Goal: Task Accomplishment & Management: Manage account settings

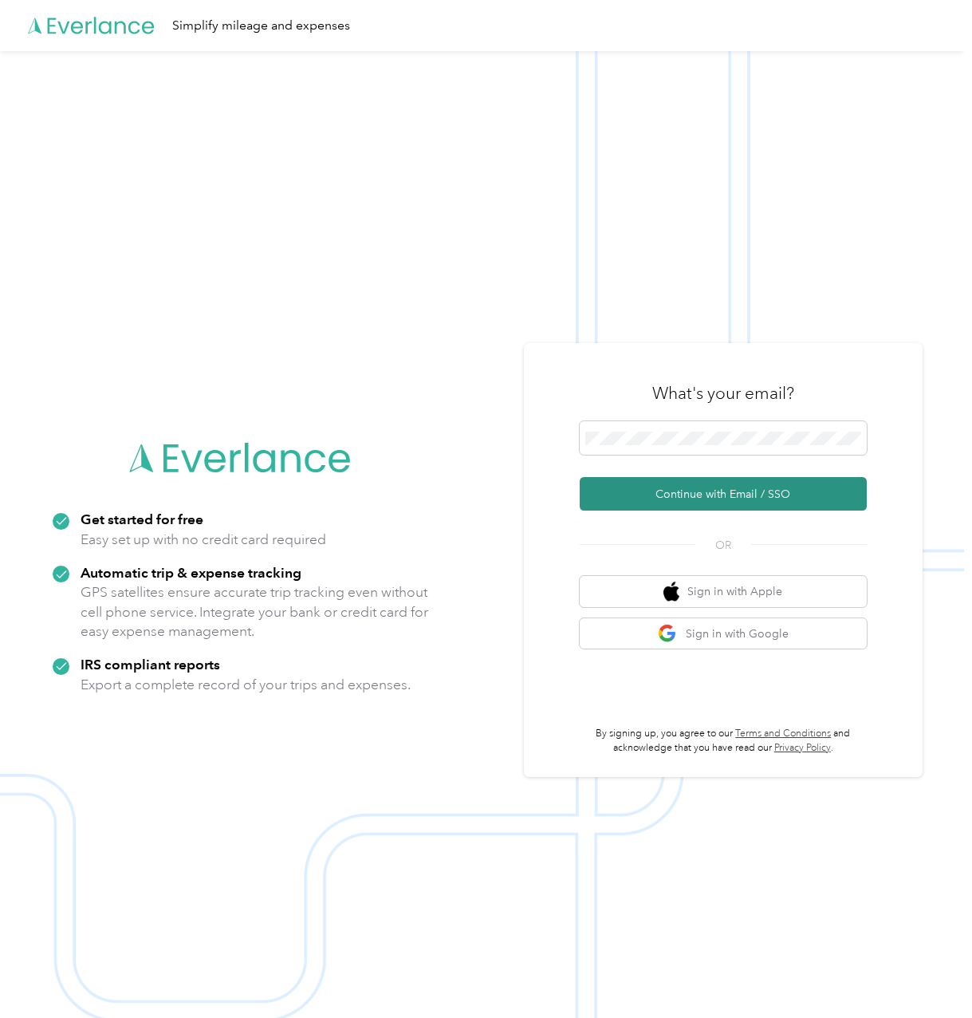
click at [656, 498] on button "Continue with Email / SSO" at bounding box center [723, 493] width 287 height 33
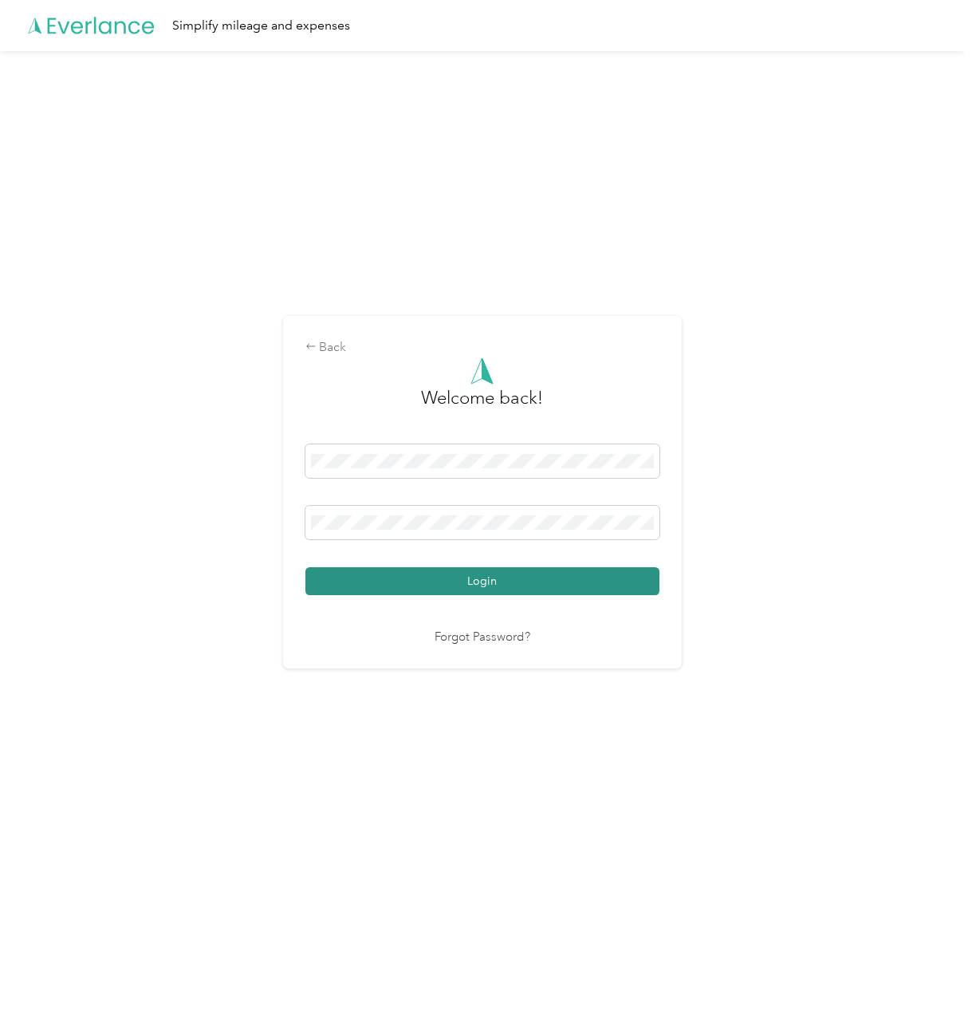
click at [343, 587] on button "Login" at bounding box center [482, 581] width 354 height 28
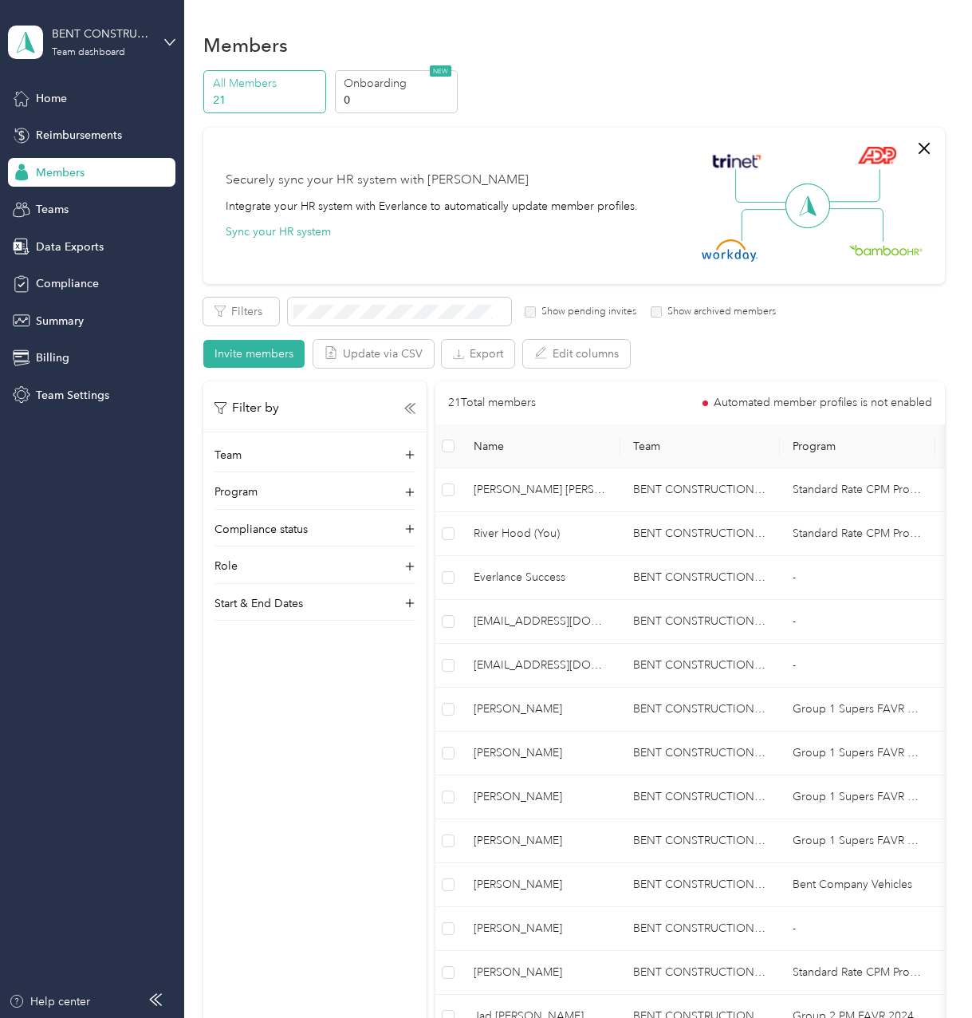
drag, startPoint x: 328, startPoint y: 734, endPoint x: 294, endPoint y: 703, distance: 45.2
click at [328, 734] on div "Filter by Team Program Compliance status Role Start & End Dates" at bounding box center [314, 890] width 223 height 1018
click at [92, 143] on span "Reimbursements" at bounding box center [79, 135] width 86 height 17
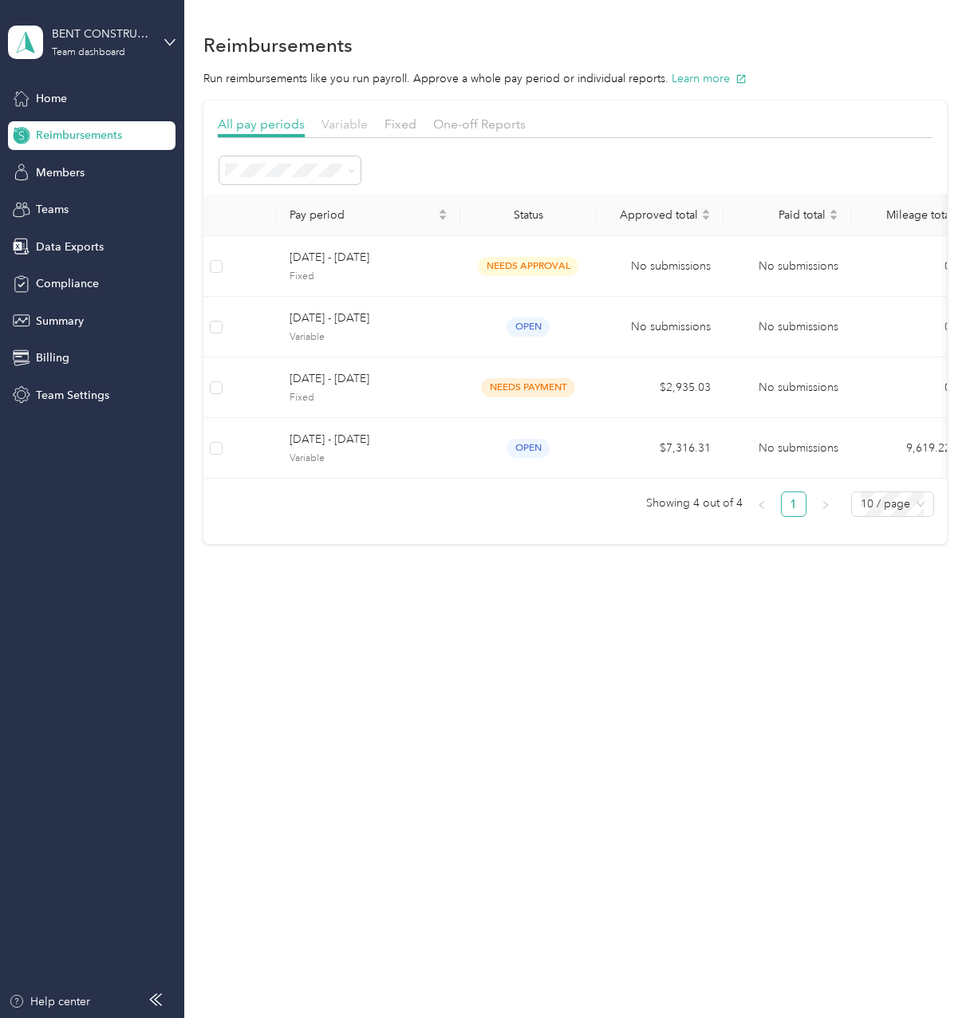
click at [341, 130] on span "Variable" at bounding box center [344, 123] width 46 height 15
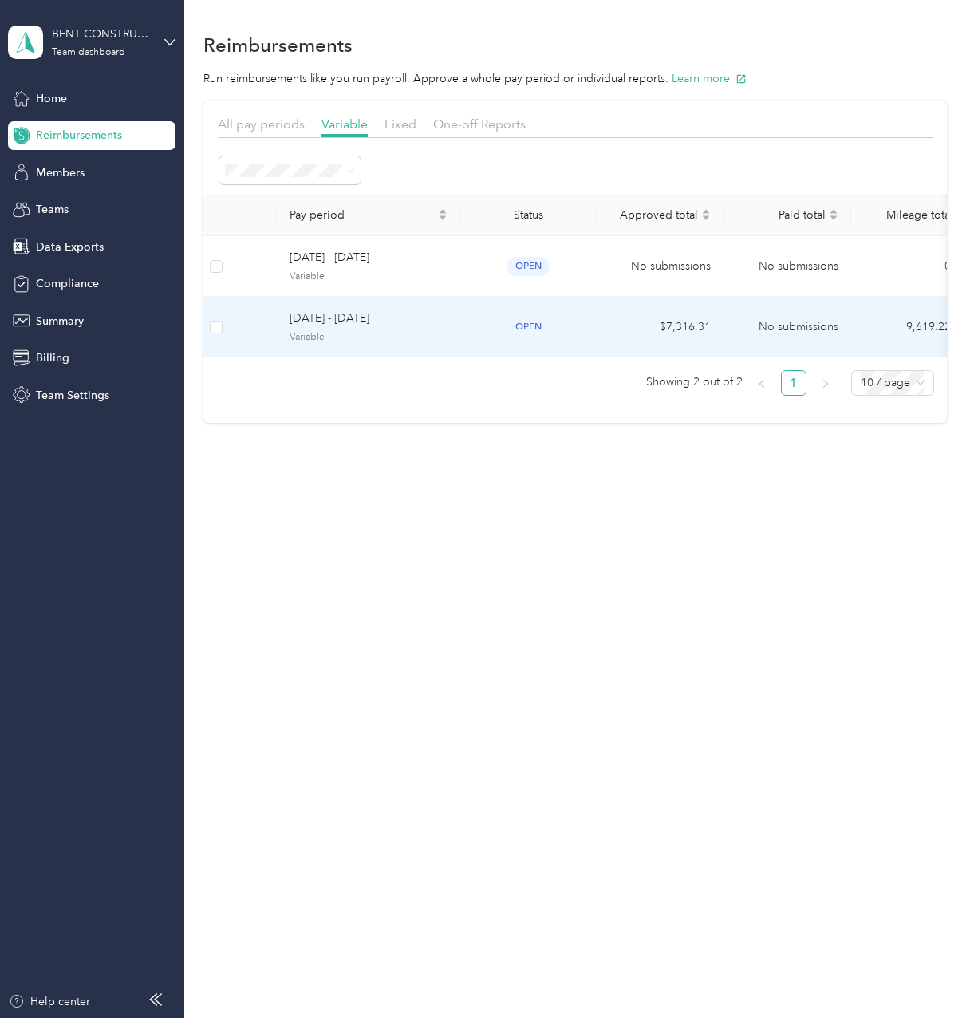
click at [353, 335] on span "Variable" at bounding box center [369, 337] width 158 height 14
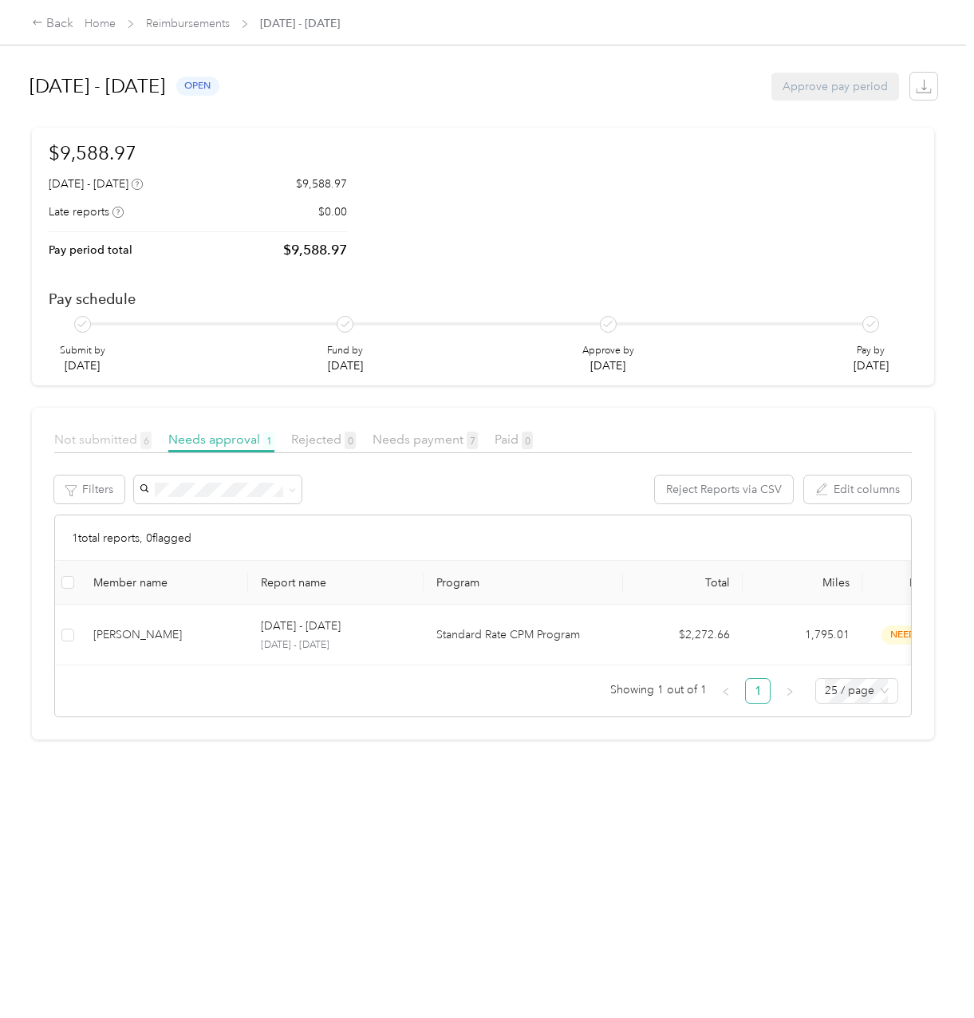
click at [133, 438] on span "Not submitted 6" at bounding box center [102, 438] width 97 height 15
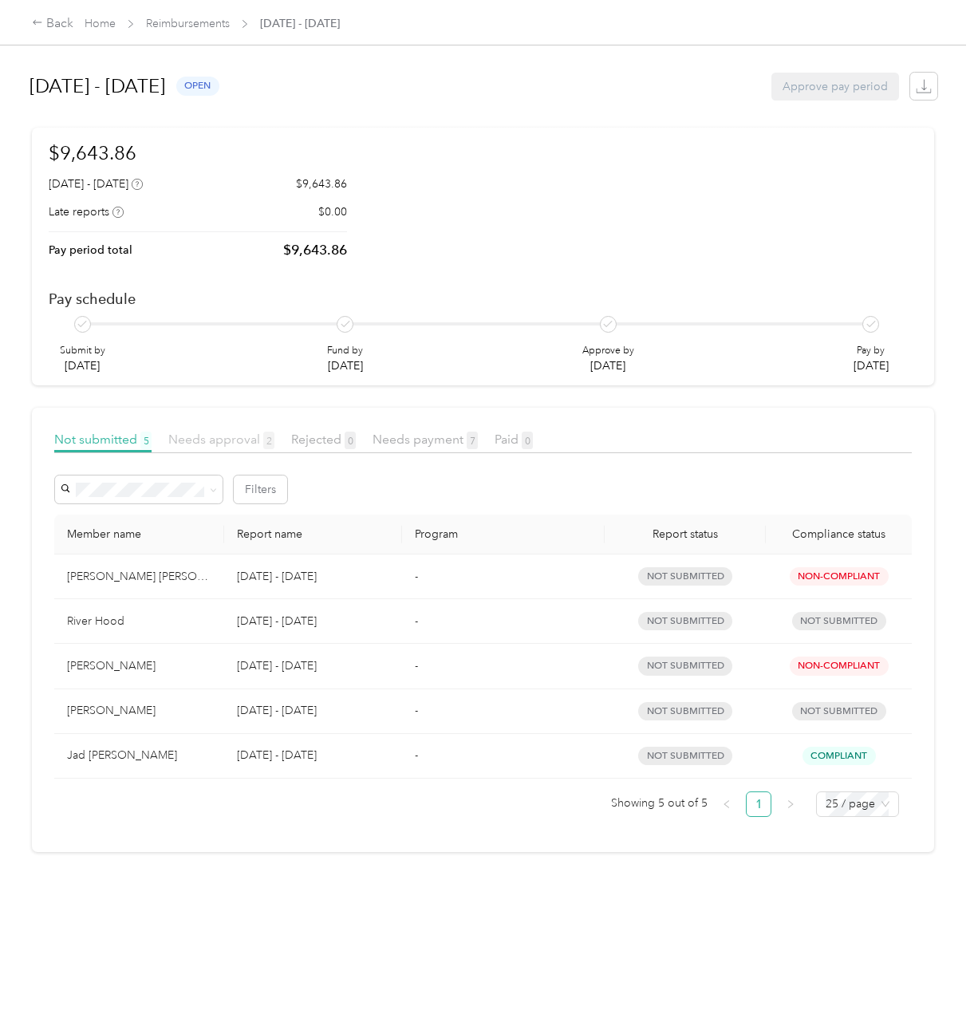
click at [219, 444] on span "Needs approval 2" at bounding box center [221, 438] width 106 height 15
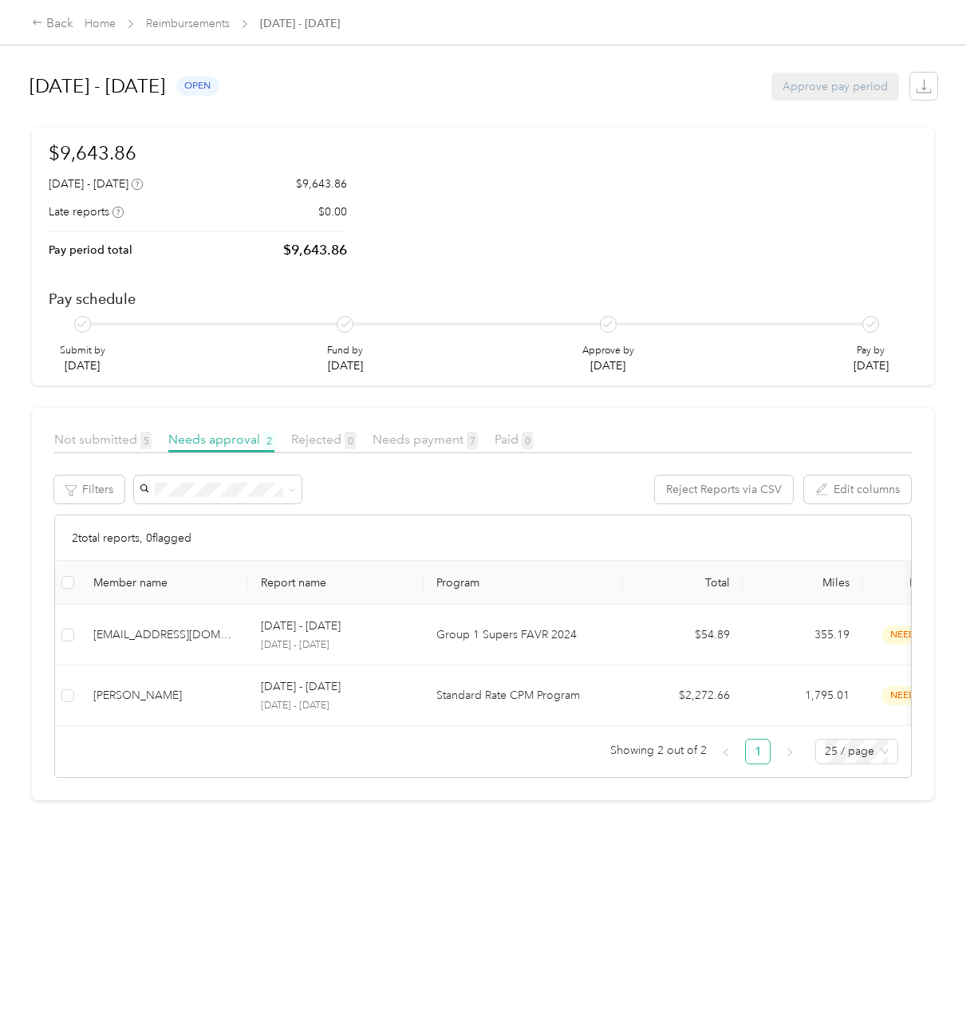
click at [477, 798] on article "Not submitted 5 Needs approval 2 Rejected 0 Needs payment 7 Paid 0 Filters Reje…" at bounding box center [483, 604] width 902 height 392
click at [896, 205] on div "$9,643.86 August 1 - 31, 2025 $9,643.86 Late reports $0.00 Pay period total $9,…" at bounding box center [483, 256] width 869 height 235
click at [42, 72] on h1 "August 1 - 31, 2025" at bounding box center [98, 86] width 136 height 38
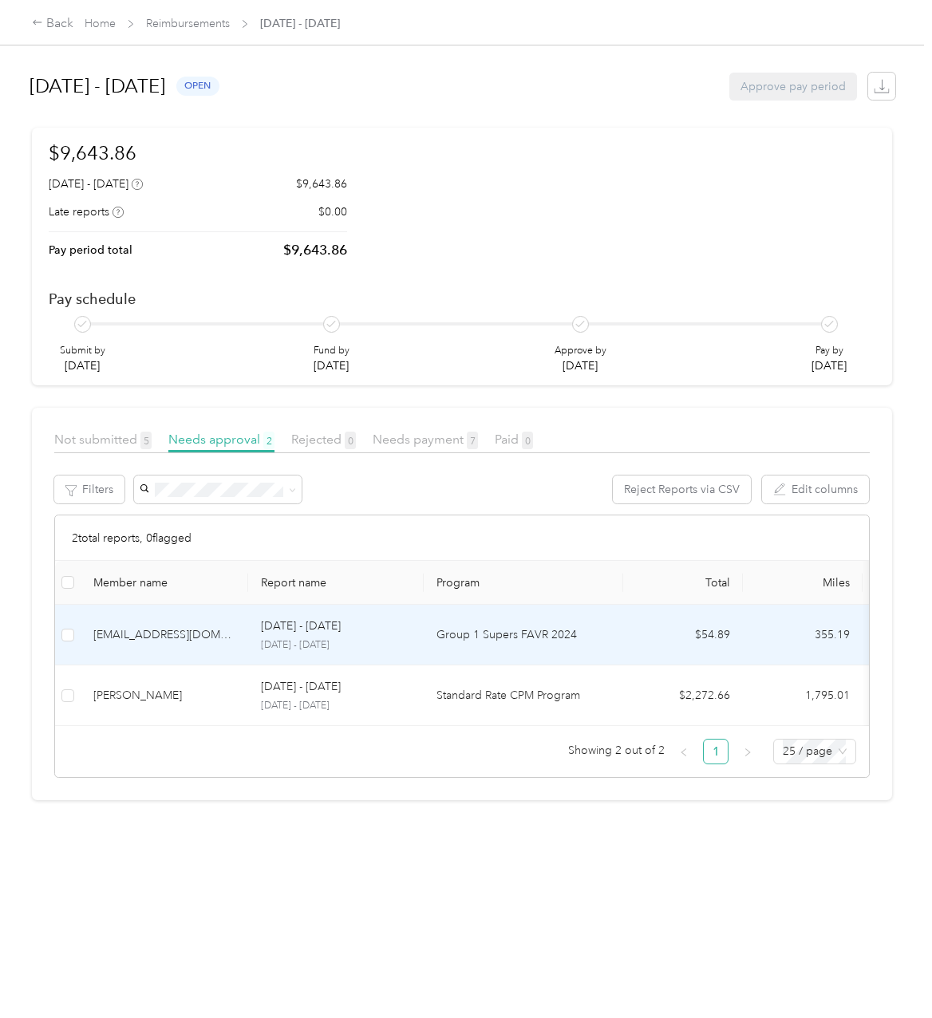
click at [218, 641] on div "[EMAIL_ADDRESS][DOMAIN_NAME]" at bounding box center [164, 635] width 142 height 18
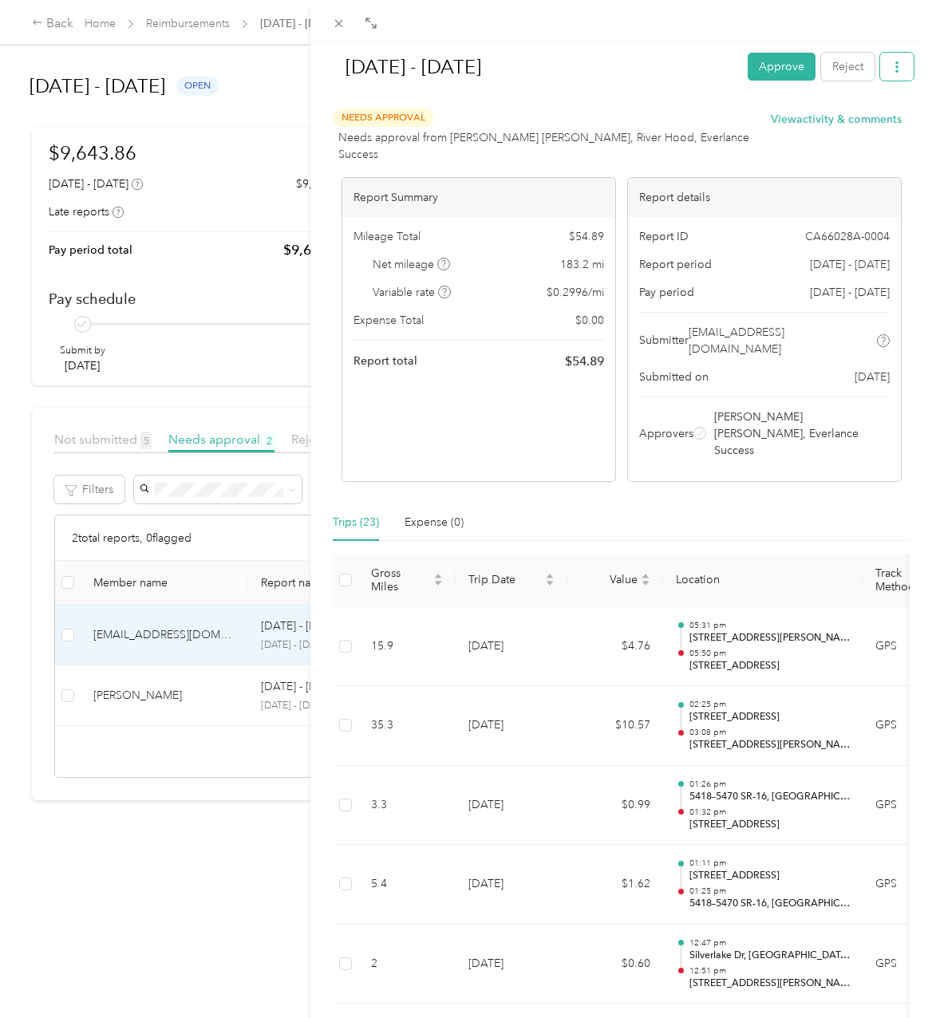
click at [900, 61] on button "button" at bounding box center [896, 67] width 33 height 28
click at [830, 131] on span "Download" at bounding box center [839, 125] width 53 height 17
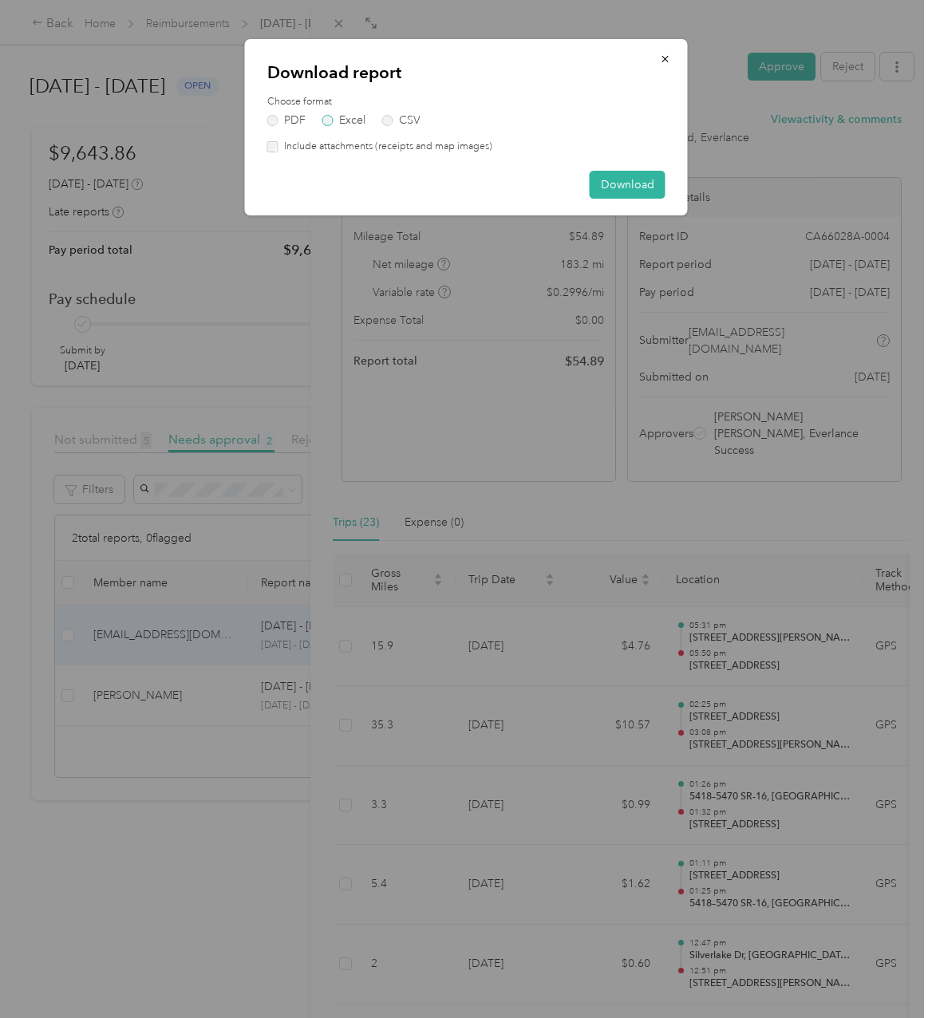
click at [348, 119] on label "Excel" at bounding box center [343, 120] width 43 height 11
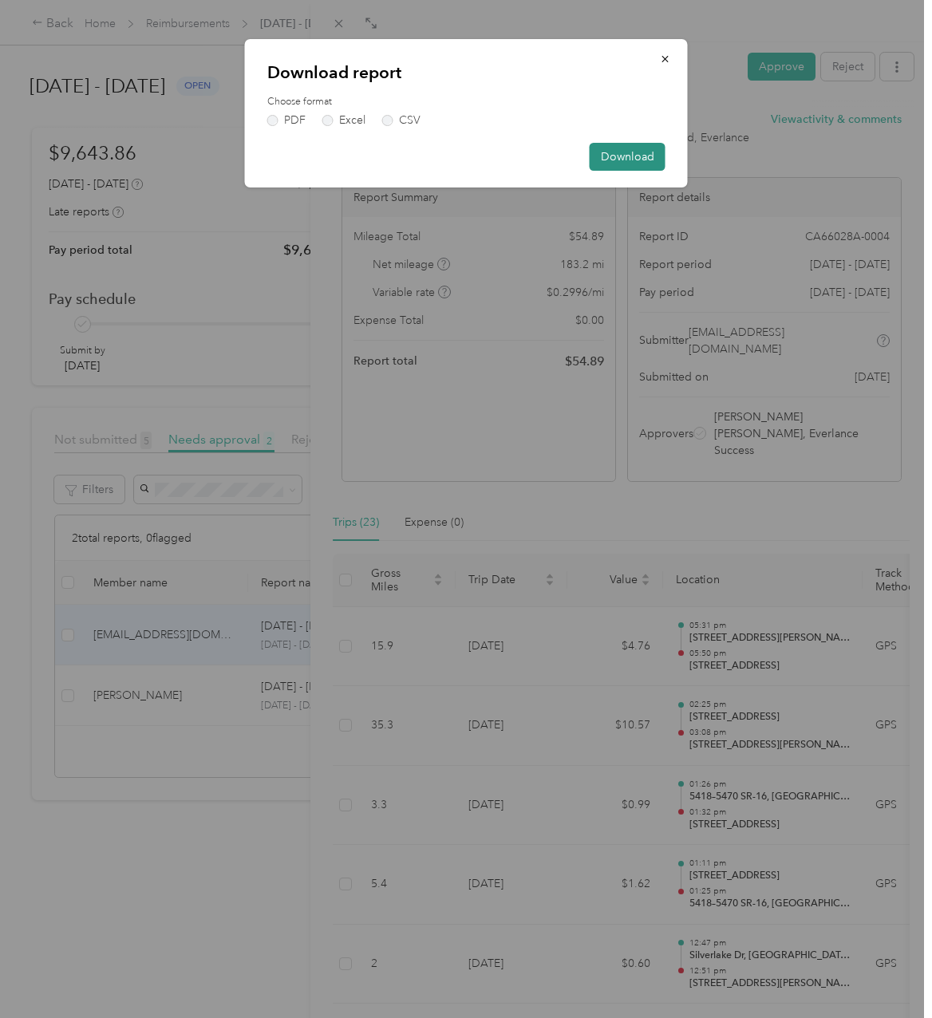
click at [629, 149] on button "Download" at bounding box center [627, 157] width 76 height 28
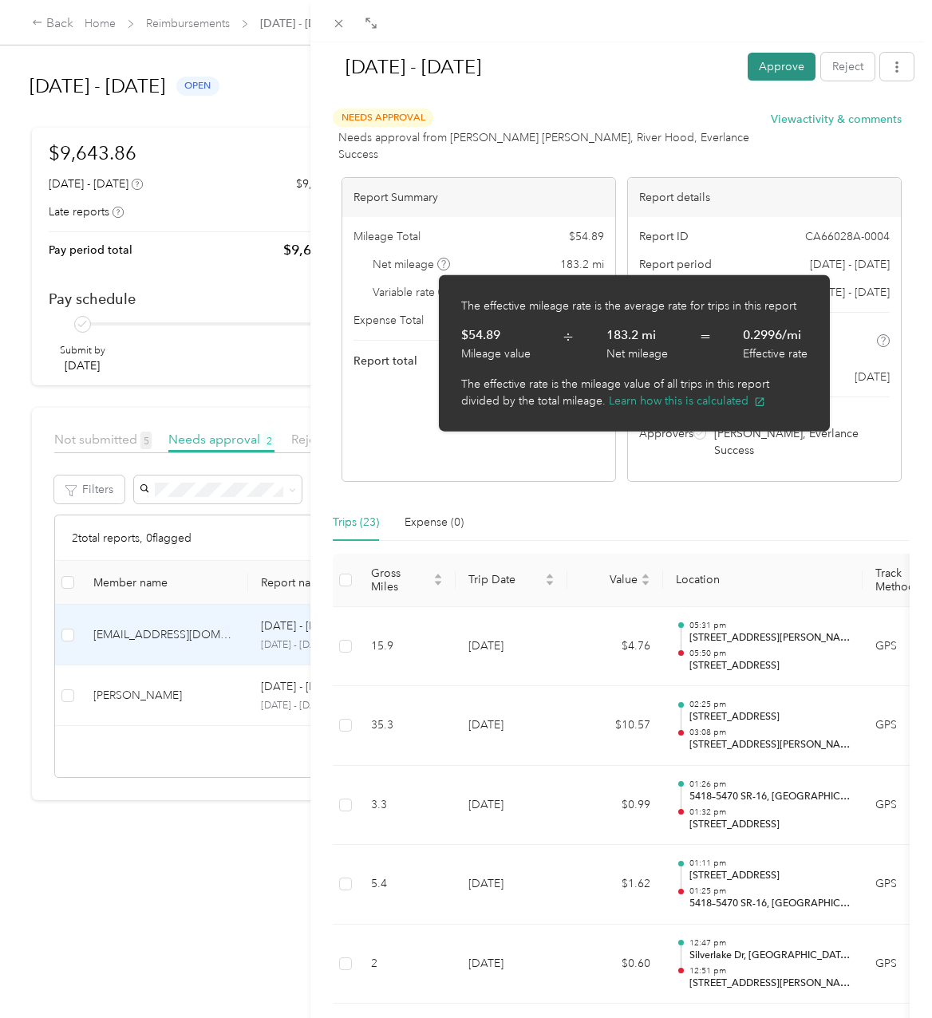
drag, startPoint x: 775, startPoint y: 69, endPoint x: 618, endPoint y: 91, distance: 158.7
click at [775, 69] on button "Approve" at bounding box center [781, 67] width 68 height 28
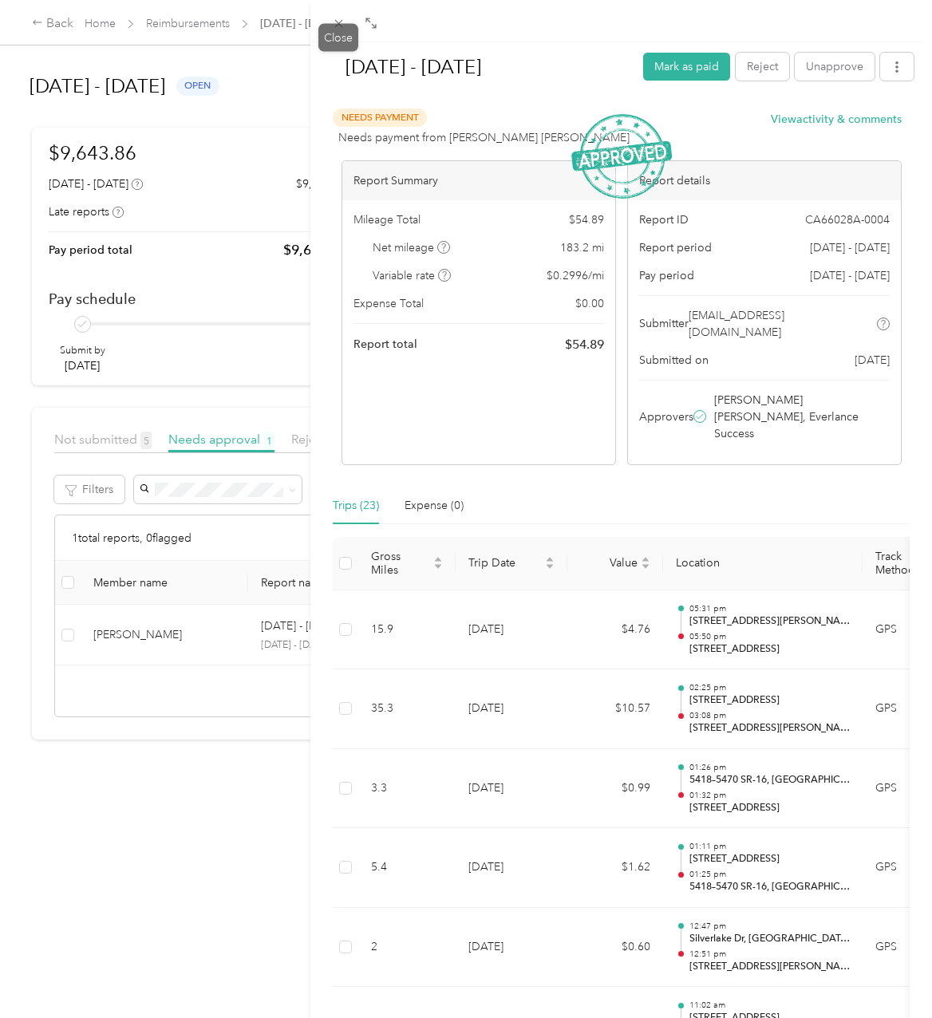
click at [332, 22] on icon at bounding box center [339, 24] width 14 height 14
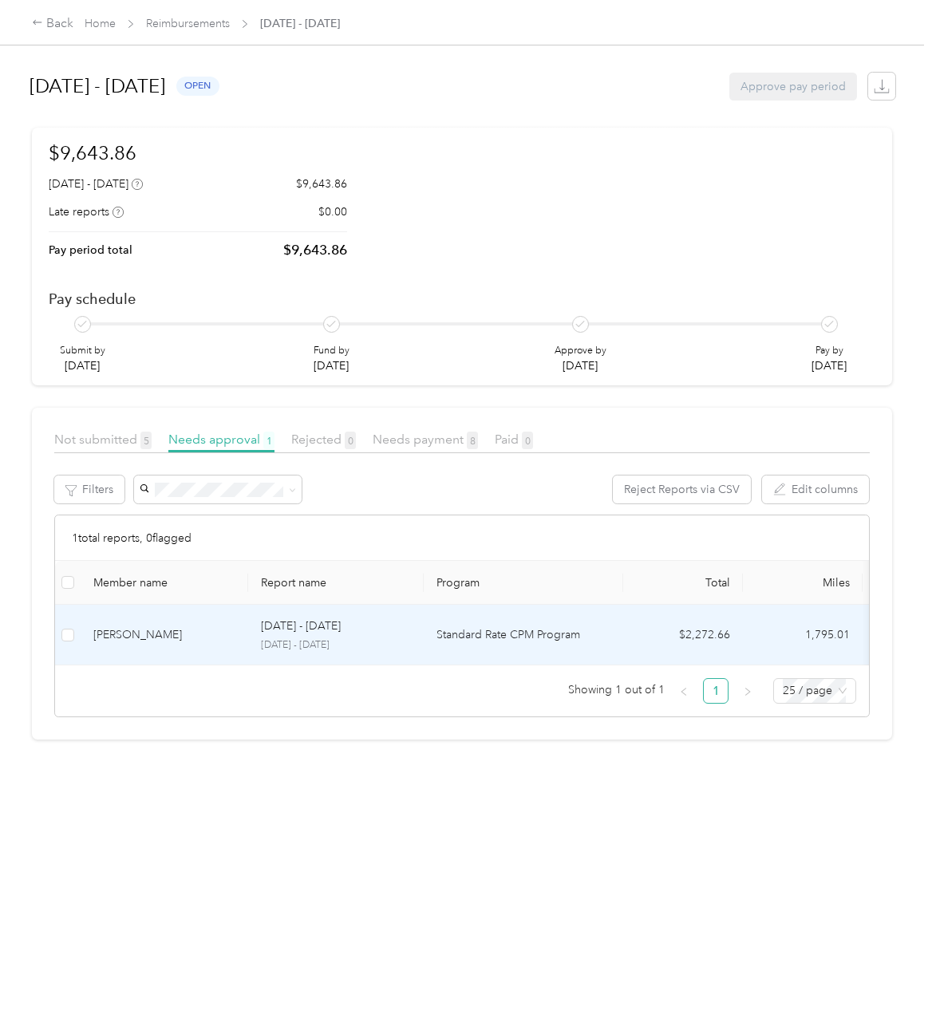
click at [164, 626] on div "[PERSON_NAME]" at bounding box center [164, 635] width 142 height 18
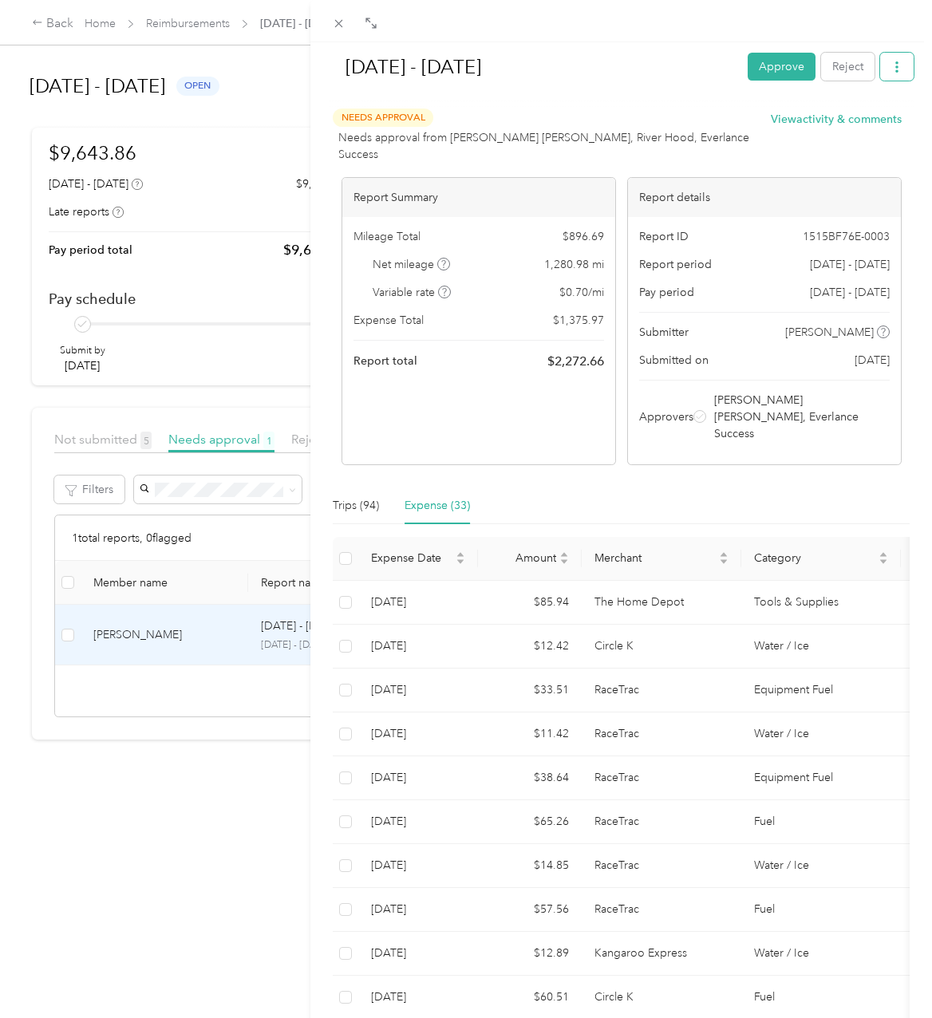
click at [880, 72] on button "button" at bounding box center [896, 67] width 33 height 28
click at [831, 129] on span "Download" at bounding box center [839, 125] width 53 height 17
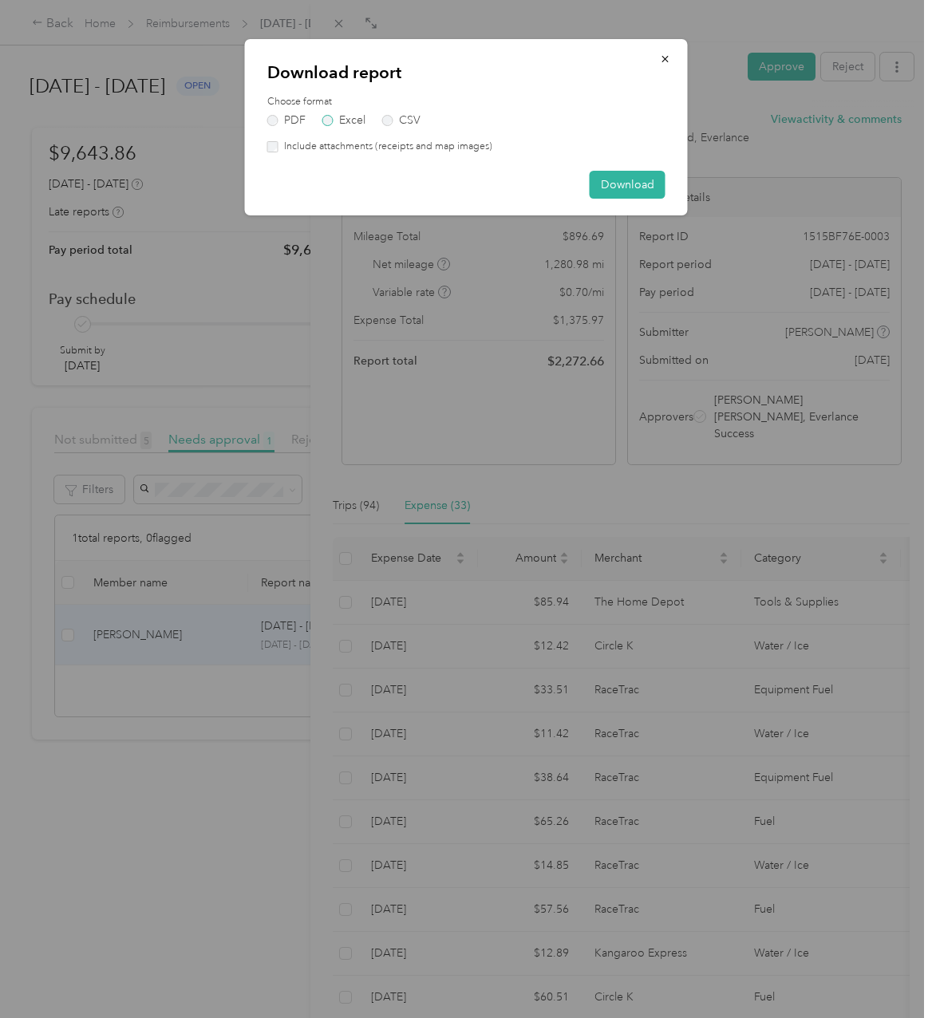
click at [347, 115] on label "Excel" at bounding box center [343, 120] width 43 height 11
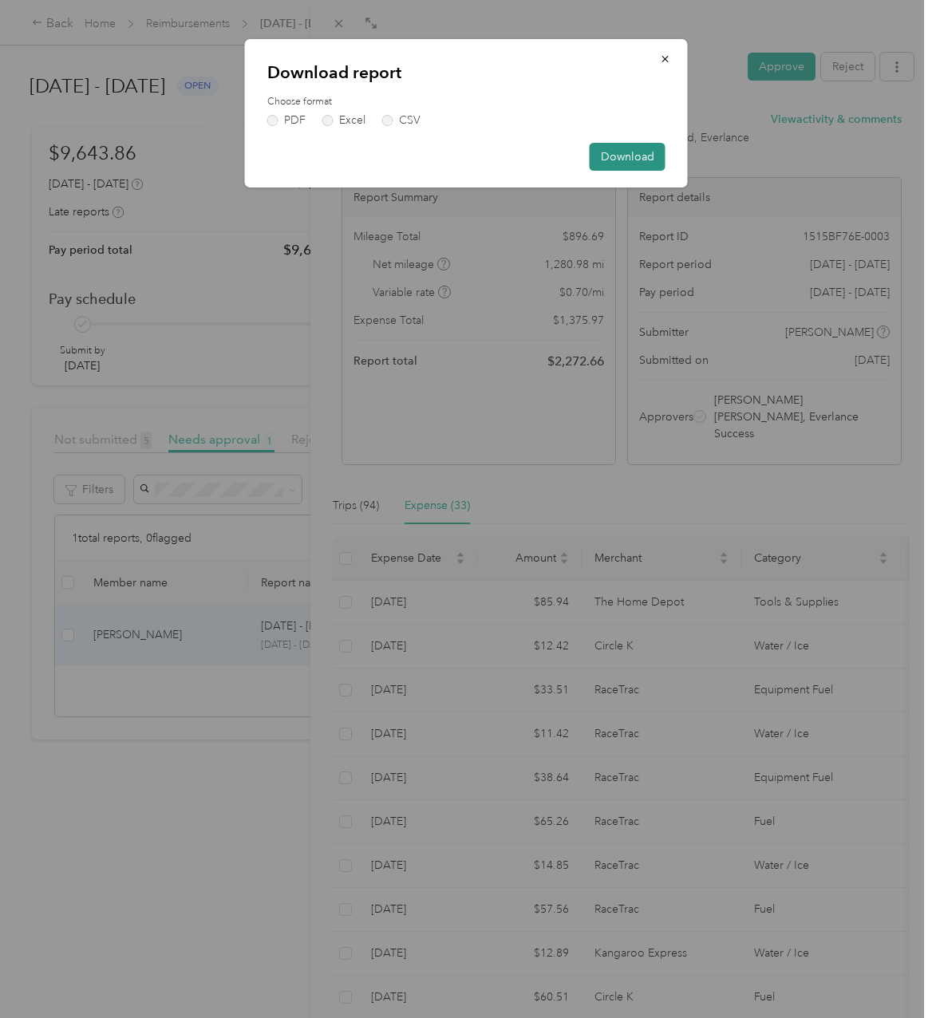
click at [632, 161] on button "Download" at bounding box center [627, 157] width 76 height 28
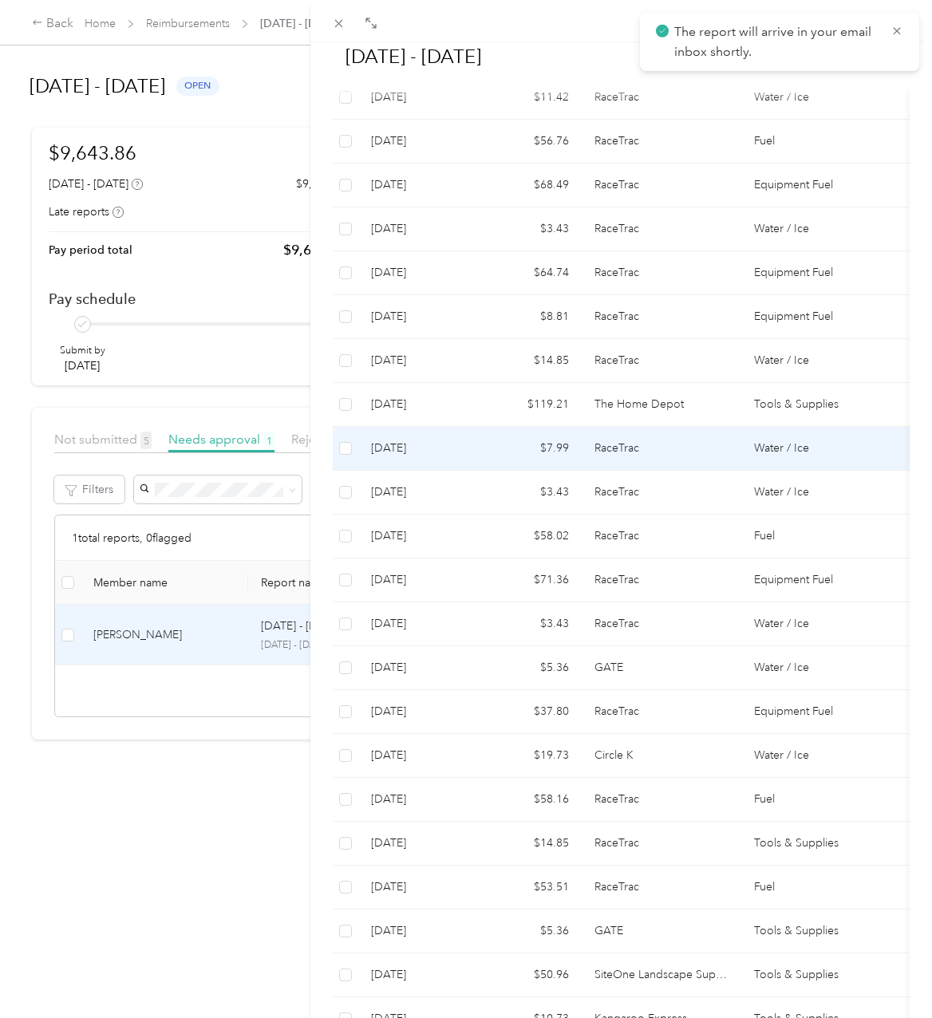
scroll to position [1099, 0]
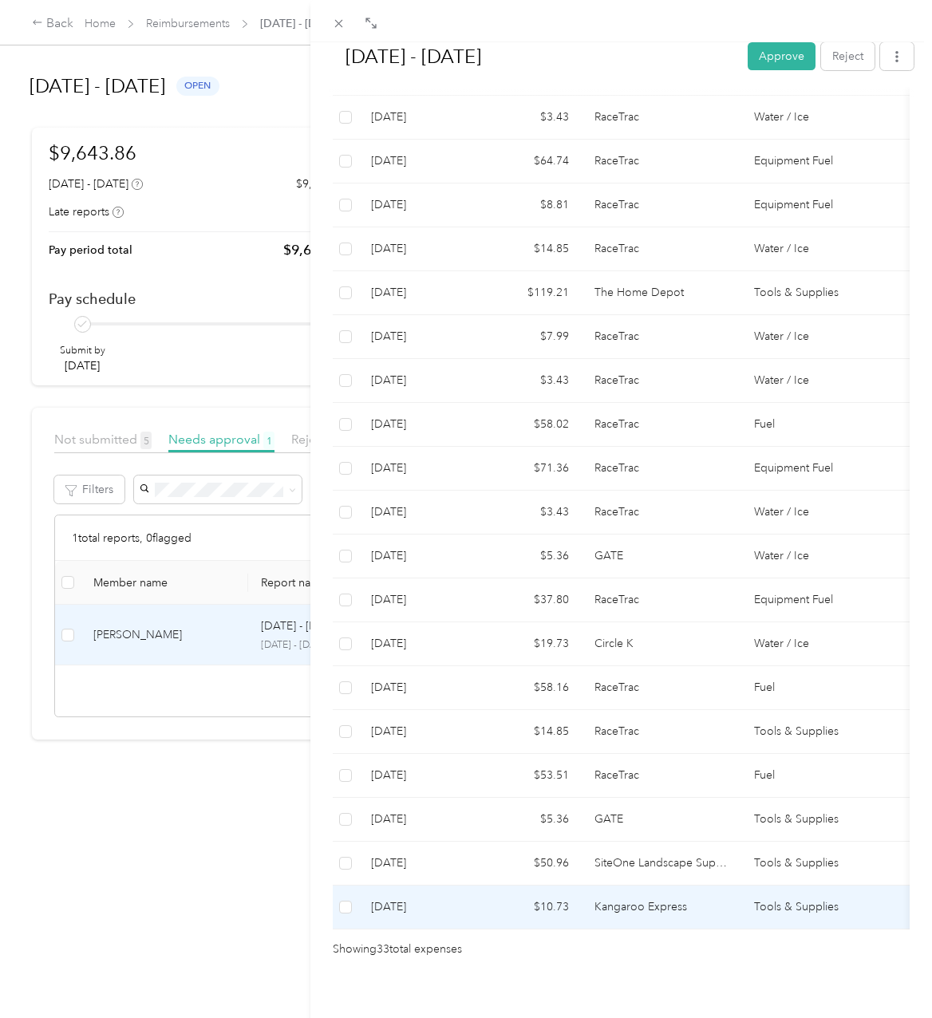
click at [430, 885] on td "8-1-2025" at bounding box center [418, 907] width 120 height 44
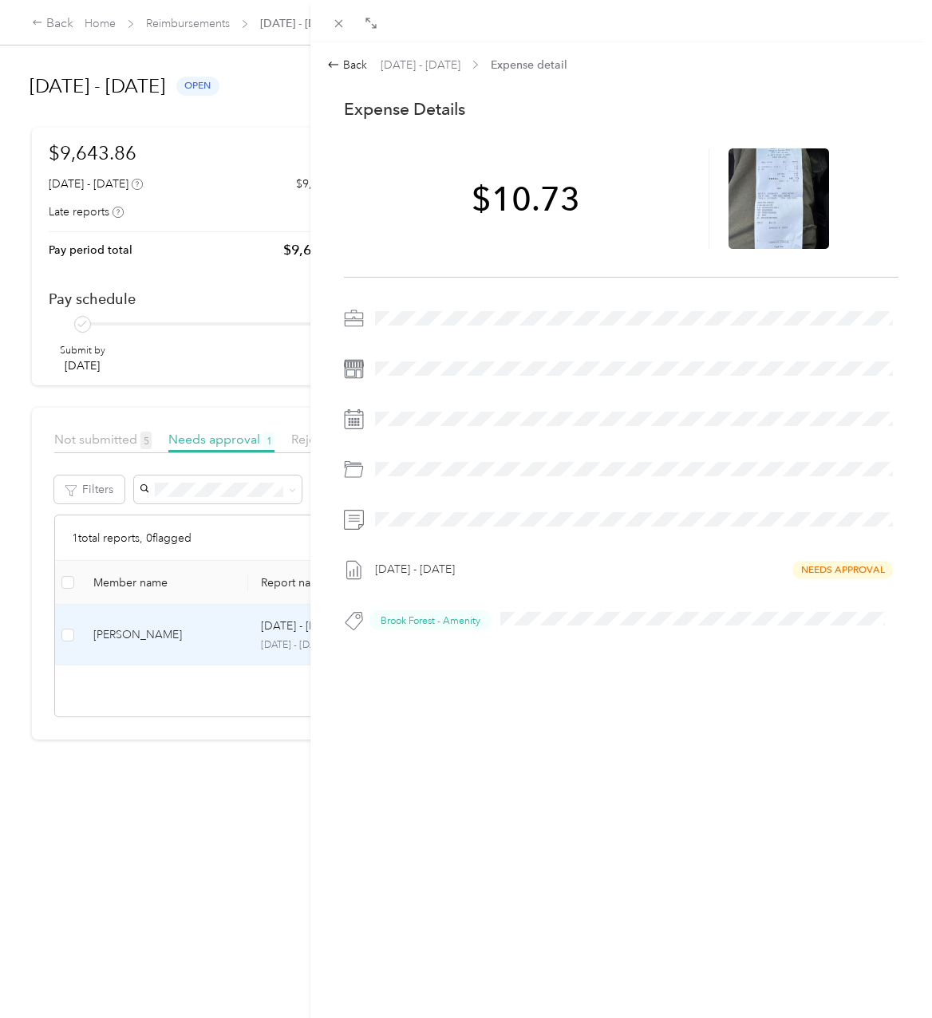
scroll to position [0, 0]
click at [778, 202] on icon at bounding box center [778, 198] width 14 height 14
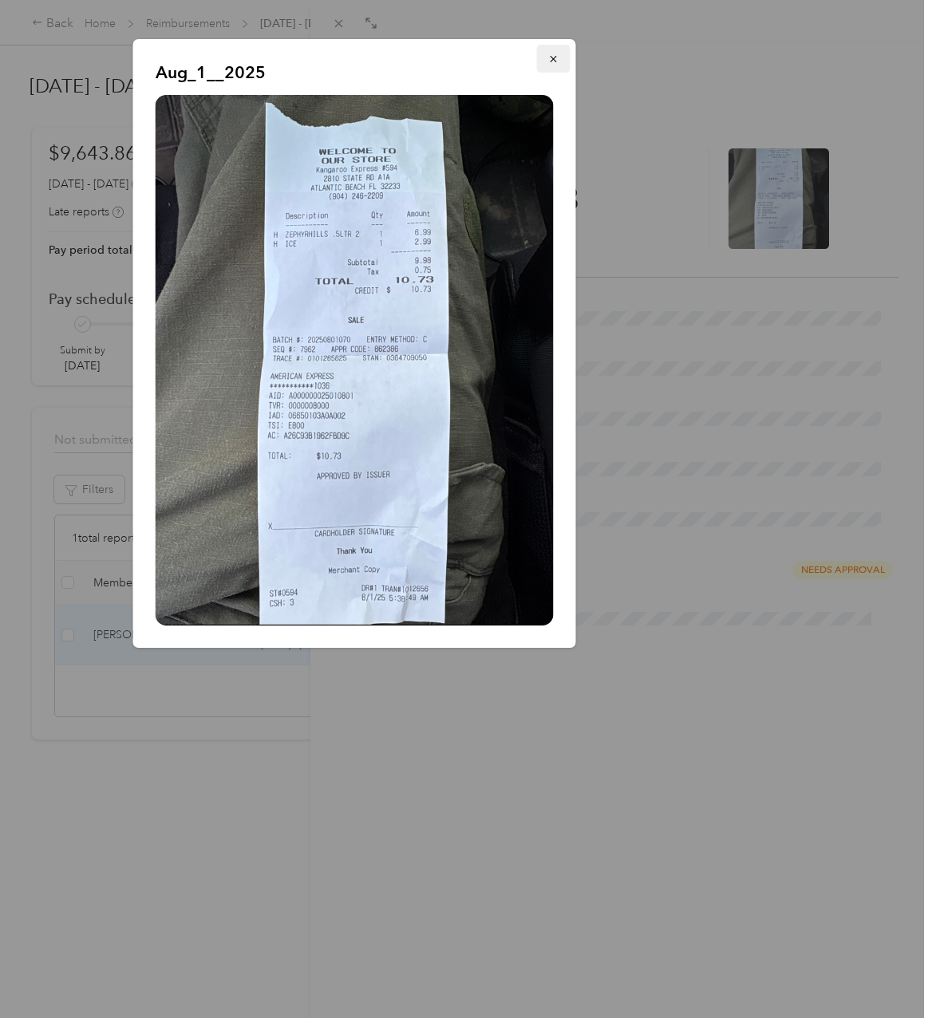
click at [552, 55] on icon "button" at bounding box center [553, 58] width 11 height 11
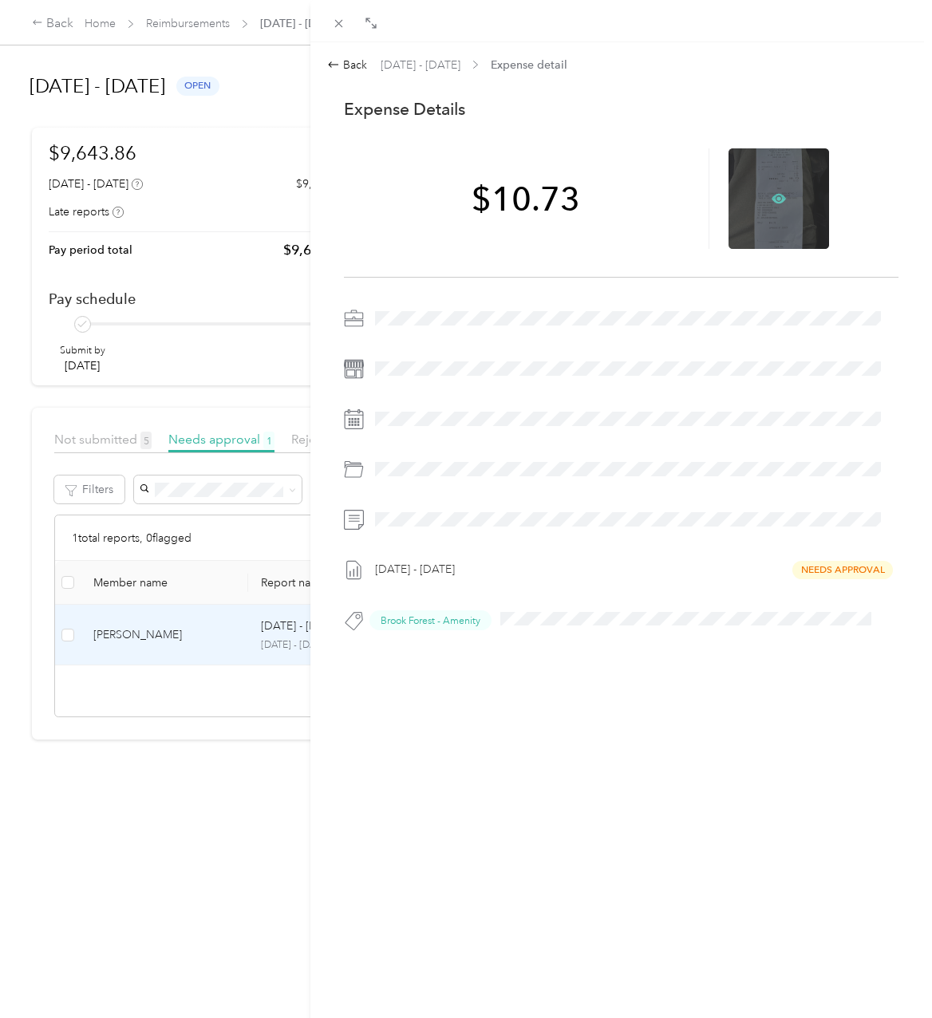
click at [771, 201] on icon at bounding box center [778, 199] width 14 height 10
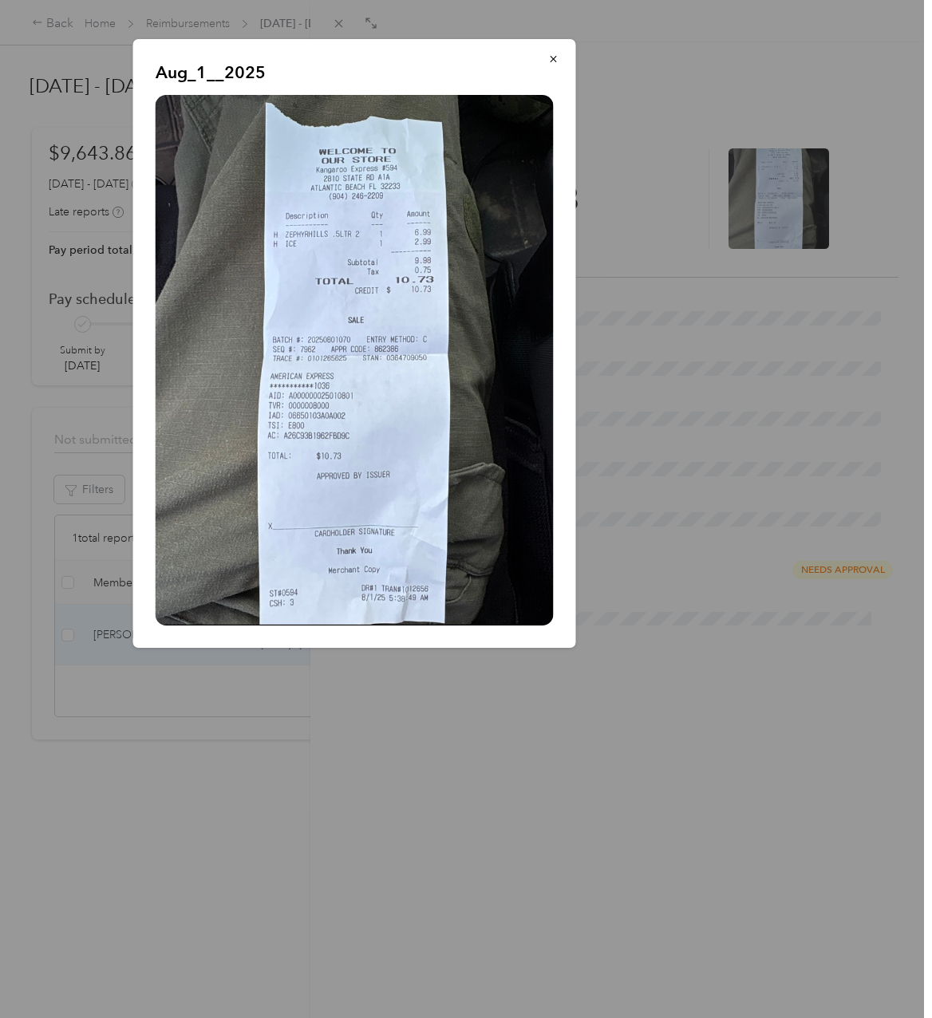
click at [202, 237] on img at bounding box center [355, 360] width 398 height 530
click at [557, 51] on button "button" at bounding box center [553, 59] width 33 height 28
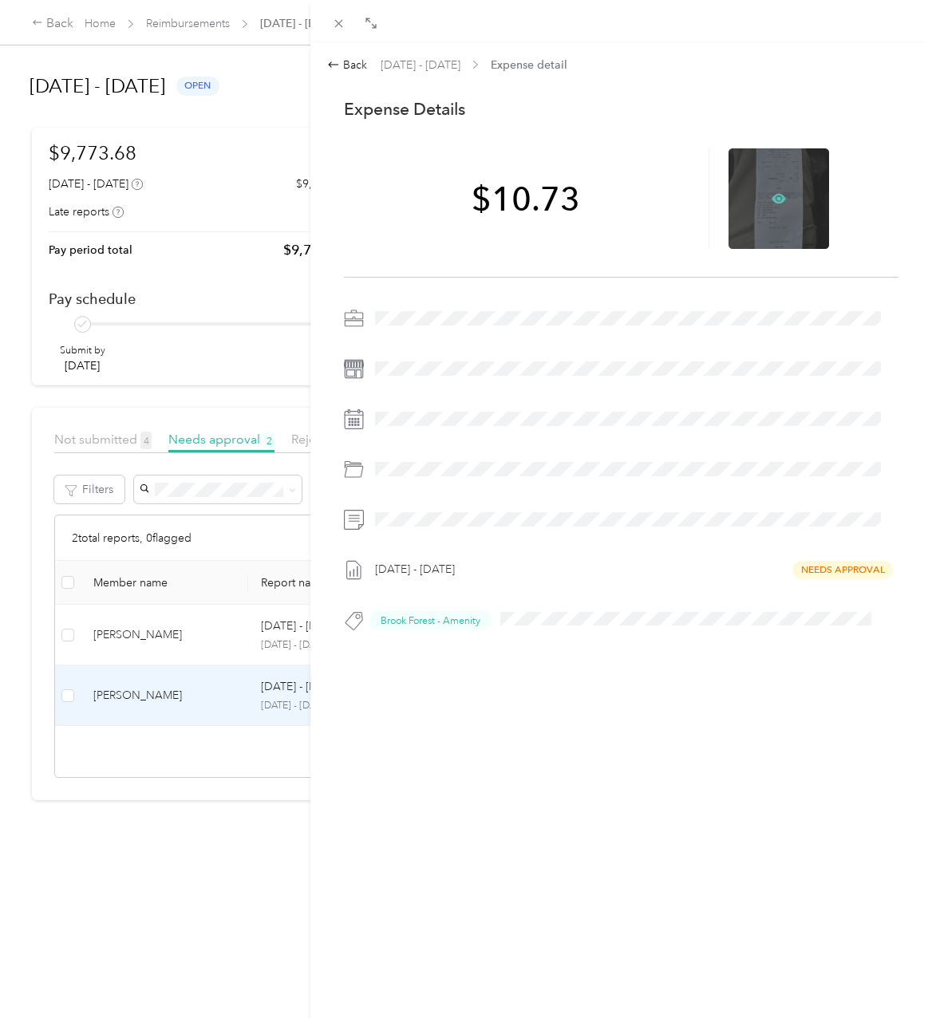
click at [771, 192] on icon at bounding box center [778, 198] width 14 height 14
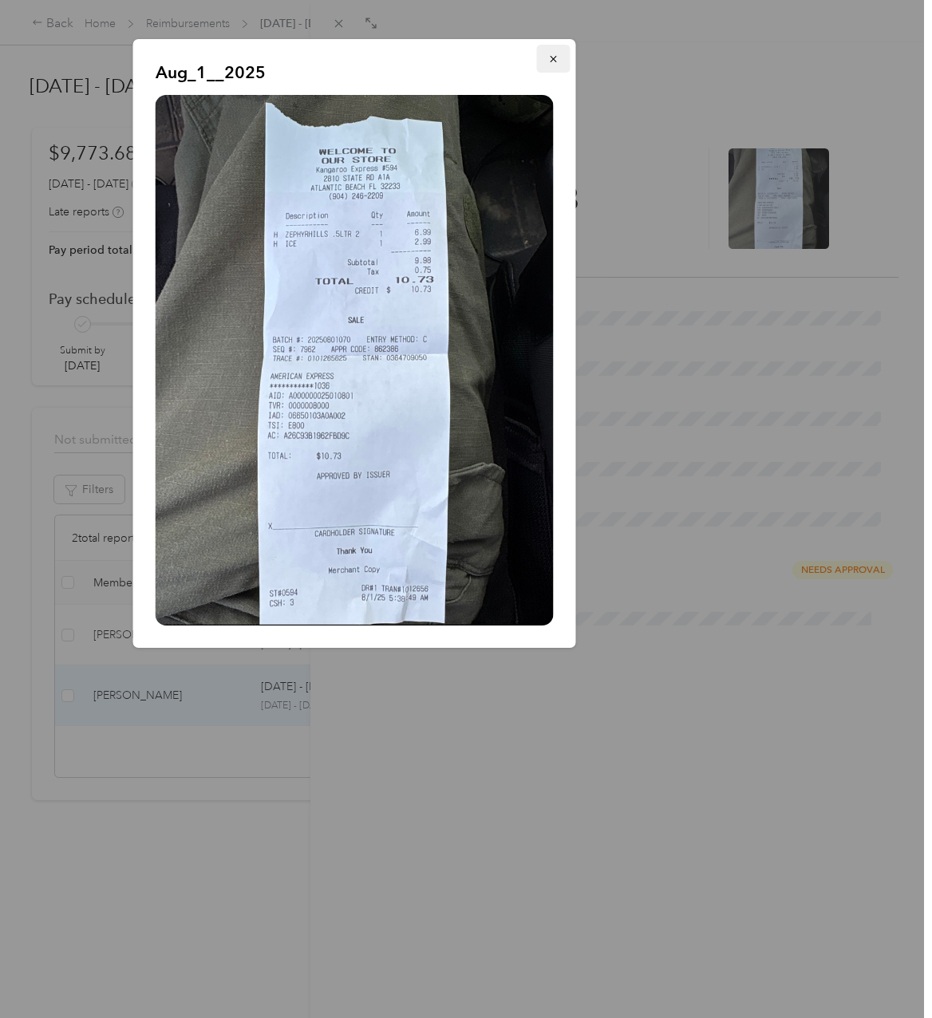
click at [560, 65] on button "button" at bounding box center [553, 59] width 33 height 28
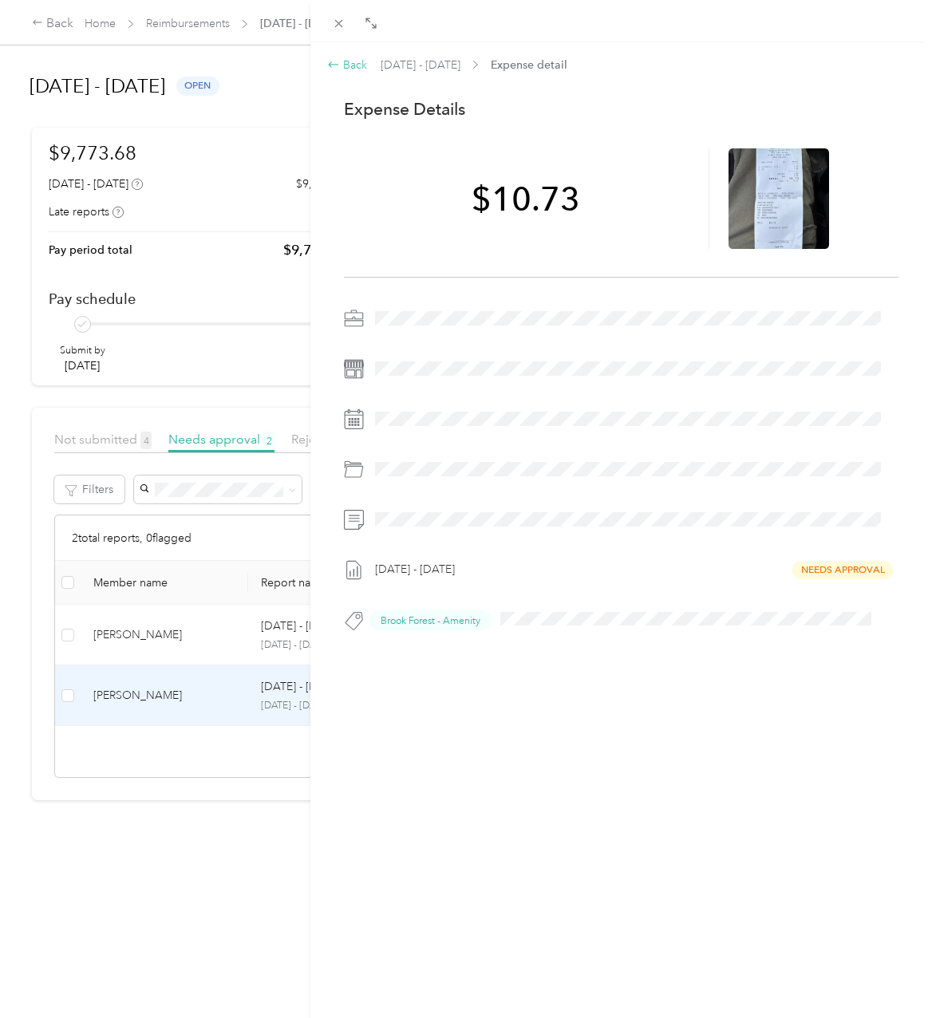
click at [335, 62] on icon at bounding box center [333, 64] width 13 height 13
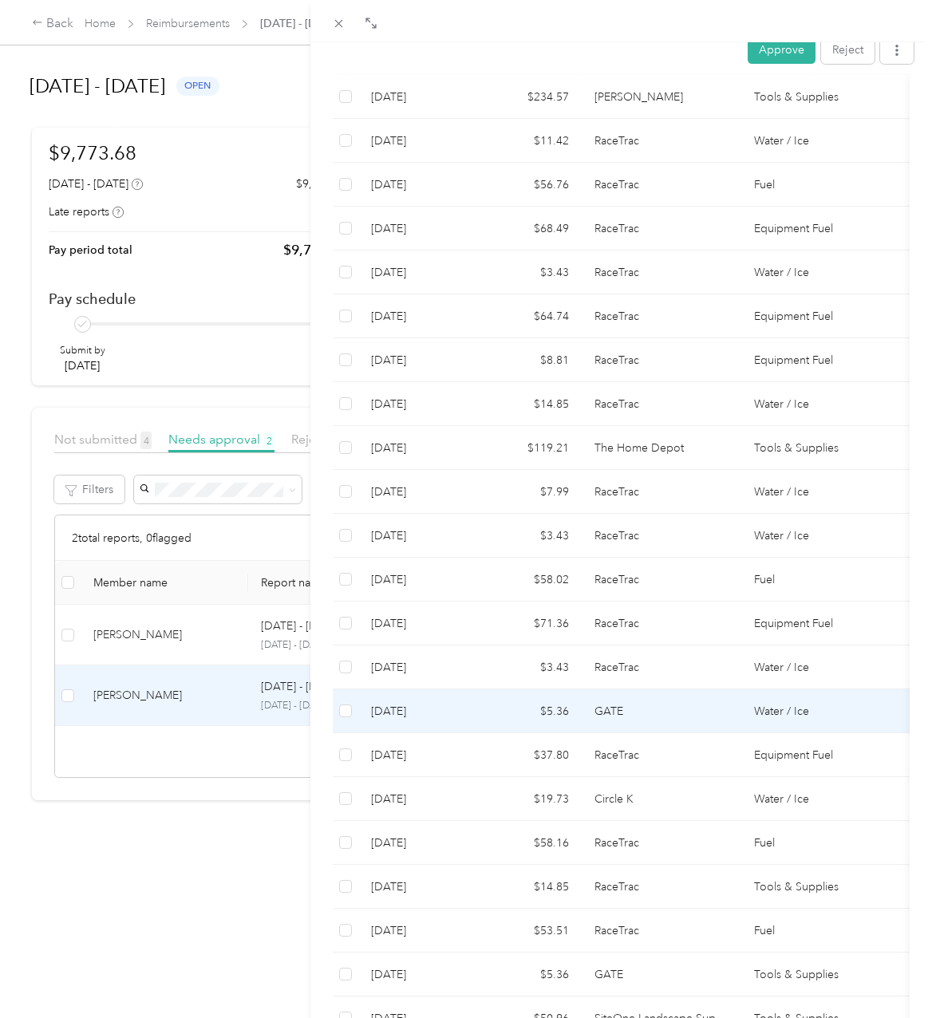
scroll to position [1086, 0]
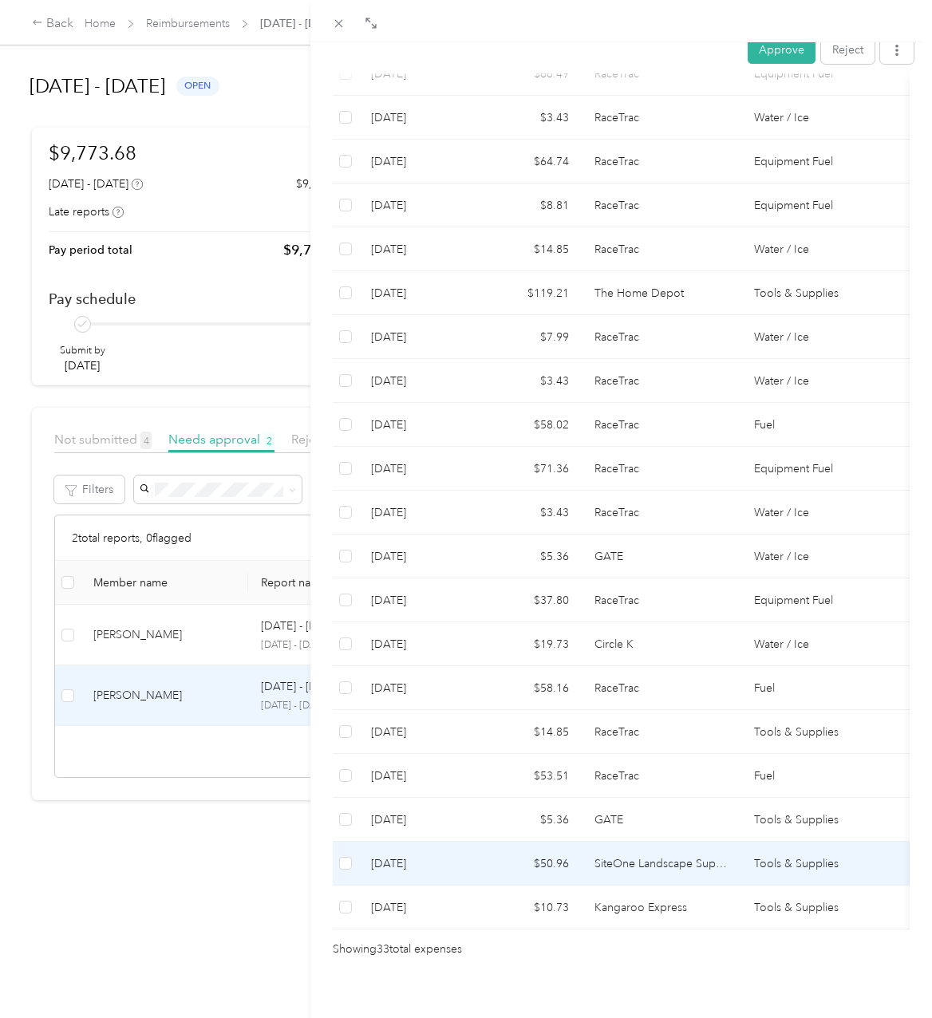
click at [490, 846] on td "$50.96" at bounding box center [530, 863] width 104 height 44
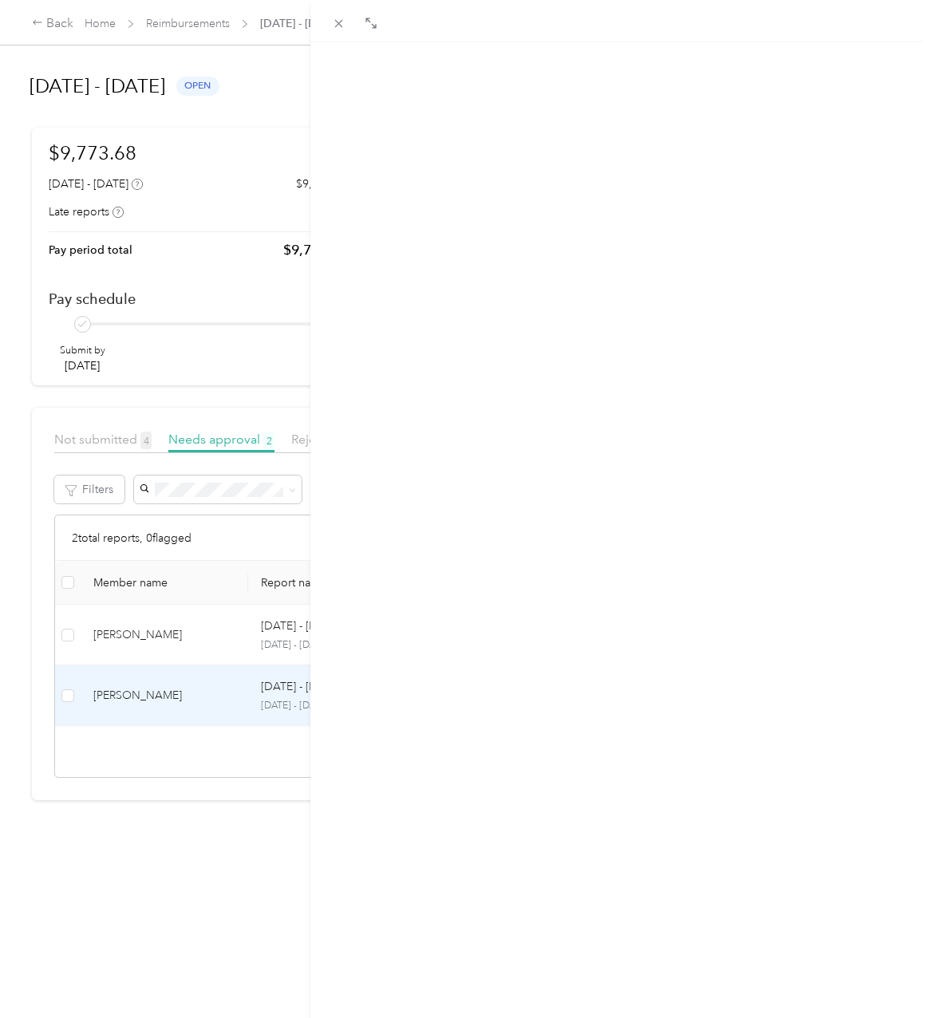
scroll to position [0, 0]
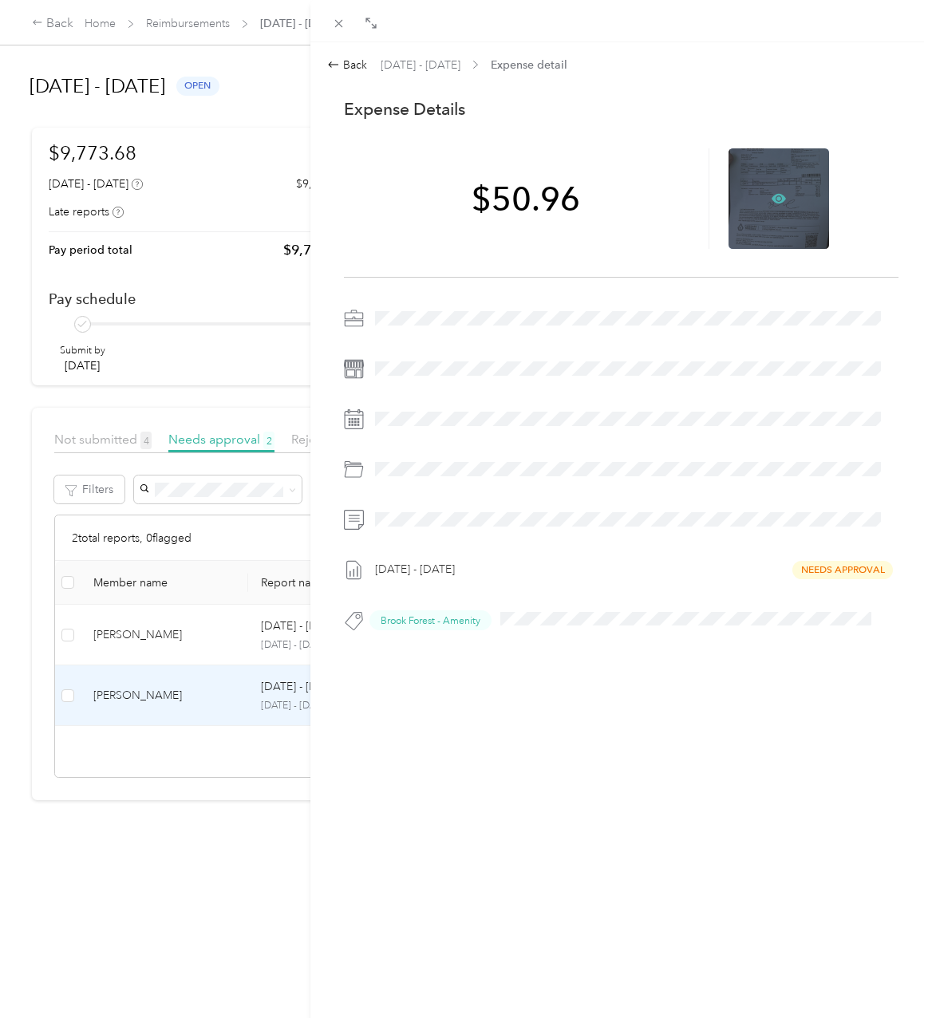
click at [771, 193] on icon at bounding box center [778, 198] width 14 height 14
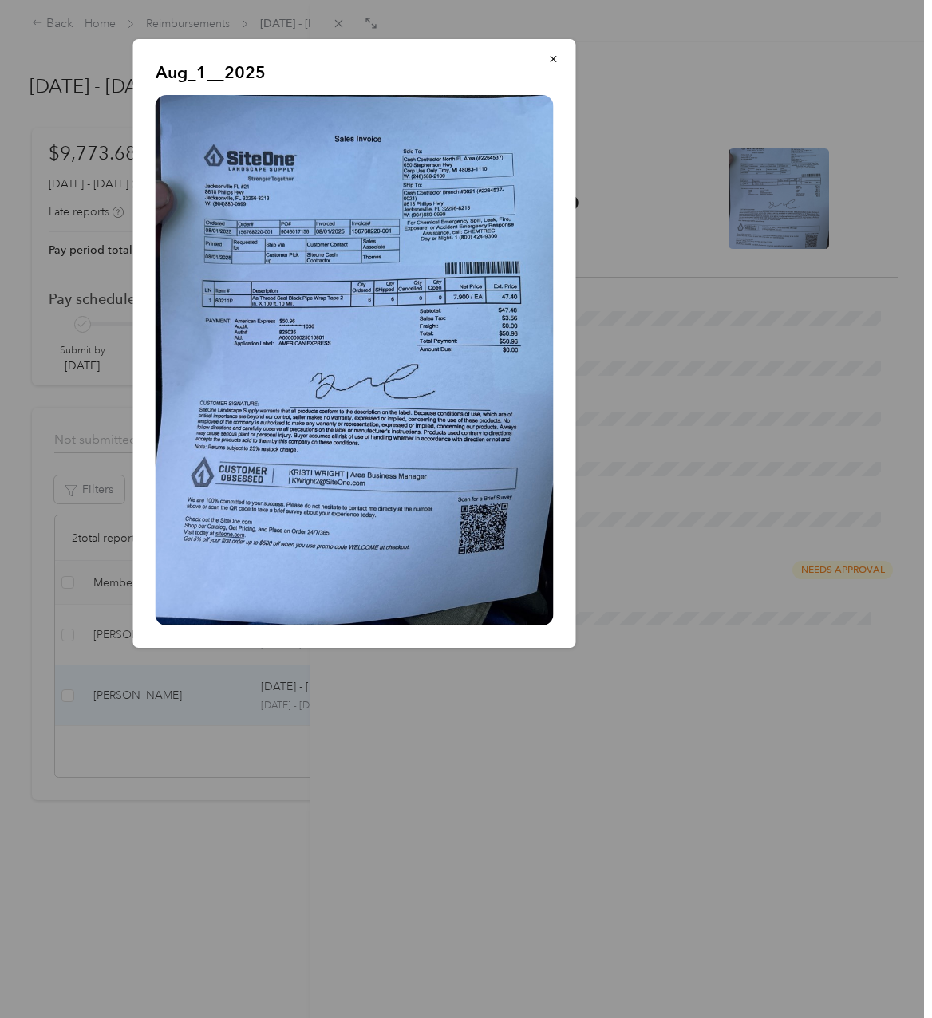
click at [523, 858] on div at bounding box center [466, 509] width 932 height 1018
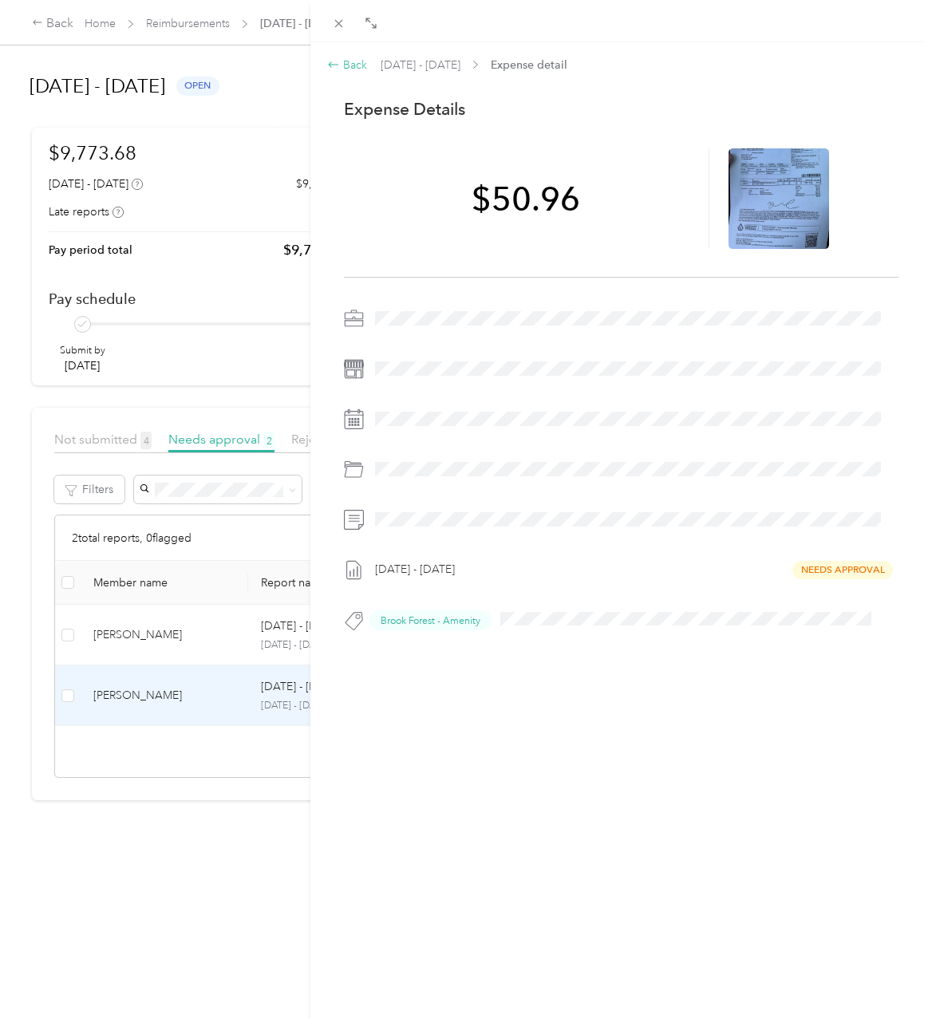
click at [349, 66] on div "Back" at bounding box center [347, 65] width 40 height 17
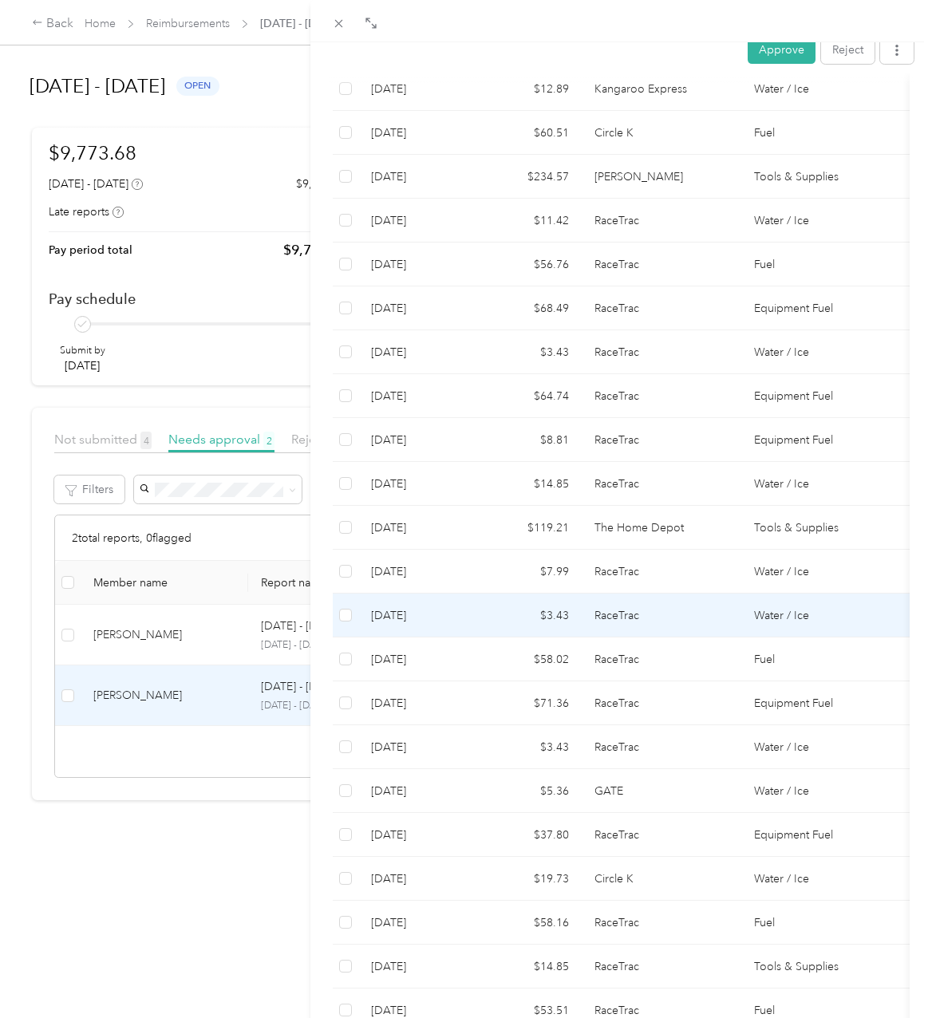
scroll to position [1086, 0]
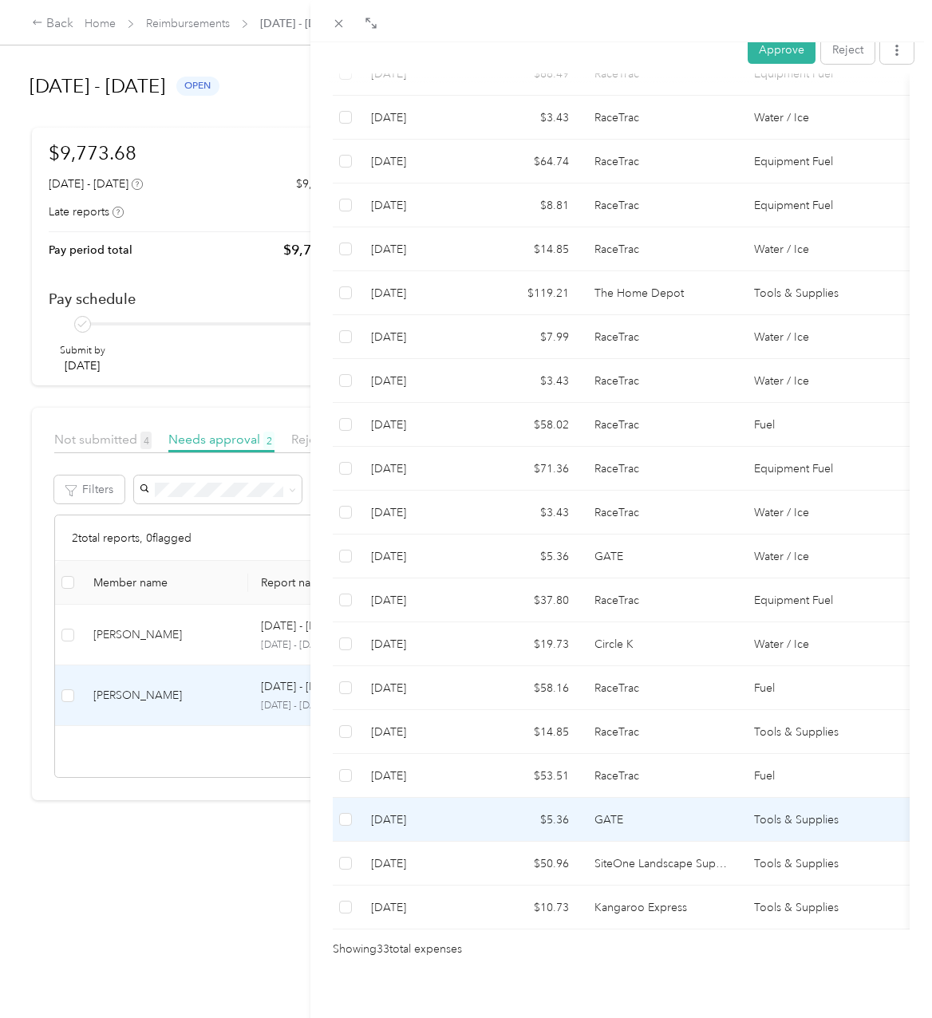
click at [486, 798] on td "$5.36" at bounding box center [530, 820] width 104 height 44
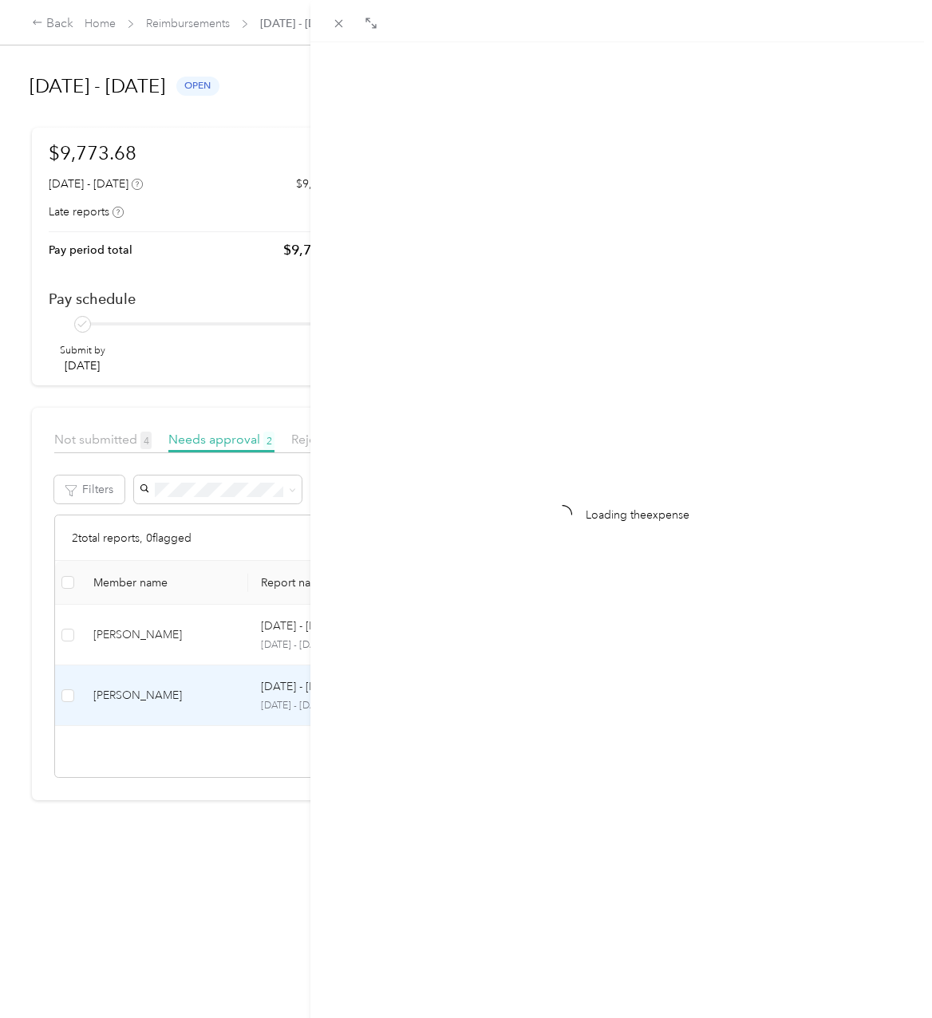
scroll to position [0, 0]
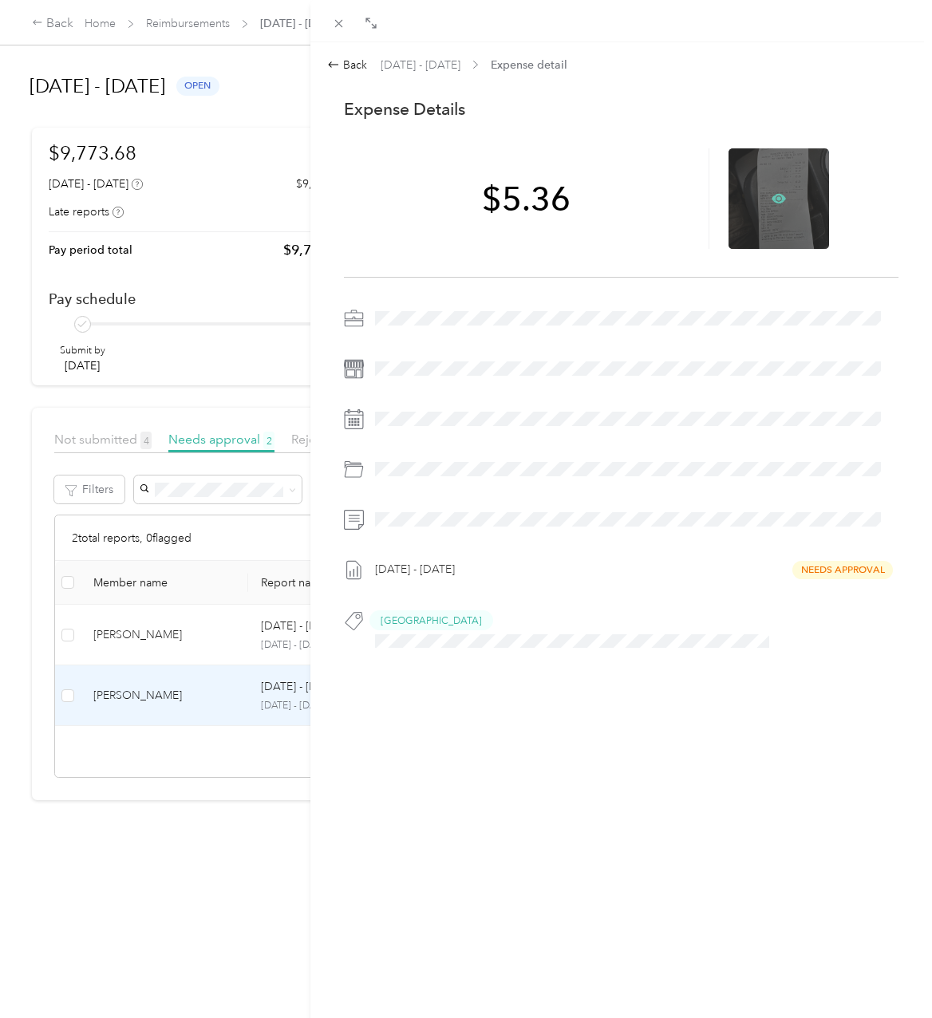
click at [771, 195] on icon at bounding box center [778, 199] width 14 height 10
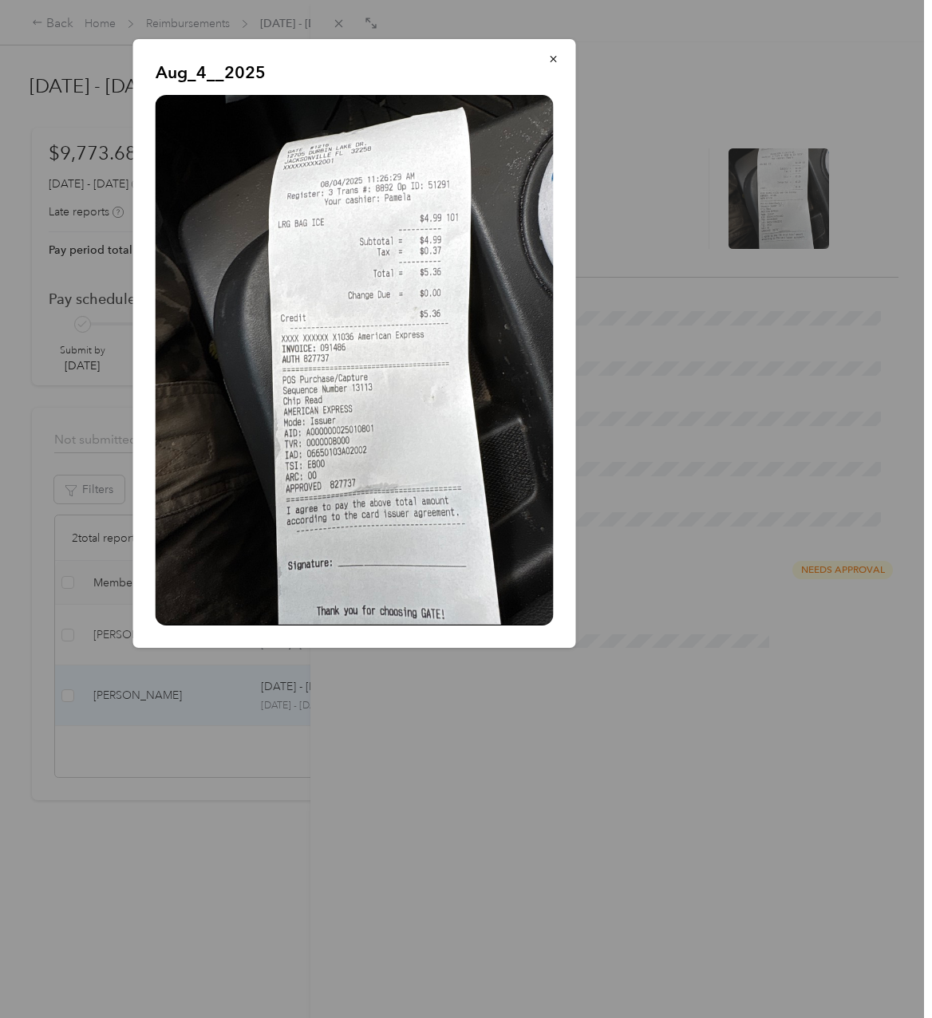
click at [506, 725] on div at bounding box center [466, 509] width 932 height 1018
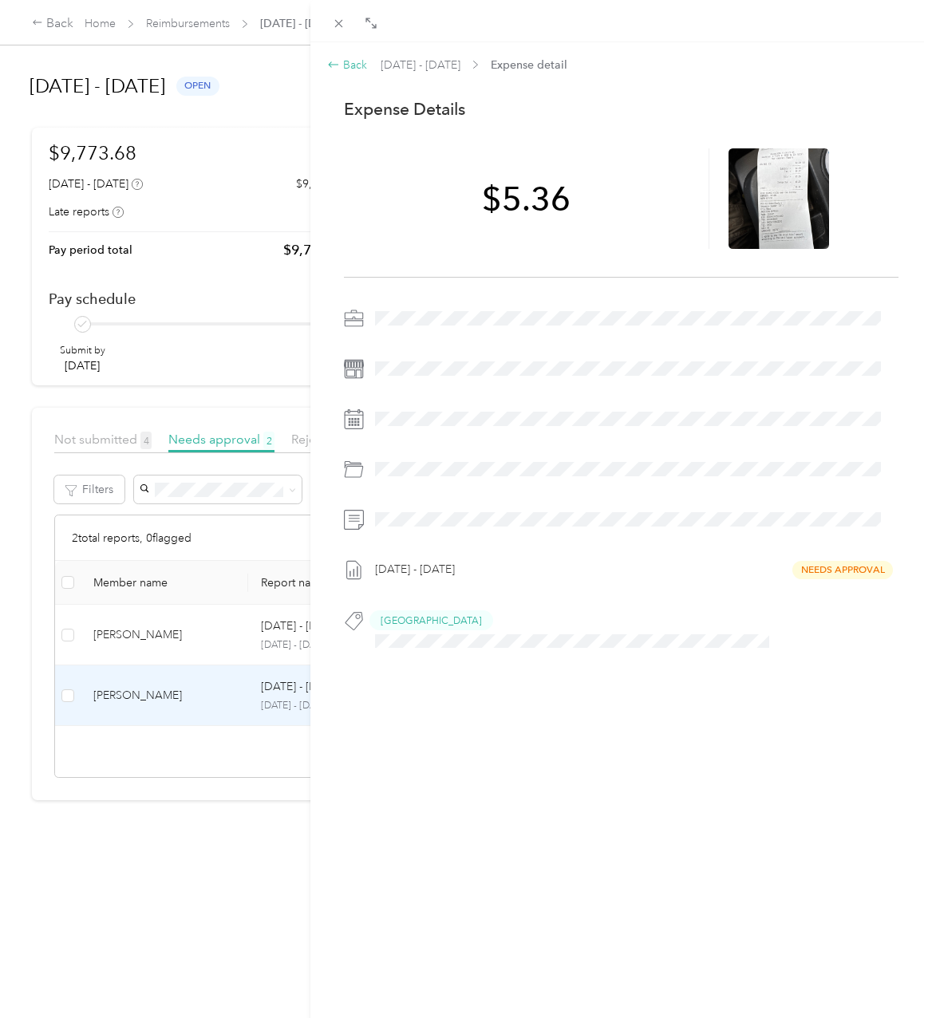
click at [333, 64] on icon at bounding box center [333, 64] width 13 height 13
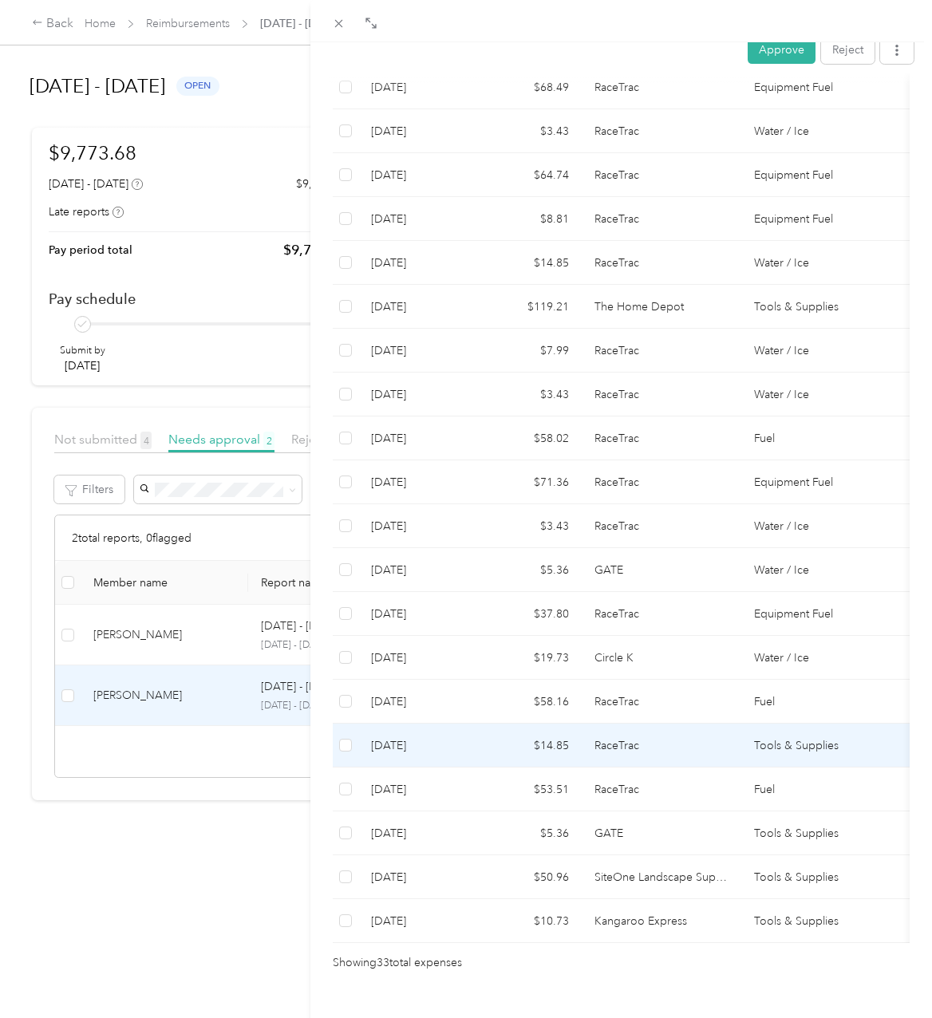
scroll to position [1086, 0]
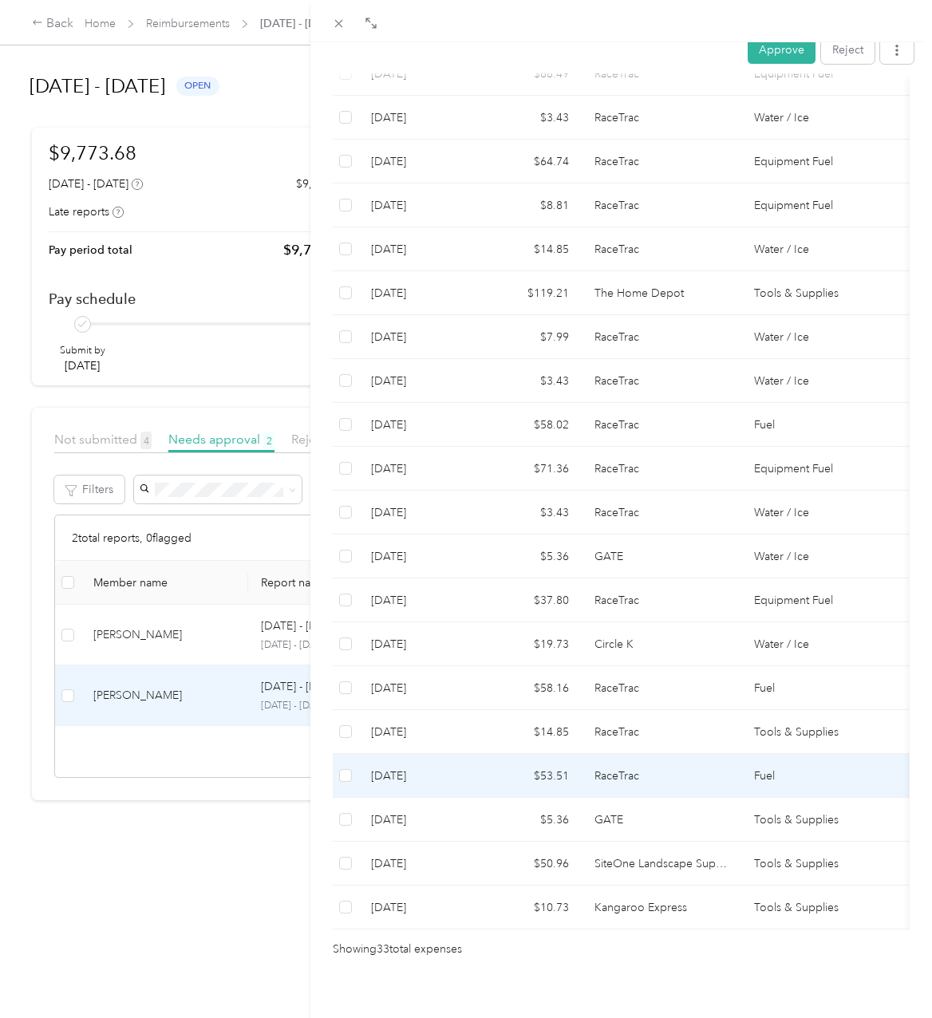
click at [515, 754] on td "$53.51" at bounding box center [530, 776] width 104 height 44
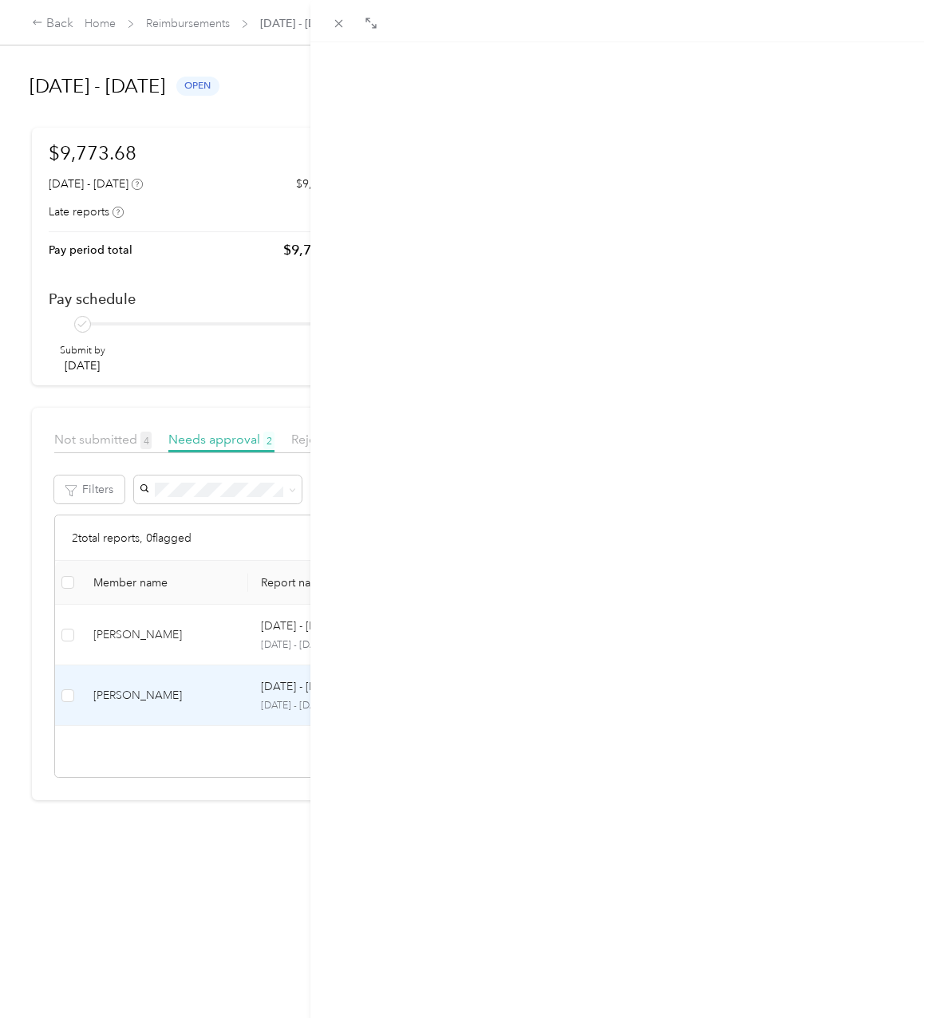
scroll to position [0, 0]
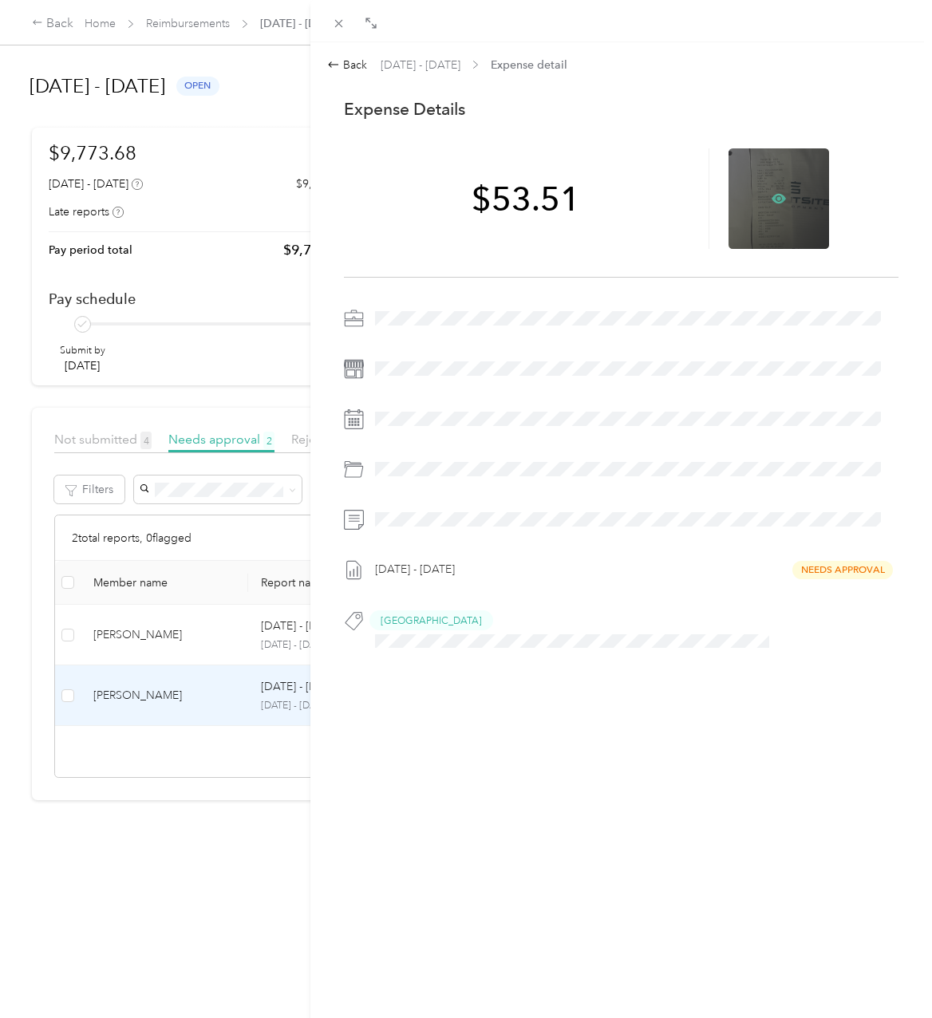
click at [771, 195] on icon at bounding box center [778, 198] width 14 height 14
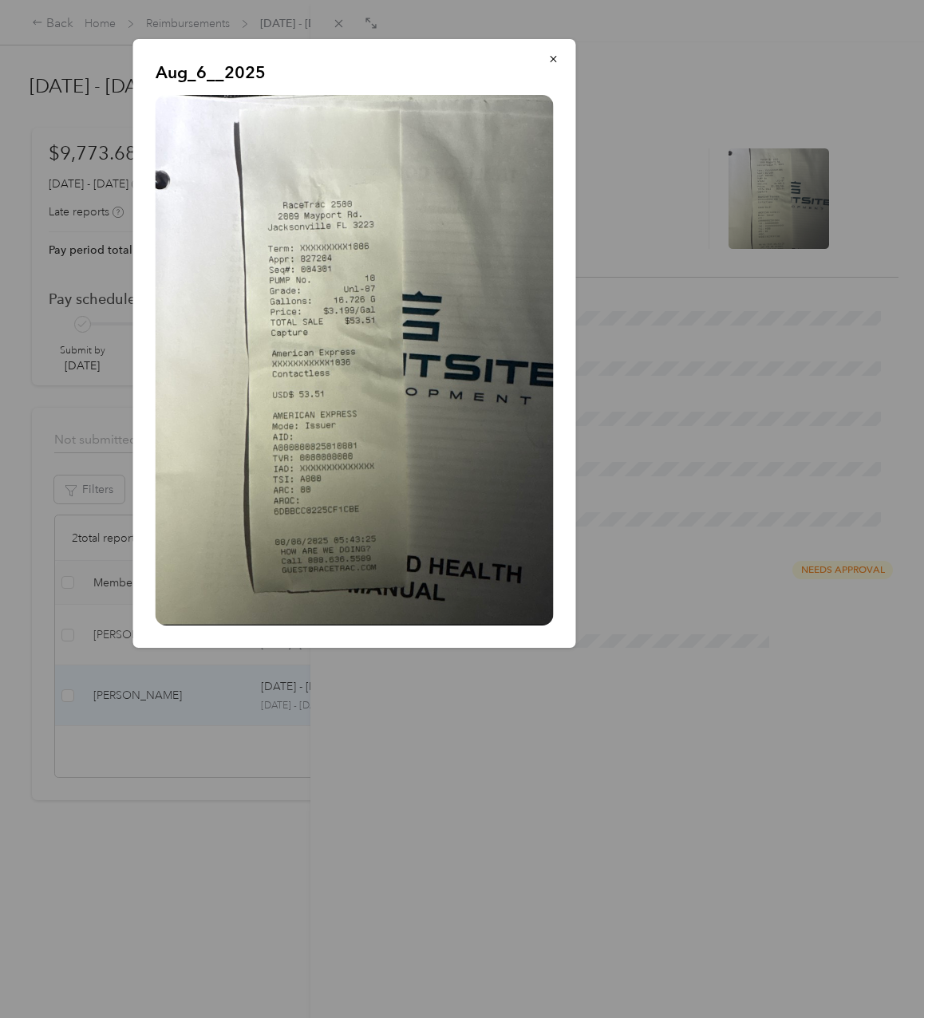
click at [583, 798] on div at bounding box center [466, 509] width 932 height 1018
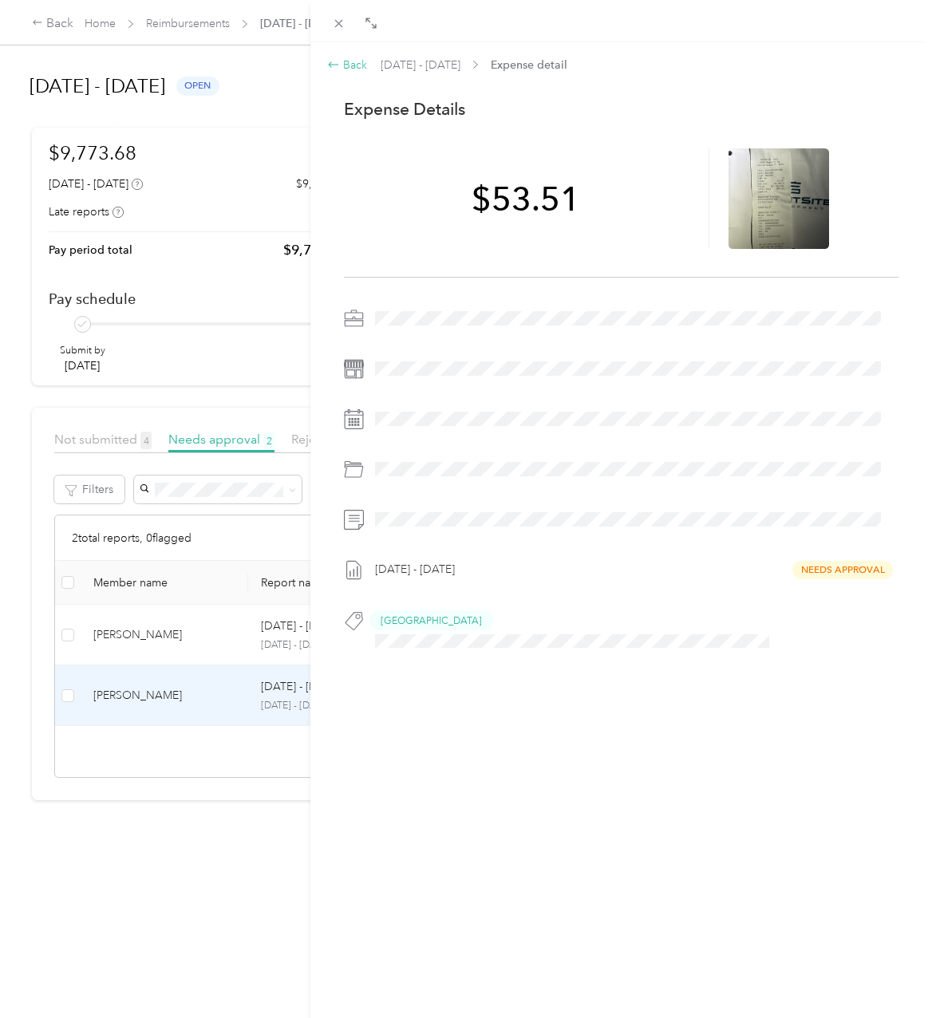
drag, startPoint x: 349, startPoint y: 66, endPoint x: 13, endPoint y: 189, distance: 358.3
click at [349, 66] on div "Back" at bounding box center [347, 65] width 40 height 17
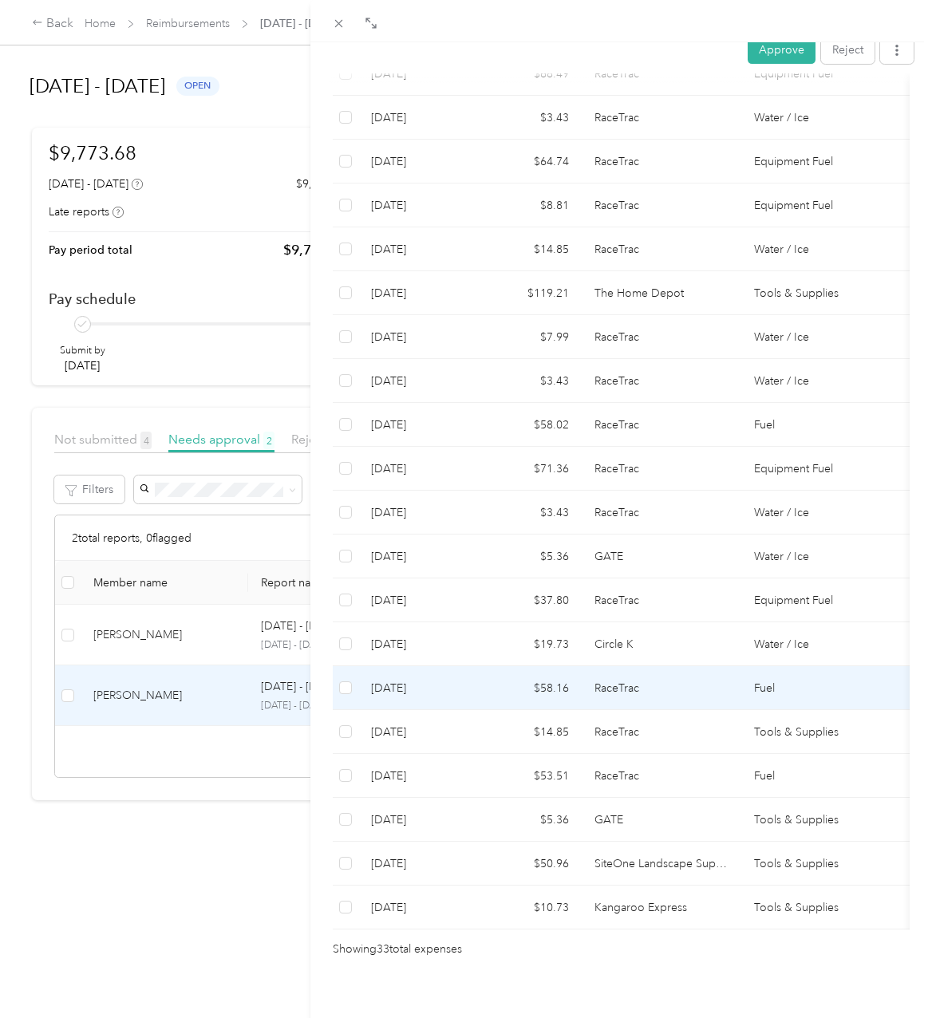
scroll to position [1099, 0]
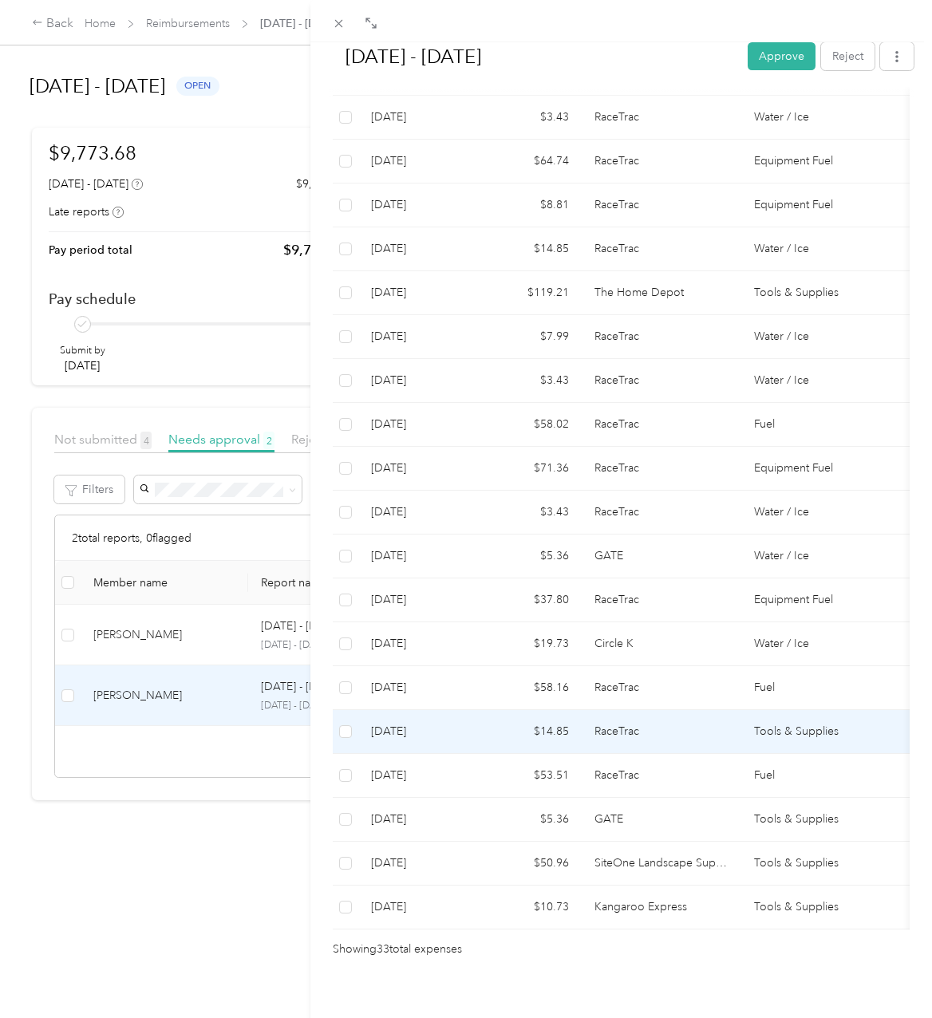
click at [601, 710] on td "RaceTrac" at bounding box center [661, 732] width 160 height 44
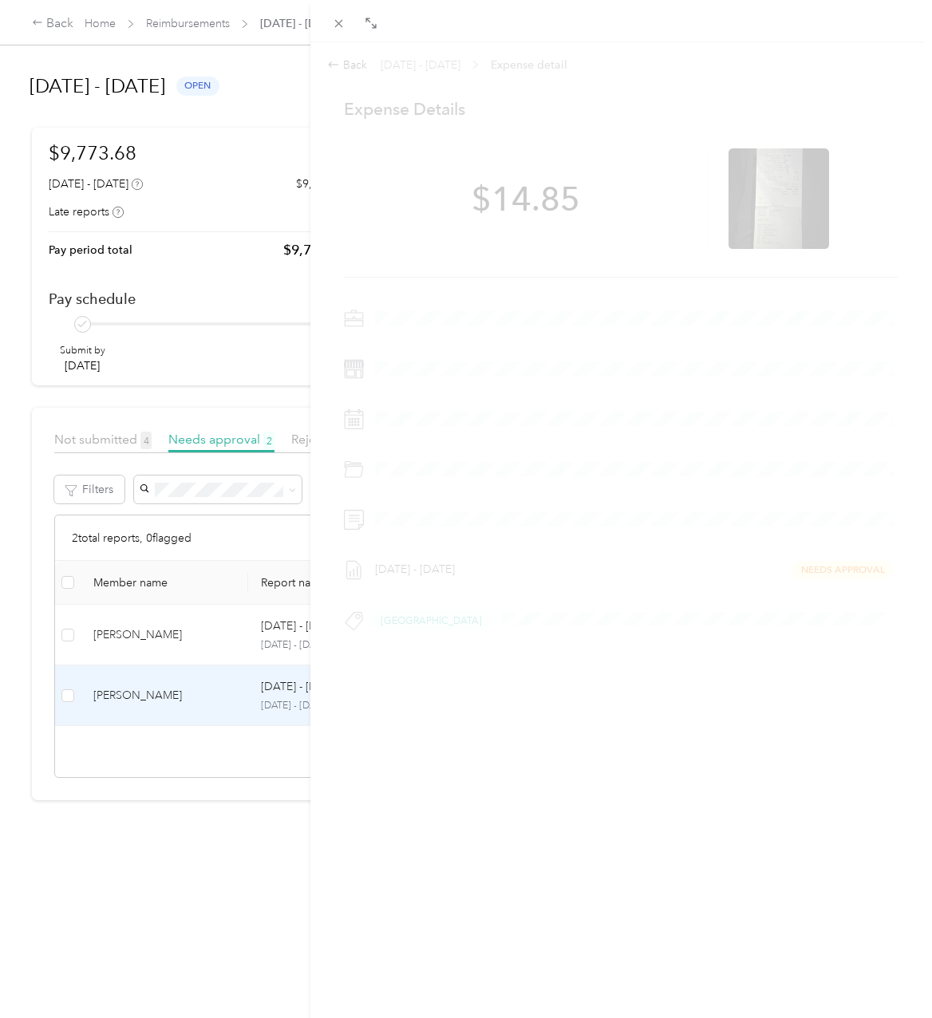
scroll to position [0, 0]
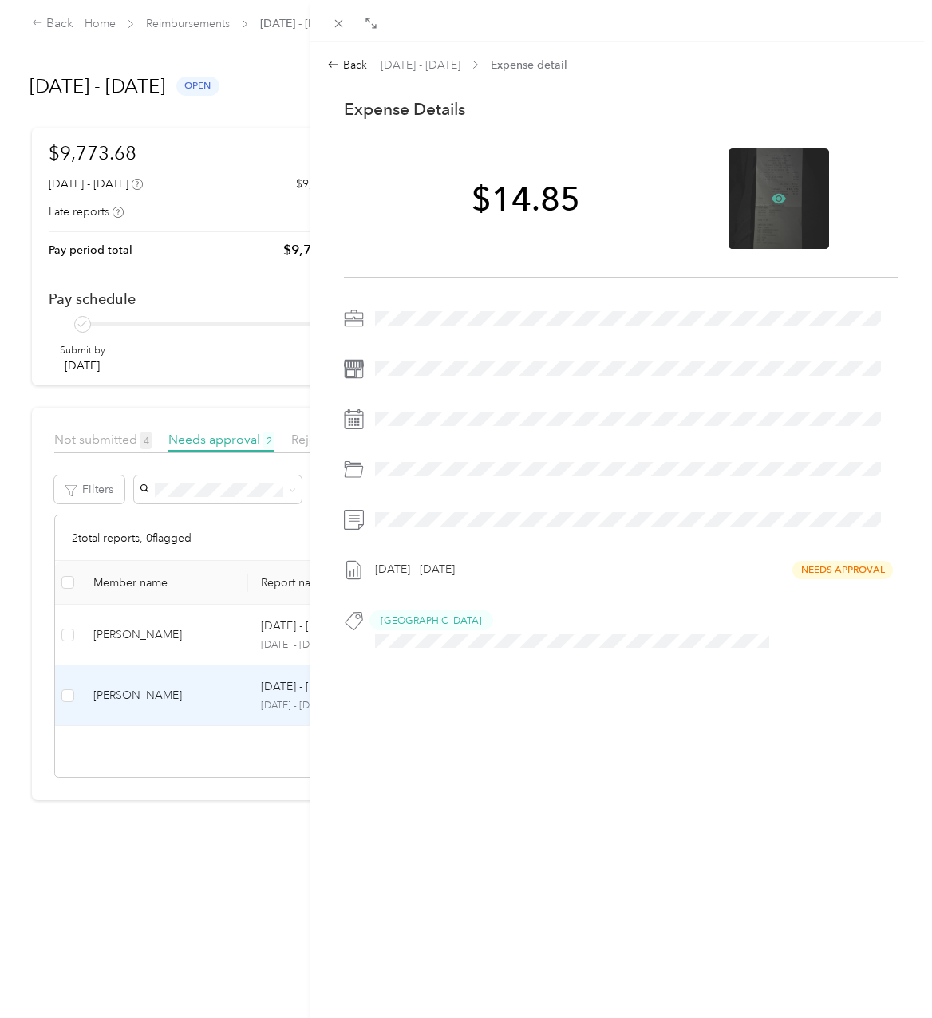
click at [771, 198] on icon at bounding box center [778, 199] width 14 height 10
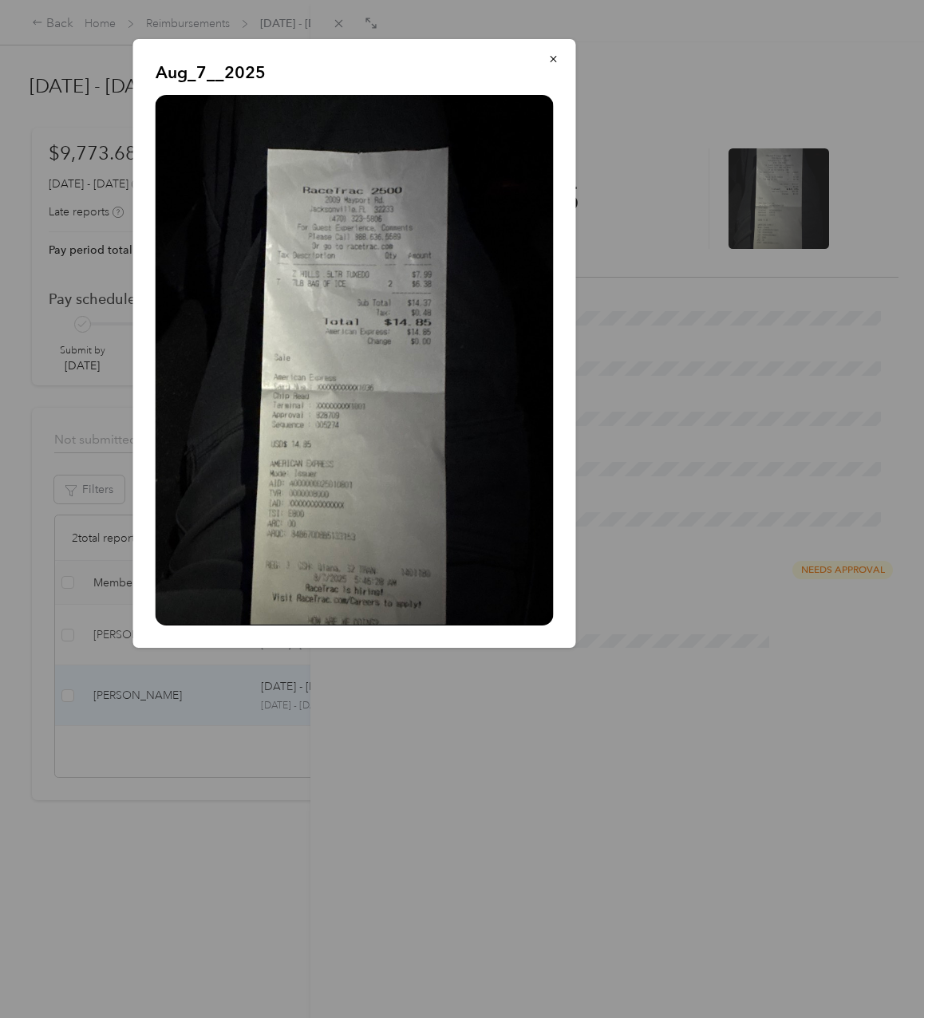
click at [352, 768] on div at bounding box center [466, 509] width 932 height 1018
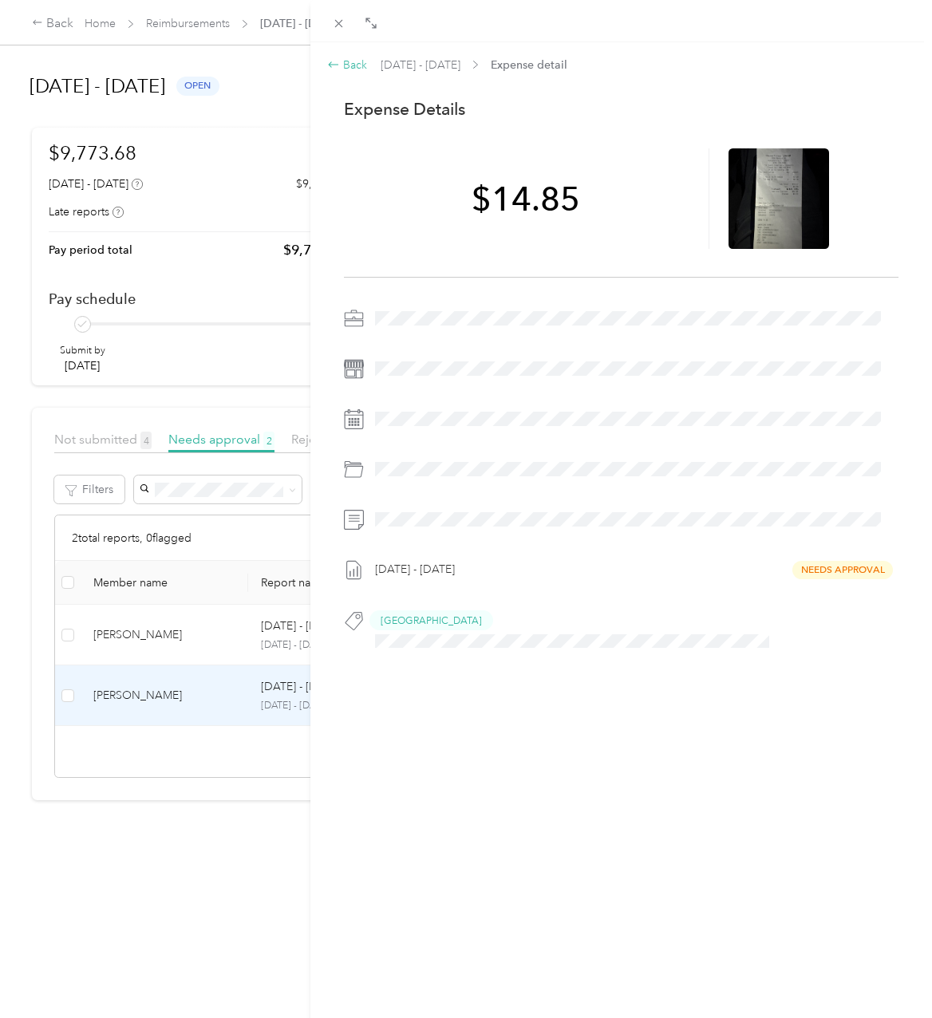
click at [354, 64] on div "Back" at bounding box center [347, 65] width 40 height 17
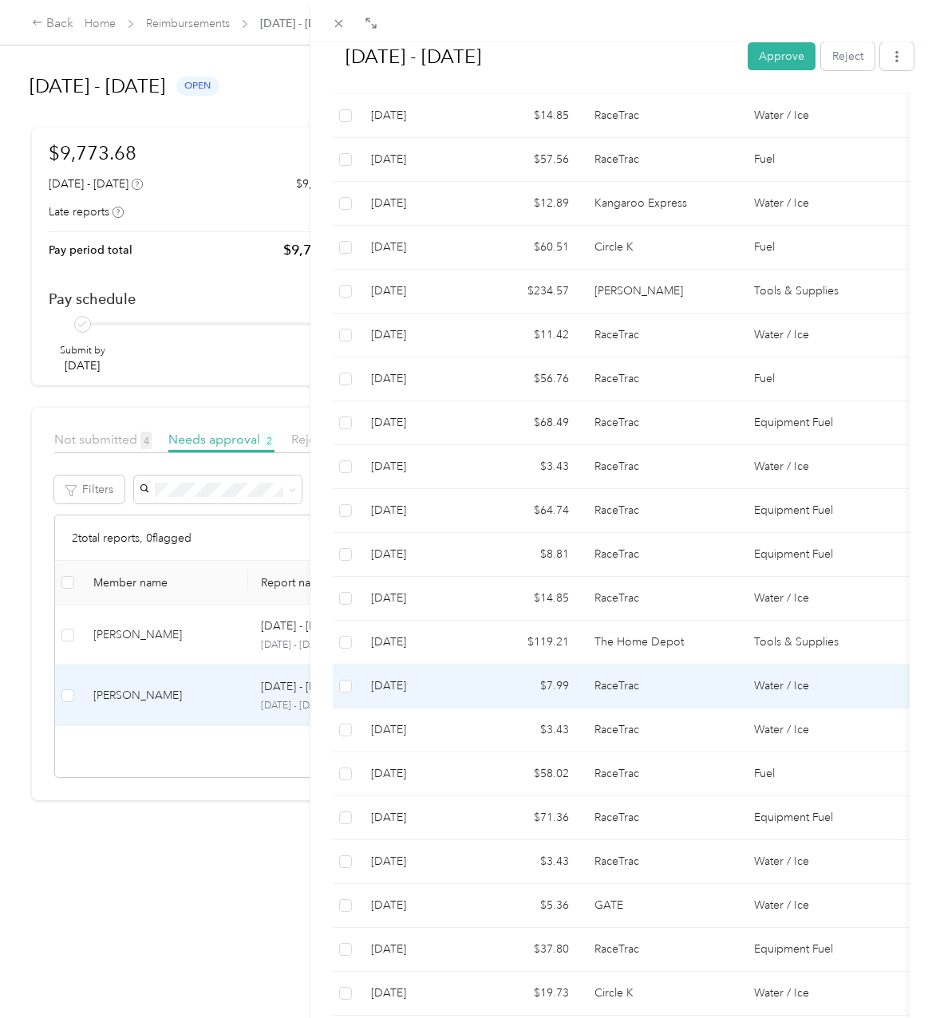
scroll to position [1042, 0]
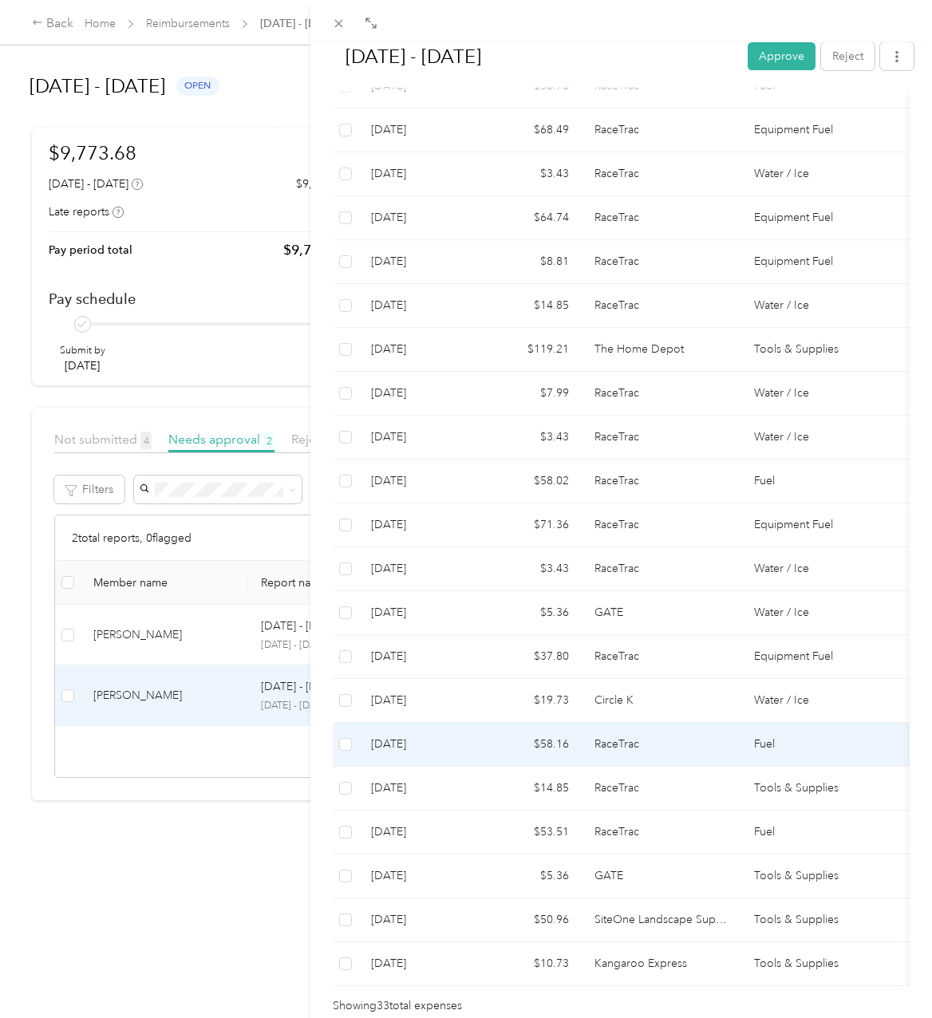
click at [604, 723] on td "RaceTrac" at bounding box center [661, 745] width 160 height 44
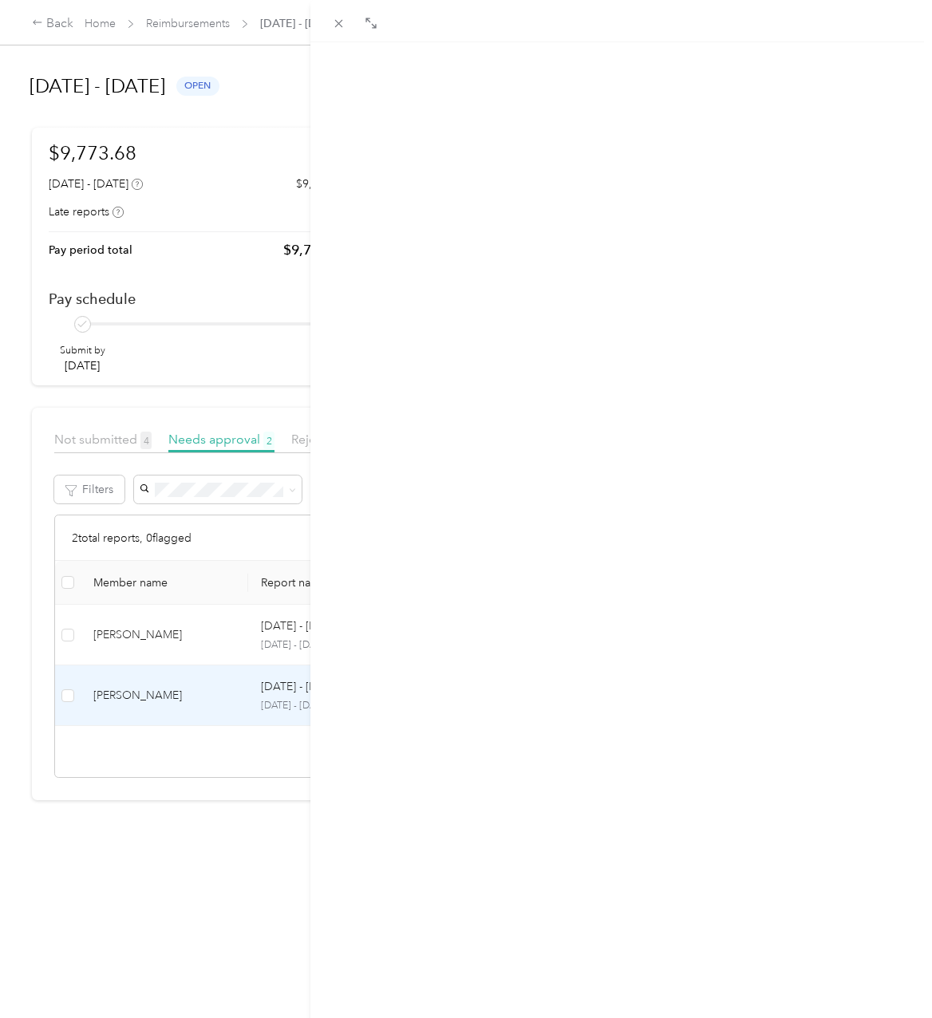
scroll to position [0, 0]
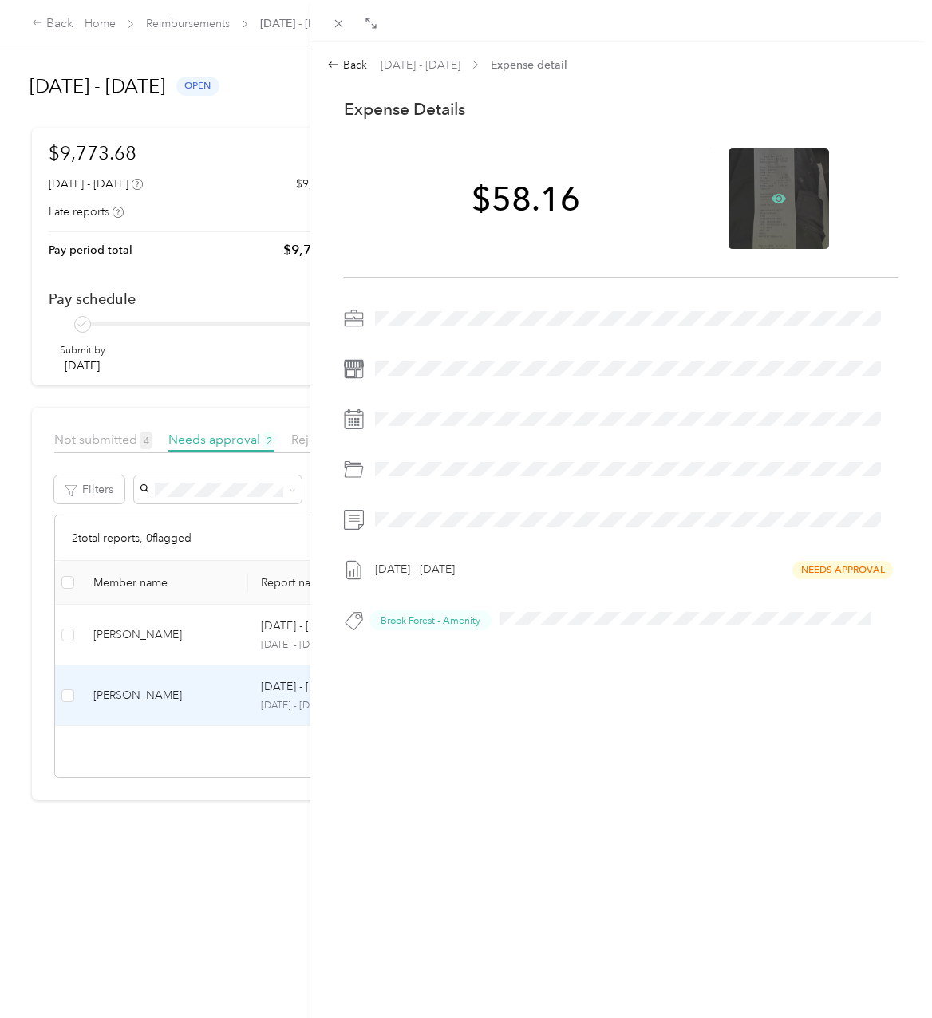
click at [774, 200] on icon at bounding box center [778, 198] width 14 height 14
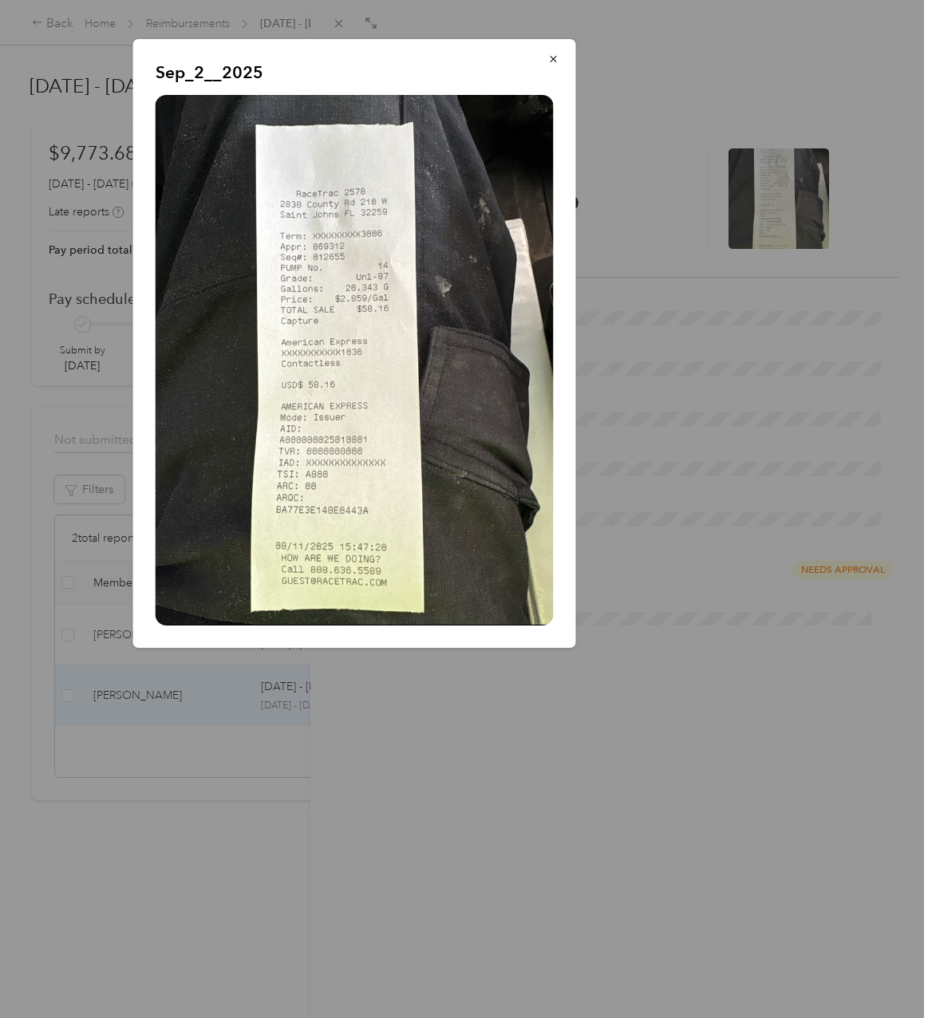
drag, startPoint x: 436, startPoint y: 737, endPoint x: 0, endPoint y: 479, distance: 507.1
click at [439, 737] on div at bounding box center [466, 509] width 932 height 1018
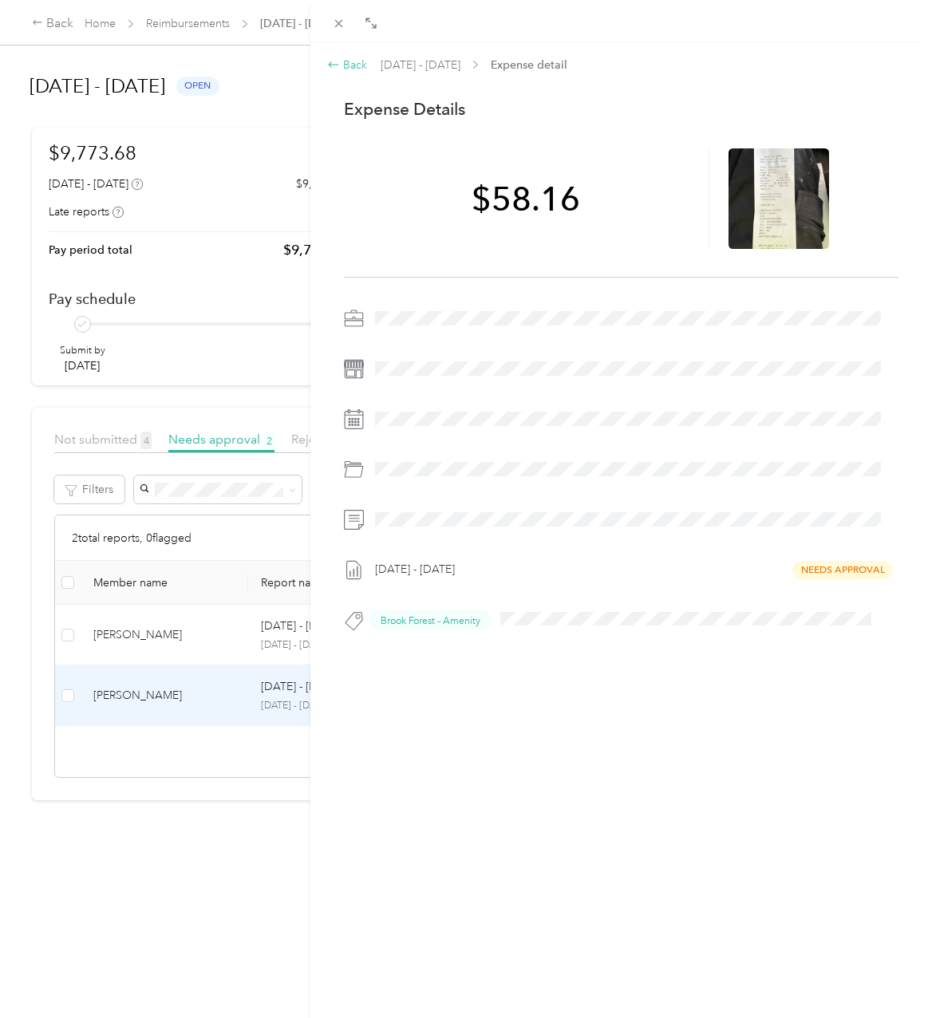
click at [354, 65] on div "Back" at bounding box center [347, 65] width 40 height 17
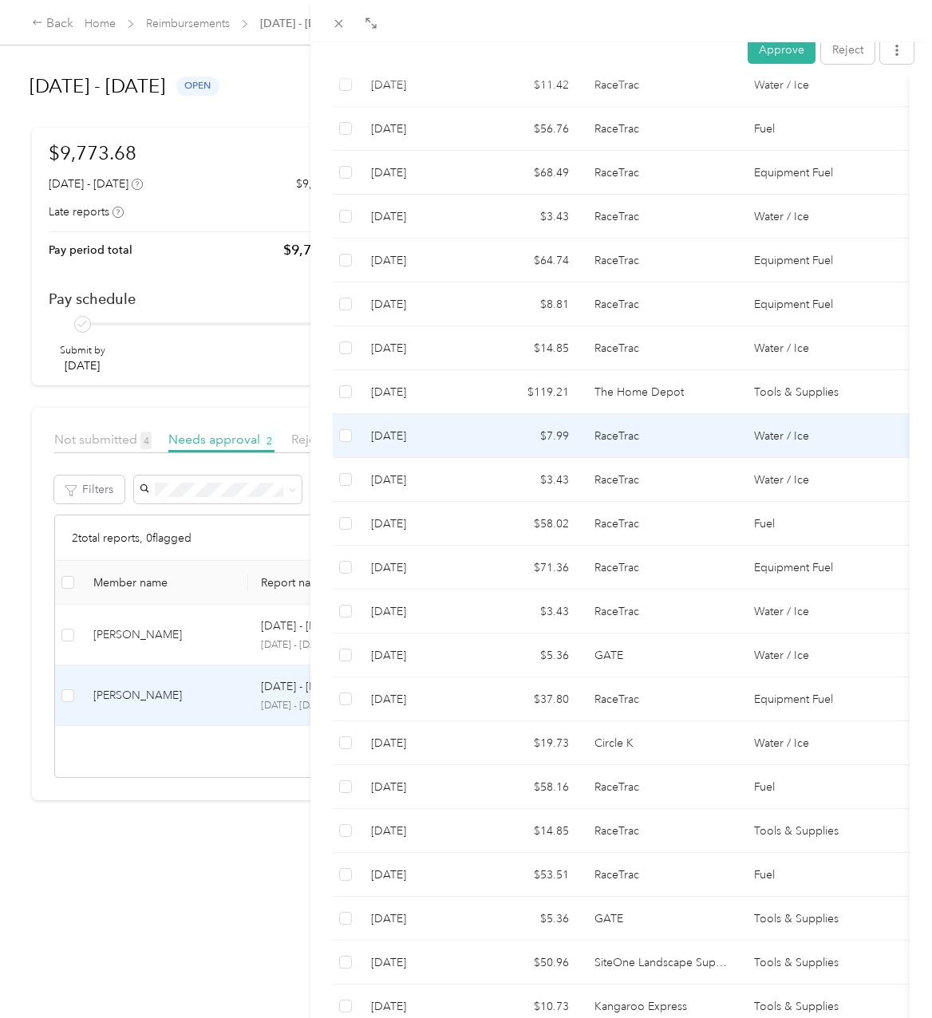
scroll to position [1037, 0]
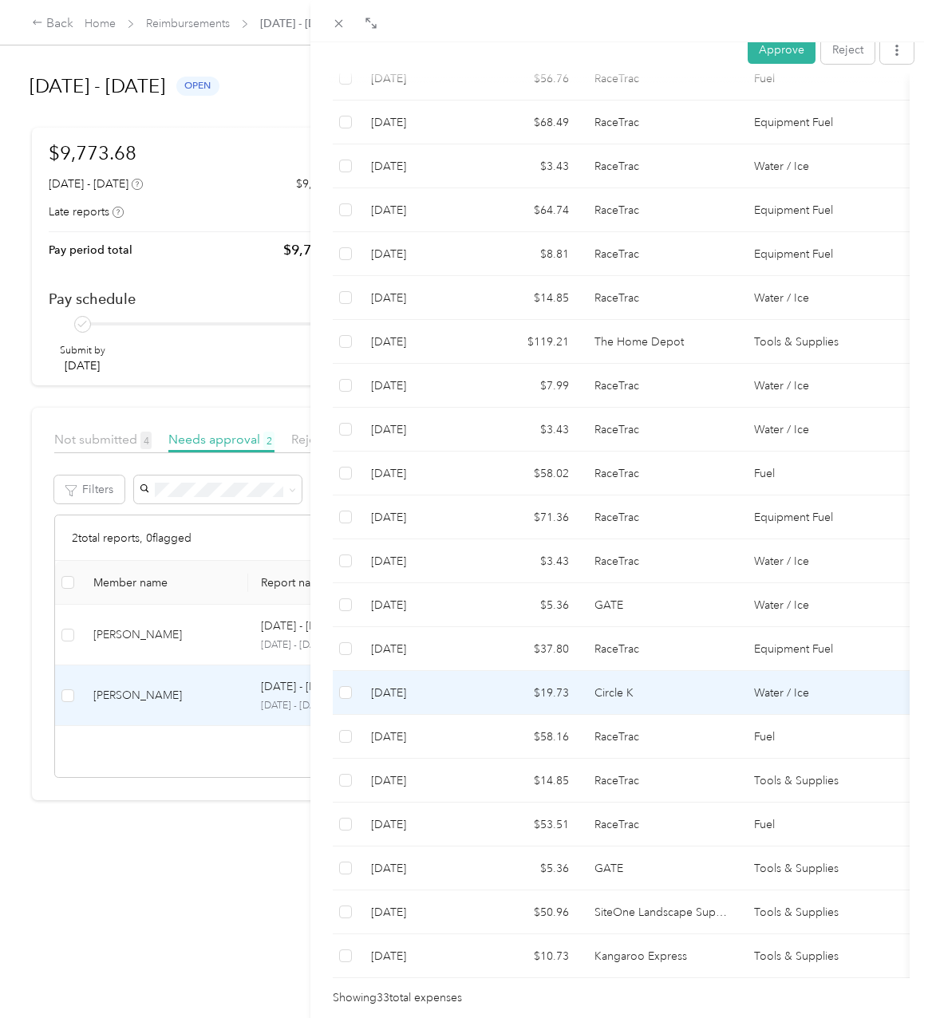
click at [552, 671] on td "$19.73" at bounding box center [530, 693] width 104 height 44
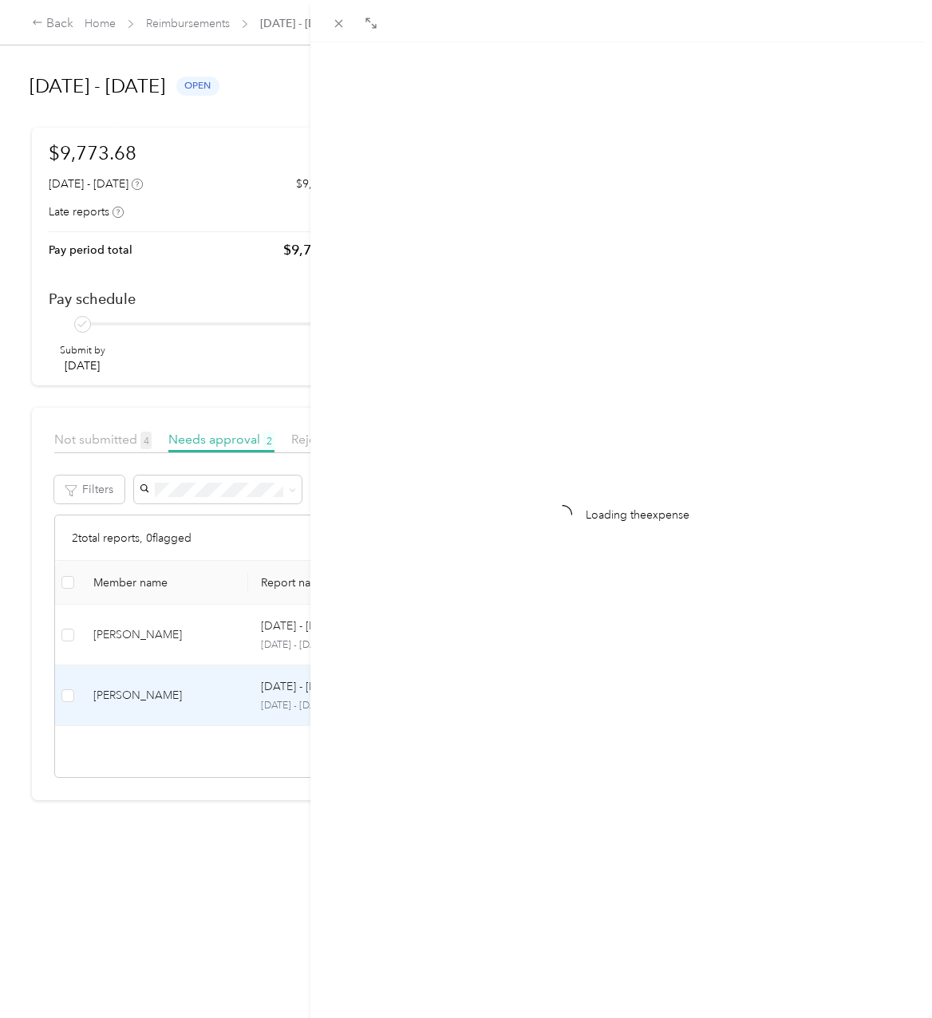
scroll to position [0, 0]
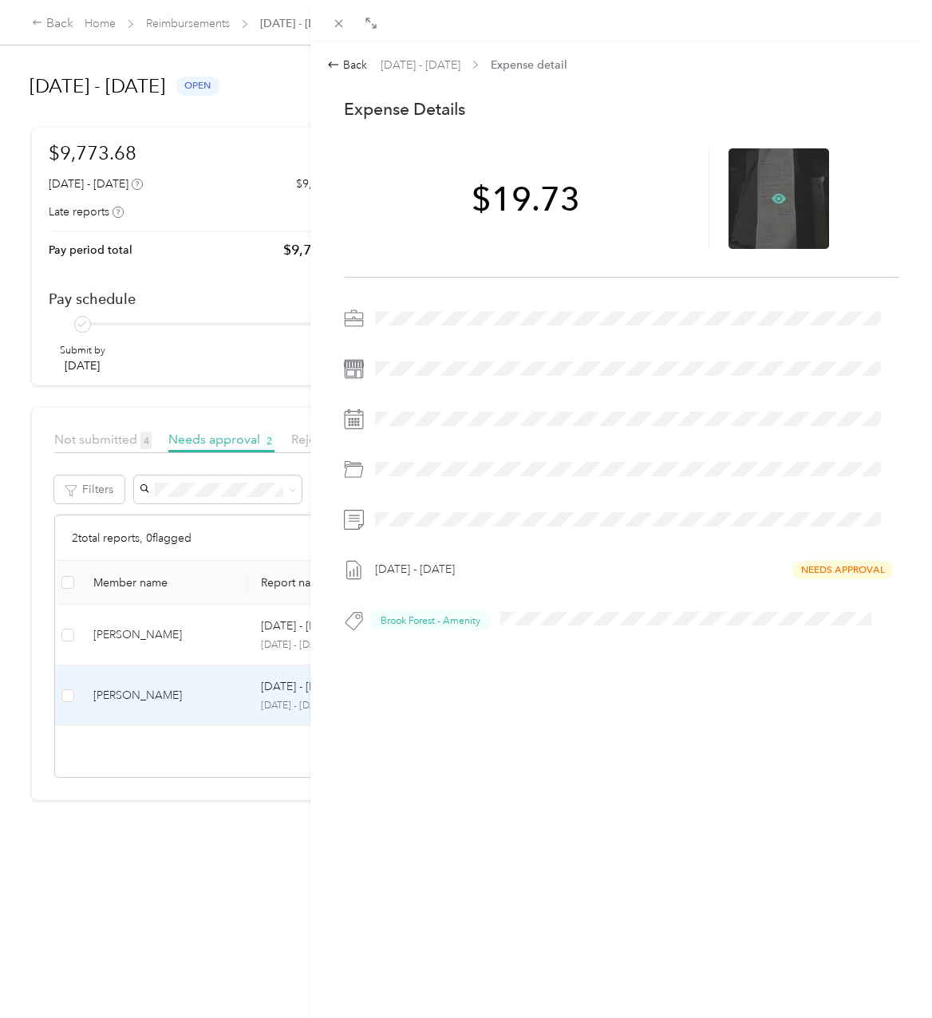
click at [771, 192] on icon at bounding box center [778, 198] width 14 height 14
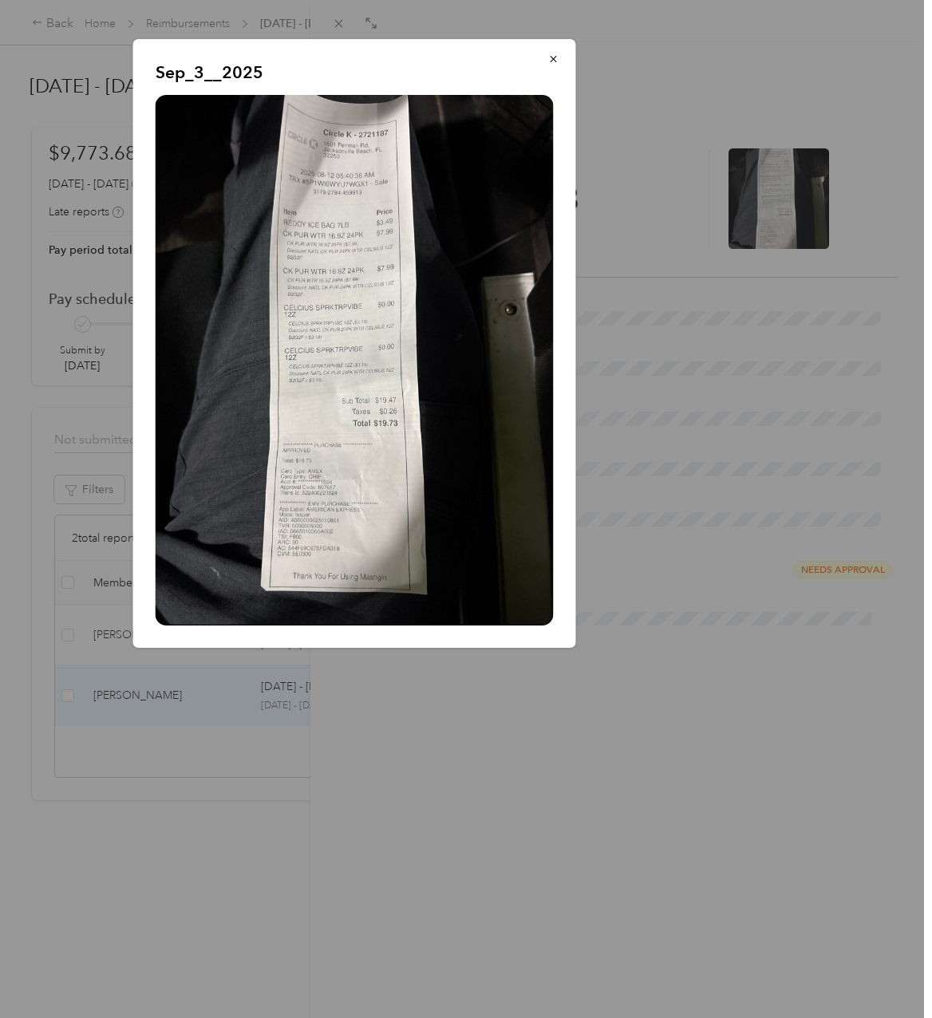
drag, startPoint x: 601, startPoint y: 935, endPoint x: 406, endPoint y: 777, distance: 251.2
click at [603, 935] on div at bounding box center [466, 509] width 932 height 1018
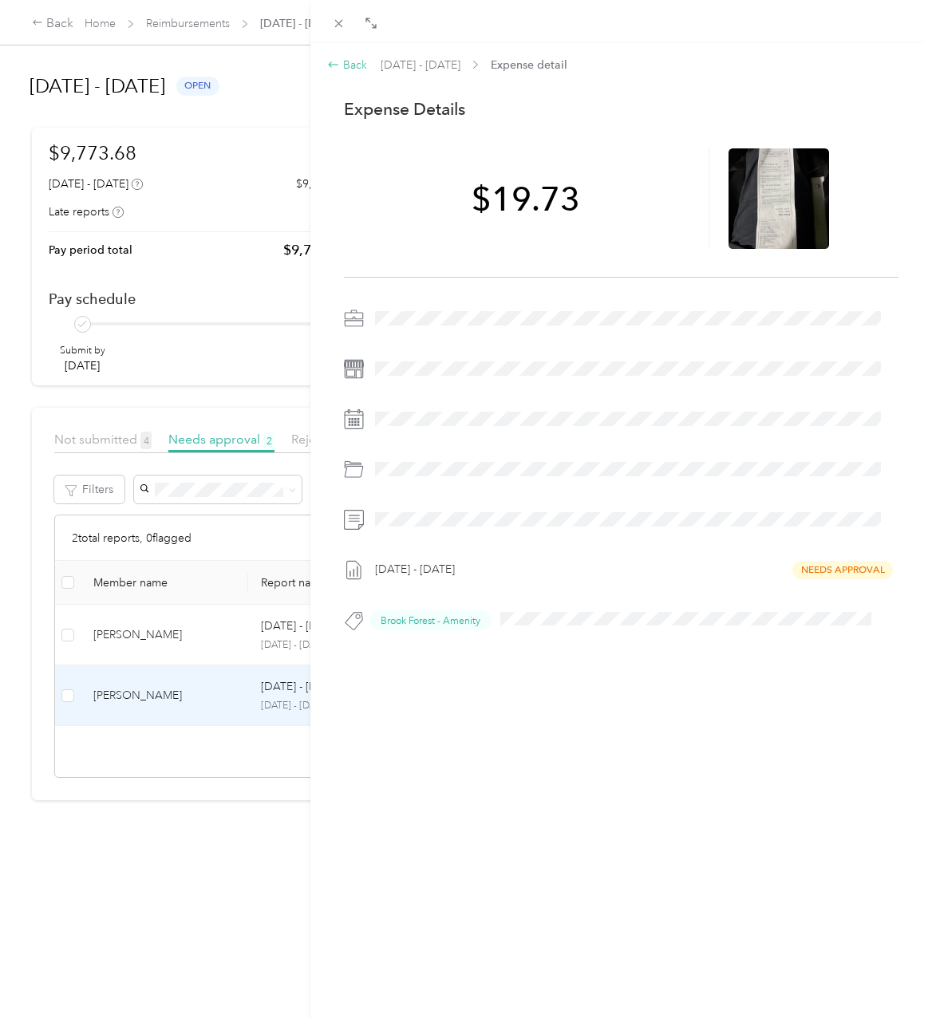
click at [343, 67] on div "Back" at bounding box center [347, 65] width 40 height 17
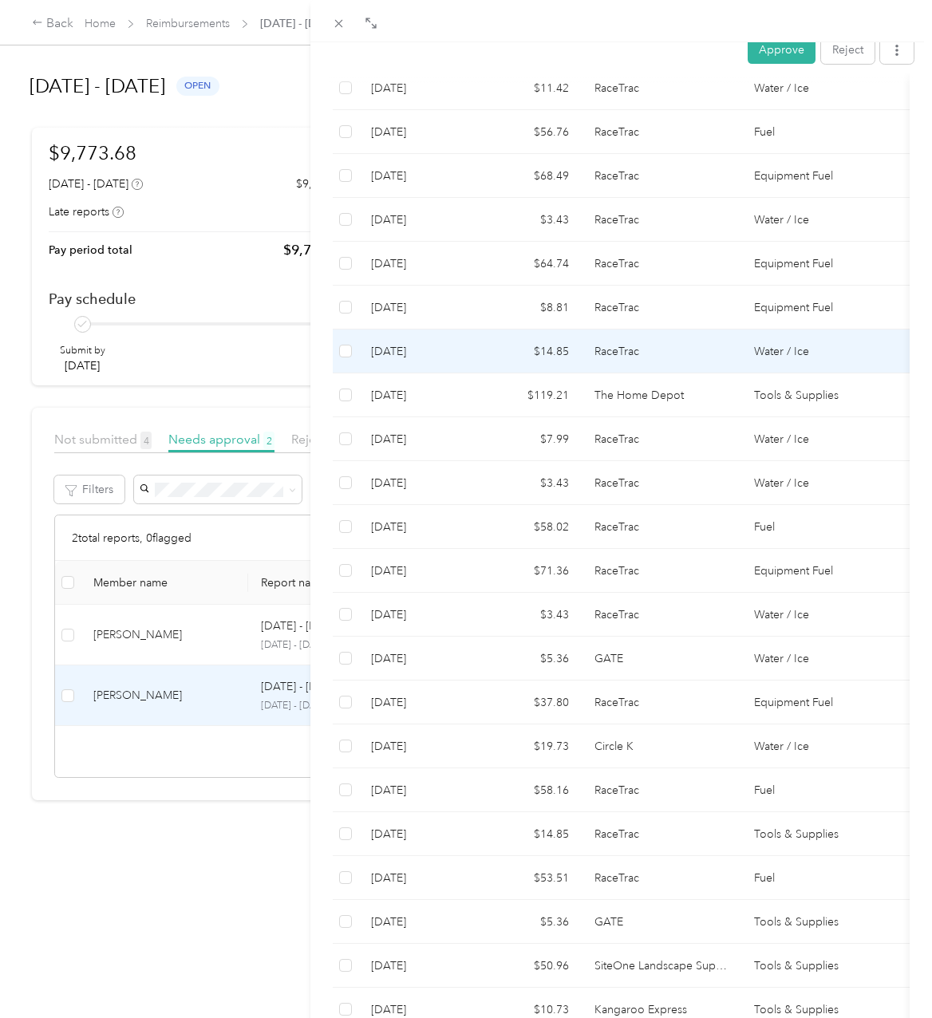
scroll to position [1086, 0]
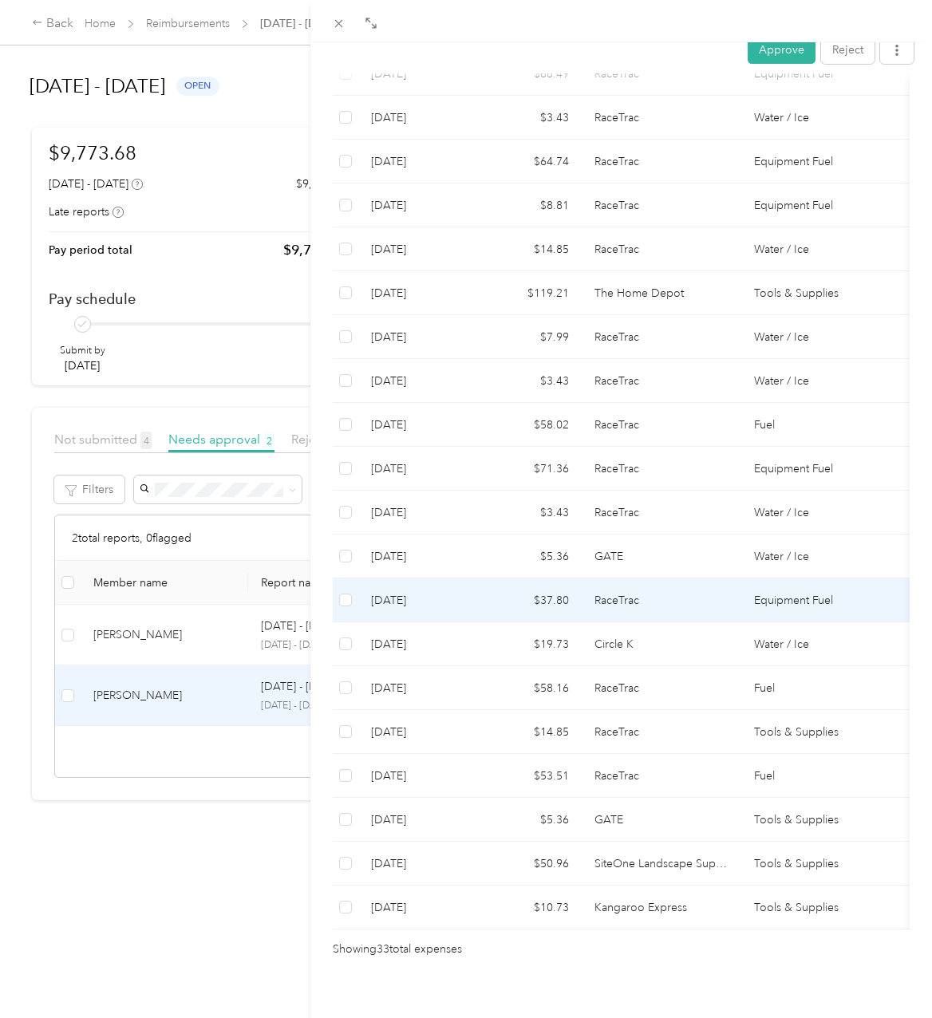
click at [588, 578] on td "RaceTrac" at bounding box center [661, 600] width 160 height 44
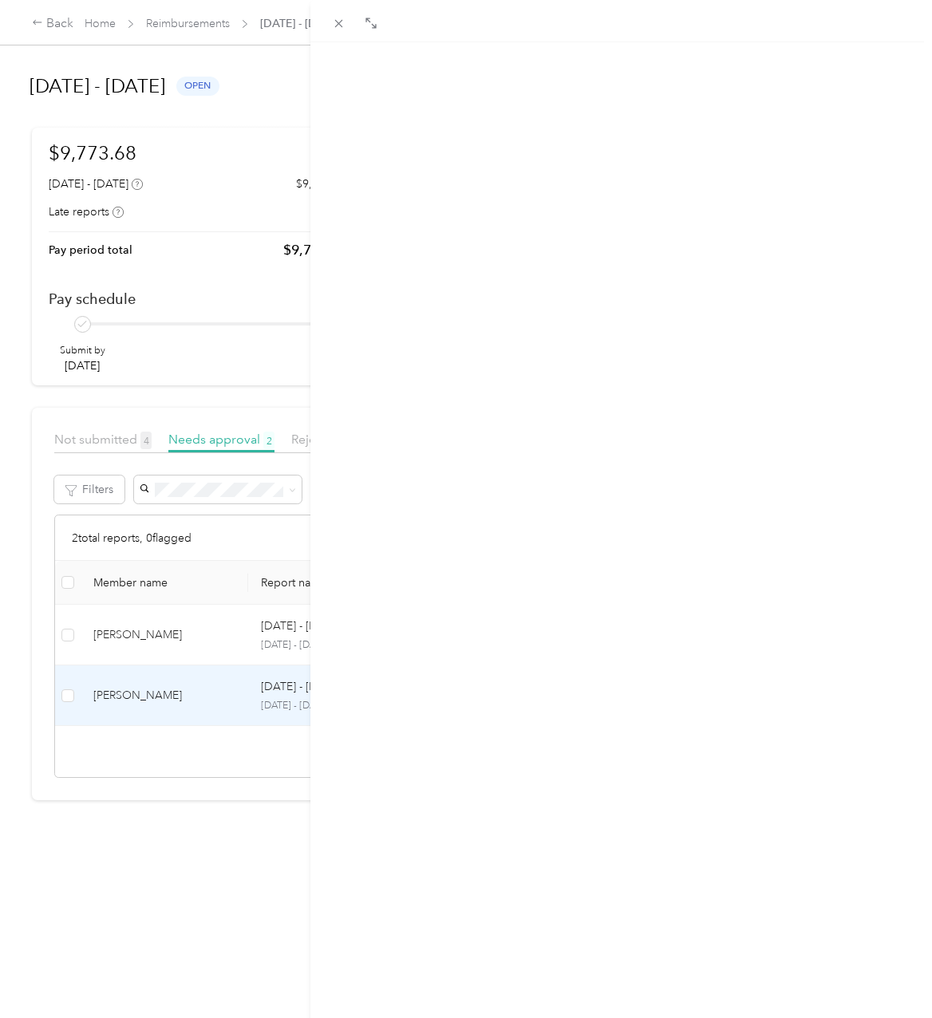
scroll to position [0, 0]
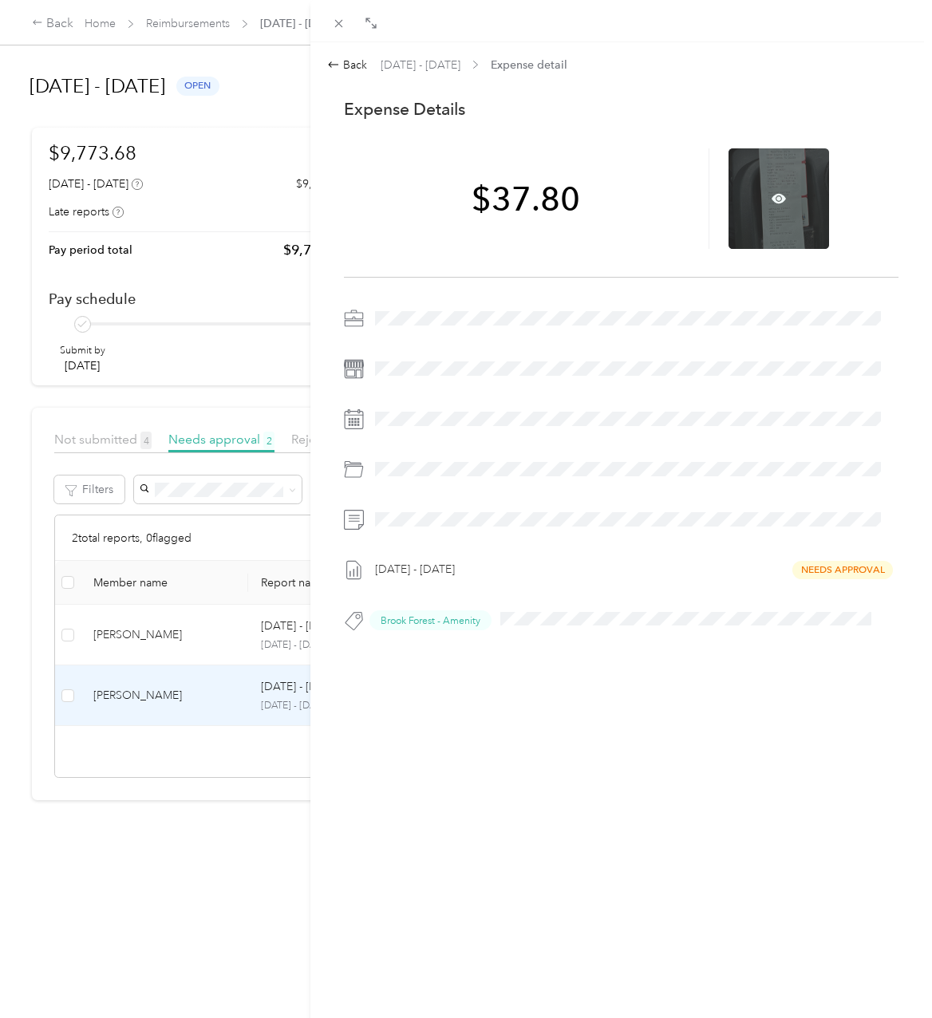
click at [771, 189] on div at bounding box center [778, 198] width 100 height 100
click at [776, 198] on icon at bounding box center [778, 198] width 5 height 5
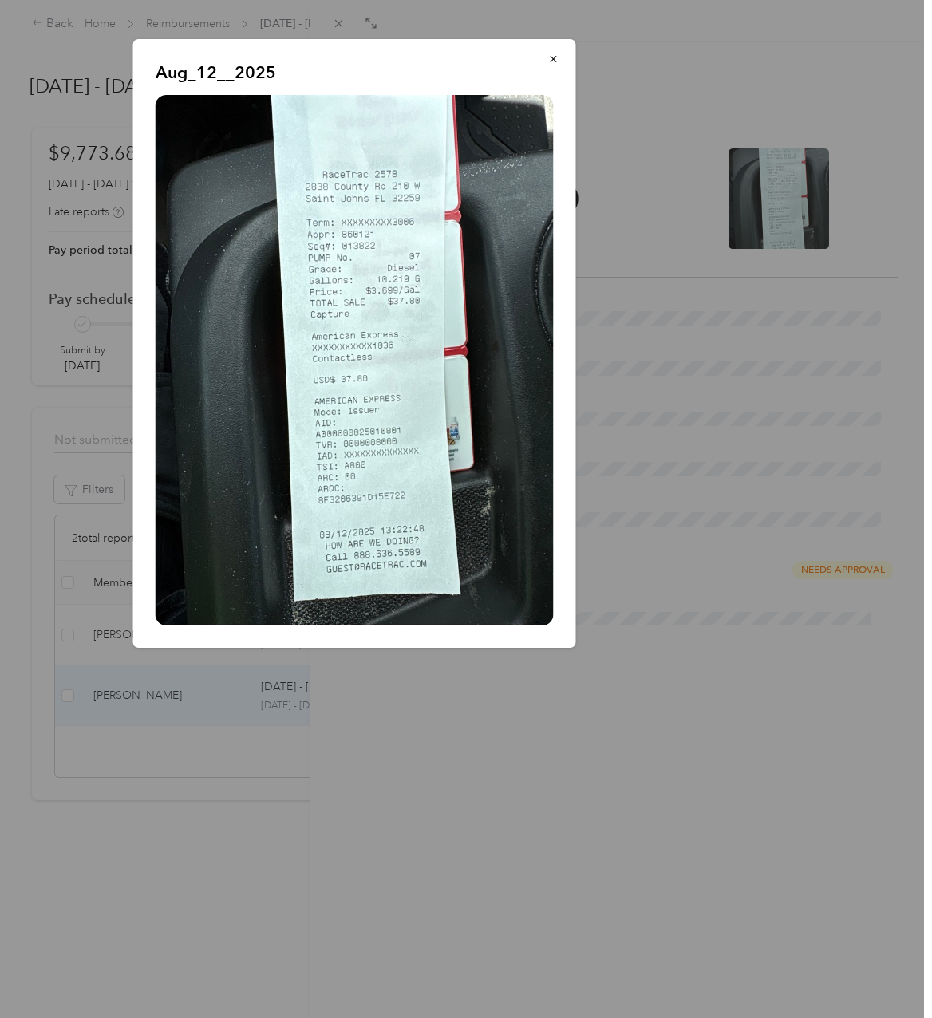
click at [413, 751] on div at bounding box center [466, 509] width 932 height 1018
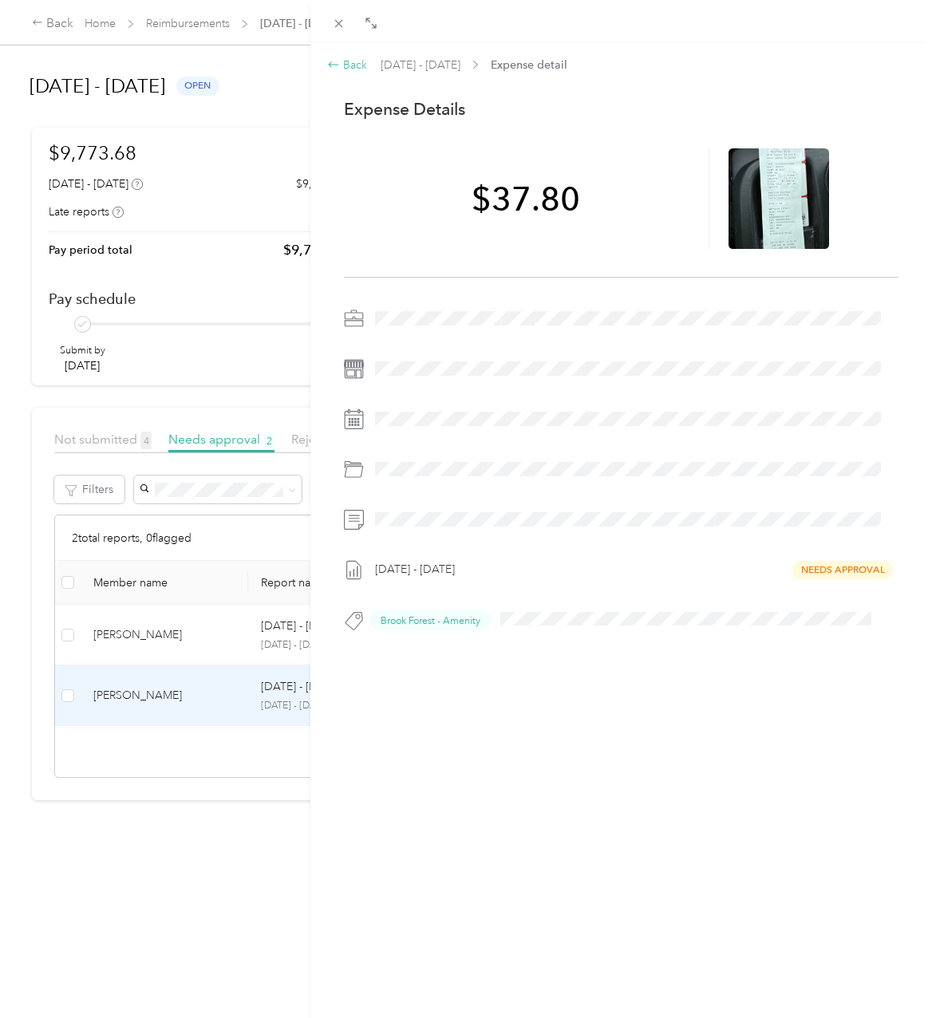
click at [353, 65] on div "Back" at bounding box center [347, 65] width 40 height 17
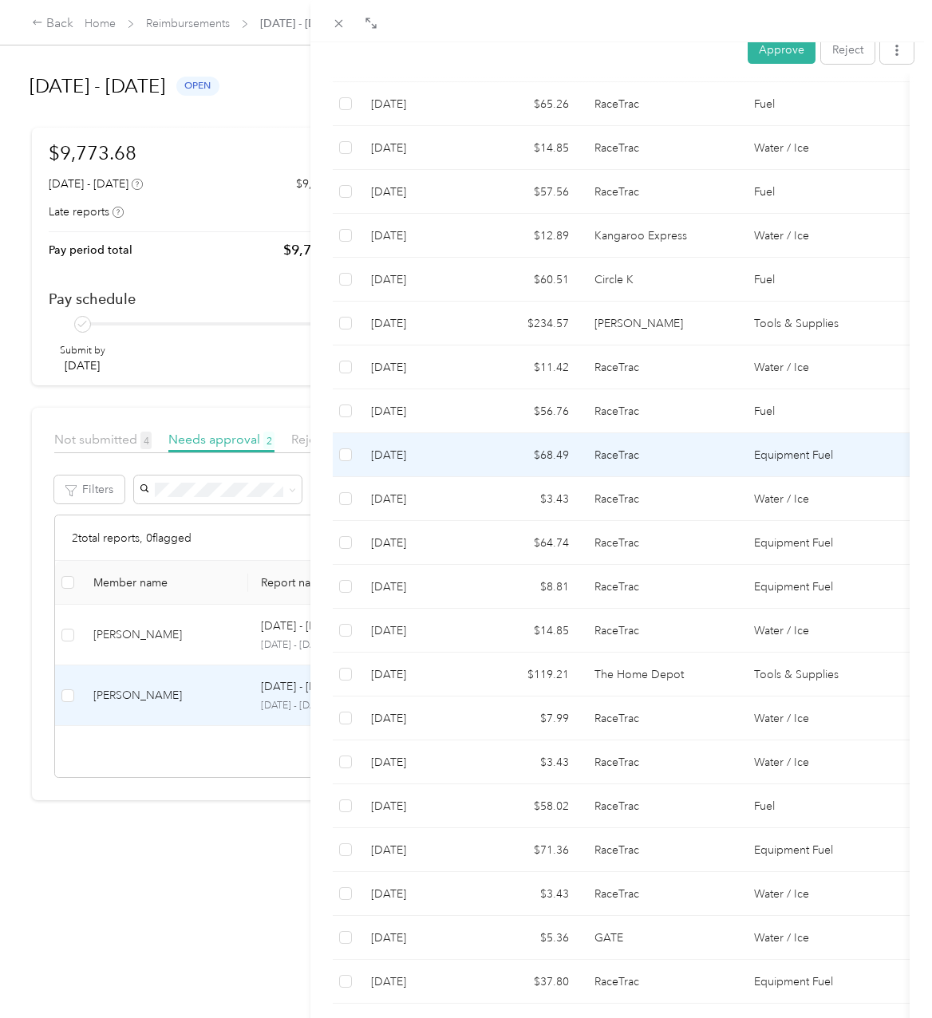
scroll to position [983, 0]
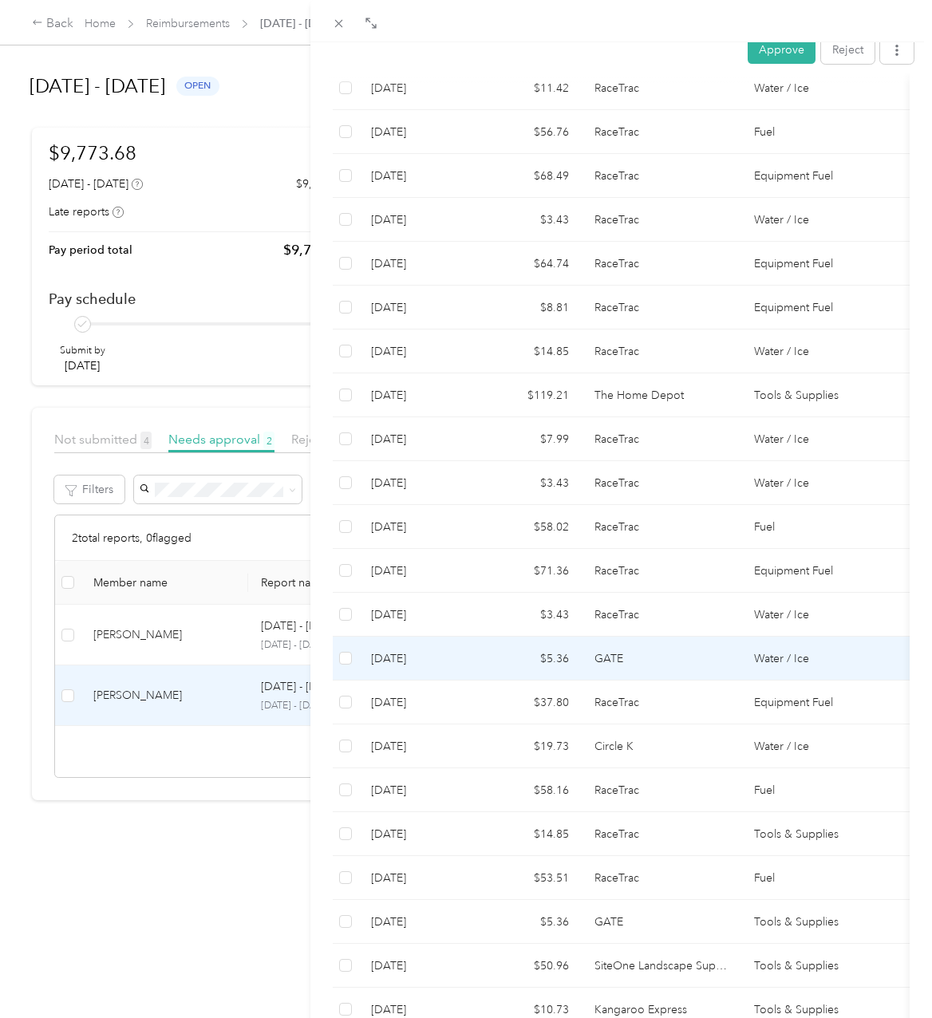
click at [496, 636] on td "$5.36" at bounding box center [530, 658] width 104 height 44
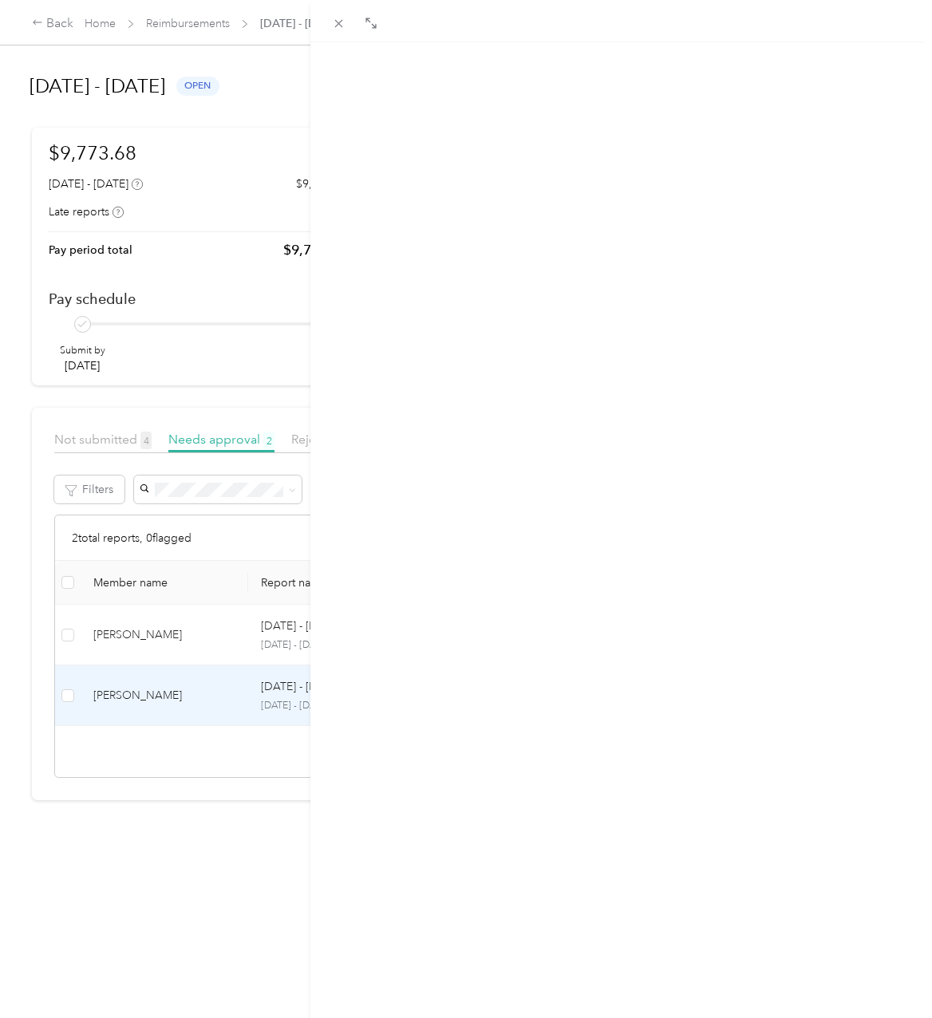
scroll to position [0, 0]
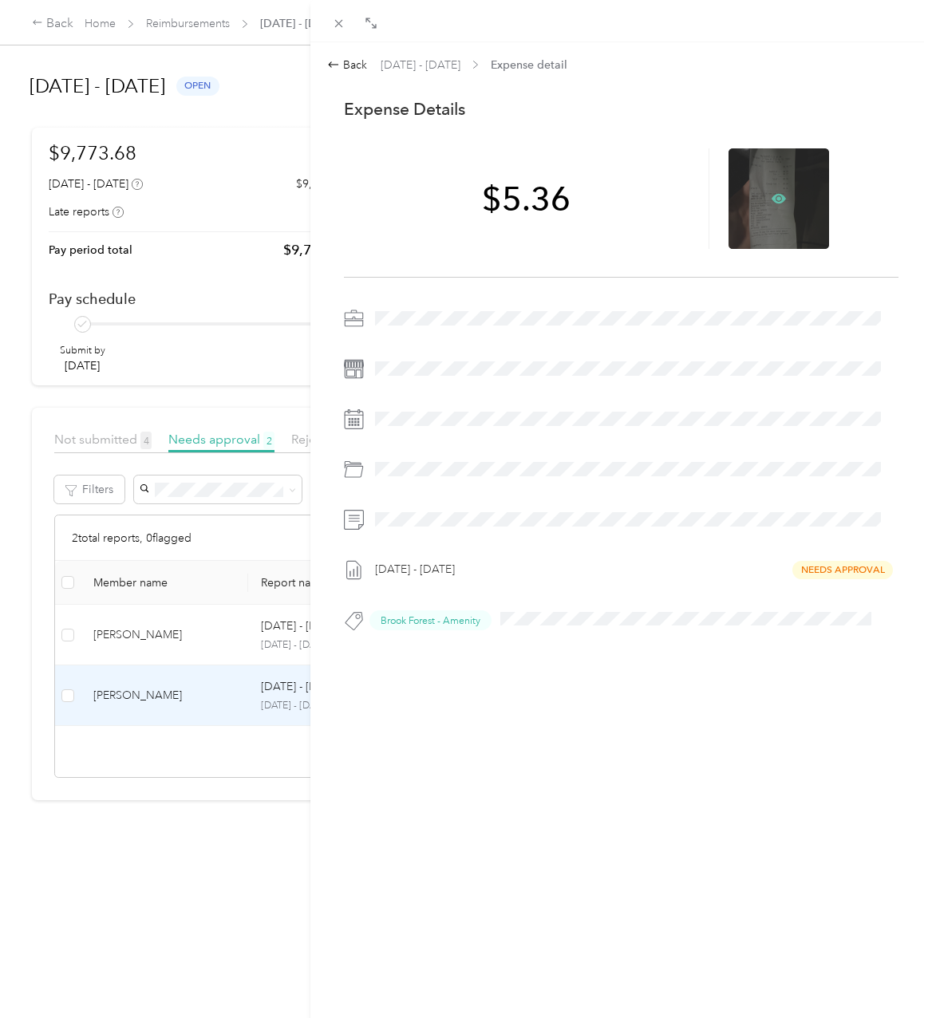
click at [773, 198] on icon at bounding box center [778, 198] width 14 height 14
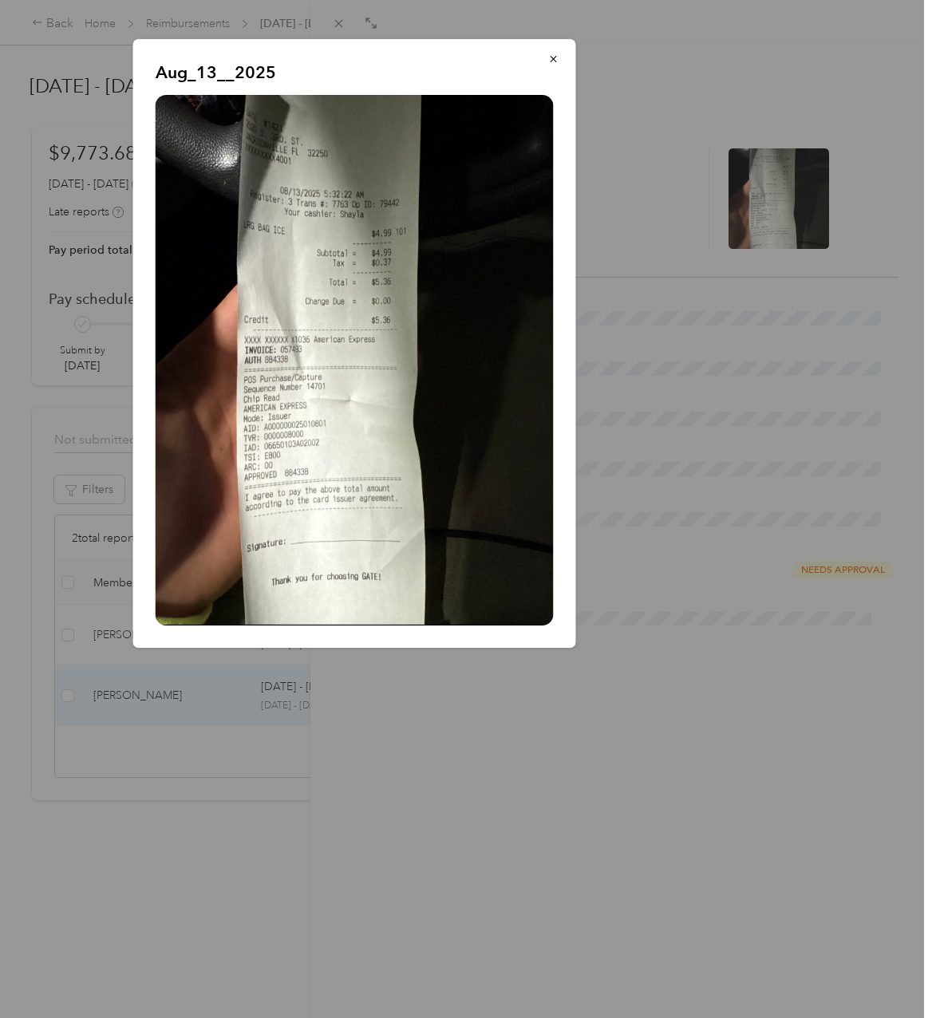
click at [428, 718] on div at bounding box center [466, 509] width 932 height 1018
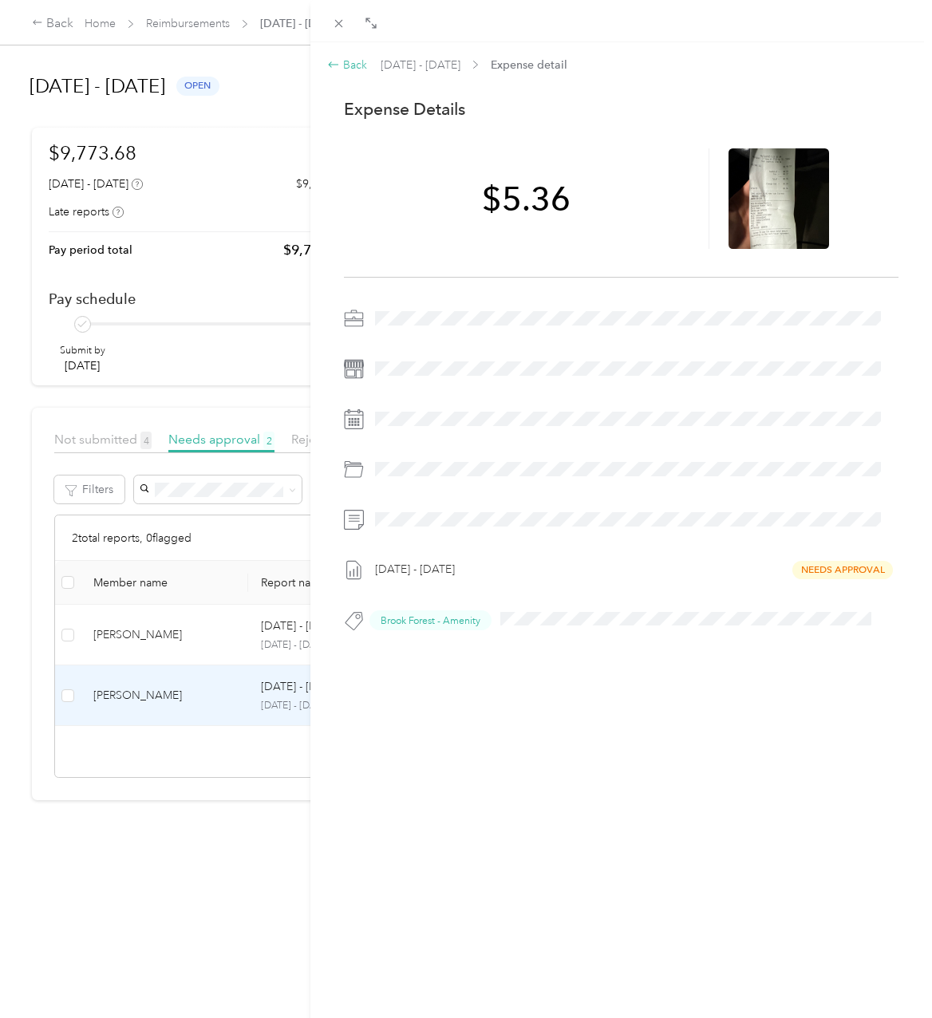
click at [353, 68] on div "Back" at bounding box center [347, 65] width 40 height 17
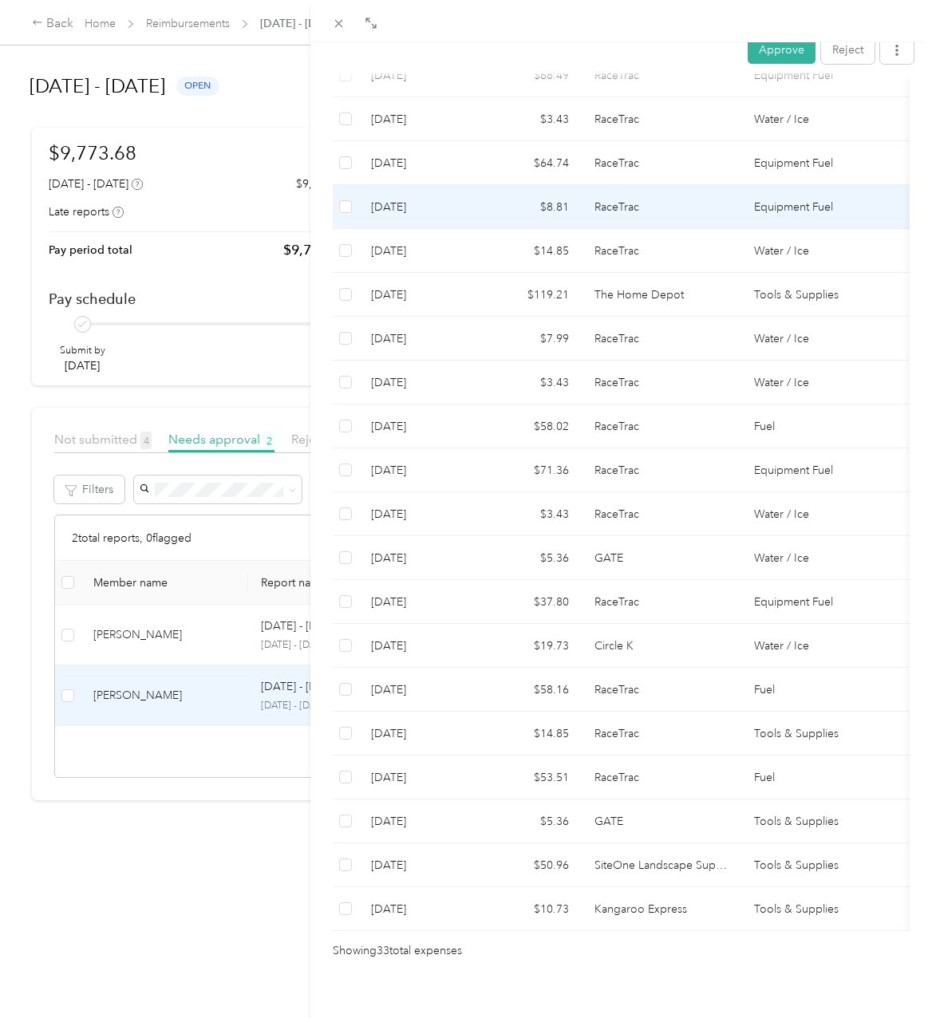
scroll to position [1086, 0]
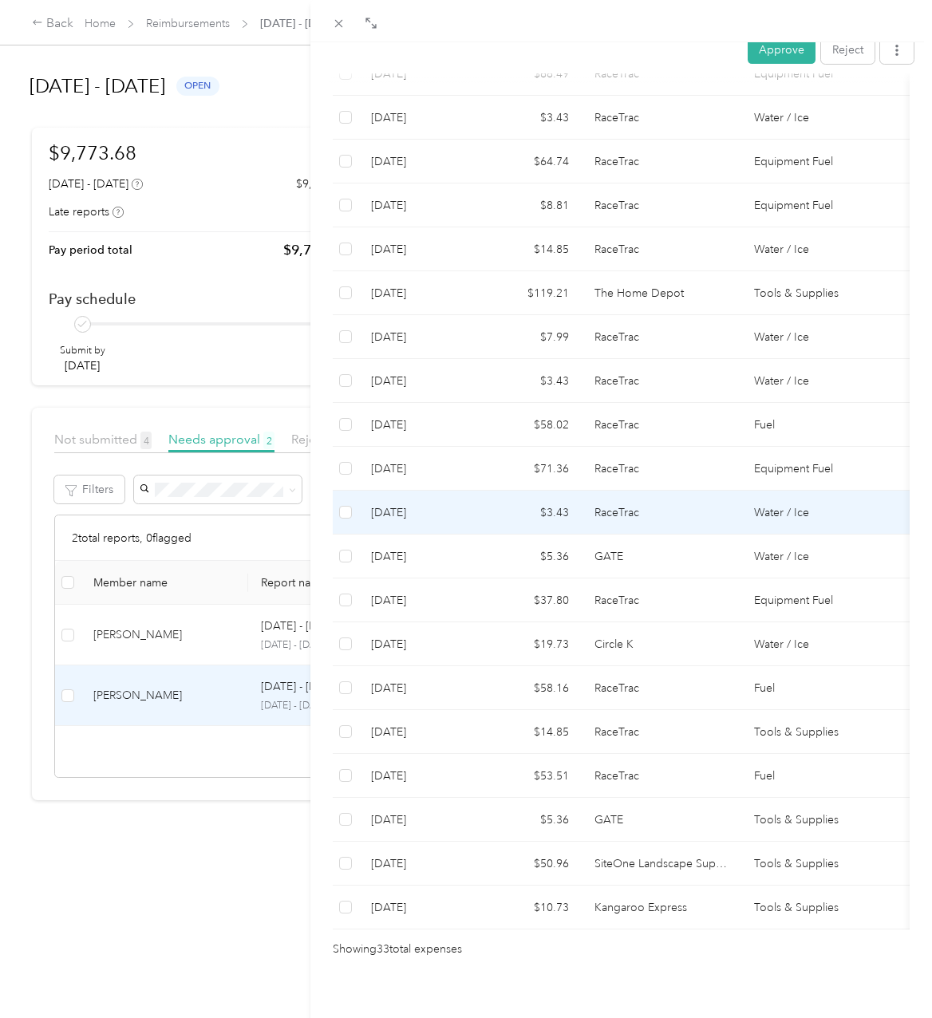
click at [554, 491] on td "$3.43" at bounding box center [530, 513] width 104 height 44
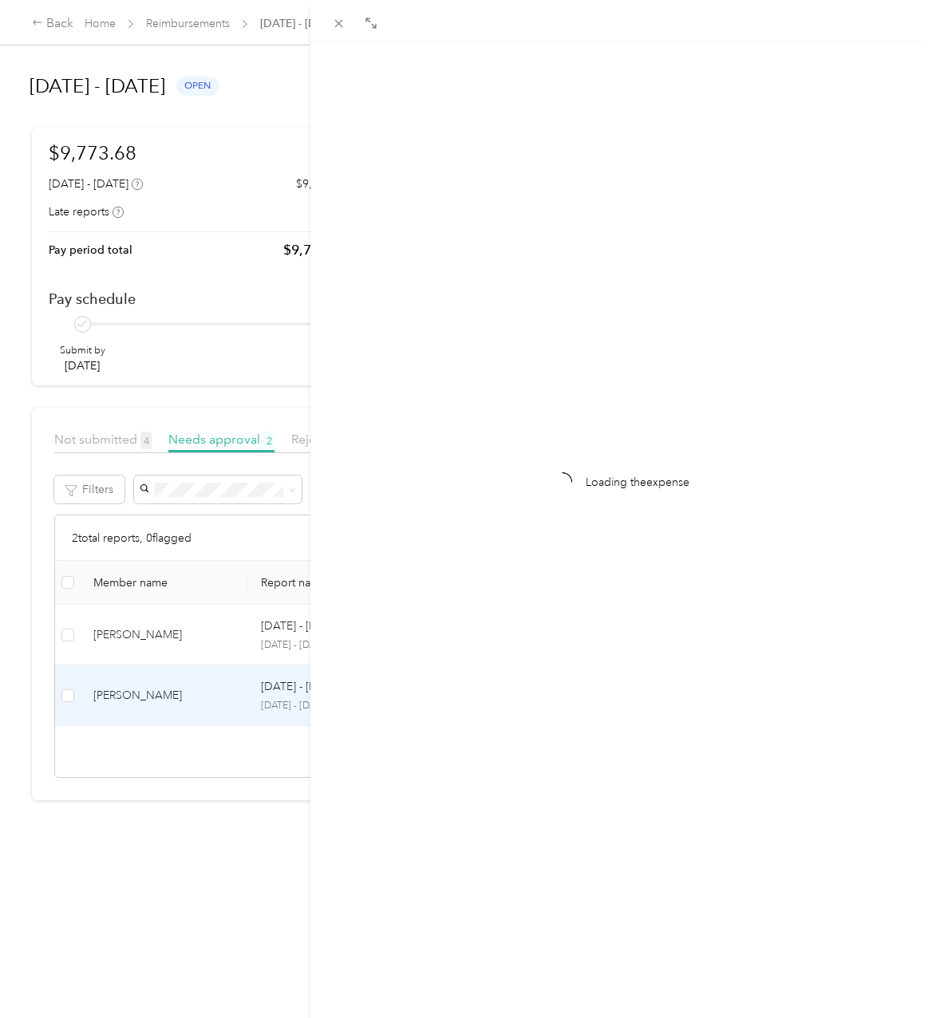
scroll to position [0, 0]
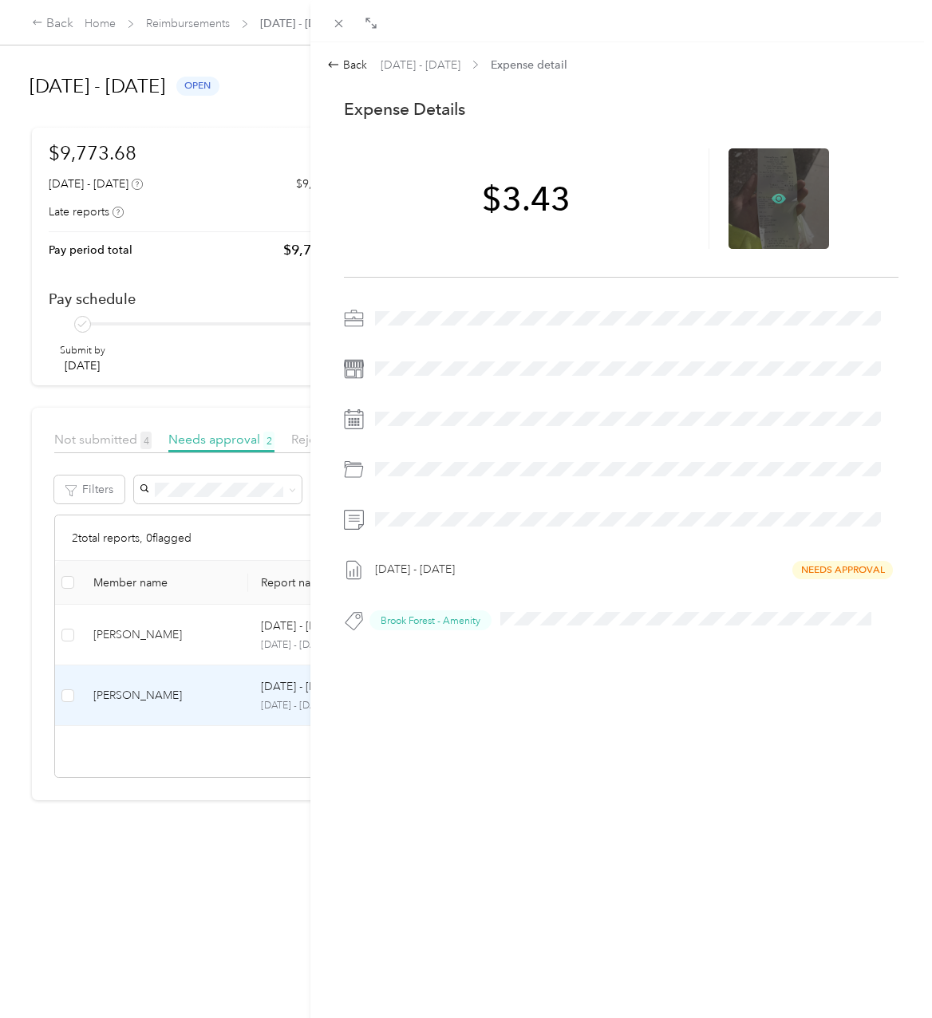
click at [771, 194] on icon at bounding box center [778, 199] width 14 height 10
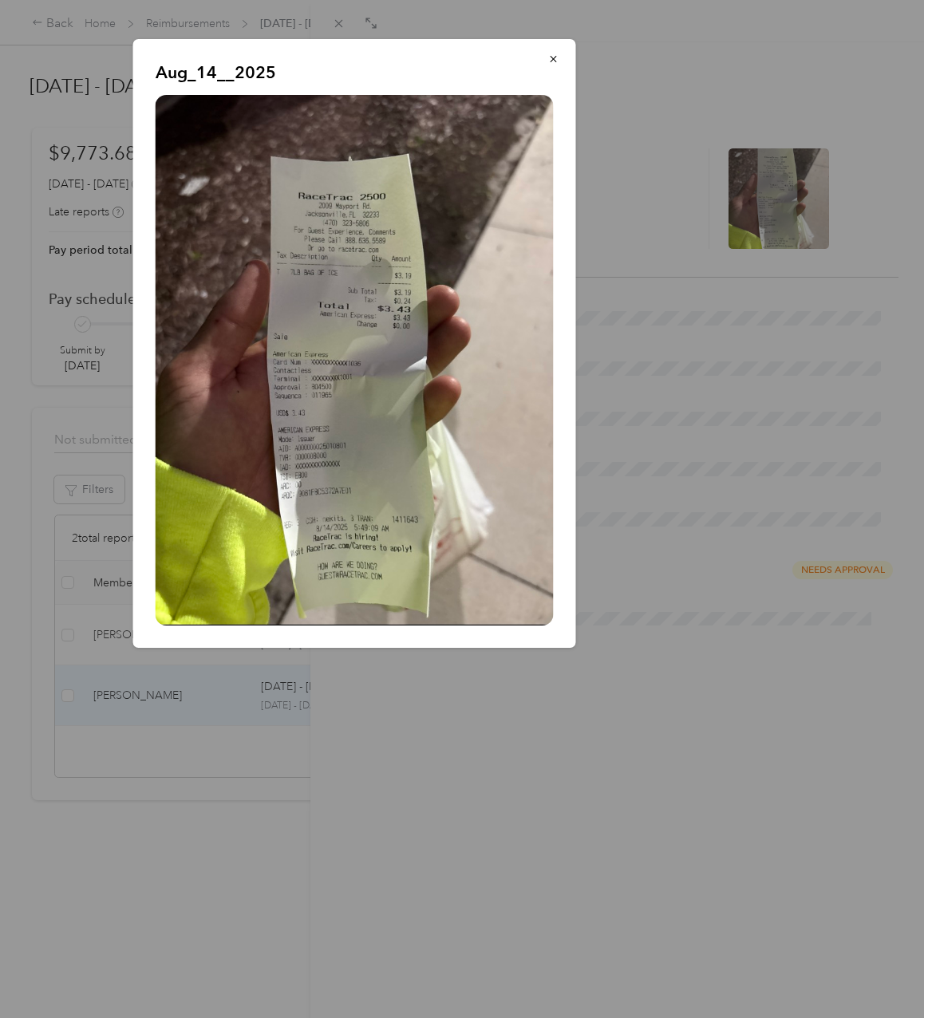
click at [575, 693] on div at bounding box center [466, 509] width 932 height 1018
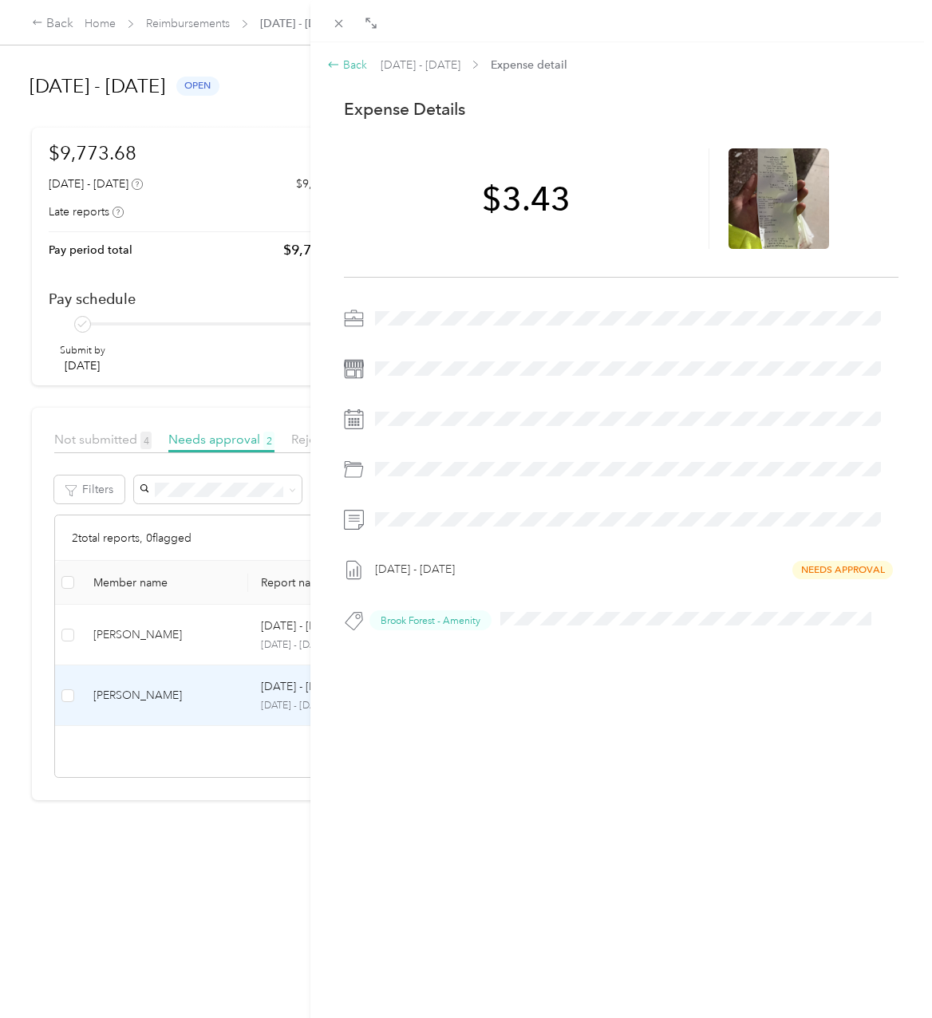
click at [352, 69] on div "Back" at bounding box center [347, 65] width 40 height 17
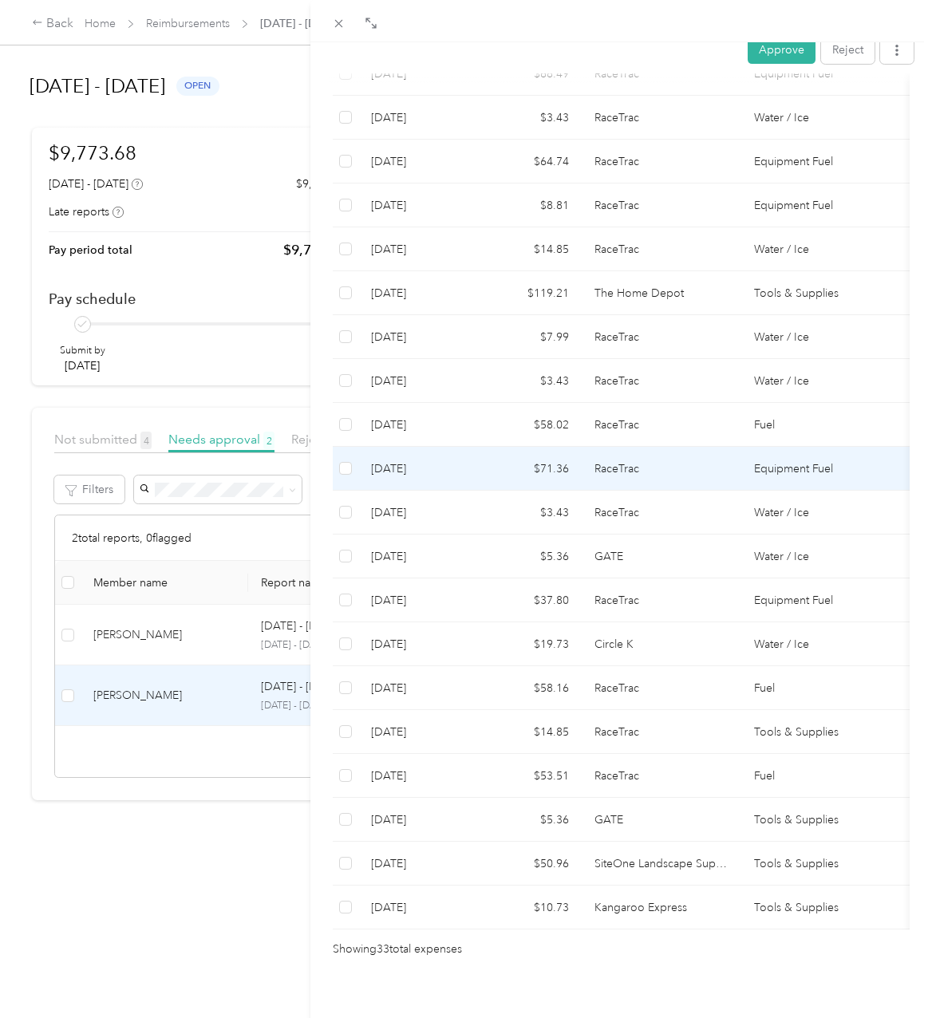
scroll to position [1099, 0]
click at [507, 447] on td "$71.36" at bounding box center [530, 469] width 104 height 44
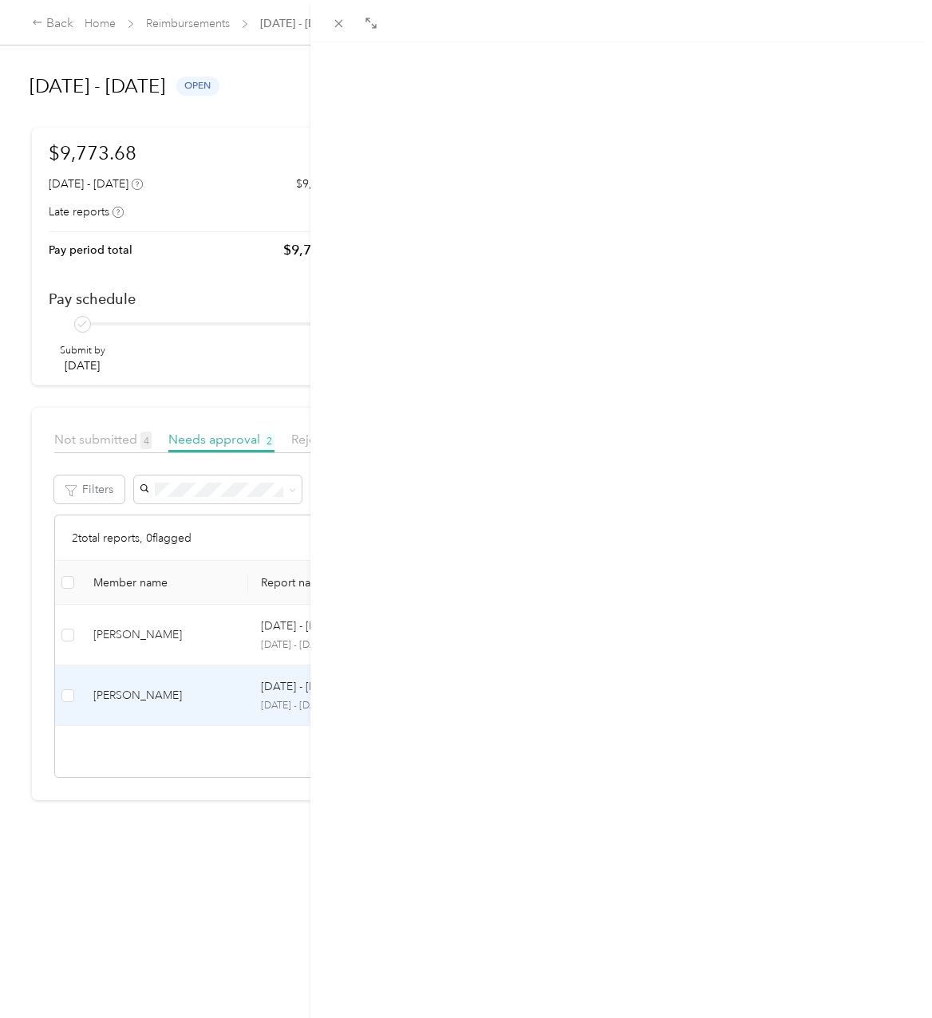
scroll to position [0, 0]
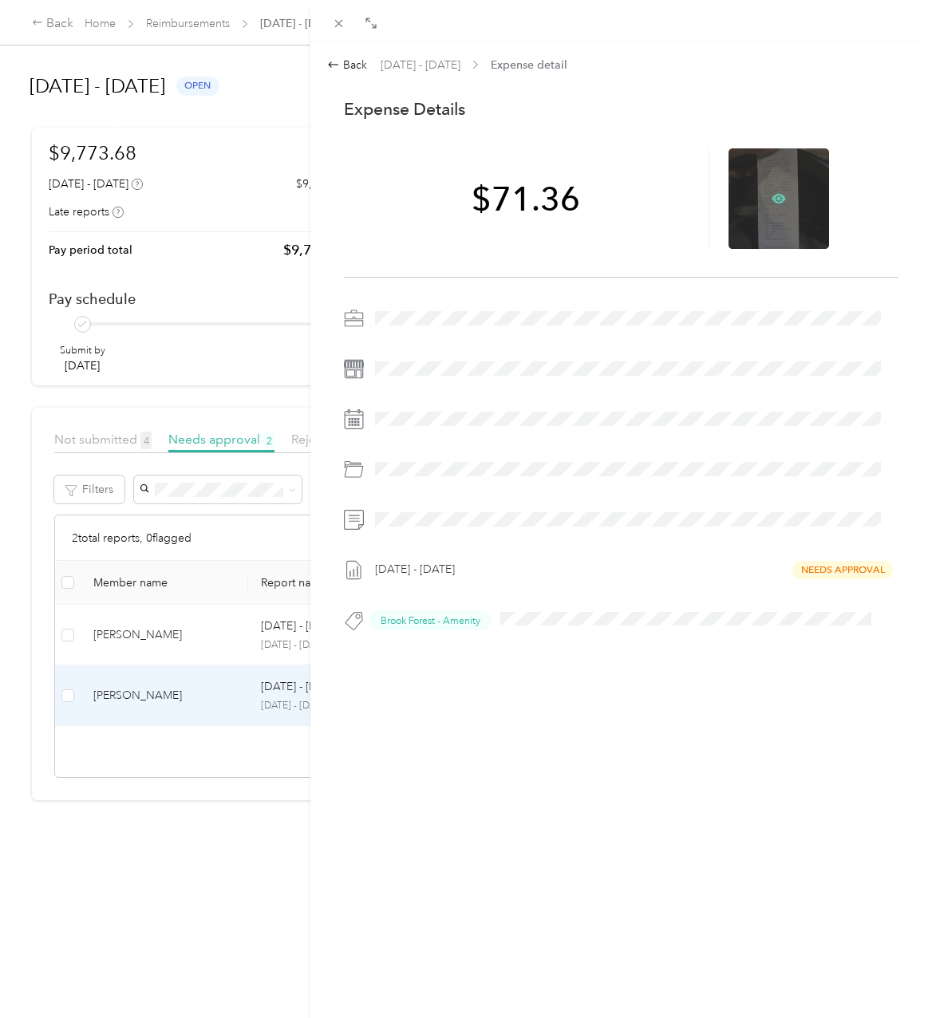
click at [772, 191] on icon at bounding box center [778, 198] width 14 height 14
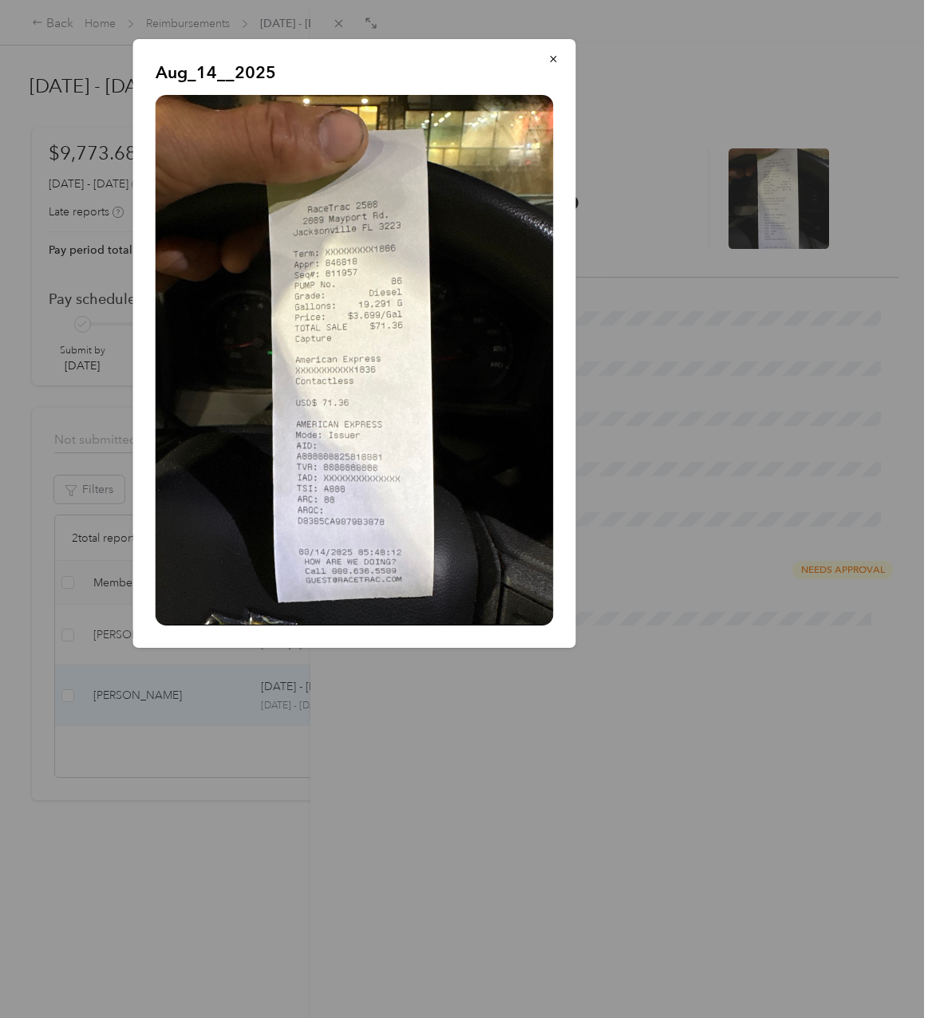
click at [367, 775] on div at bounding box center [466, 509] width 932 height 1018
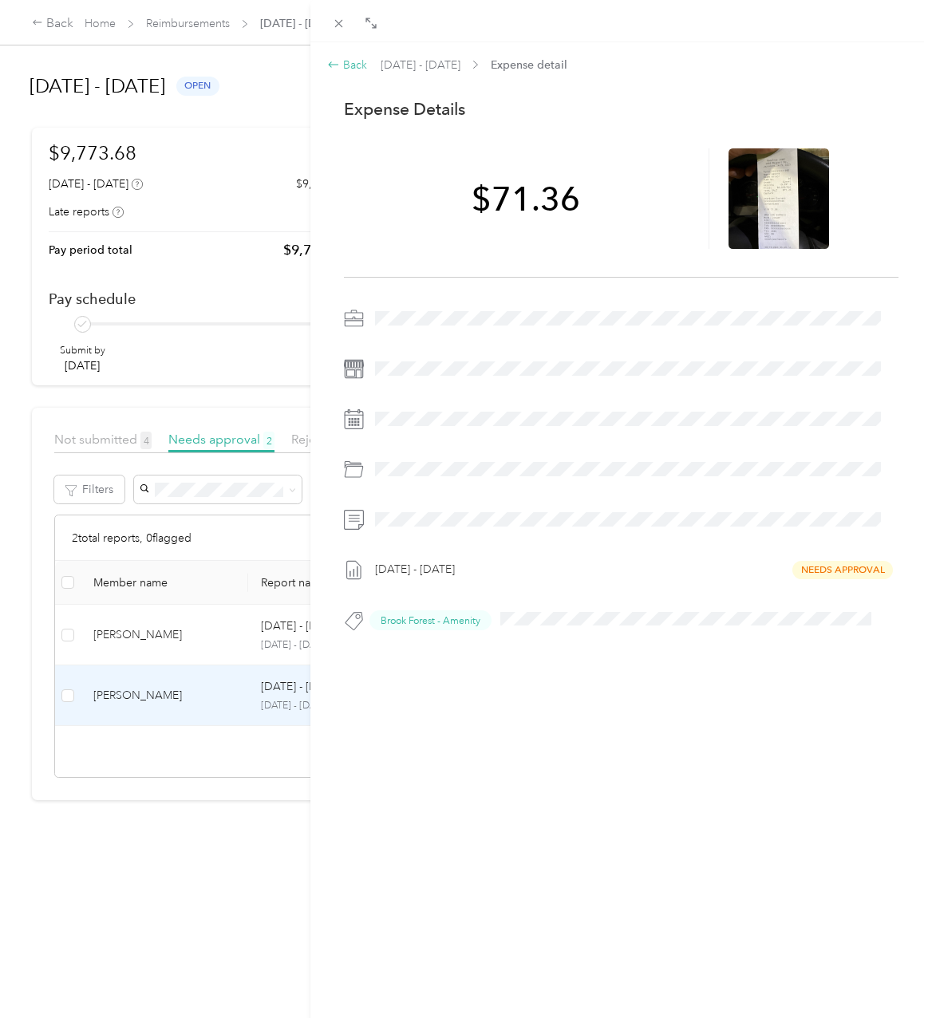
click at [353, 60] on div "Back" at bounding box center [347, 65] width 40 height 17
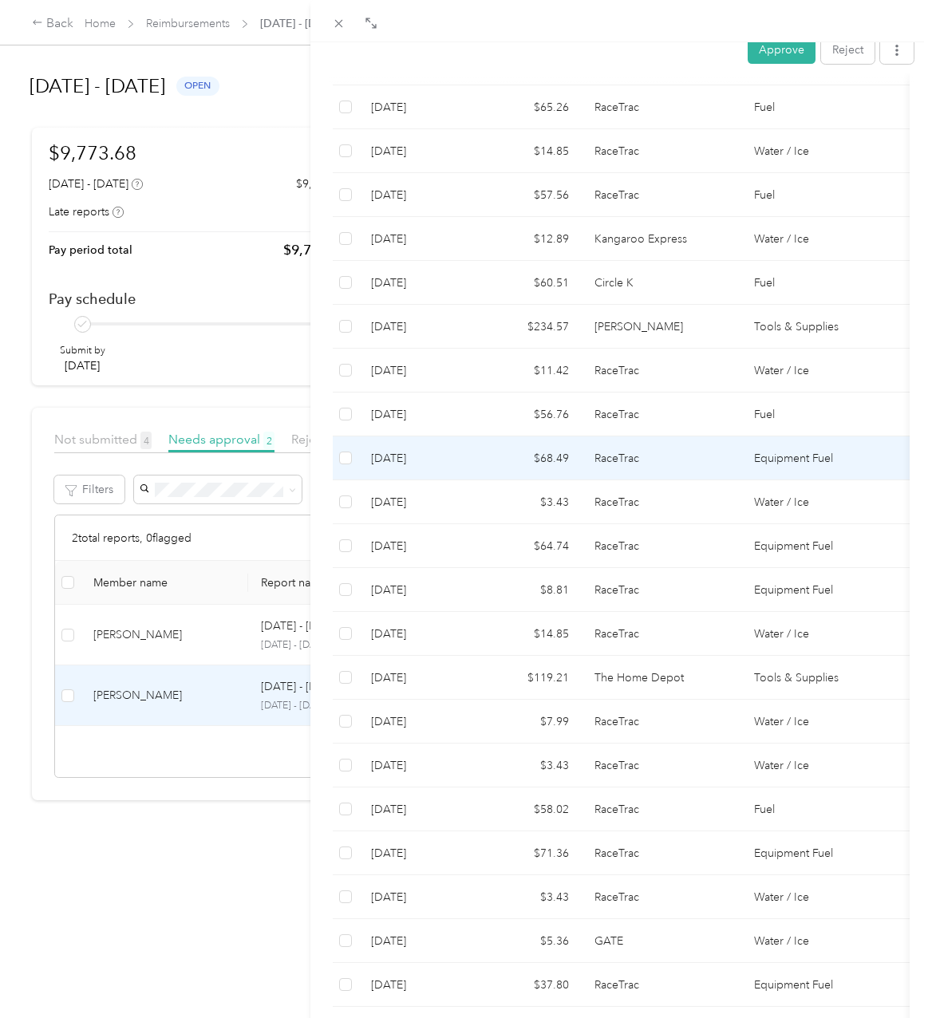
scroll to position [718, 0]
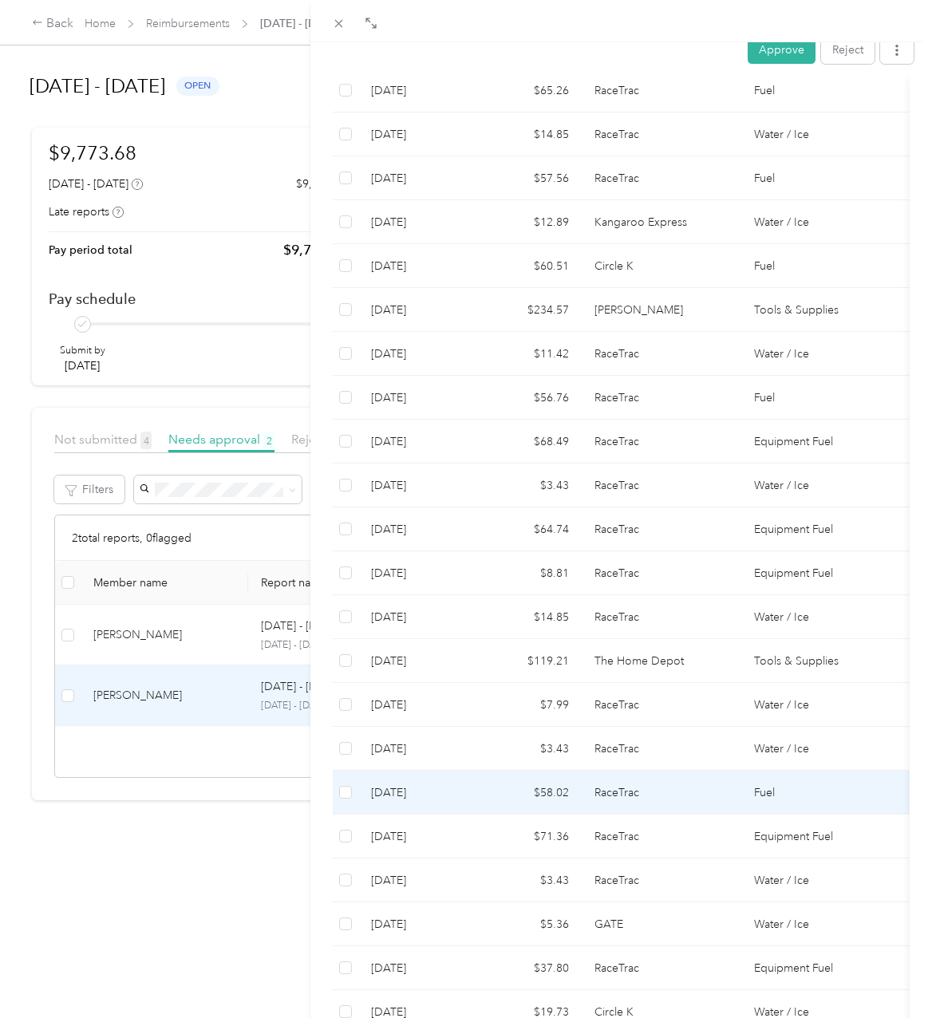
click at [613, 770] on td "RaceTrac" at bounding box center [661, 792] width 160 height 44
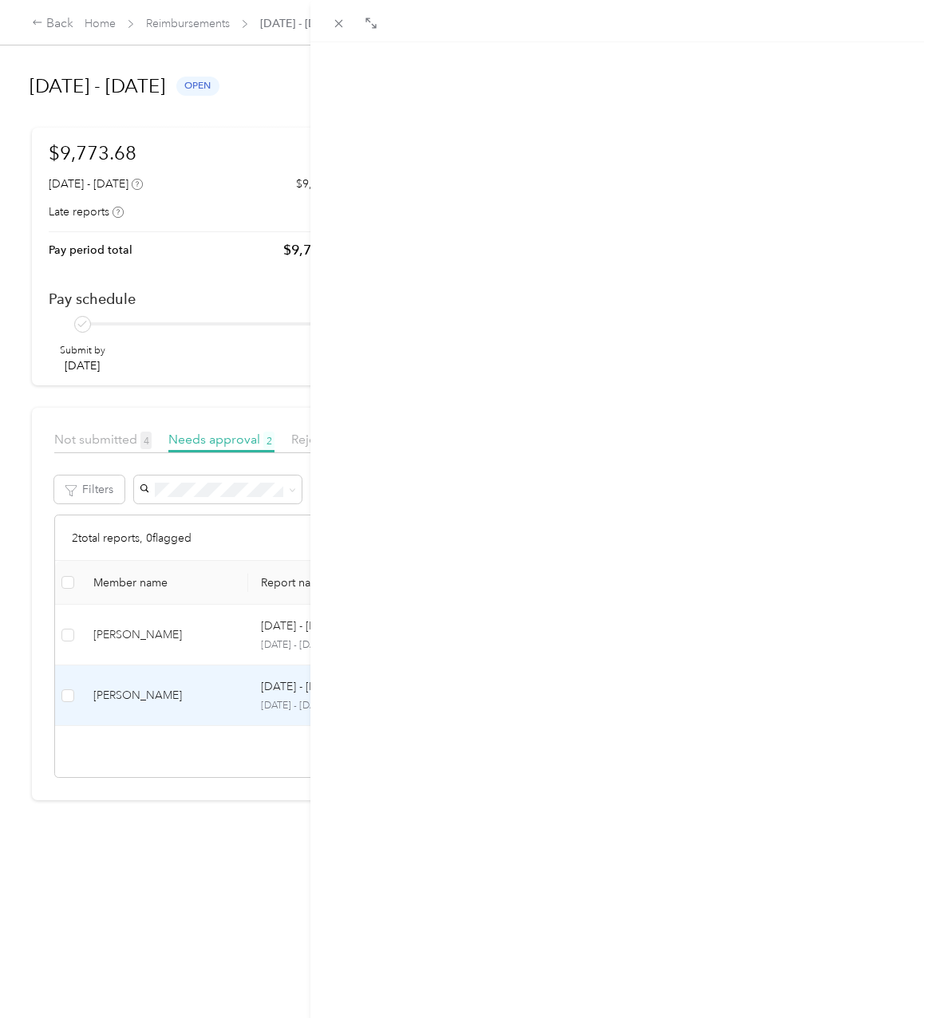
scroll to position [0, 0]
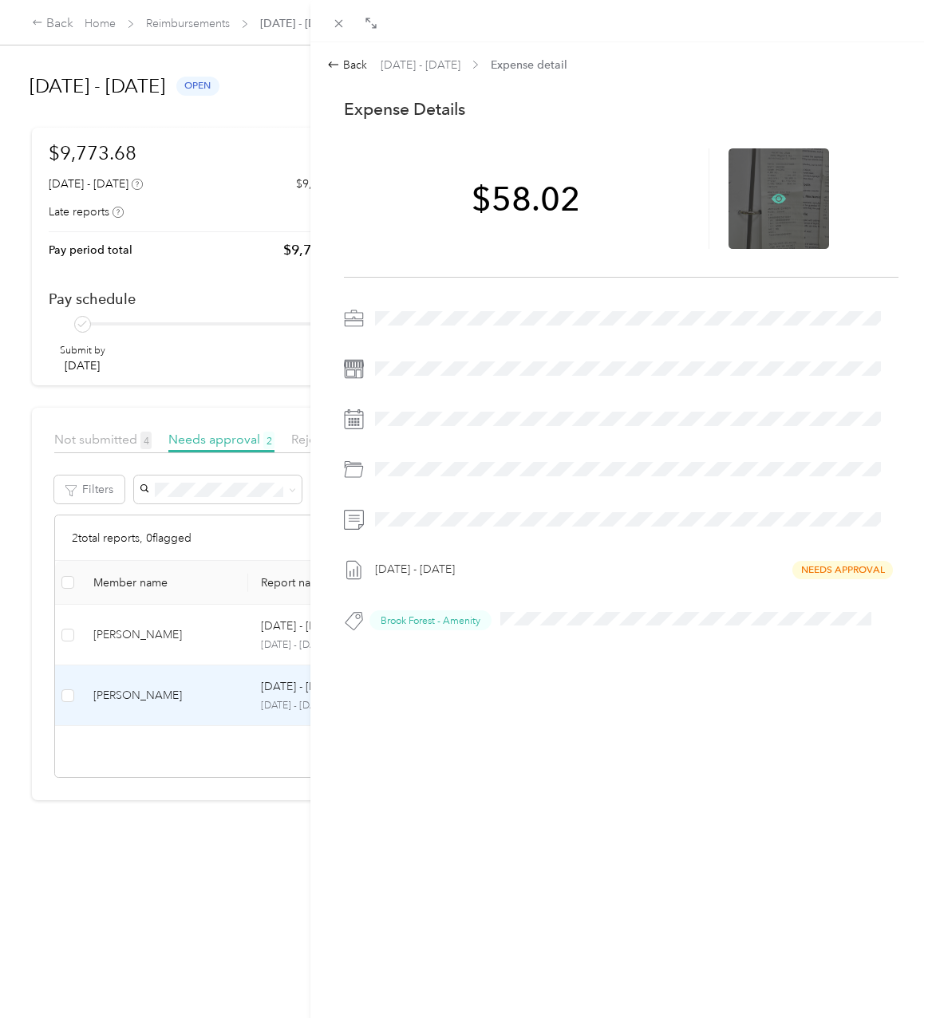
click at [776, 199] on icon at bounding box center [778, 198] width 5 height 5
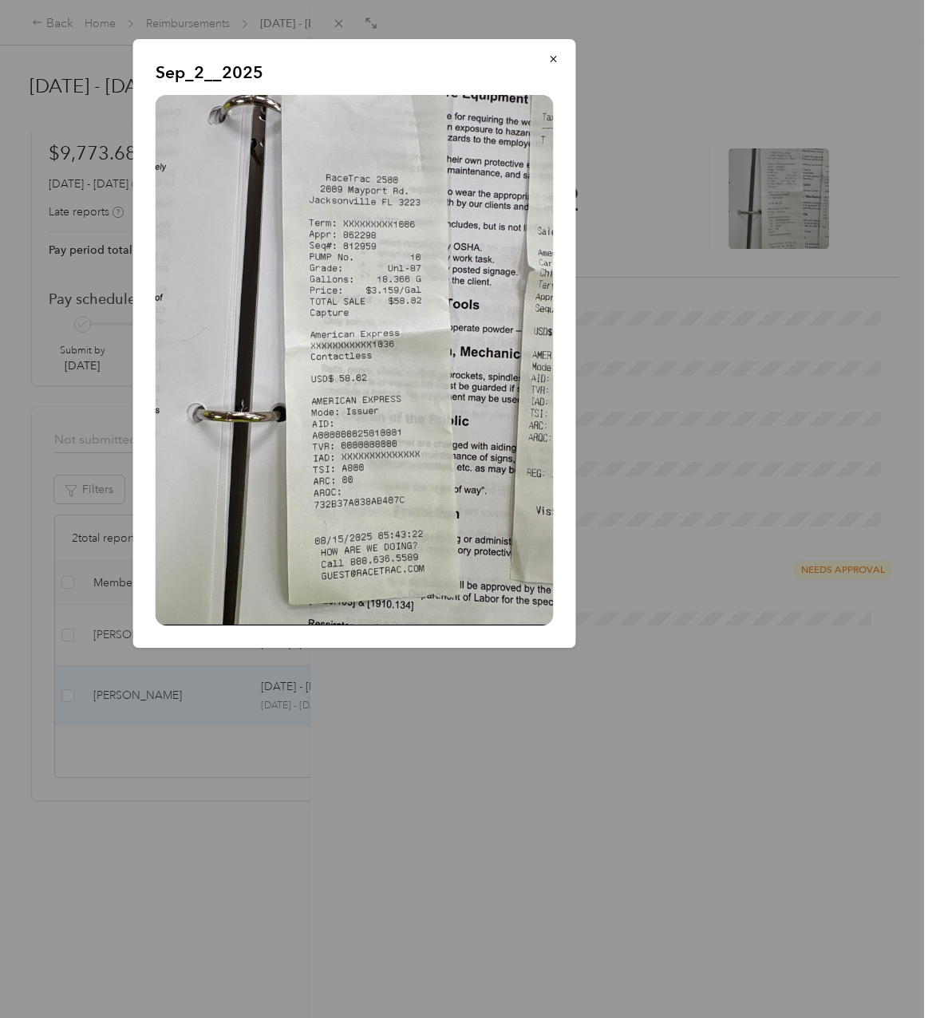
drag, startPoint x: 518, startPoint y: 756, endPoint x: 25, endPoint y: 528, distance: 543.1
click at [518, 756] on div at bounding box center [466, 509] width 932 height 1018
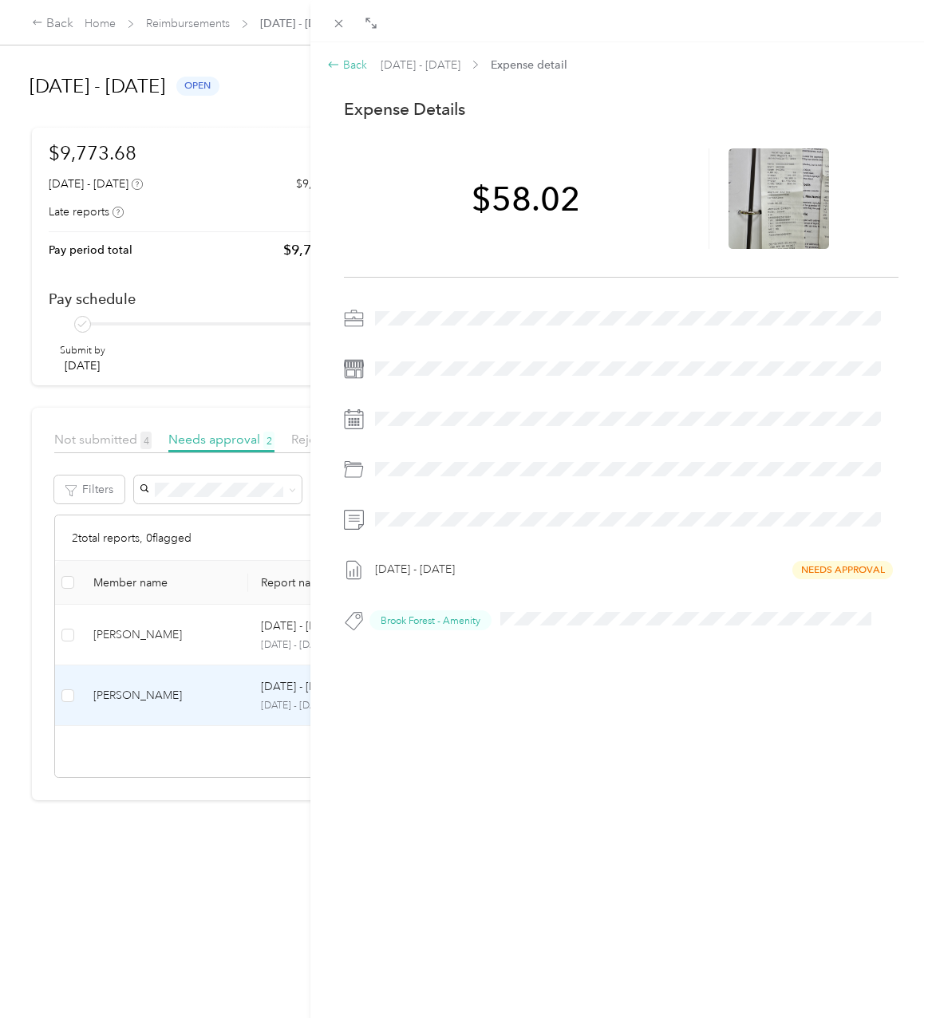
click at [337, 62] on icon at bounding box center [333, 64] width 13 height 13
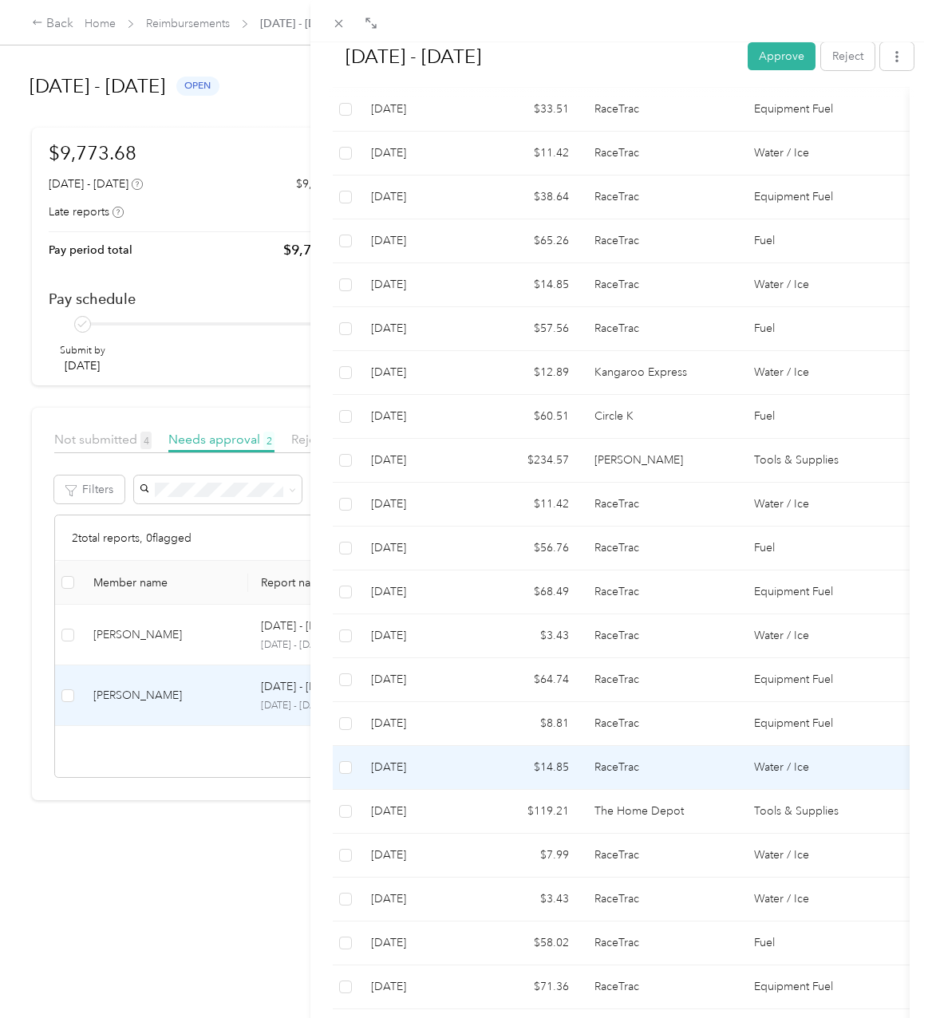
scroll to position [598, 0]
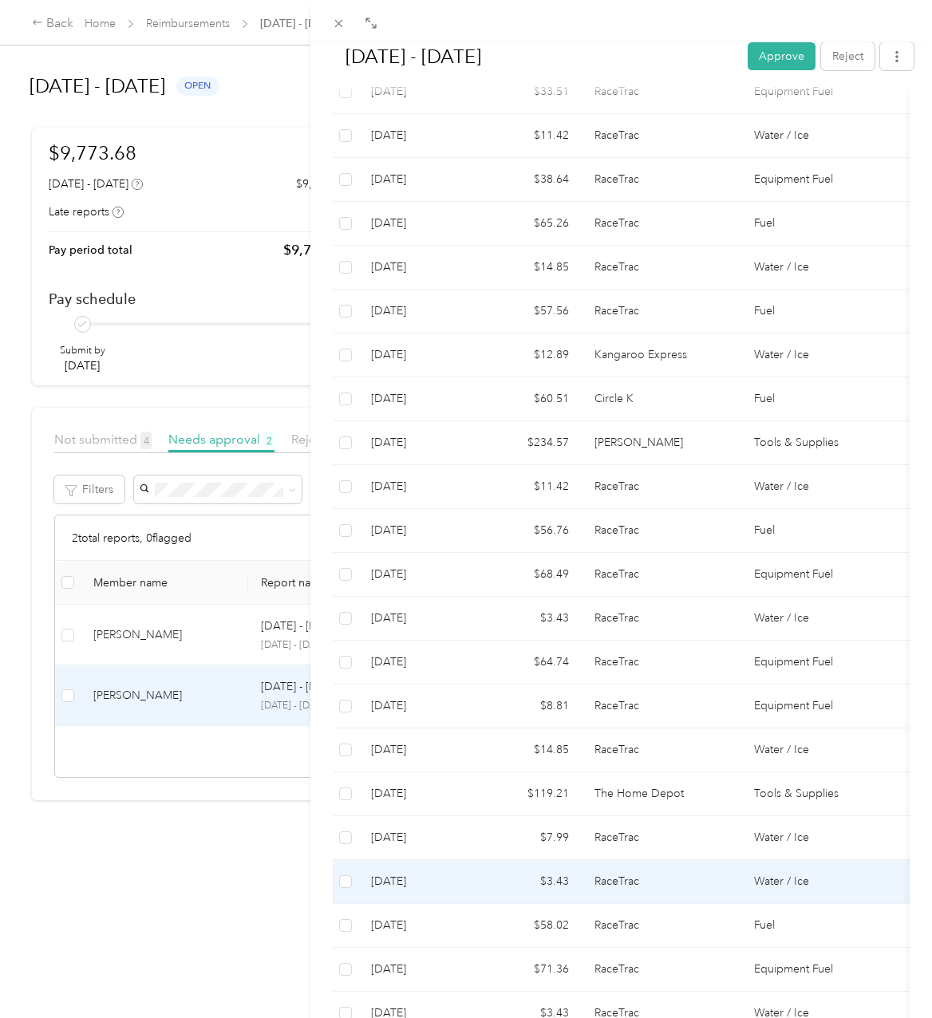
click at [607, 860] on td "RaceTrac" at bounding box center [661, 882] width 160 height 44
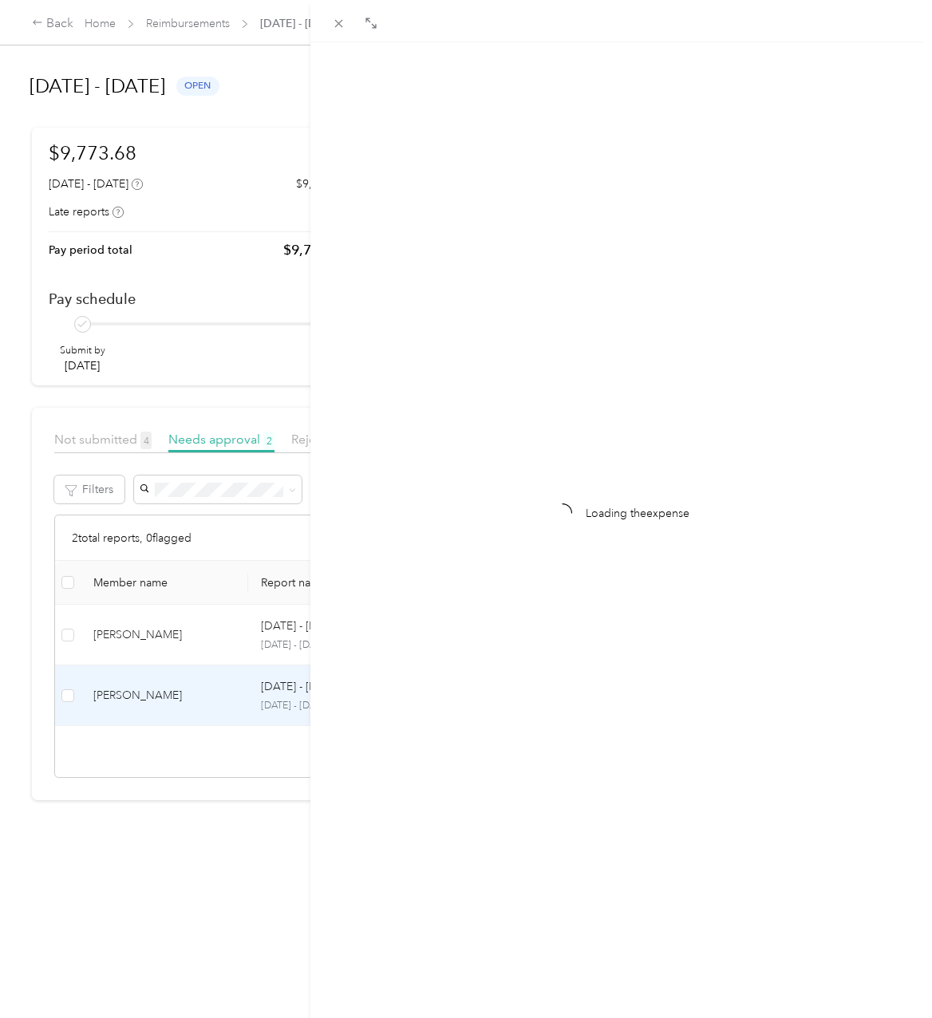
scroll to position [0, 0]
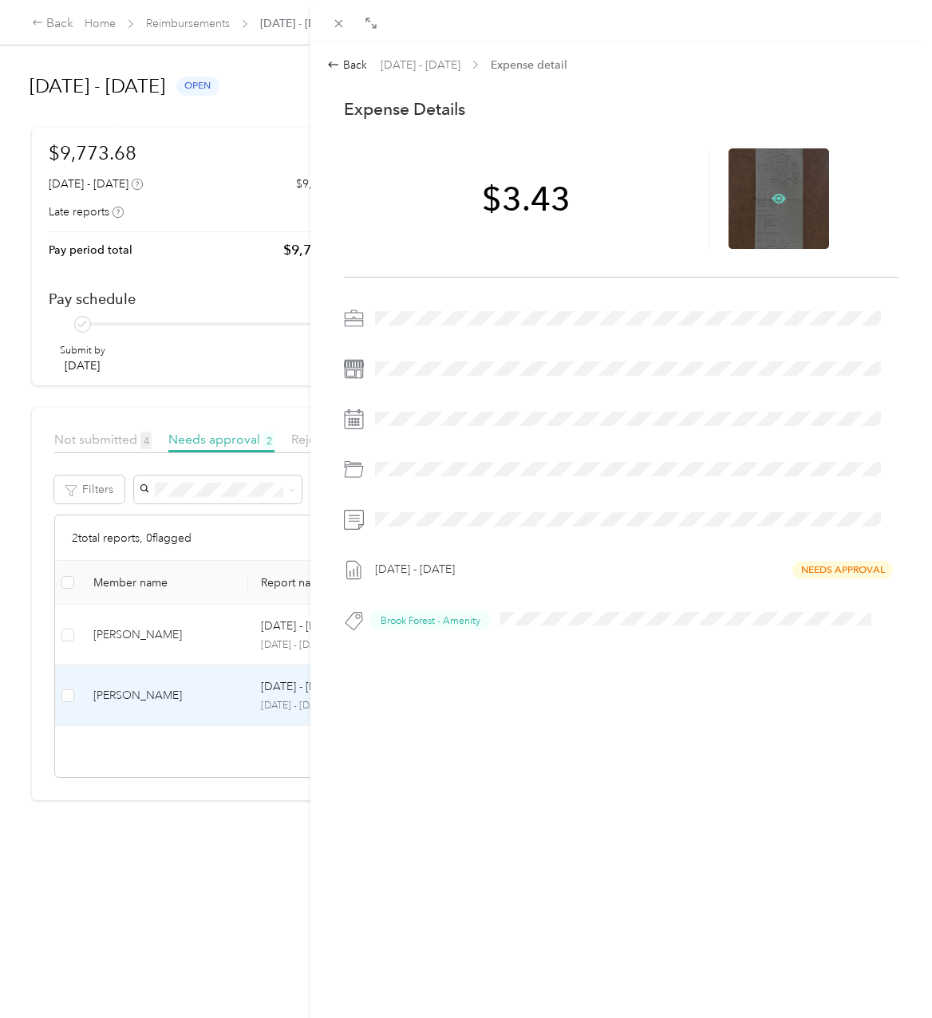
click at [771, 202] on icon at bounding box center [778, 199] width 14 height 10
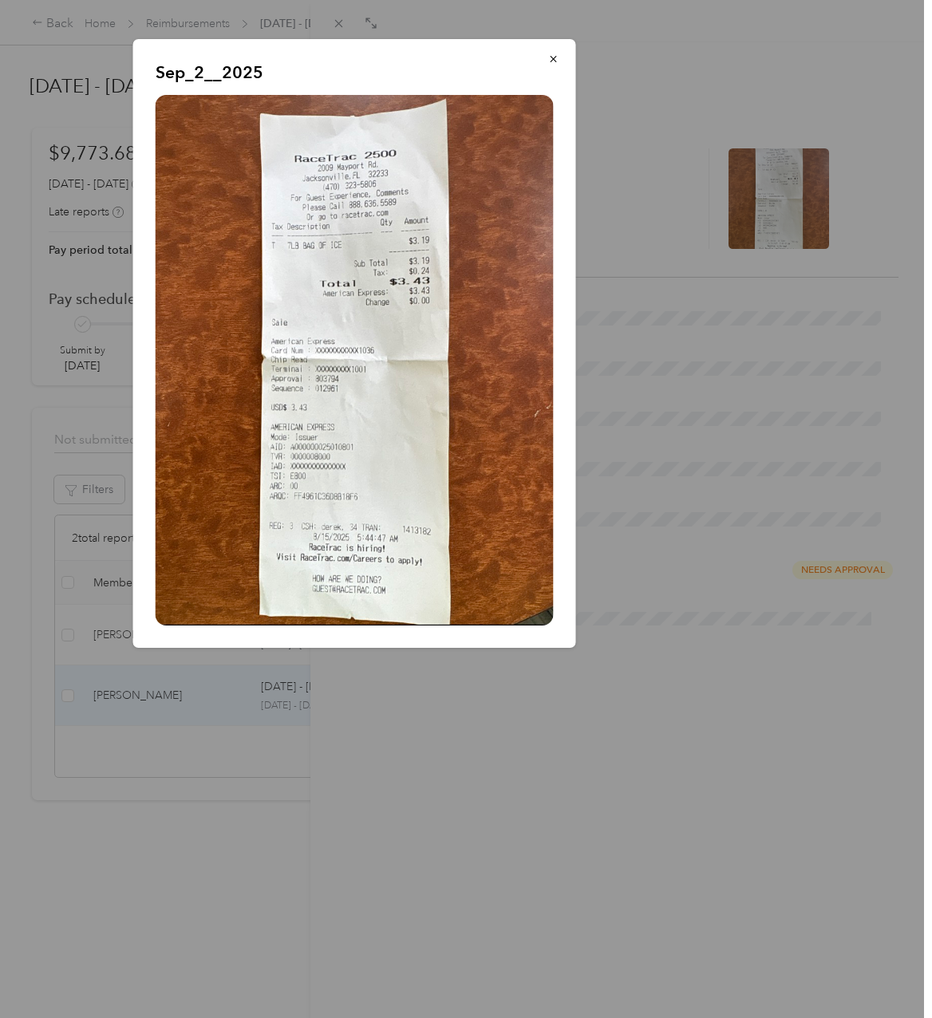
click at [519, 774] on div at bounding box center [466, 509] width 932 height 1018
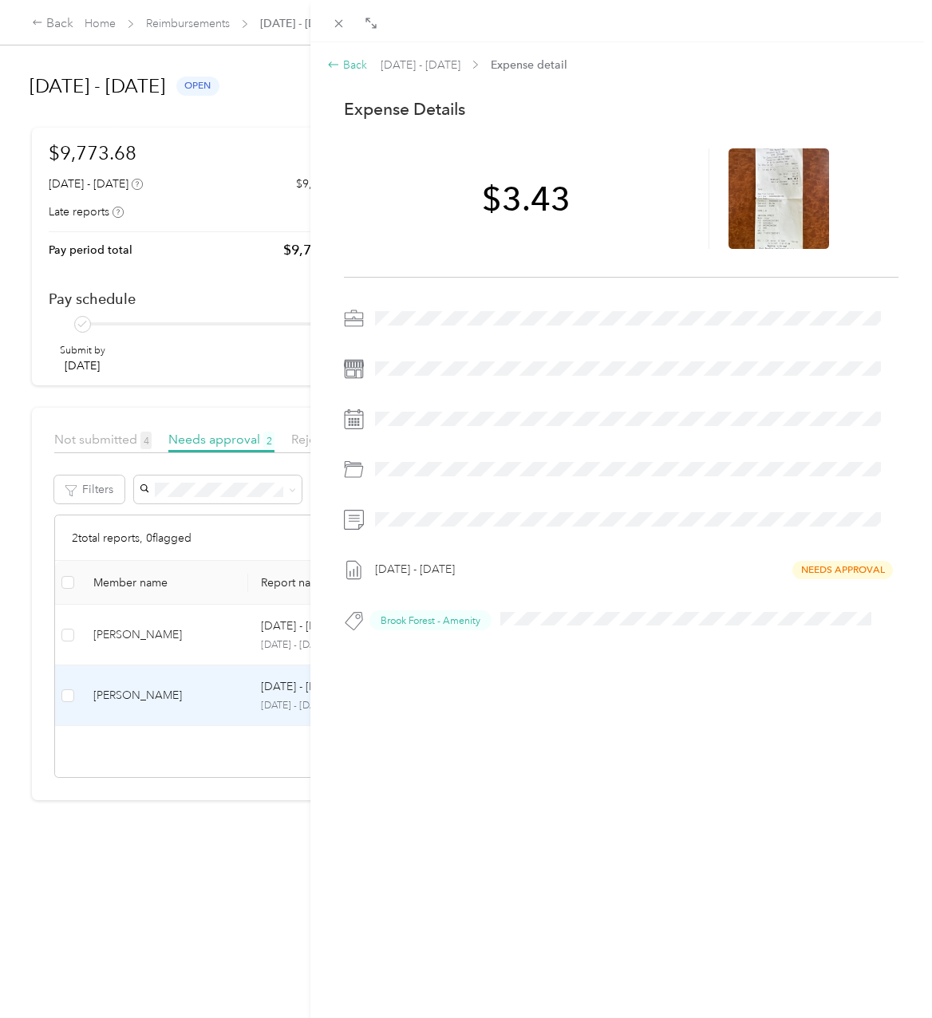
click at [356, 61] on div "Back" at bounding box center [347, 65] width 40 height 17
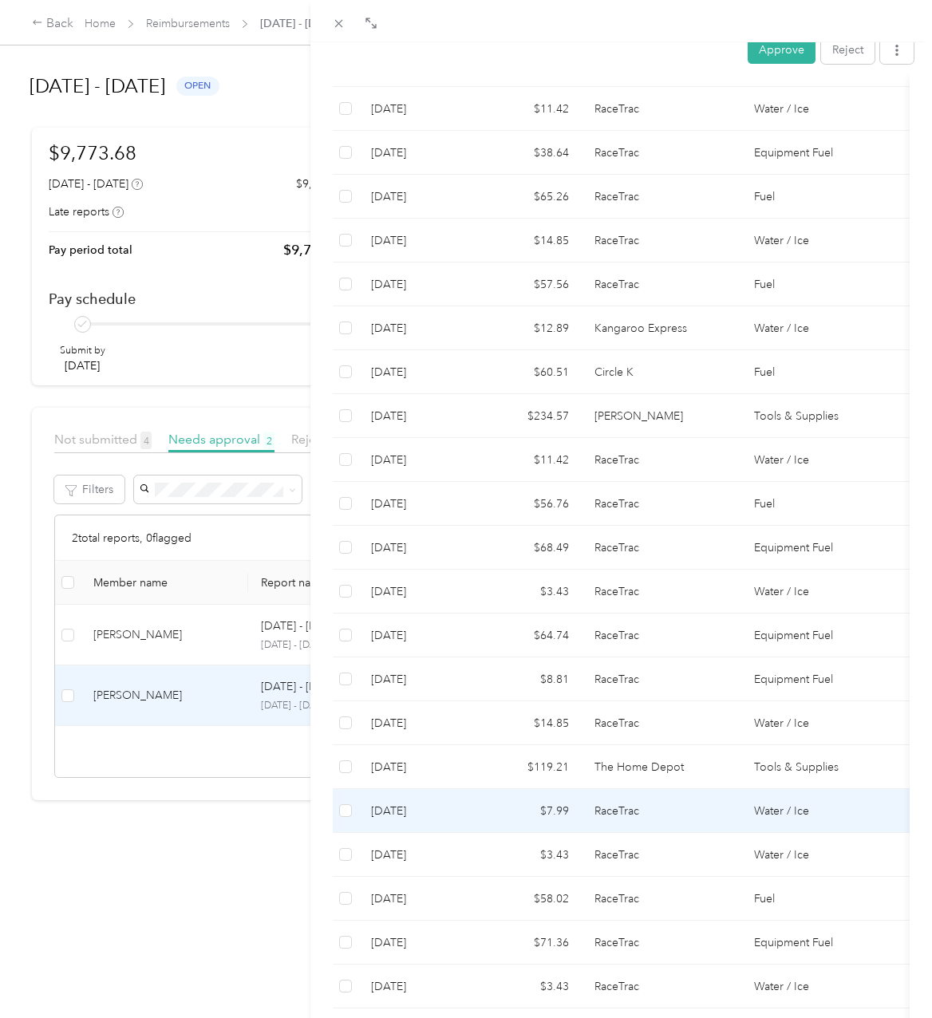
scroll to position [625, 0]
click at [615, 789] on td "RaceTrac" at bounding box center [661, 811] width 160 height 44
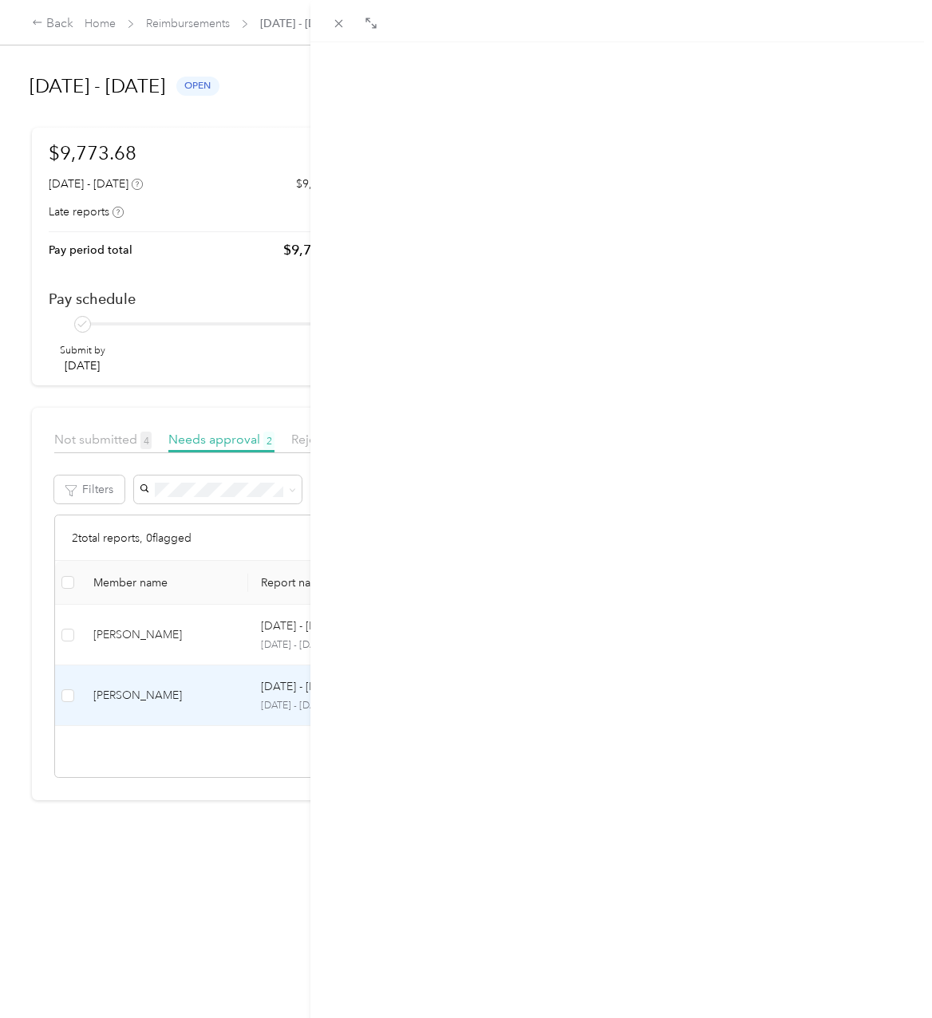
scroll to position [0, 0]
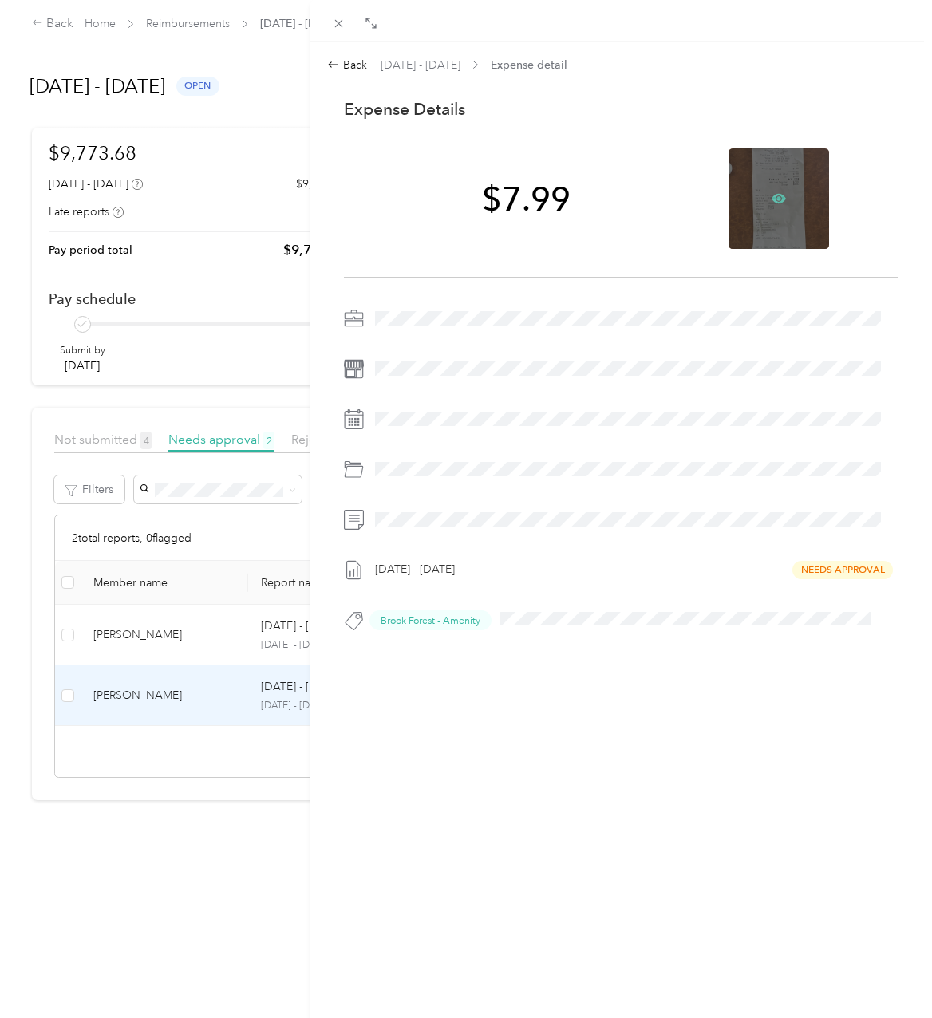
click at [771, 192] on icon at bounding box center [778, 198] width 14 height 14
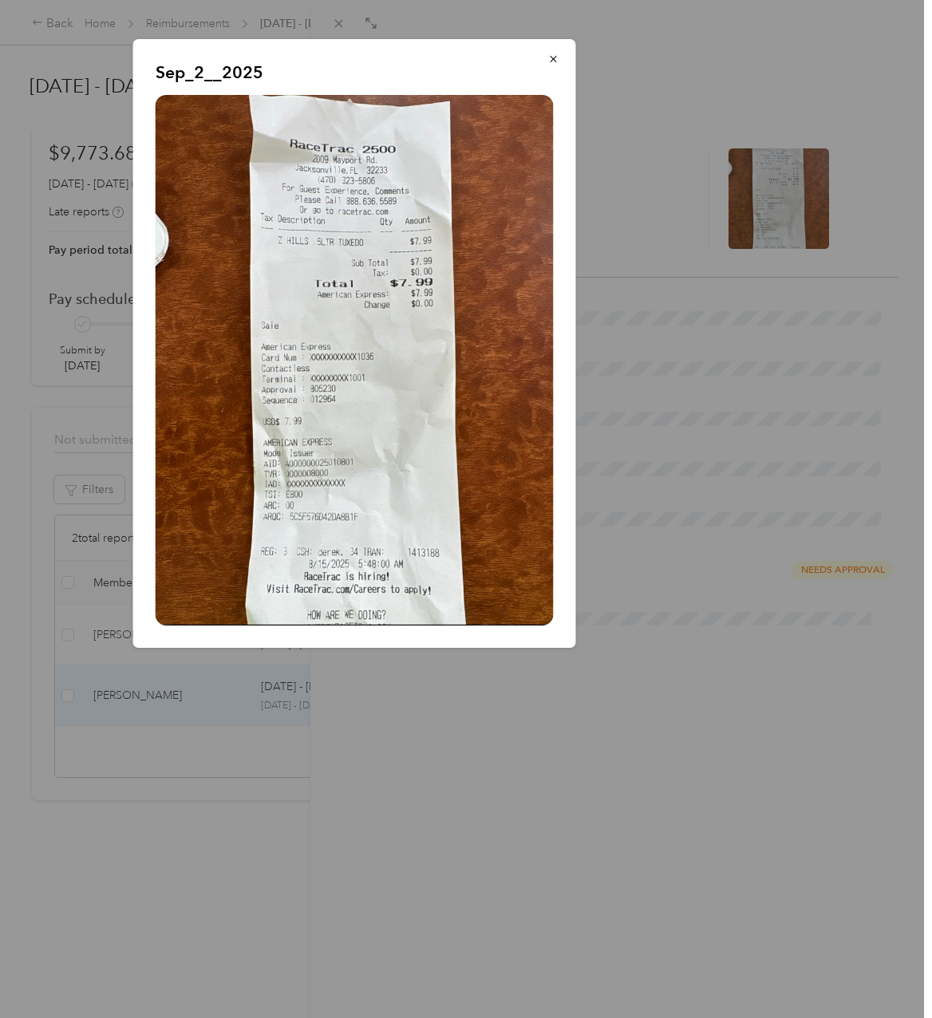
click at [455, 820] on div at bounding box center [466, 509] width 932 height 1018
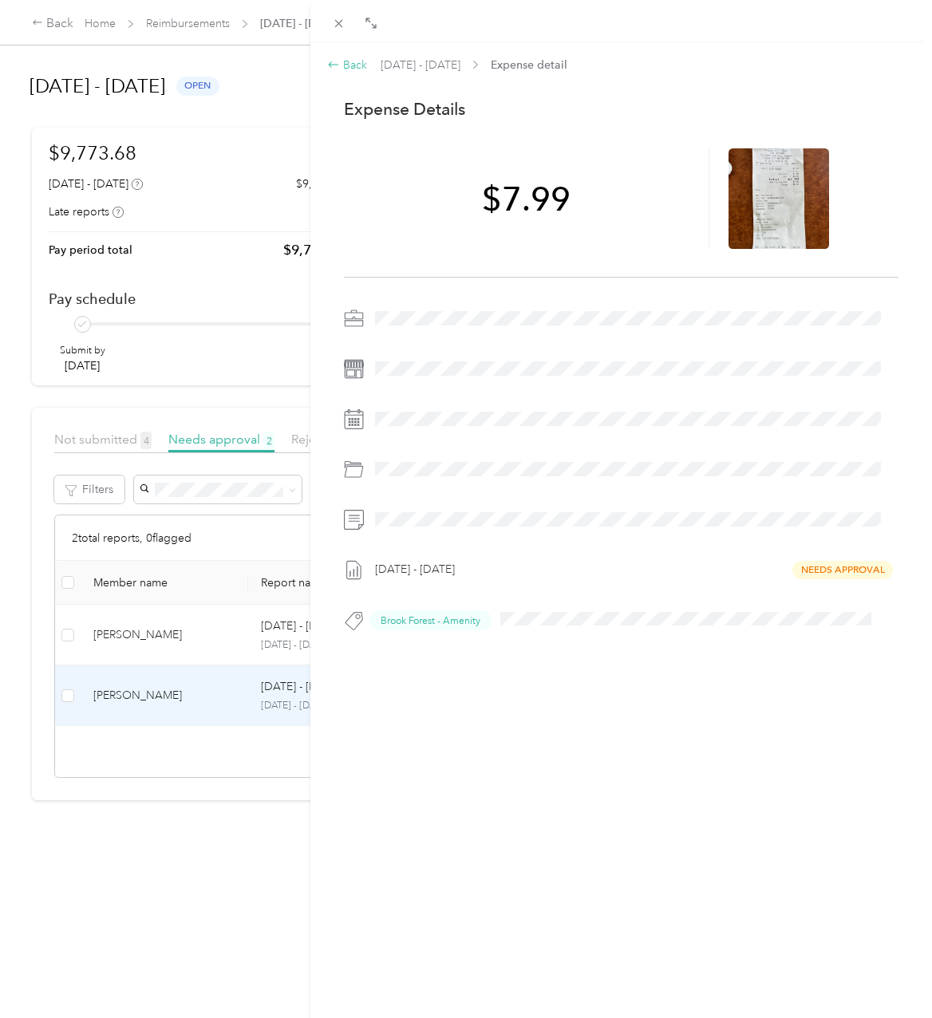
click at [340, 65] on span at bounding box center [333, 64] width 13 height 13
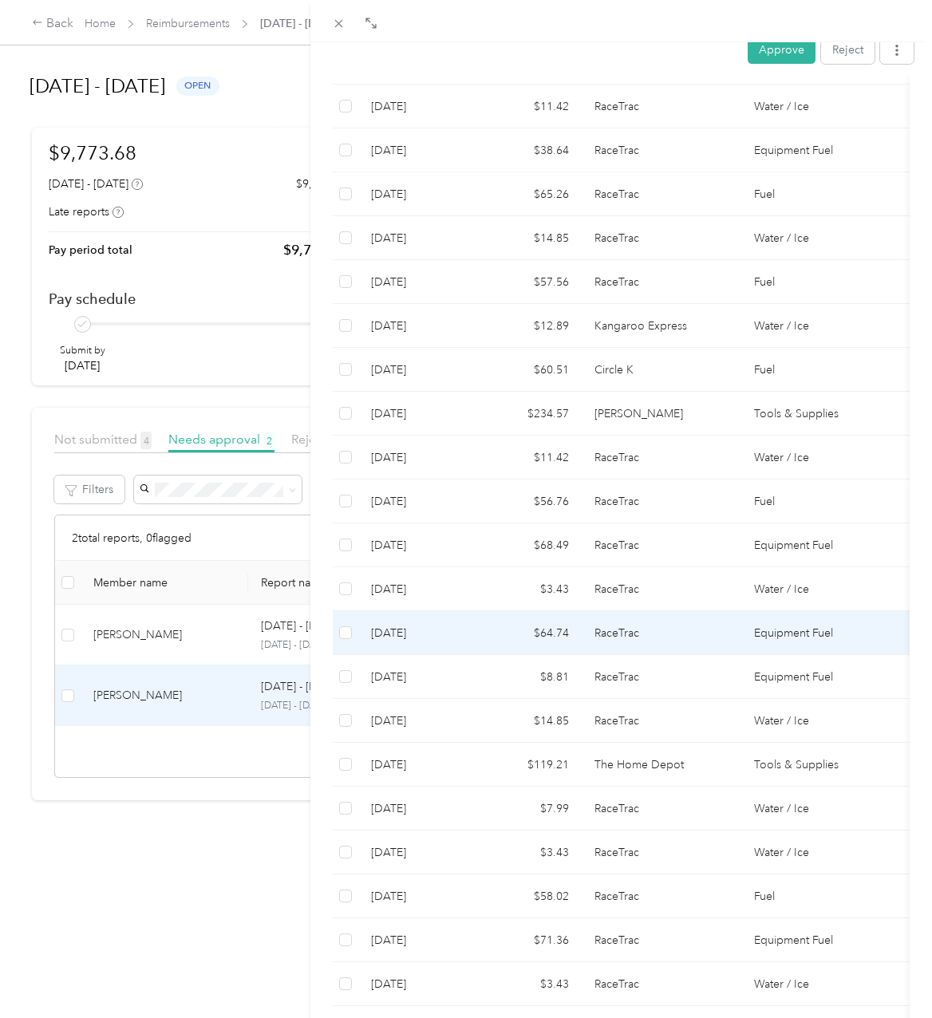
scroll to position [638, 0]
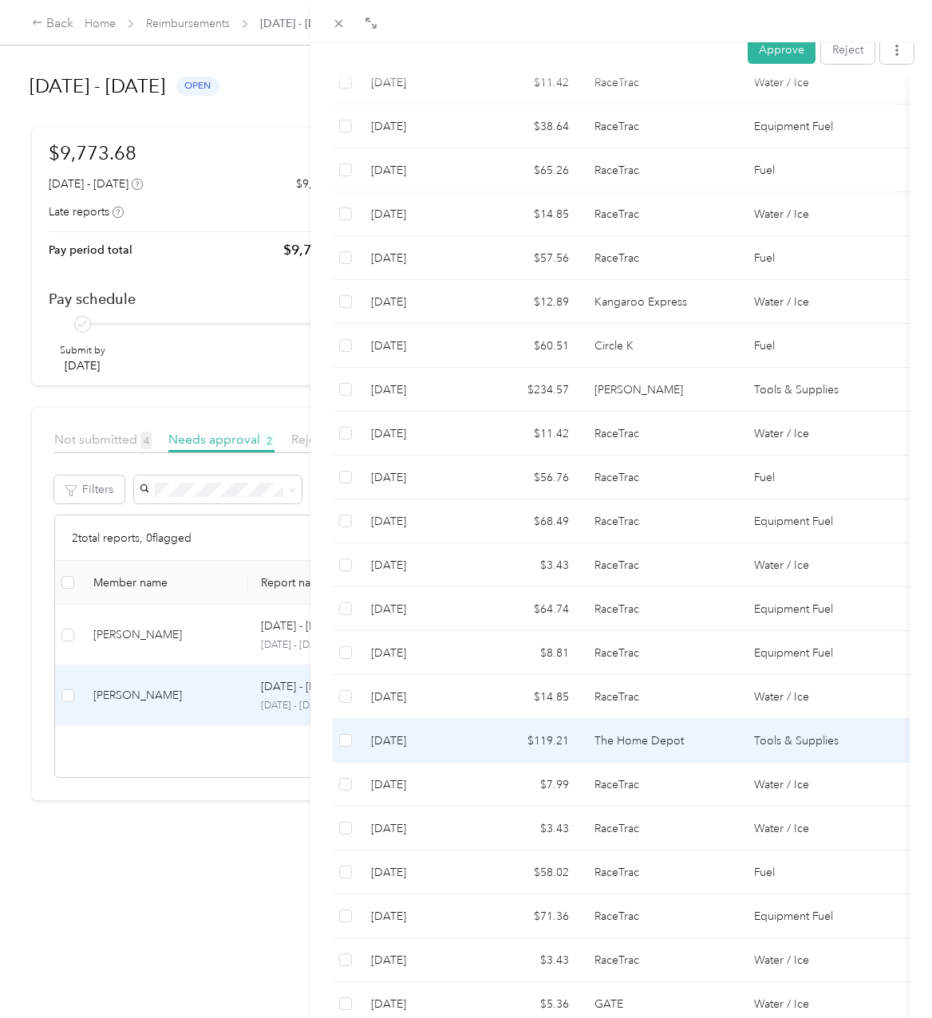
click at [582, 719] on td "The Home Depot" at bounding box center [661, 741] width 160 height 44
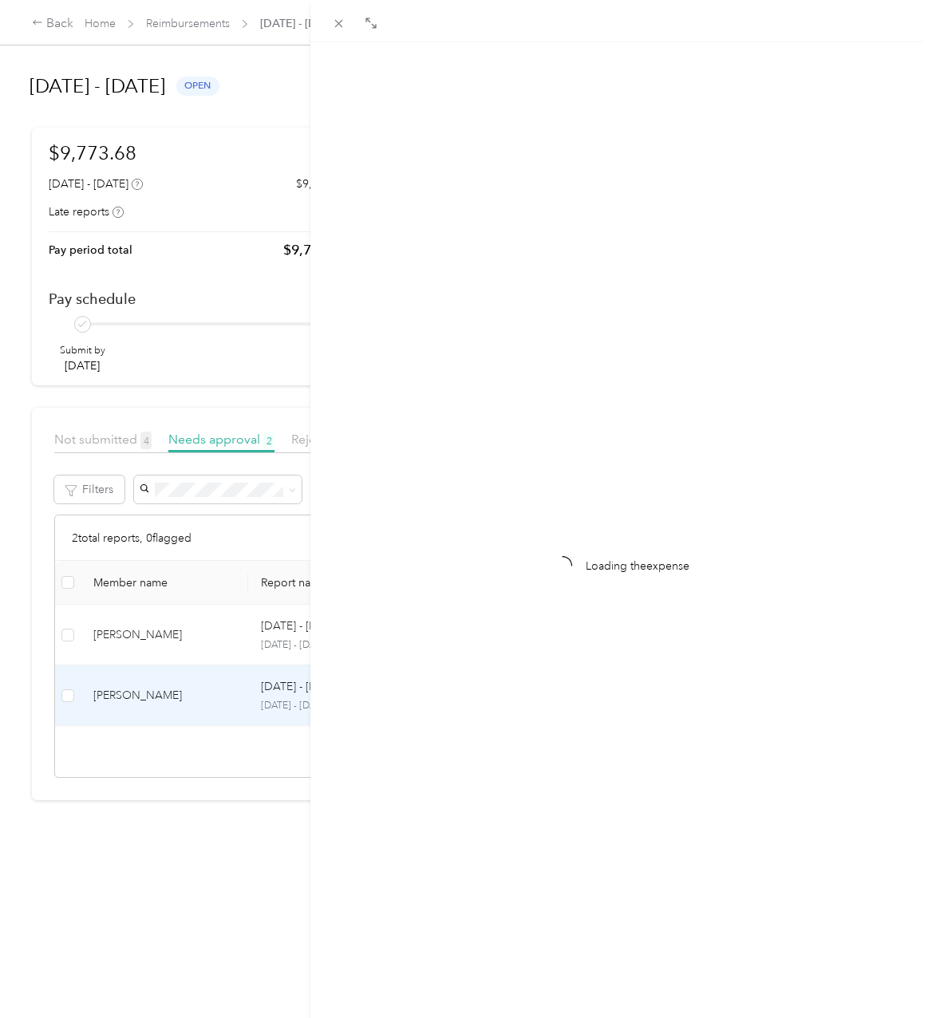
scroll to position [0, 0]
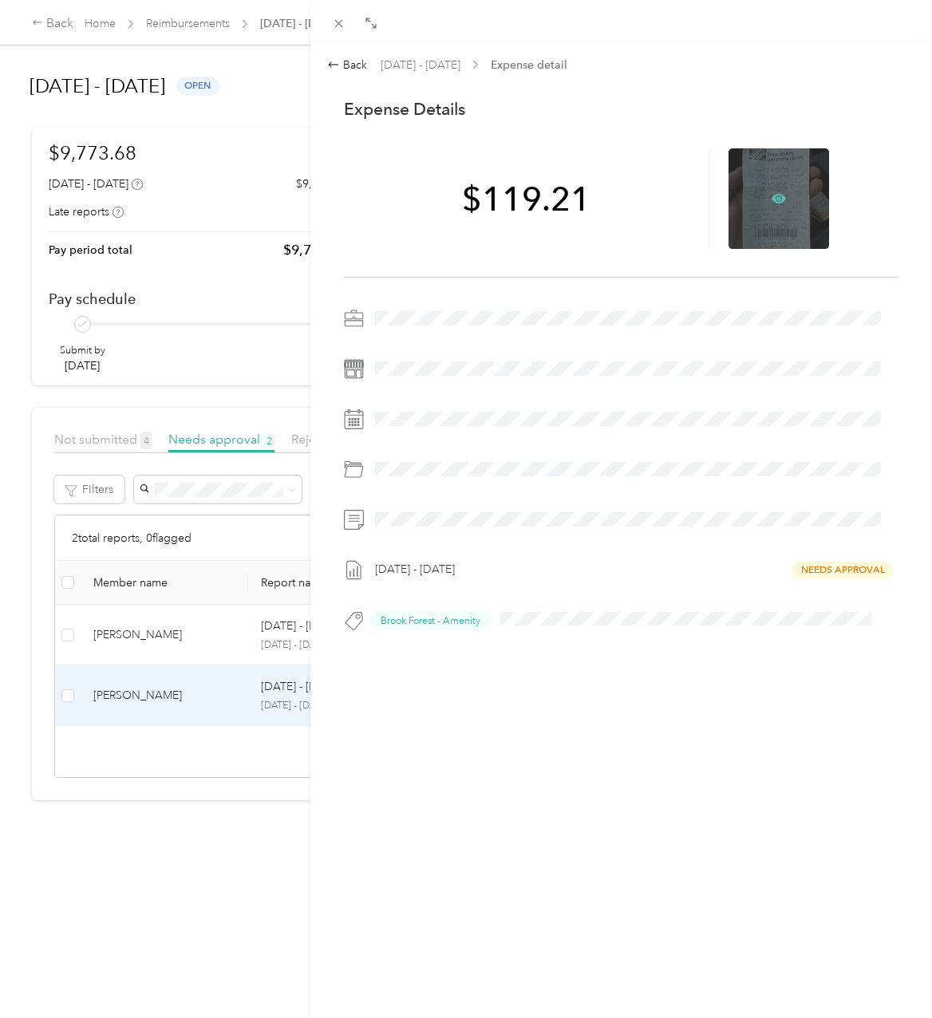
click at [771, 196] on icon at bounding box center [778, 199] width 14 height 10
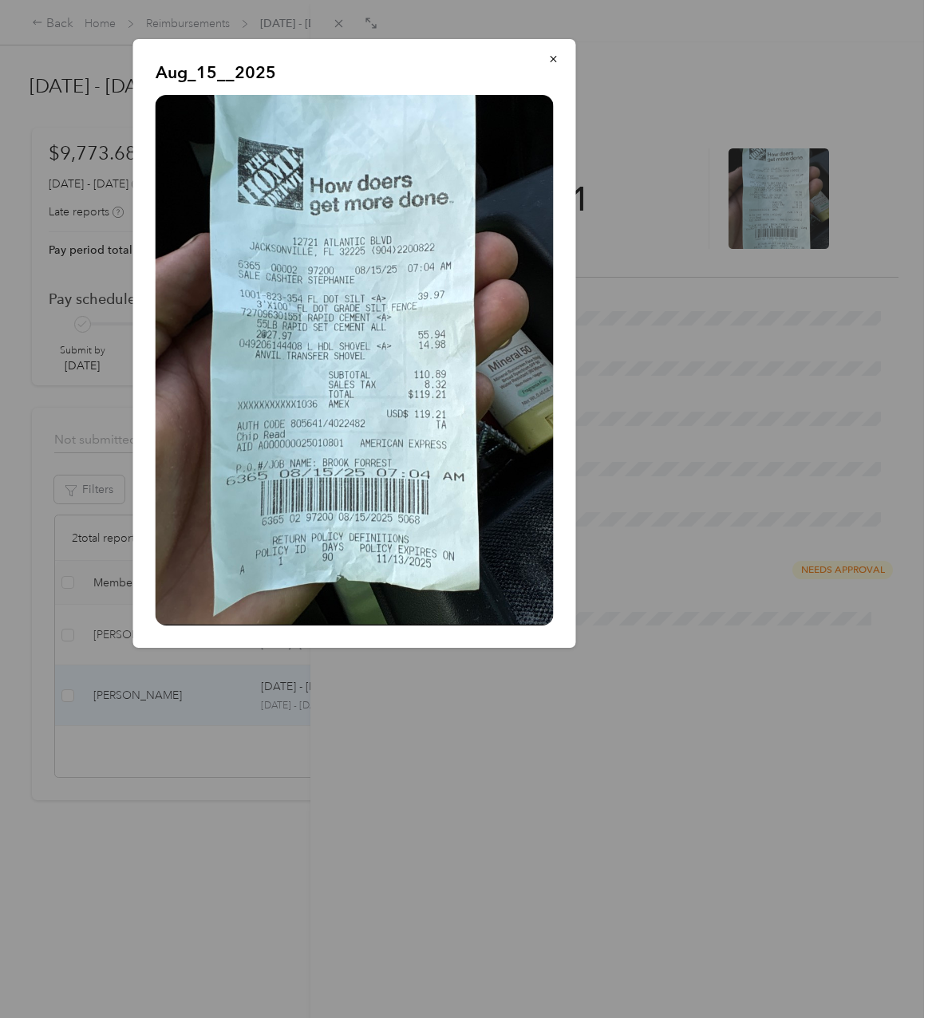
click at [535, 823] on div at bounding box center [466, 509] width 932 height 1018
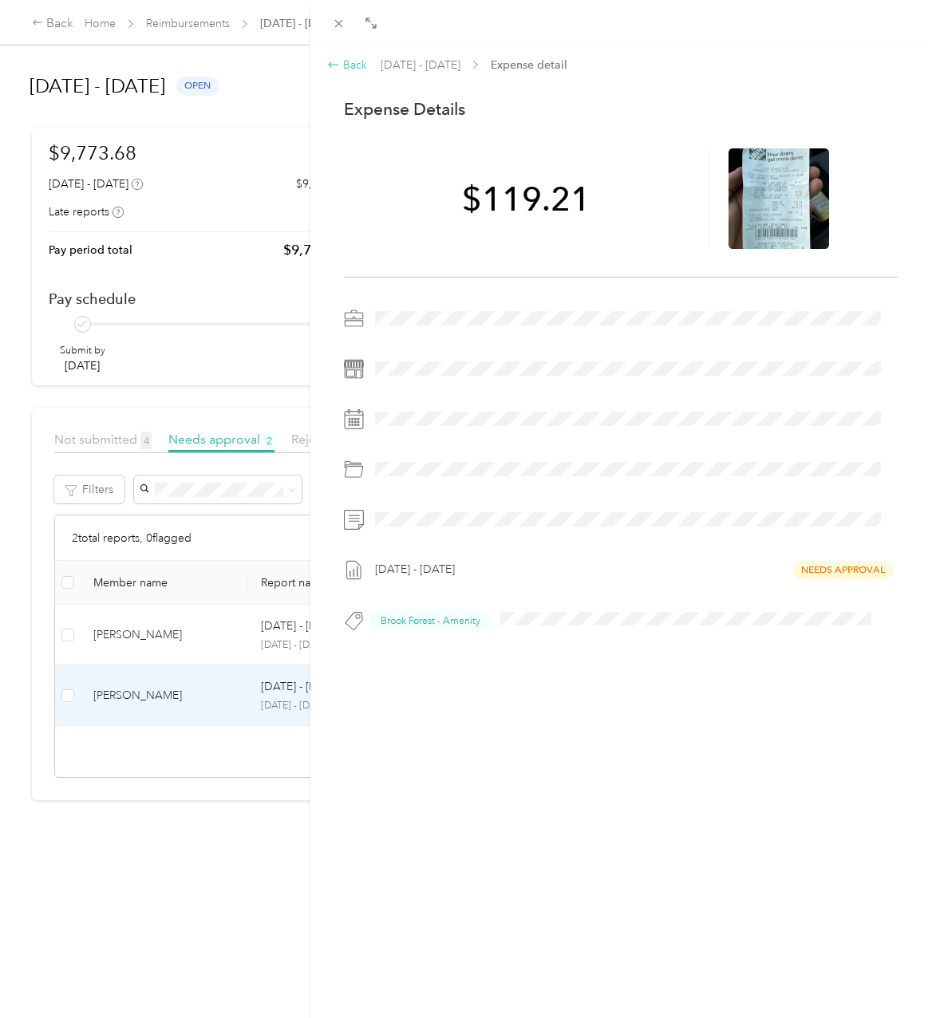
click at [361, 65] on div "Back" at bounding box center [347, 65] width 40 height 17
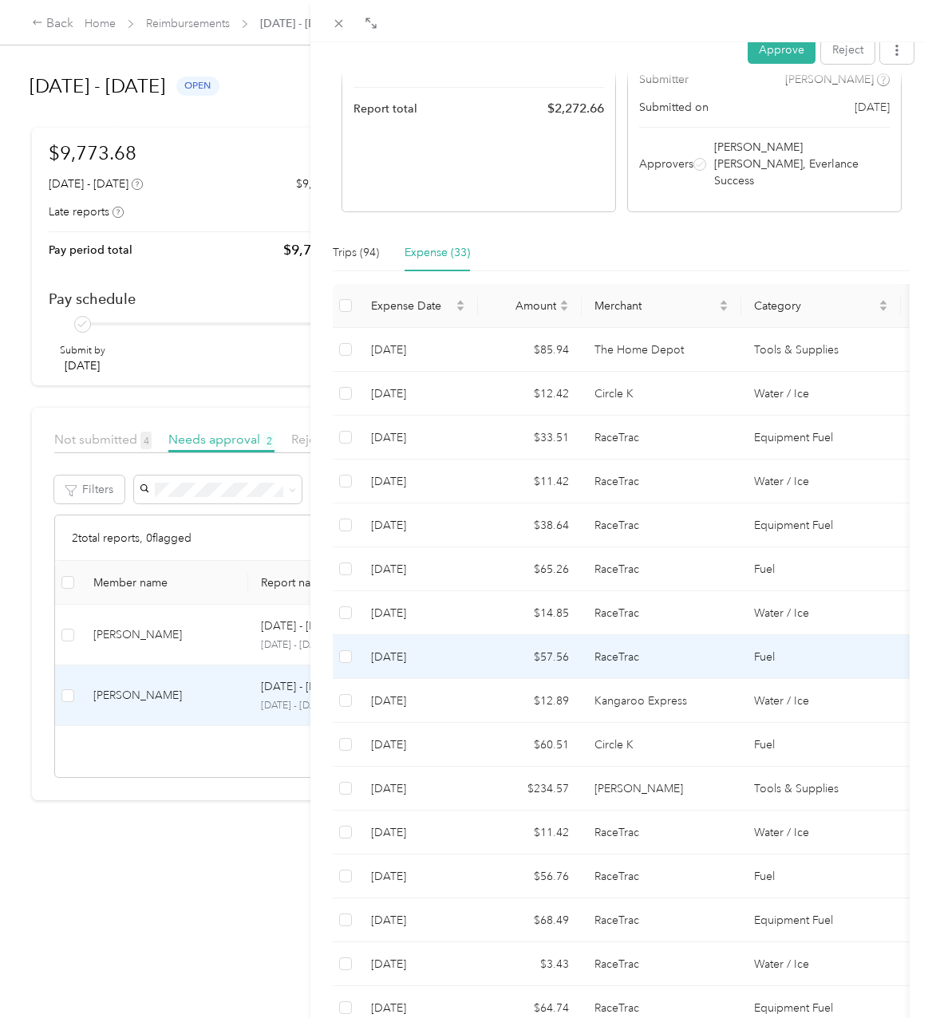
scroll to position [372, 0]
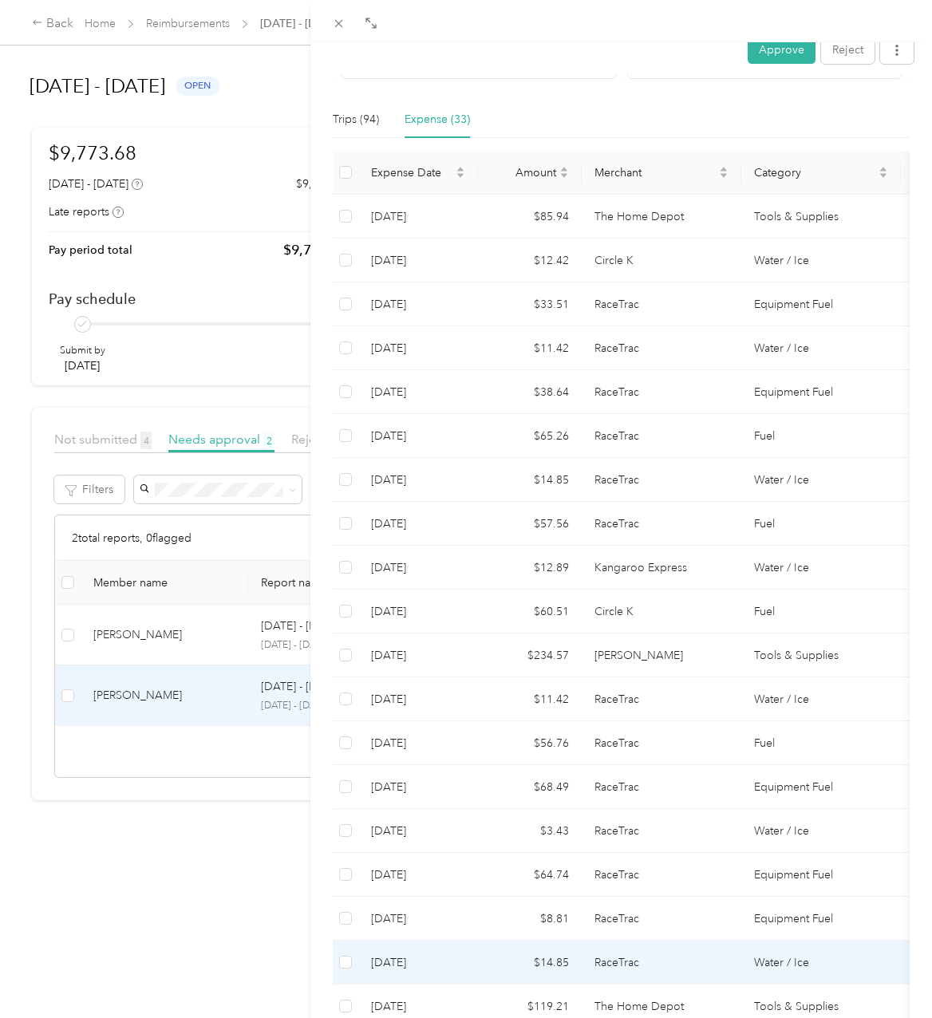
click at [567, 940] on td "$14.85" at bounding box center [530, 962] width 104 height 44
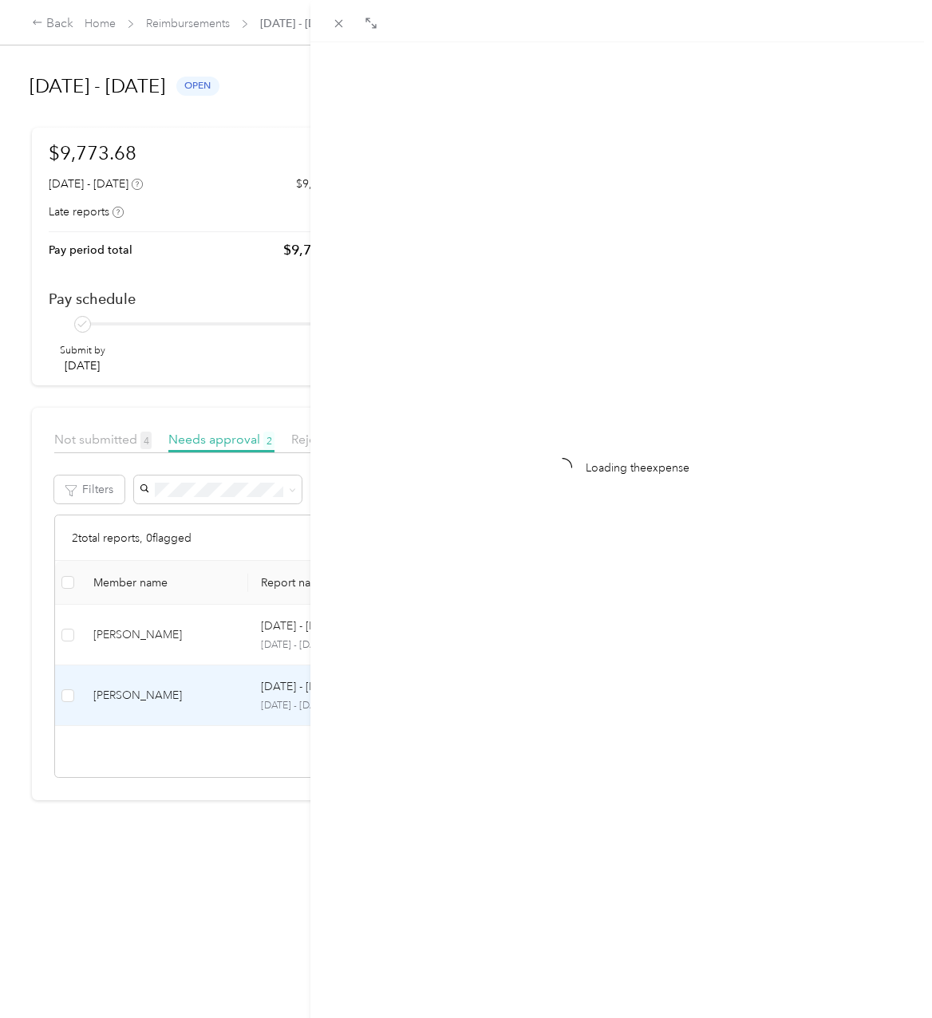
scroll to position [0, 0]
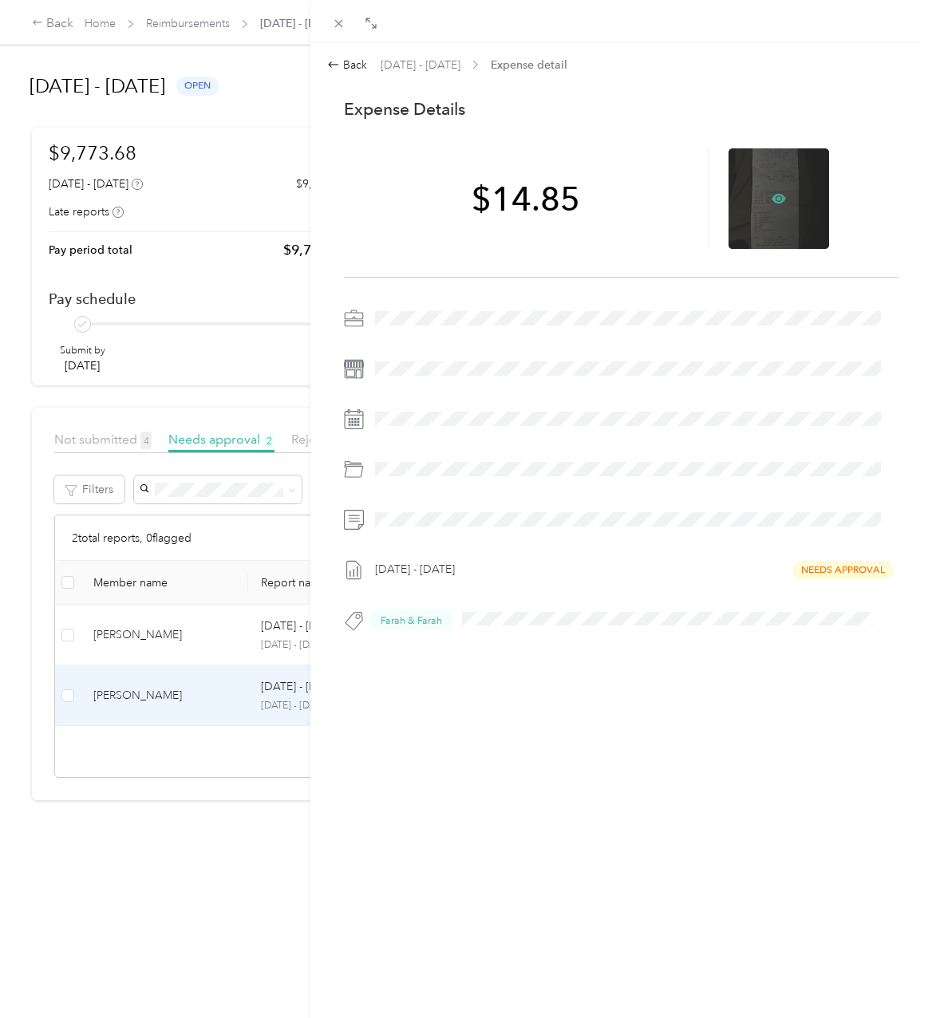
click at [776, 198] on icon at bounding box center [778, 198] width 5 height 5
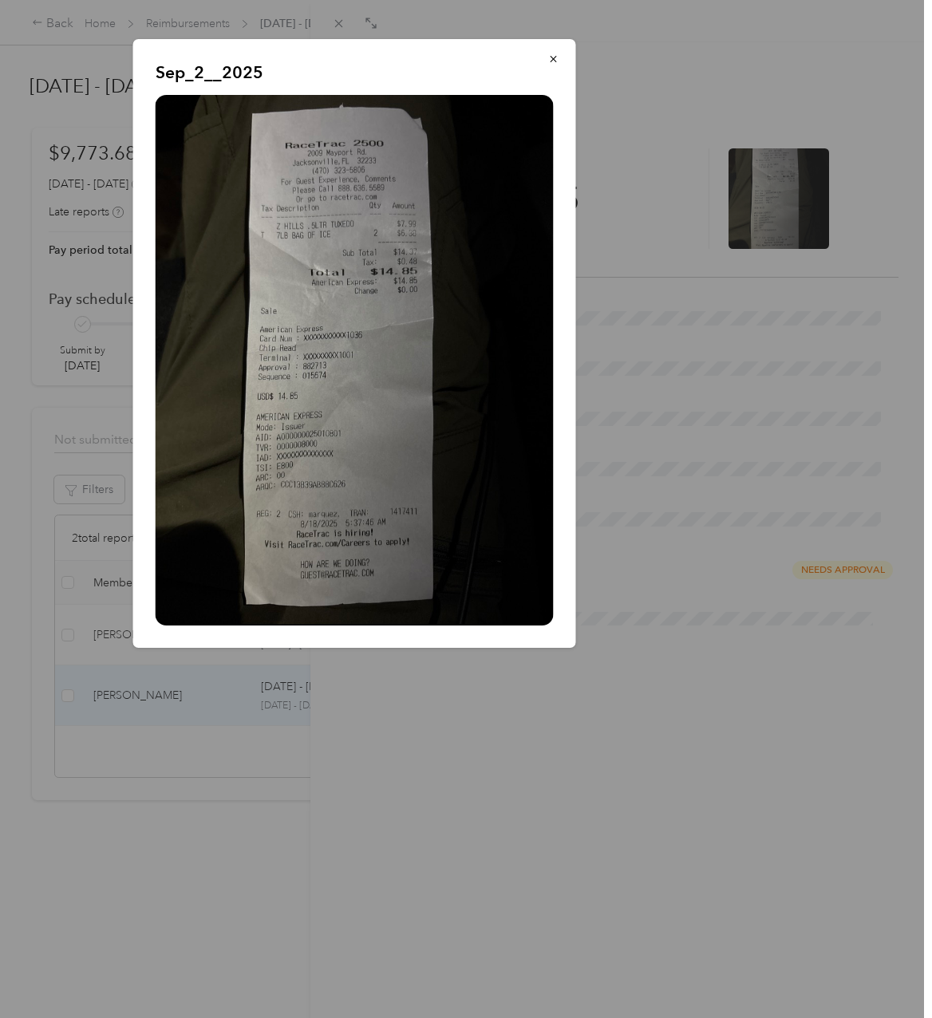
click at [573, 739] on div at bounding box center [466, 509] width 932 height 1018
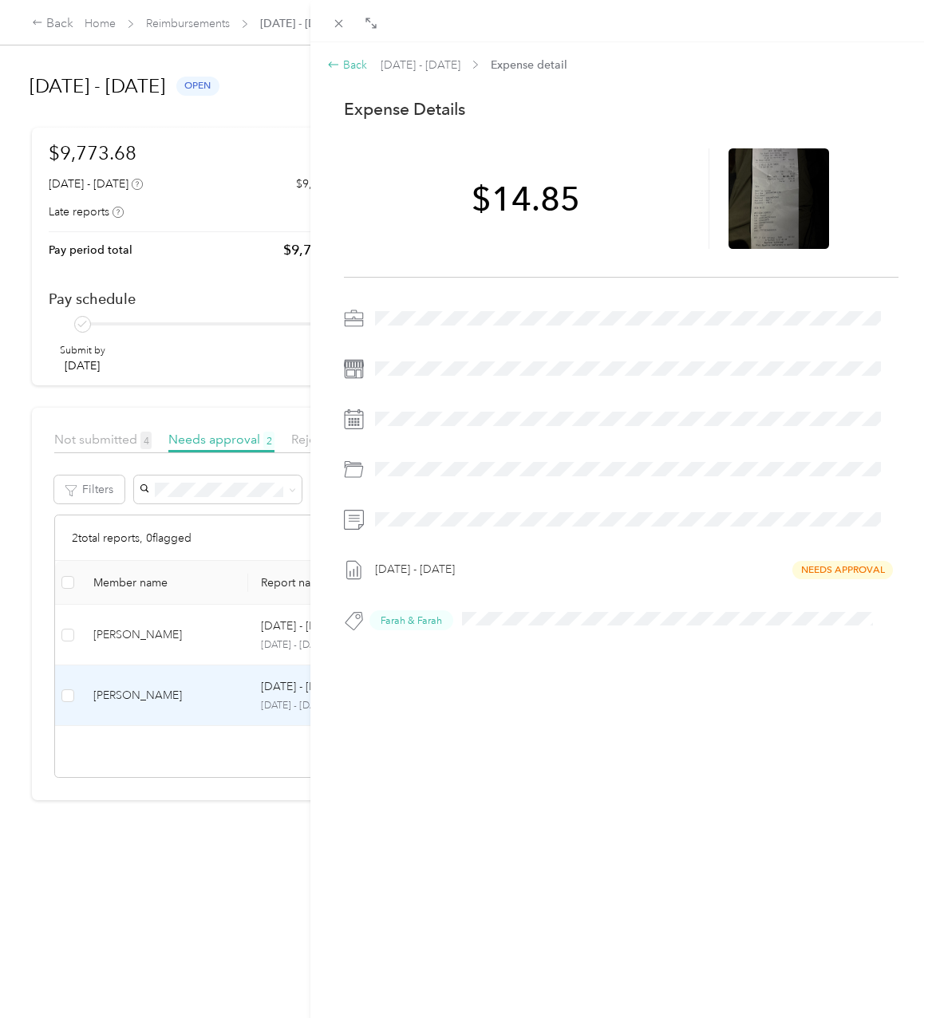
click at [364, 63] on div "Back" at bounding box center [347, 65] width 40 height 17
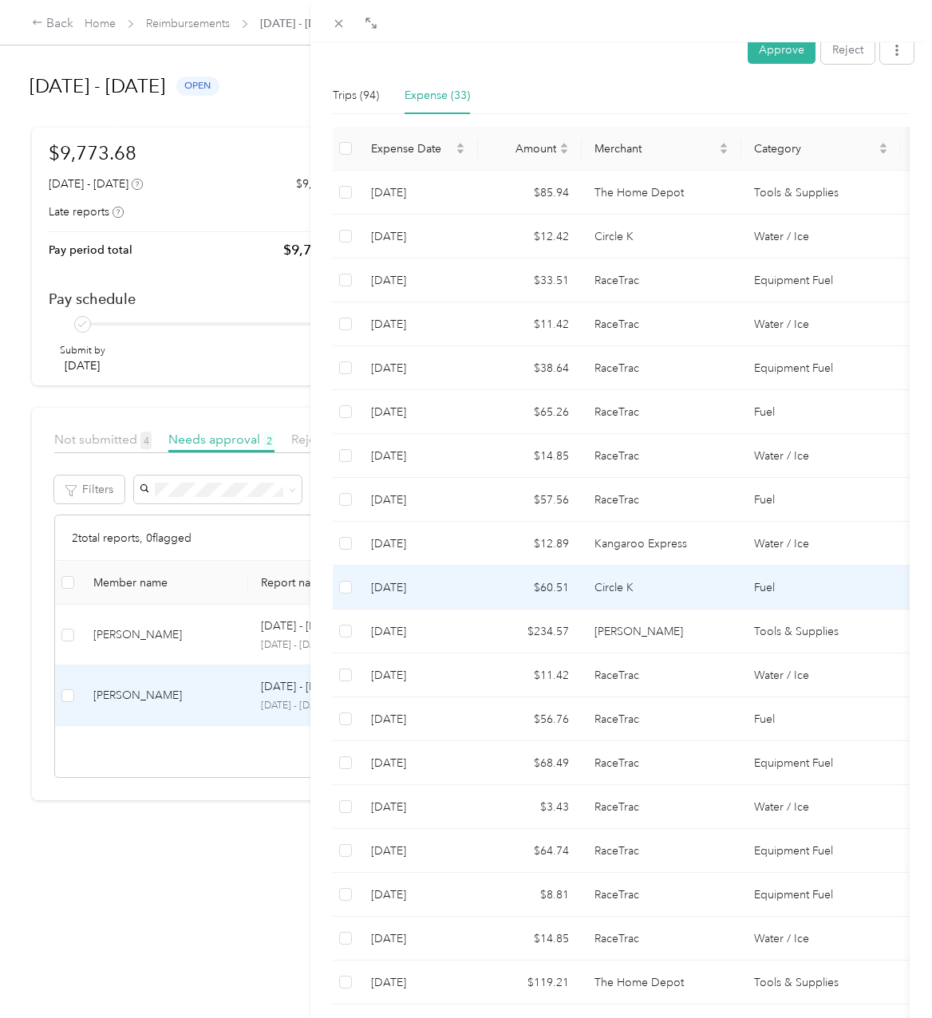
scroll to position [452, 0]
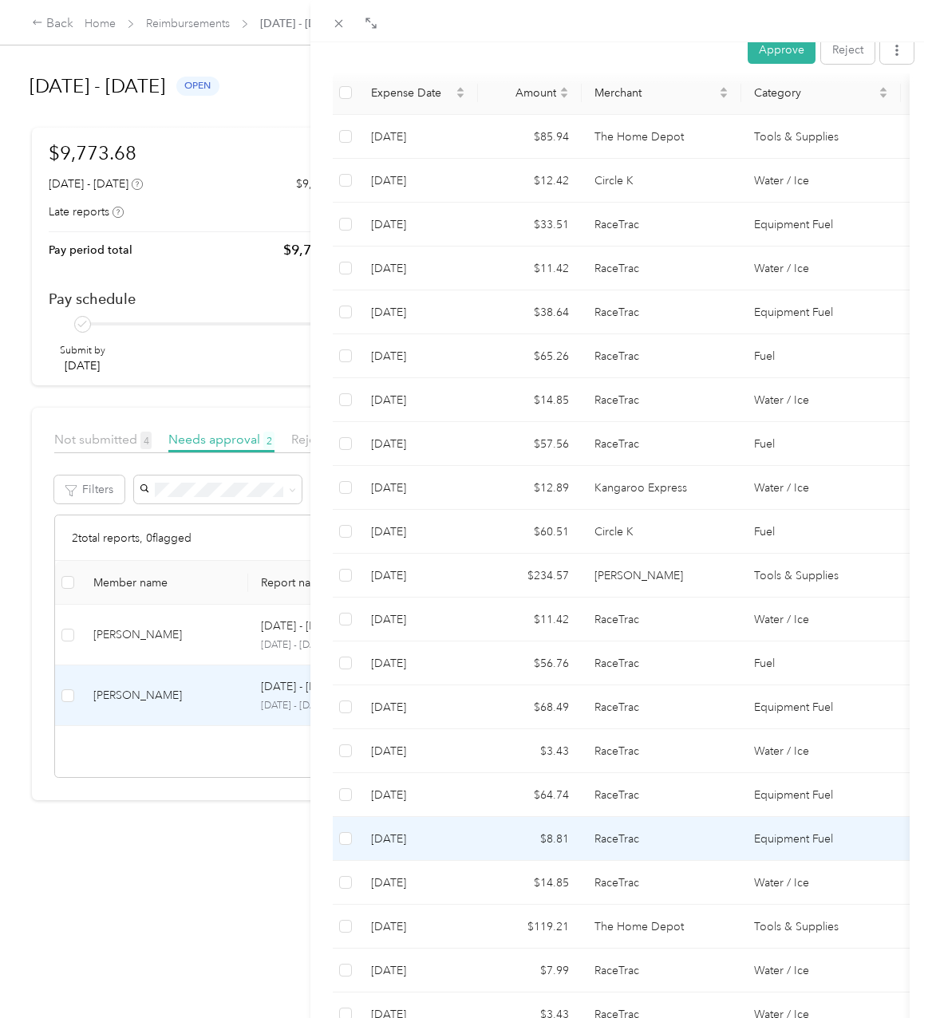
click at [550, 817] on td "$8.81" at bounding box center [530, 839] width 104 height 44
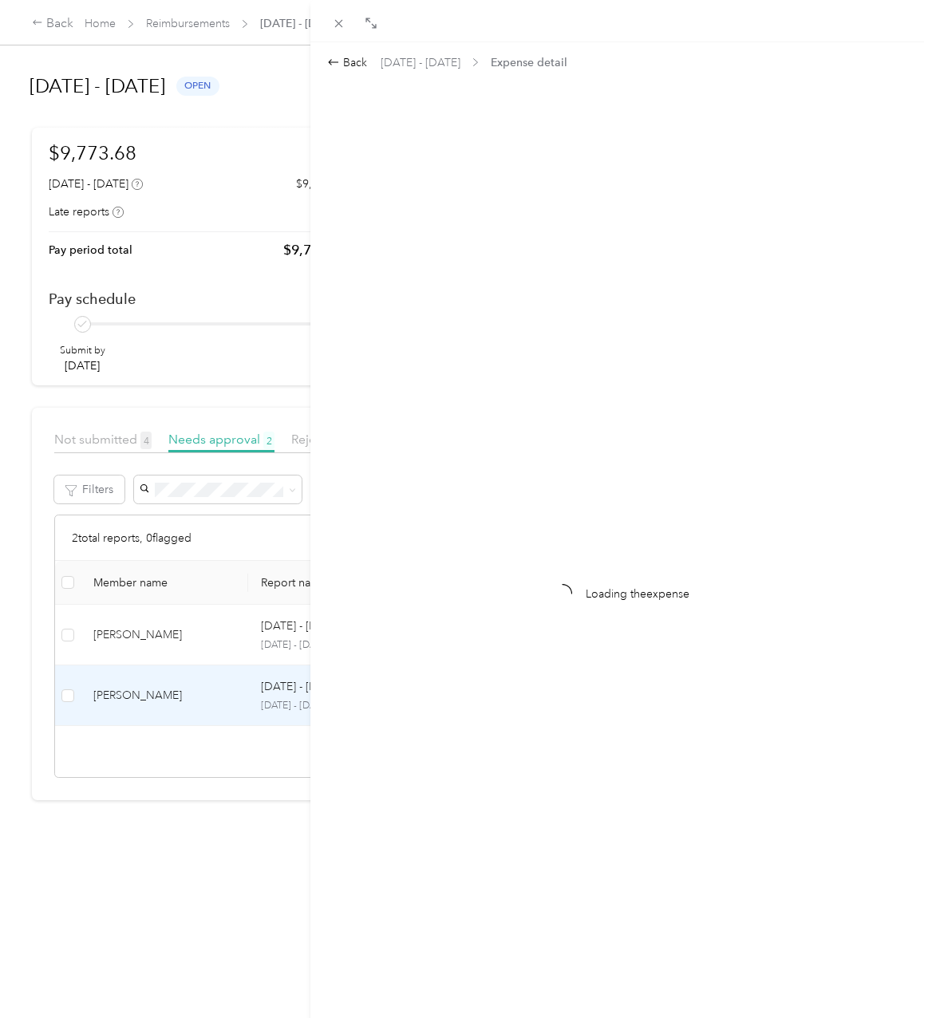
scroll to position [0, 0]
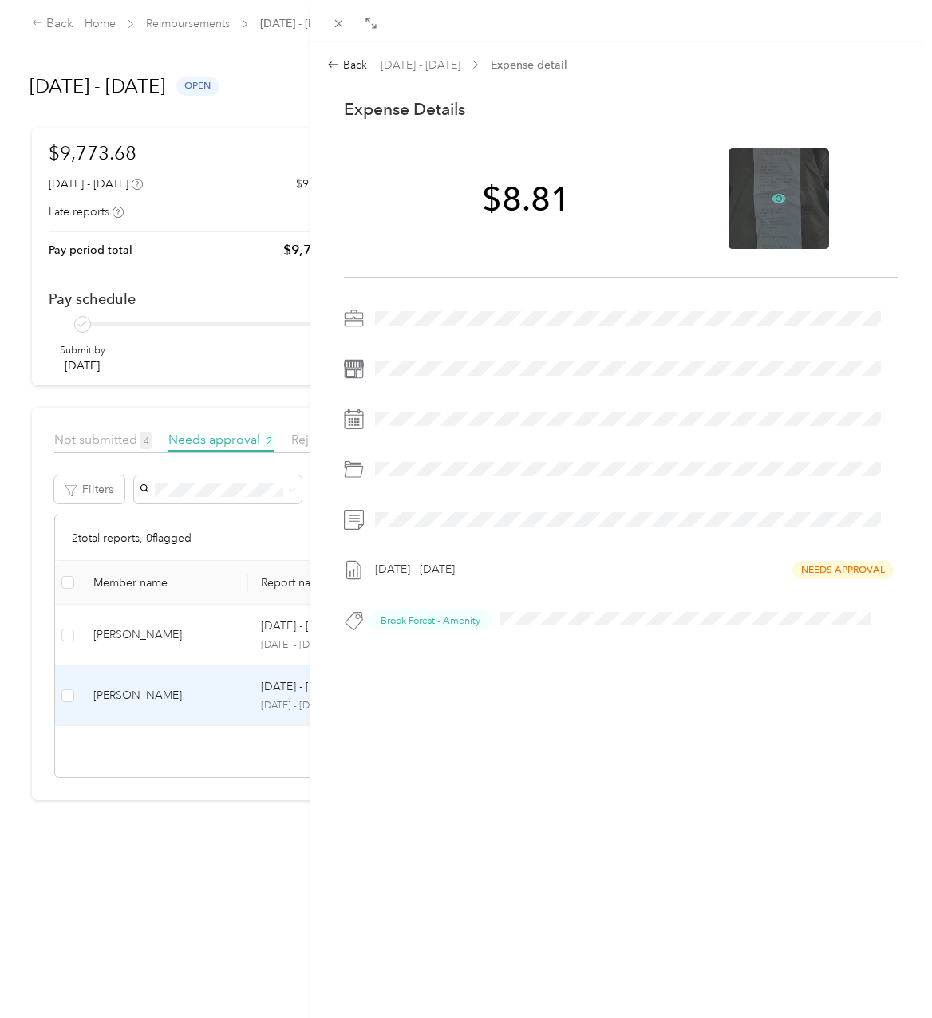
click at [774, 193] on icon at bounding box center [778, 198] width 14 height 14
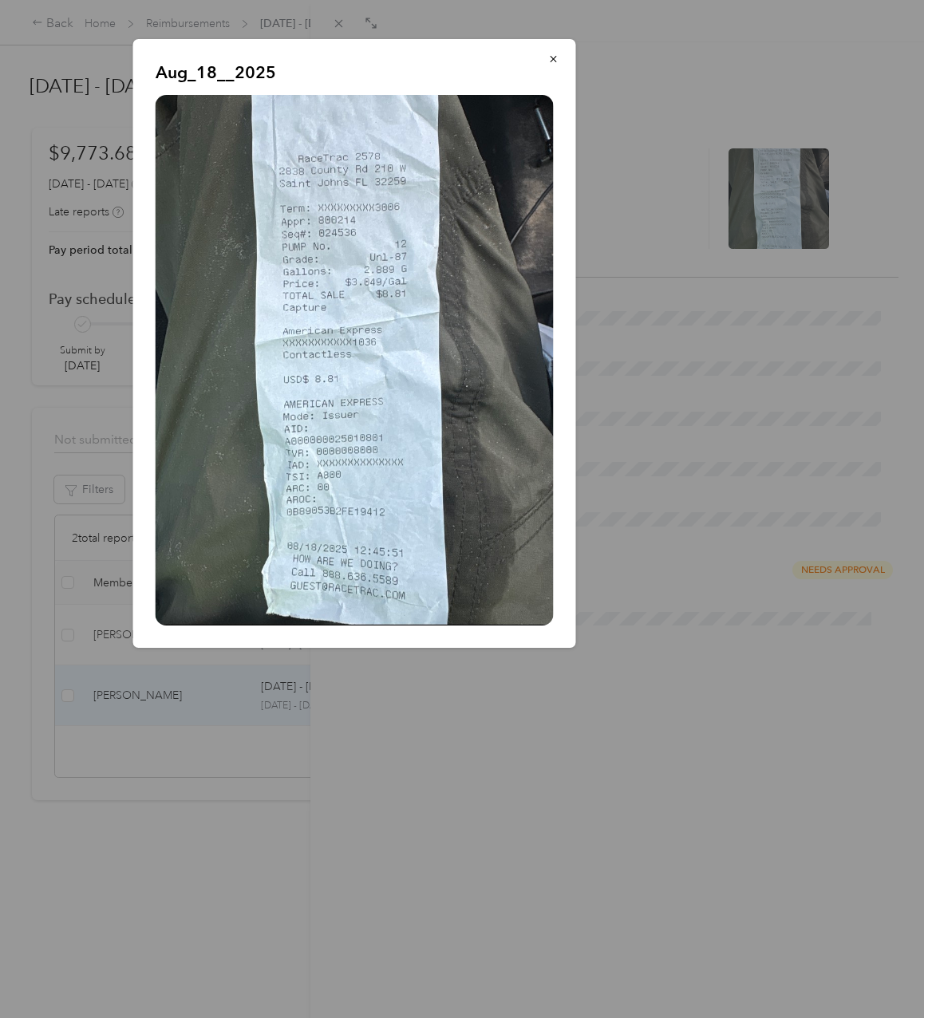
drag, startPoint x: 439, startPoint y: 830, endPoint x: 392, endPoint y: 872, distance: 63.3
click at [439, 830] on div at bounding box center [466, 509] width 932 height 1018
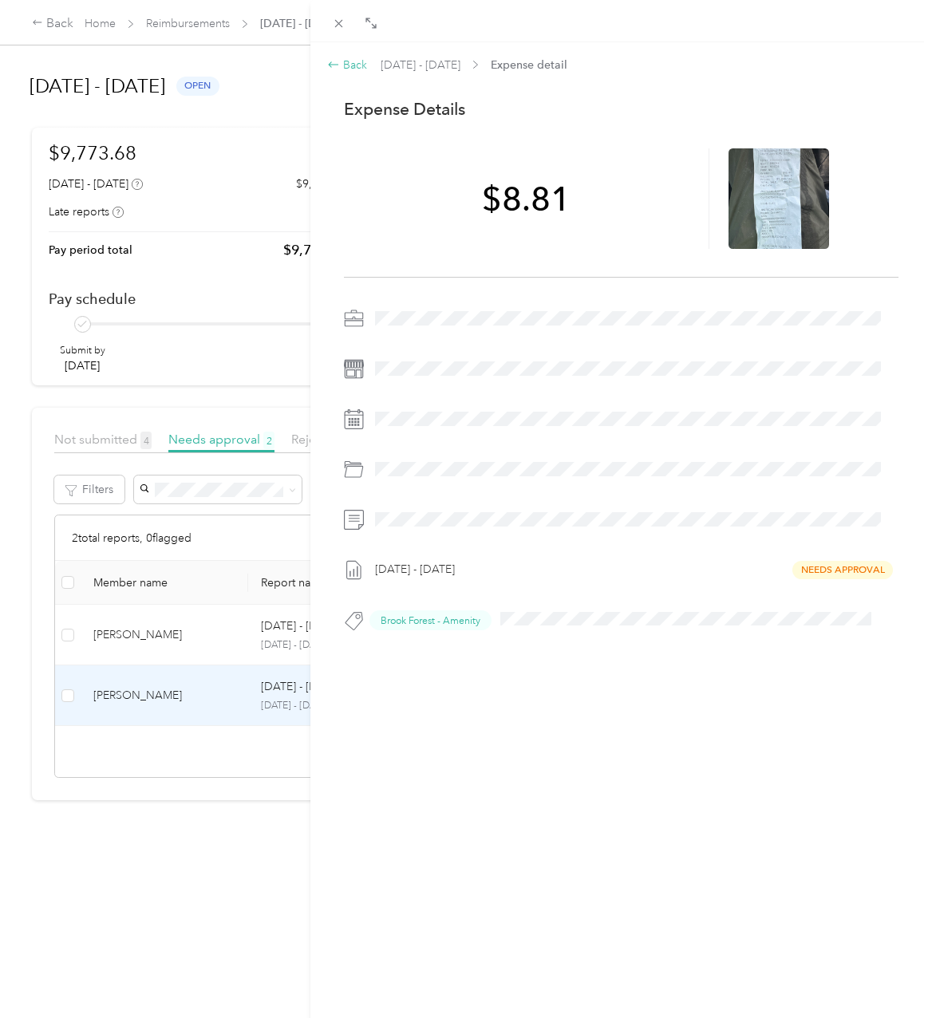
click at [357, 61] on div "Back" at bounding box center [347, 65] width 40 height 17
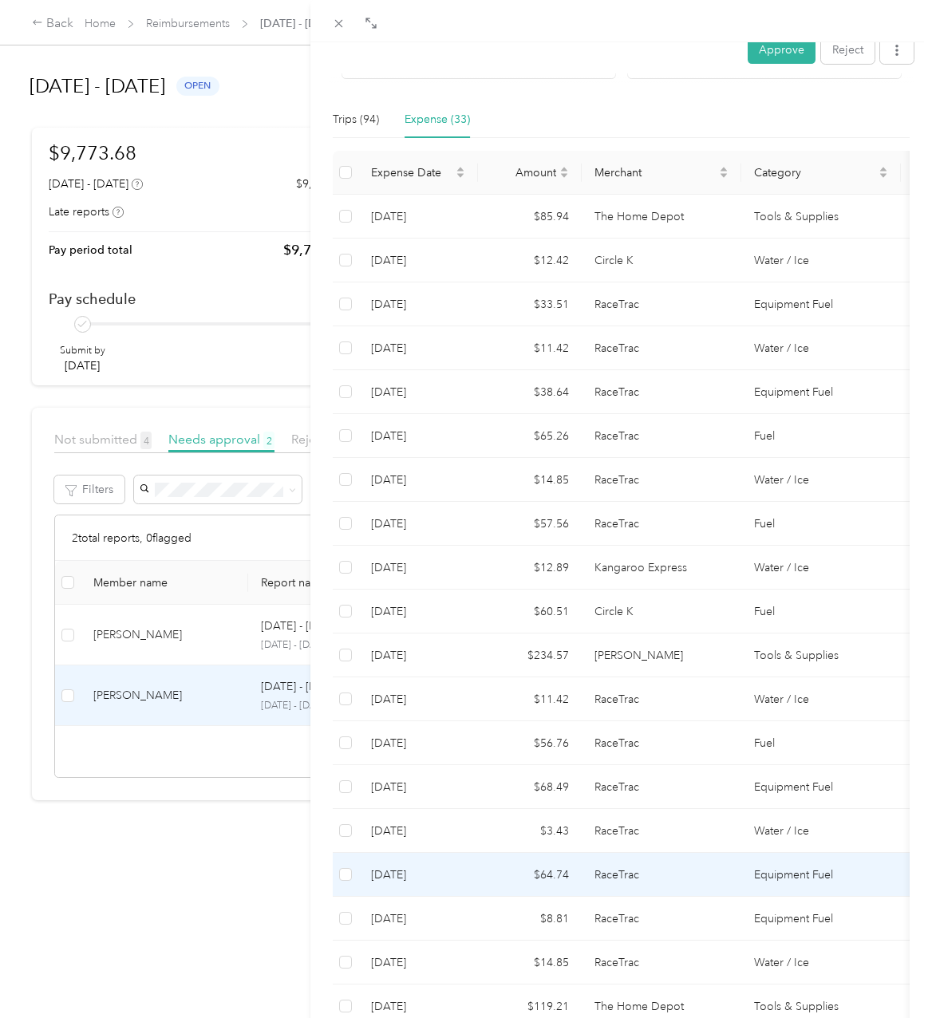
click at [558, 853] on td "$64.74" at bounding box center [530, 875] width 104 height 44
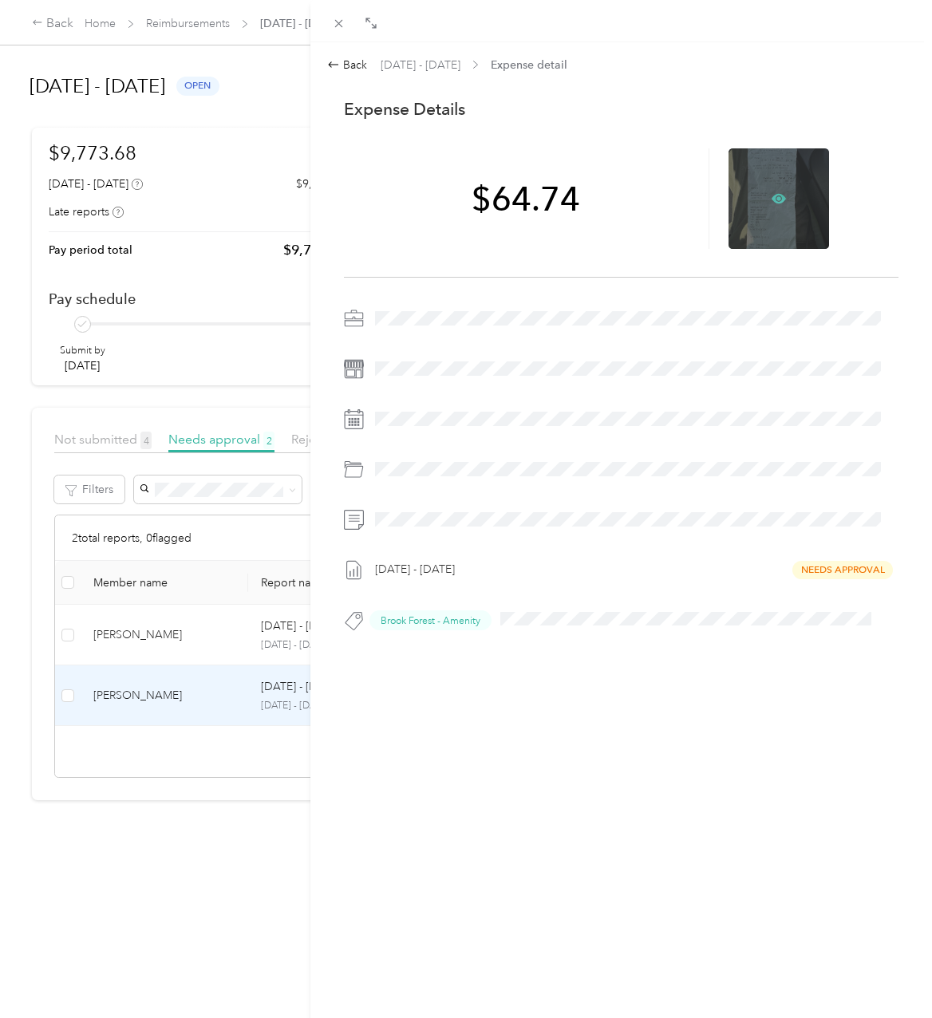
click at [776, 197] on icon at bounding box center [778, 198] width 5 height 5
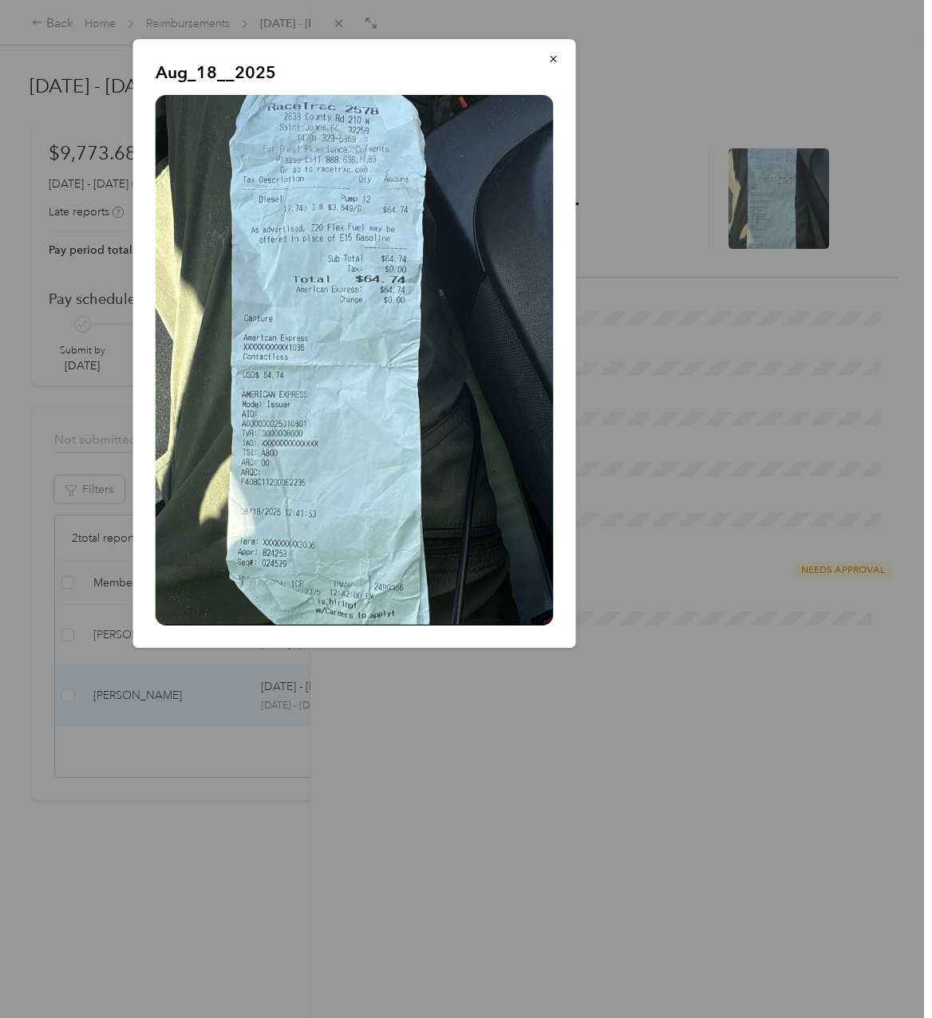
click at [573, 767] on div at bounding box center [466, 509] width 932 height 1018
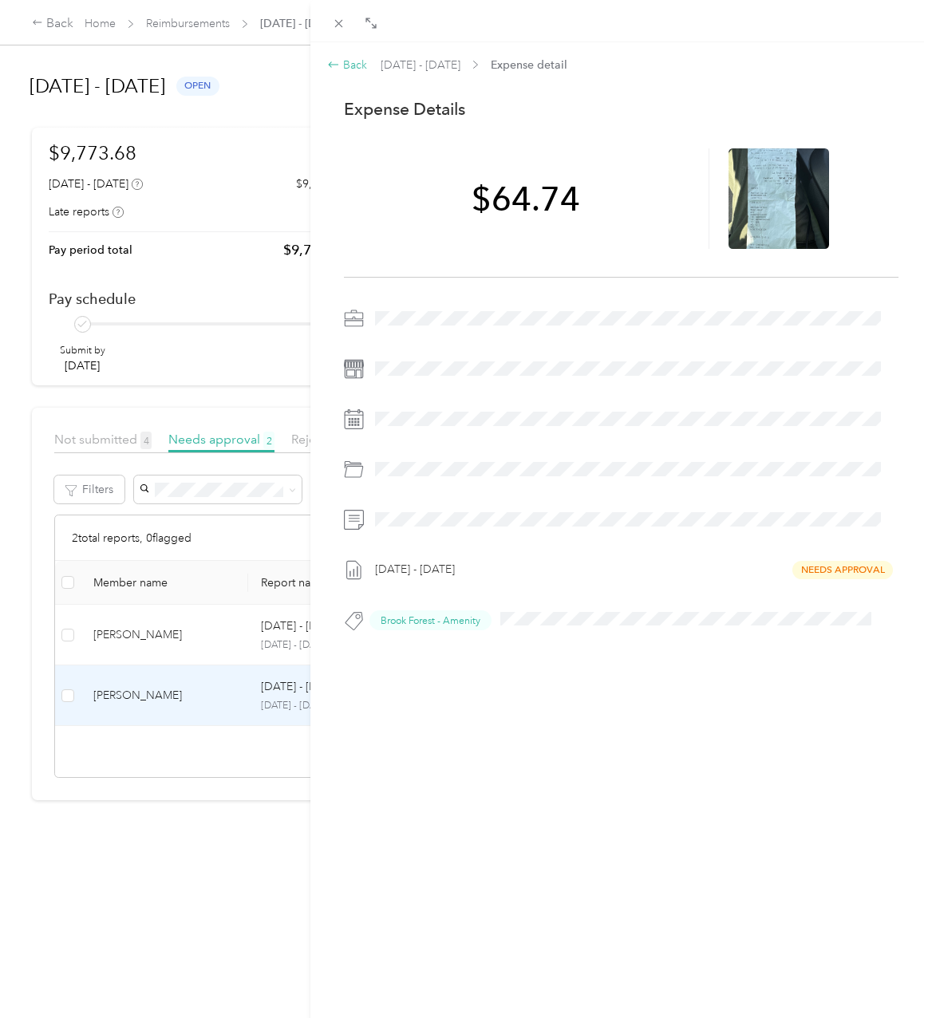
click at [357, 64] on div "Back" at bounding box center [347, 65] width 40 height 17
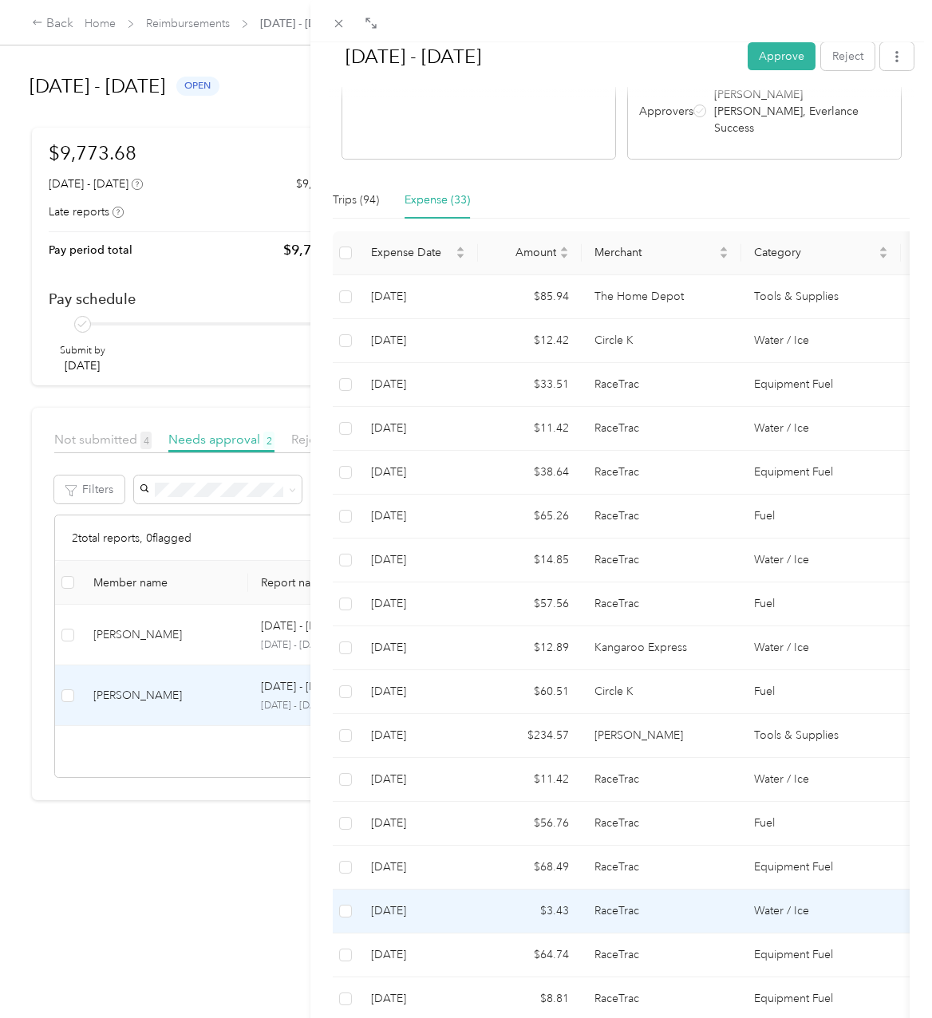
click at [569, 889] on td "$3.43" at bounding box center [530, 911] width 104 height 44
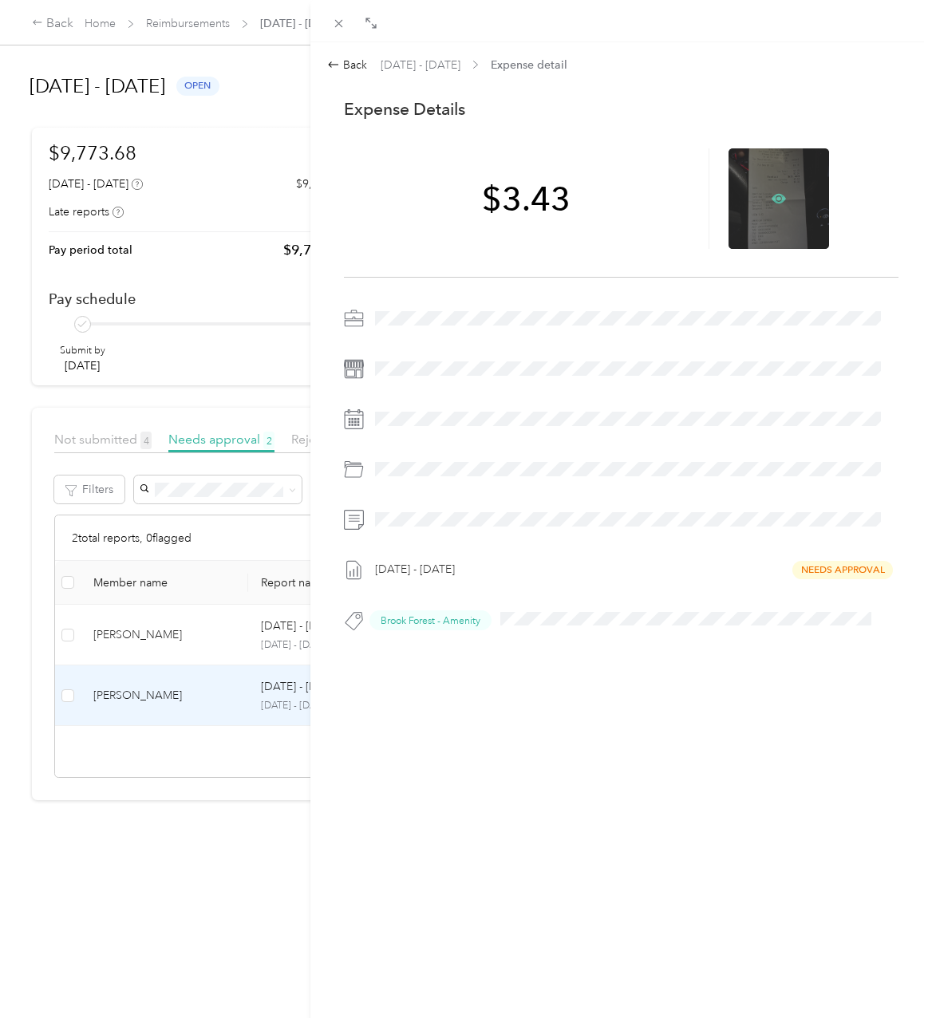
click at [774, 197] on icon at bounding box center [778, 199] width 14 height 10
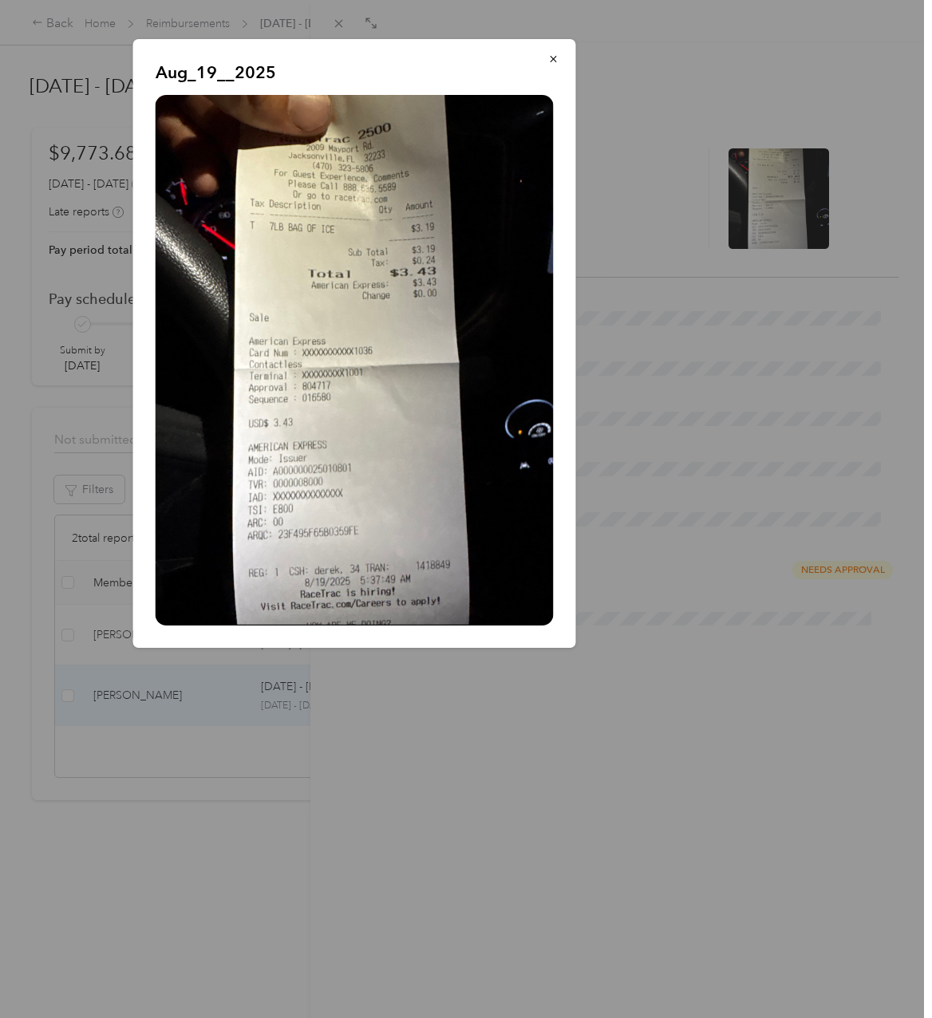
click at [542, 783] on div at bounding box center [466, 509] width 932 height 1018
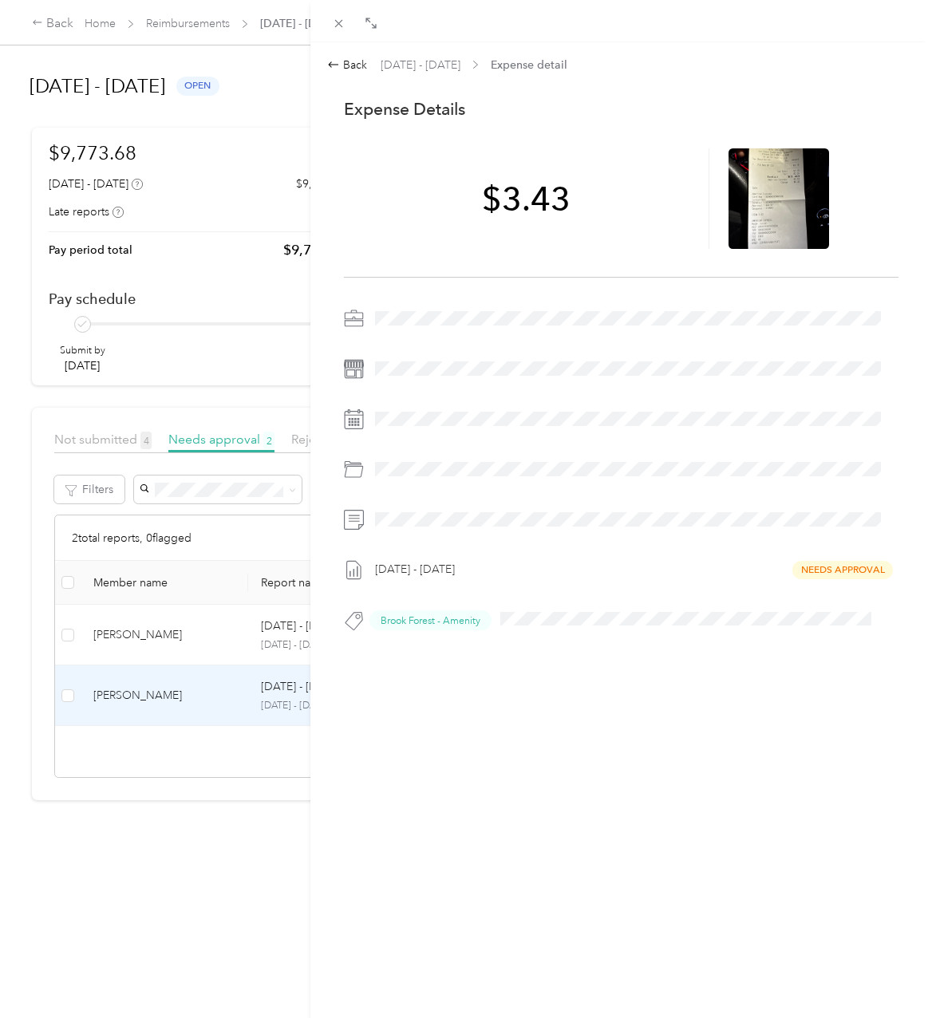
click at [367, 65] on div "Back Aug 1 - 31, 2025 Expense detail" at bounding box center [621, 65] width 588 height 17
click at [338, 62] on icon at bounding box center [333, 64] width 13 height 13
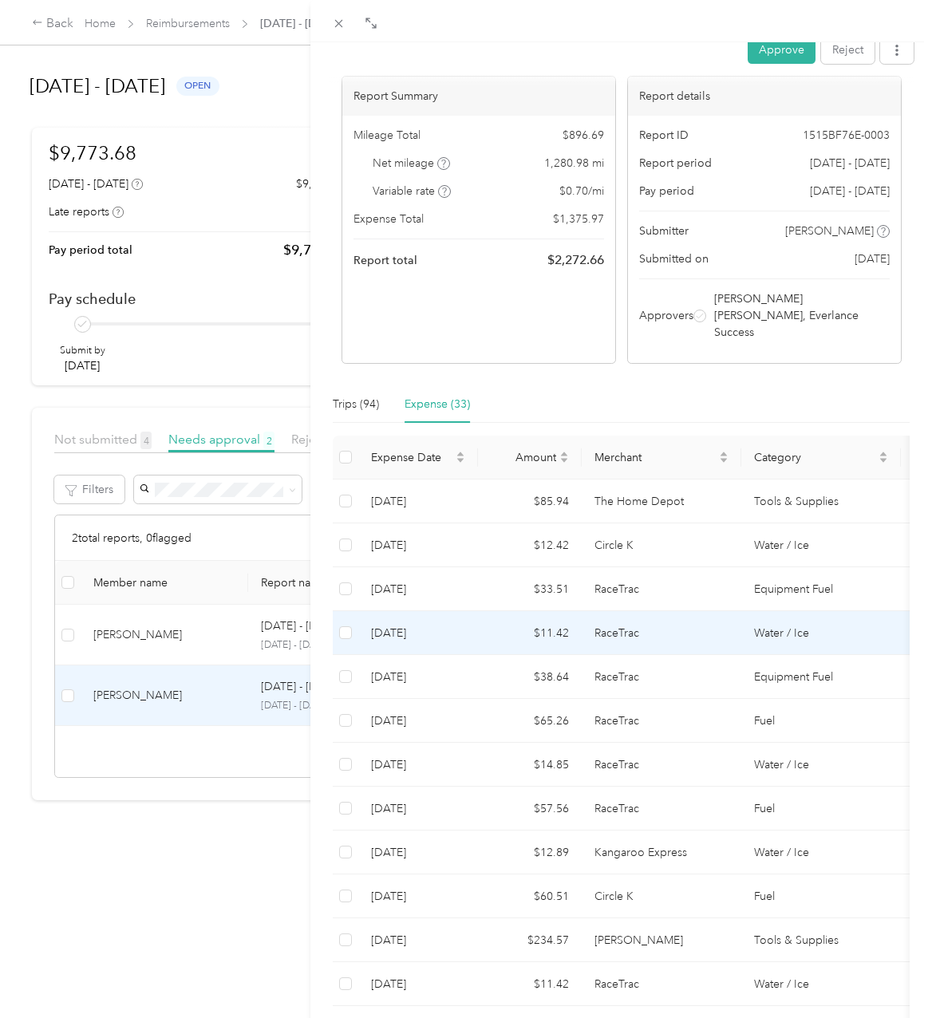
scroll to position [266, 0]
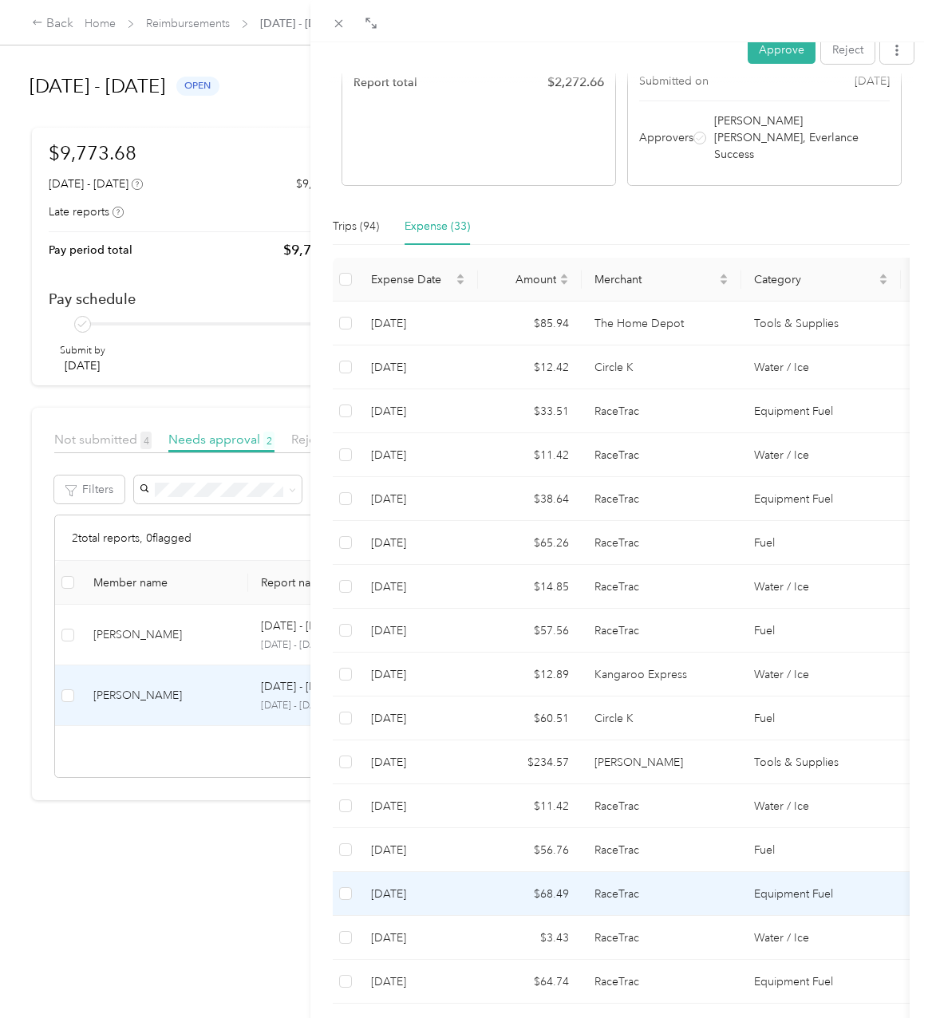
click at [622, 872] on td "RaceTrac" at bounding box center [661, 894] width 160 height 44
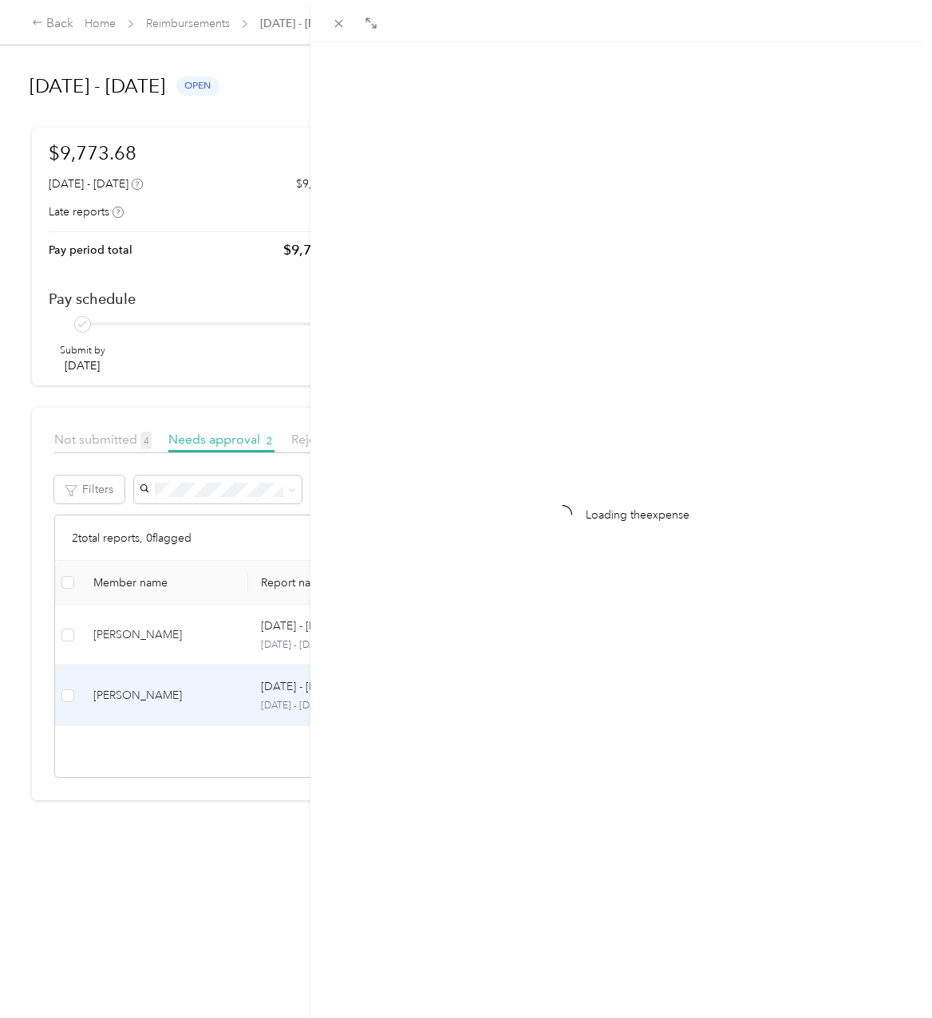
scroll to position [0, 0]
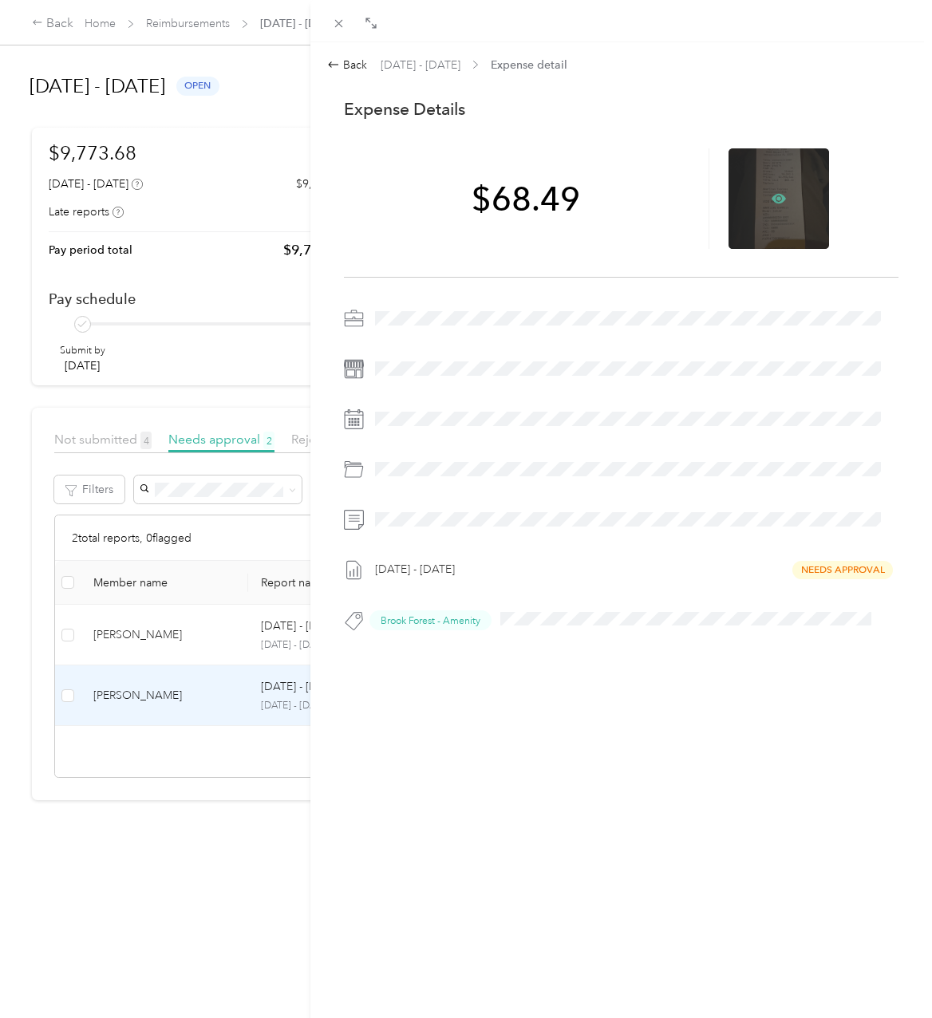
click at [771, 196] on icon at bounding box center [778, 198] width 14 height 14
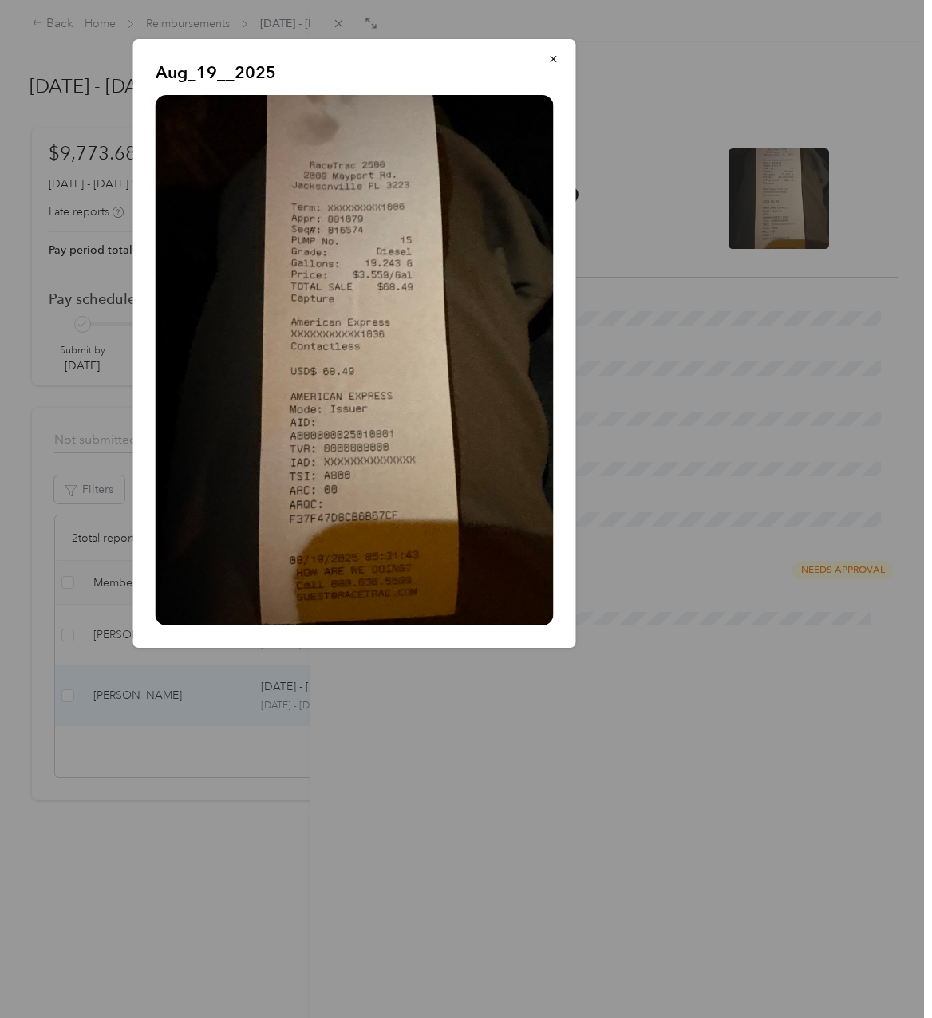
click at [636, 711] on div at bounding box center [466, 509] width 932 height 1018
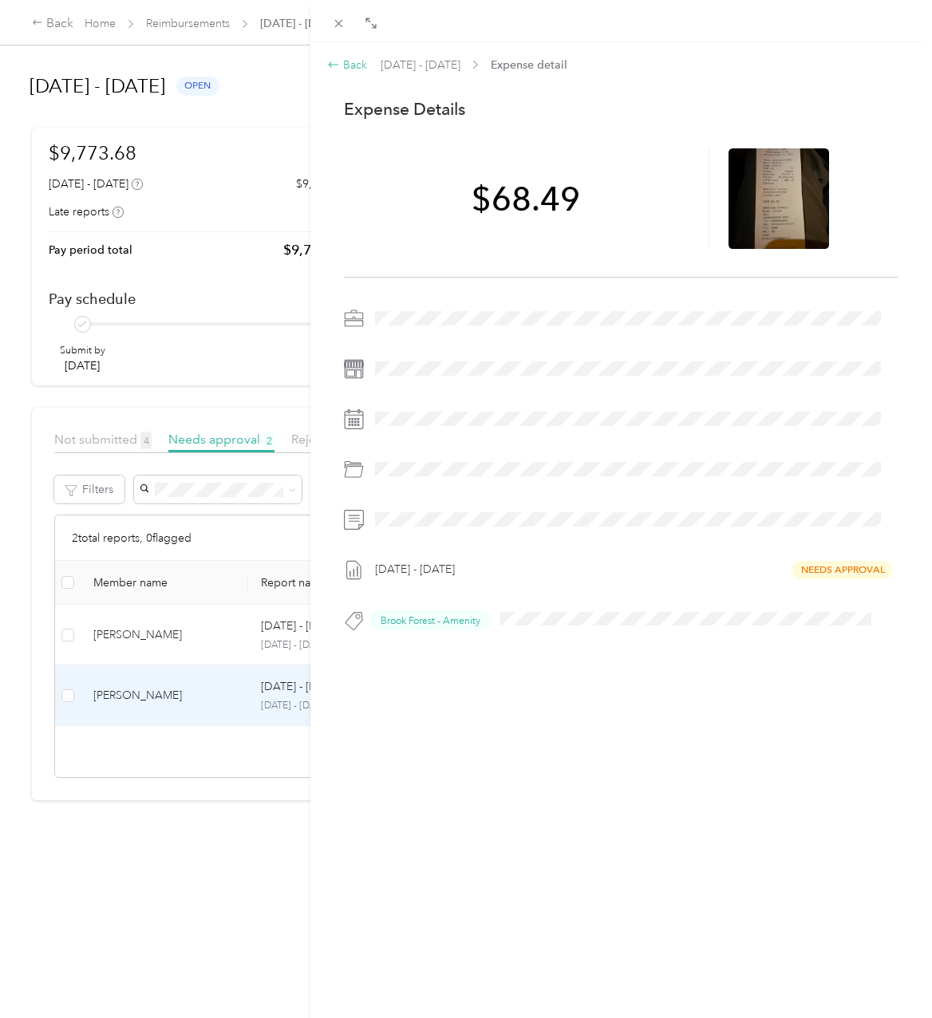
click at [361, 71] on div "Back" at bounding box center [347, 65] width 40 height 17
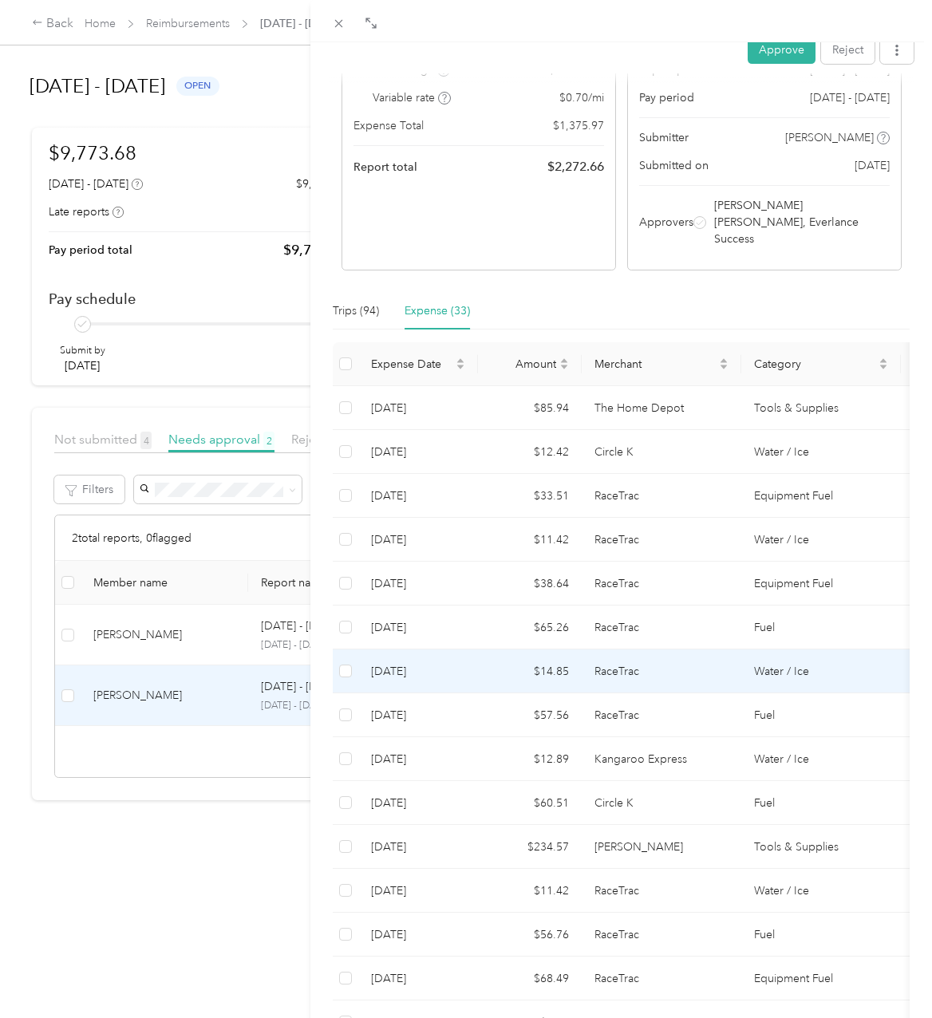
scroll to position [186, 0]
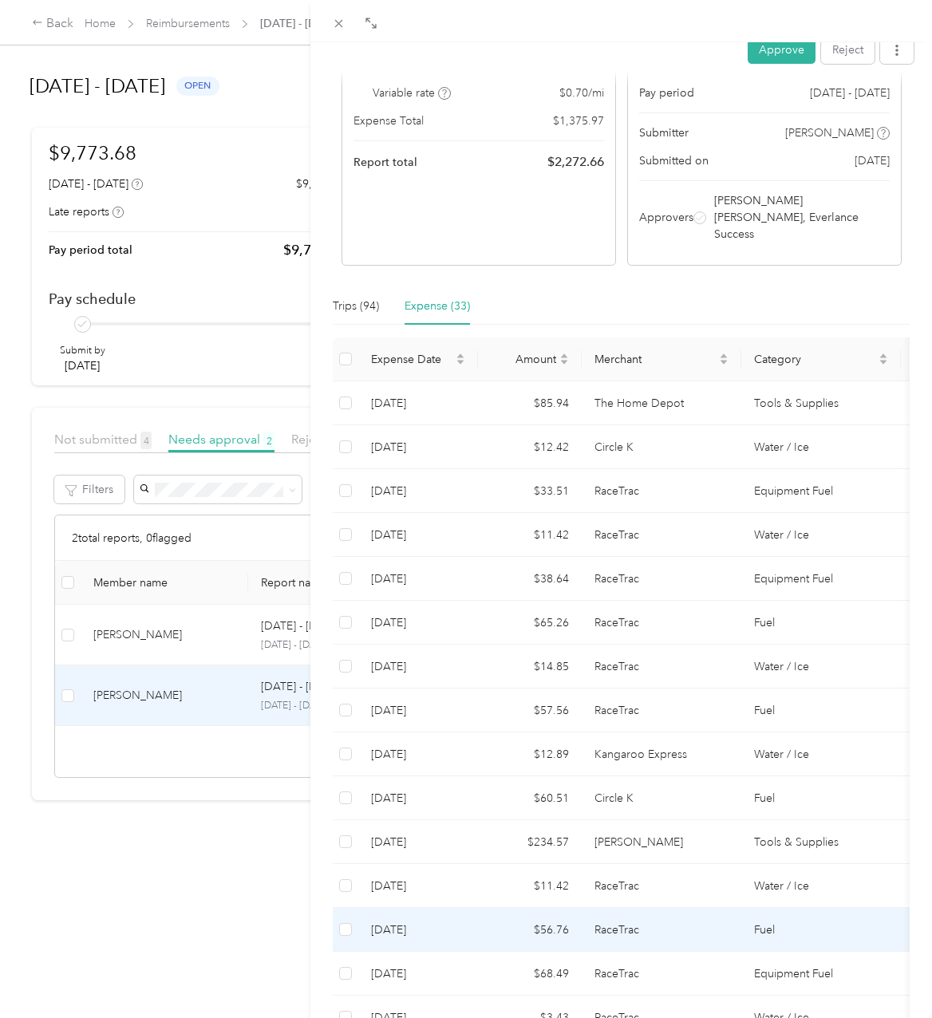
click at [569, 908] on td "$56.76" at bounding box center [530, 930] width 104 height 44
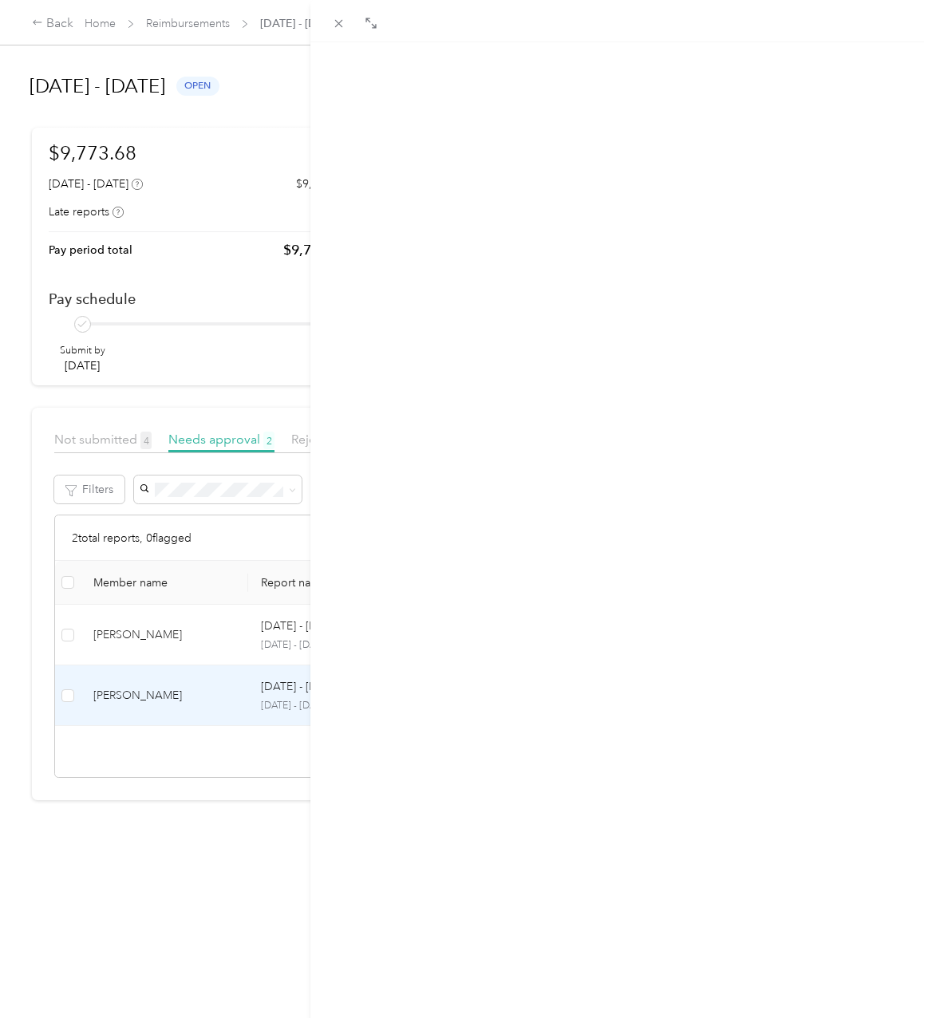
scroll to position [0, 0]
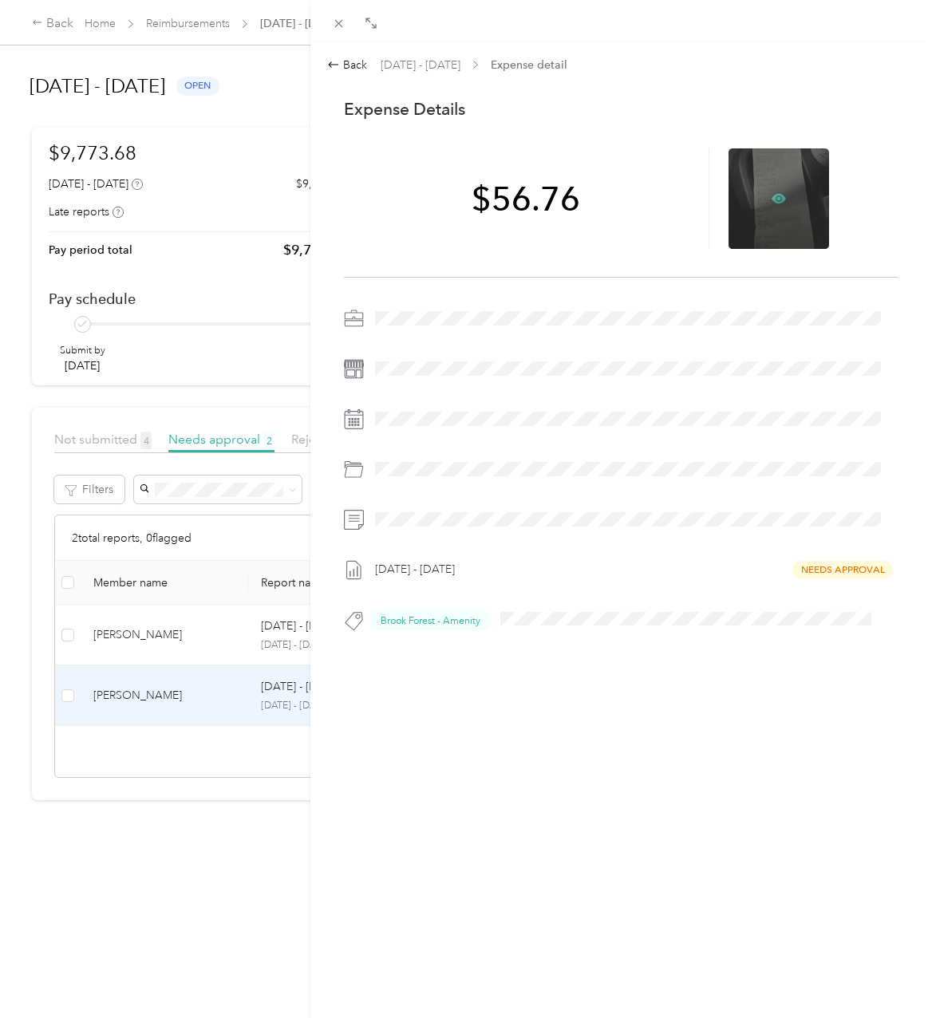
click at [776, 199] on icon at bounding box center [778, 198] width 5 height 5
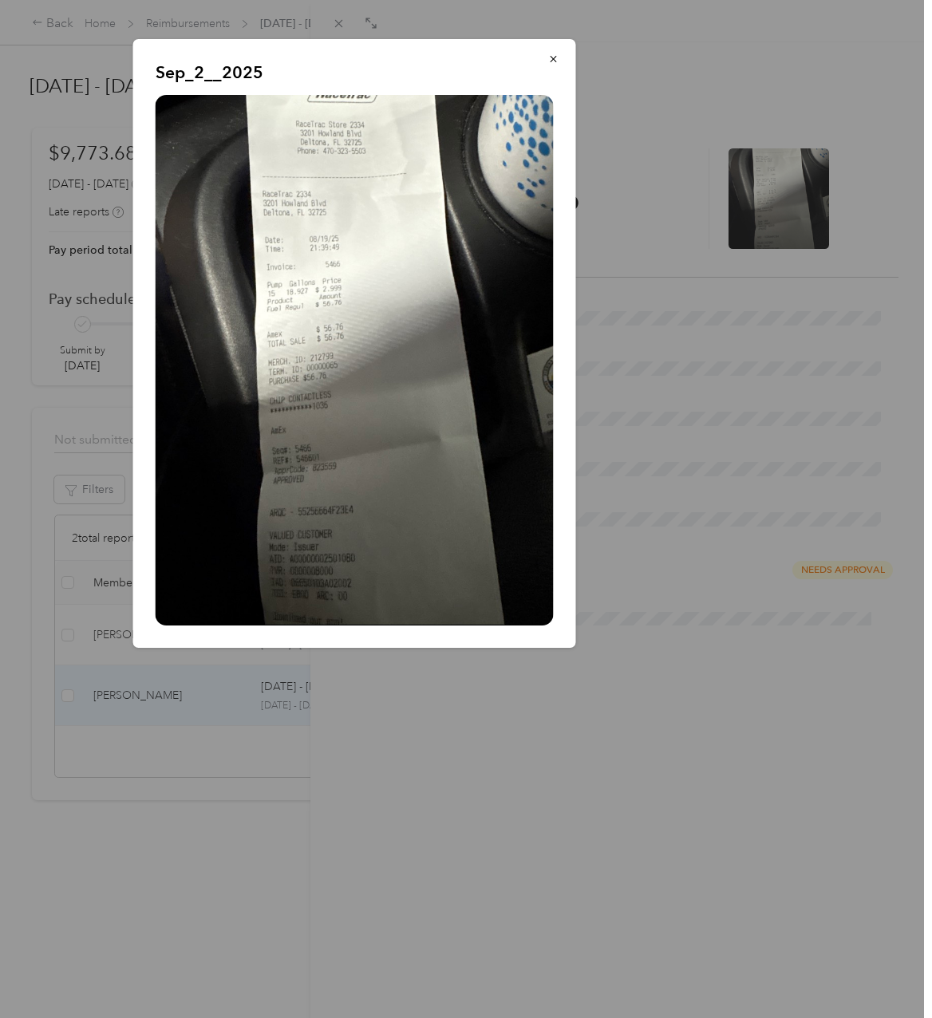
click at [671, 747] on div at bounding box center [466, 509] width 932 height 1018
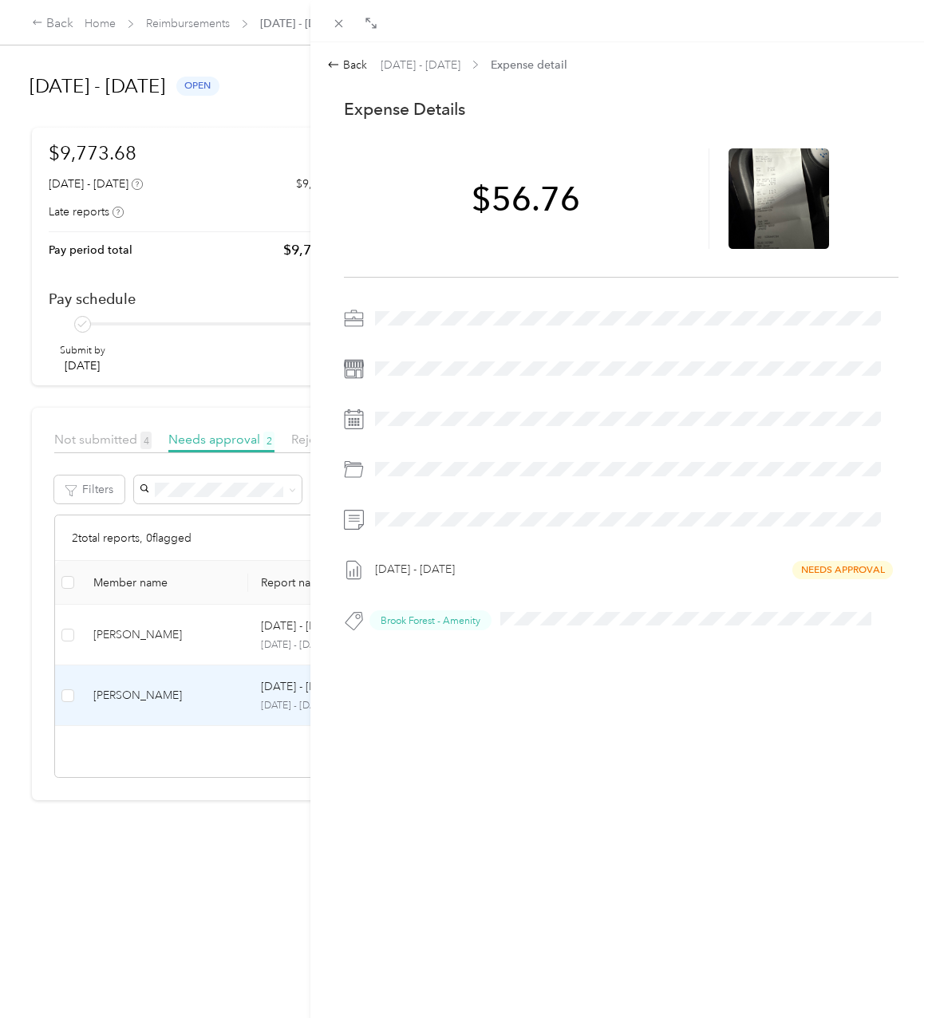
drag, startPoint x: 353, startPoint y: 67, endPoint x: 302, endPoint y: 138, distance: 87.0
click at [353, 67] on div "Back" at bounding box center [347, 65] width 40 height 17
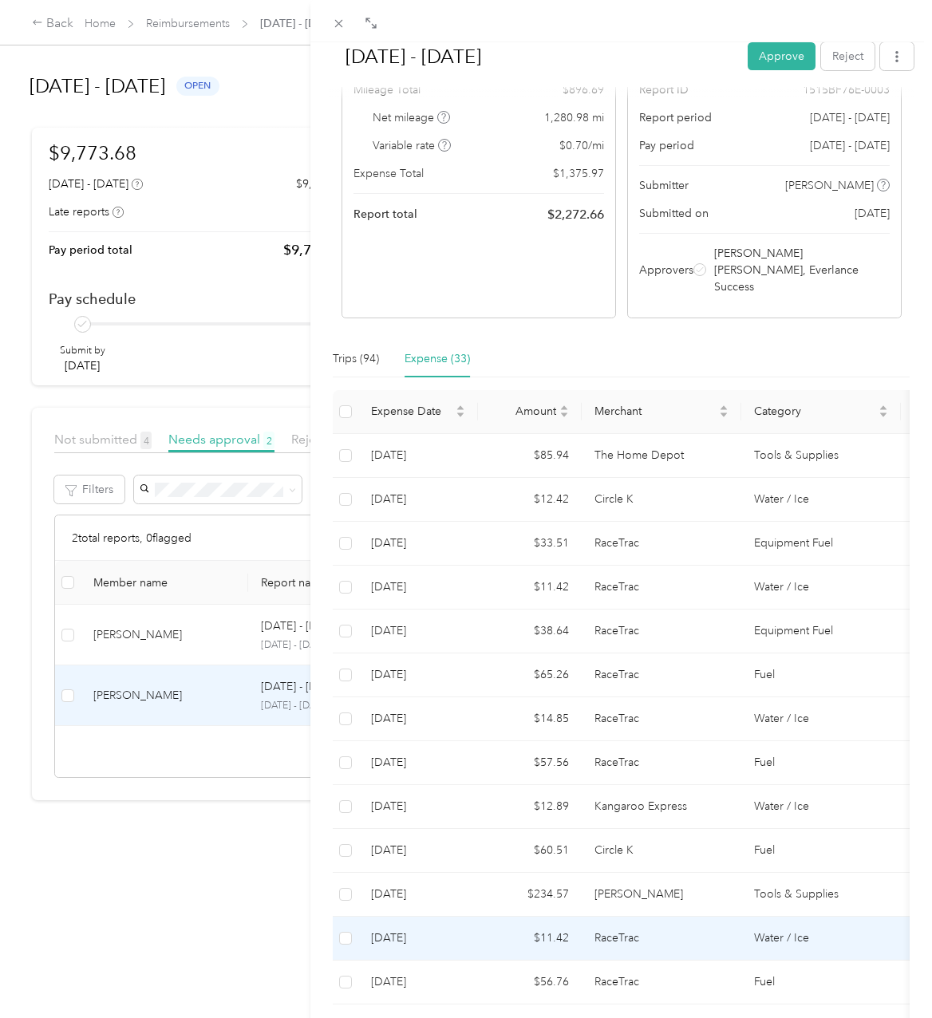
click at [483, 916] on td "$11.42" at bounding box center [530, 938] width 104 height 44
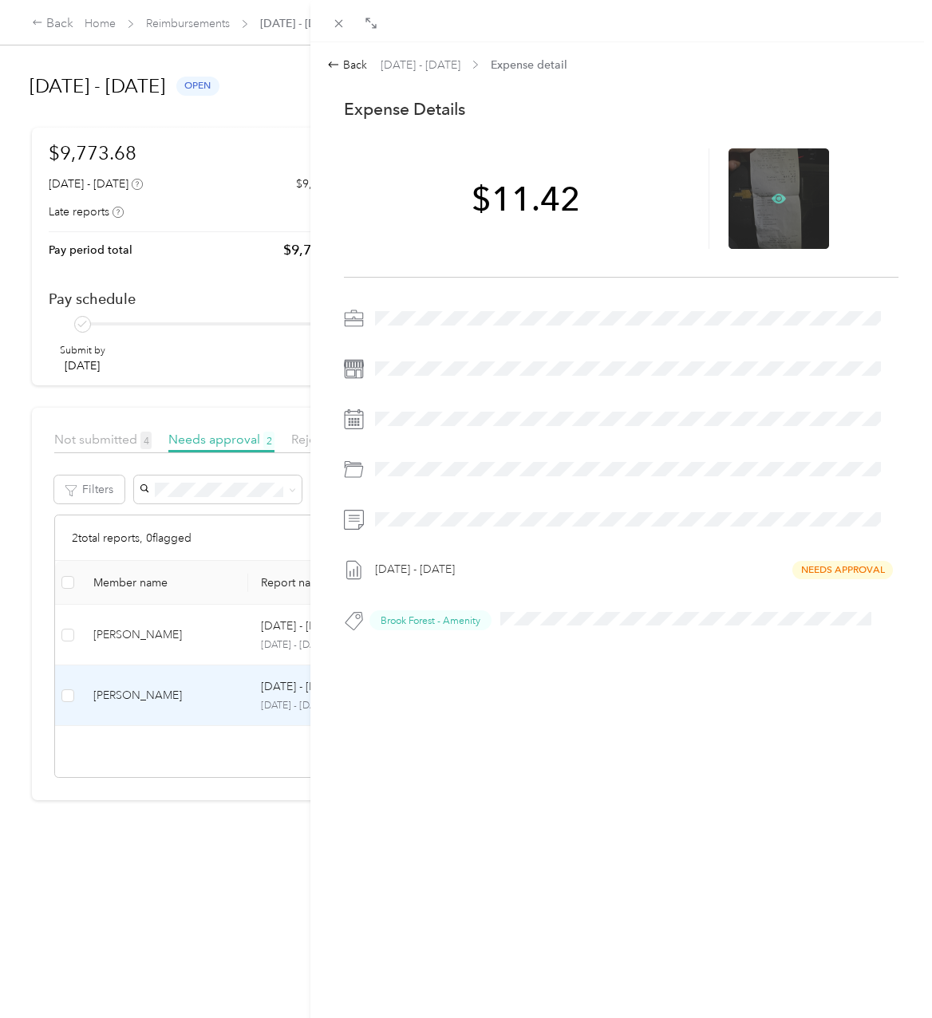
click at [771, 203] on icon at bounding box center [778, 199] width 14 height 10
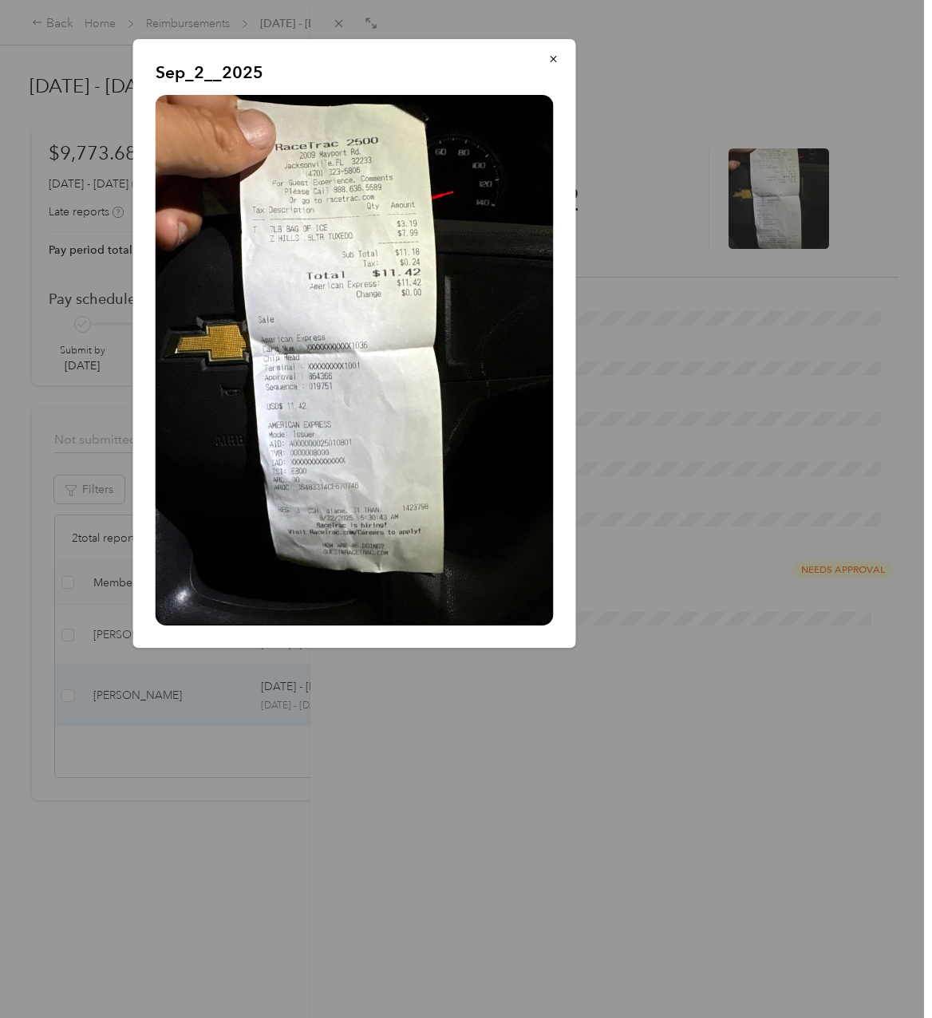
drag, startPoint x: 442, startPoint y: 770, endPoint x: 446, endPoint y: 758, distance: 13.4
click at [443, 770] on div at bounding box center [466, 509] width 932 height 1018
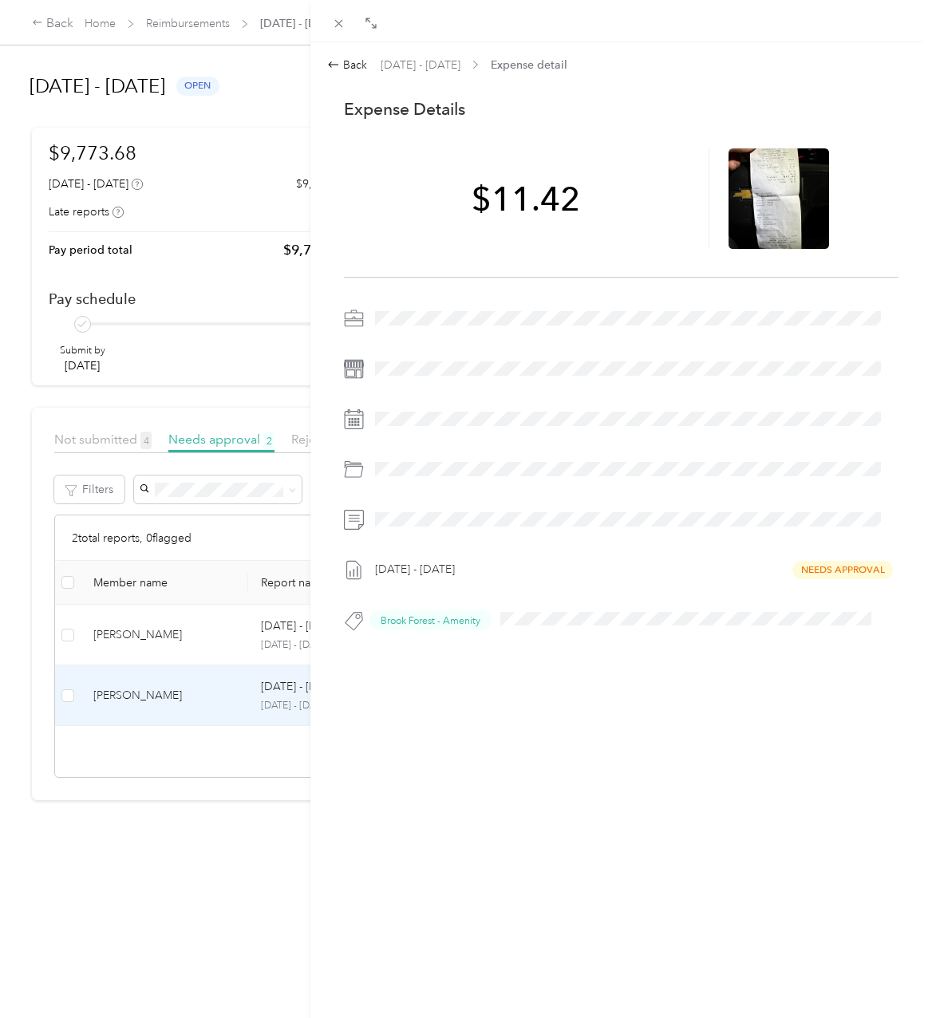
click at [535, 712] on div "Back Aug 1 - 31, 2025 Expense detail This expense cannot be edited because it i…" at bounding box center [620, 551] width 621 height 1018
click at [357, 61] on div "Back" at bounding box center [347, 65] width 40 height 17
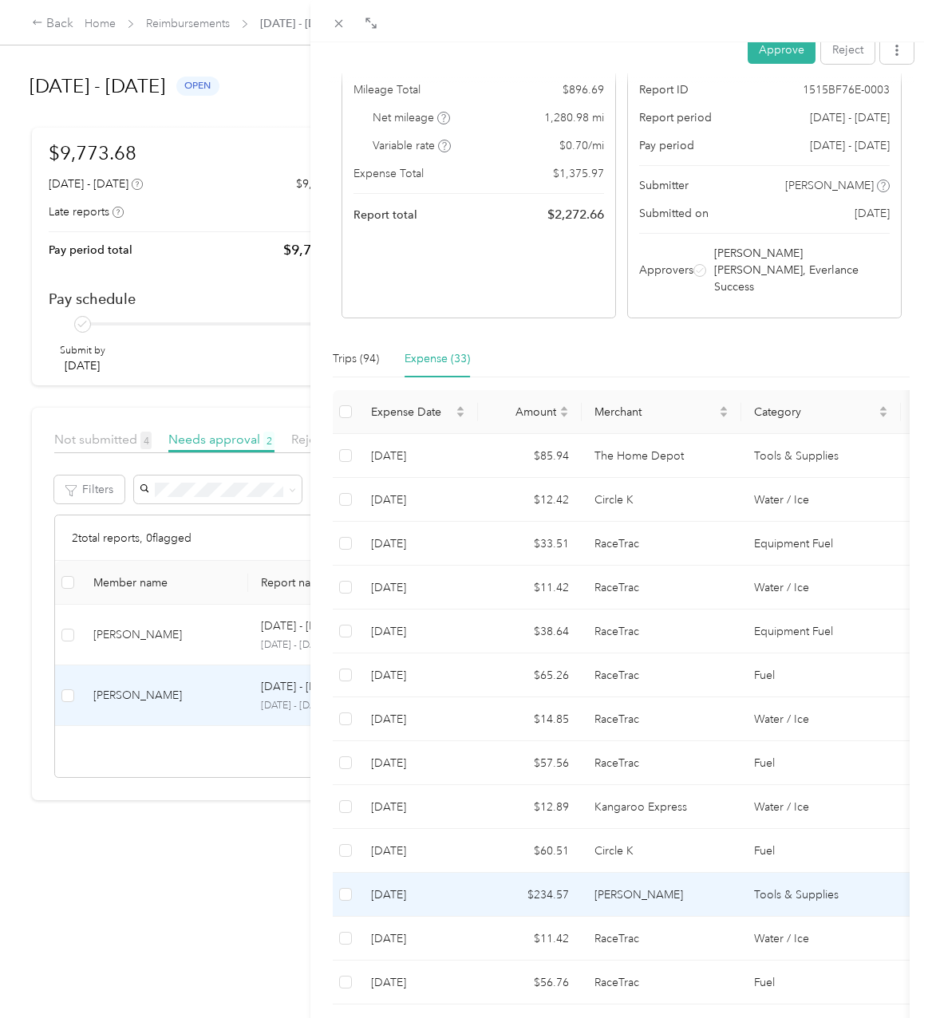
click at [572, 873] on td "$234.57" at bounding box center [530, 895] width 104 height 44
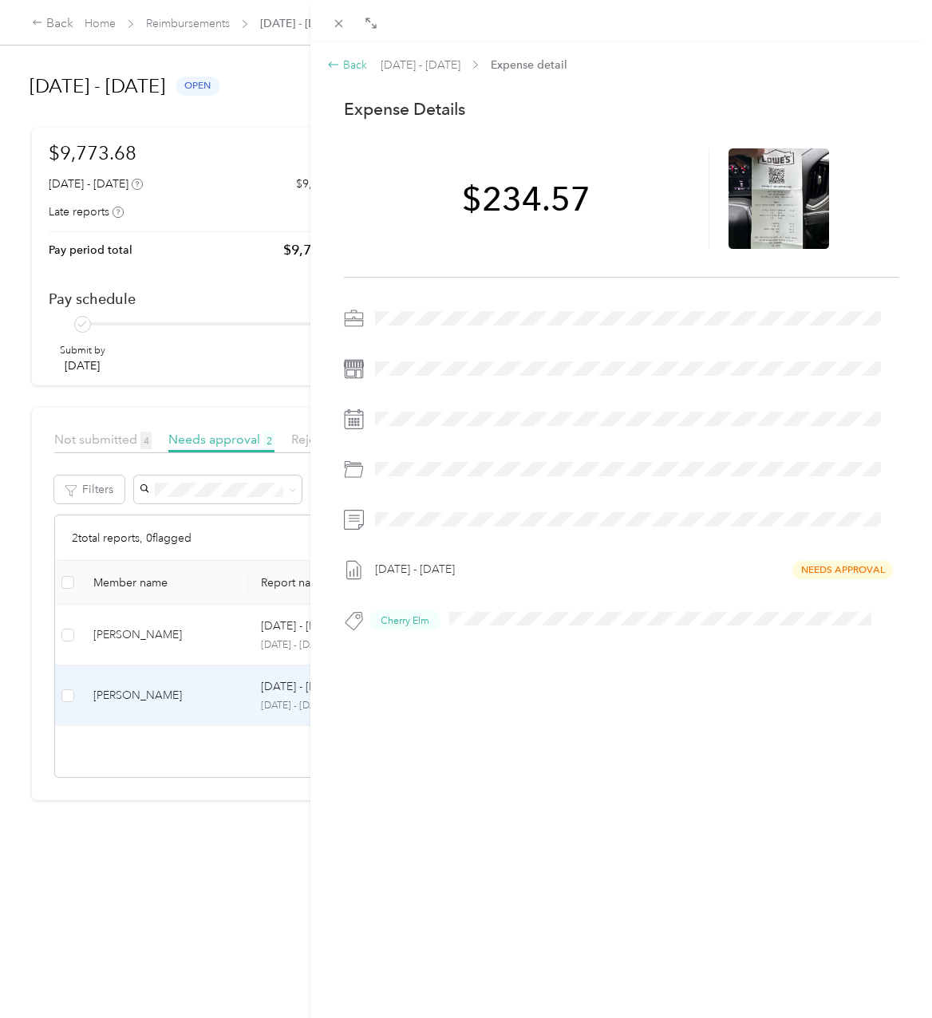
click at [345, 62] on div "Back" at bounding box center [347, 65] width 40 height 17
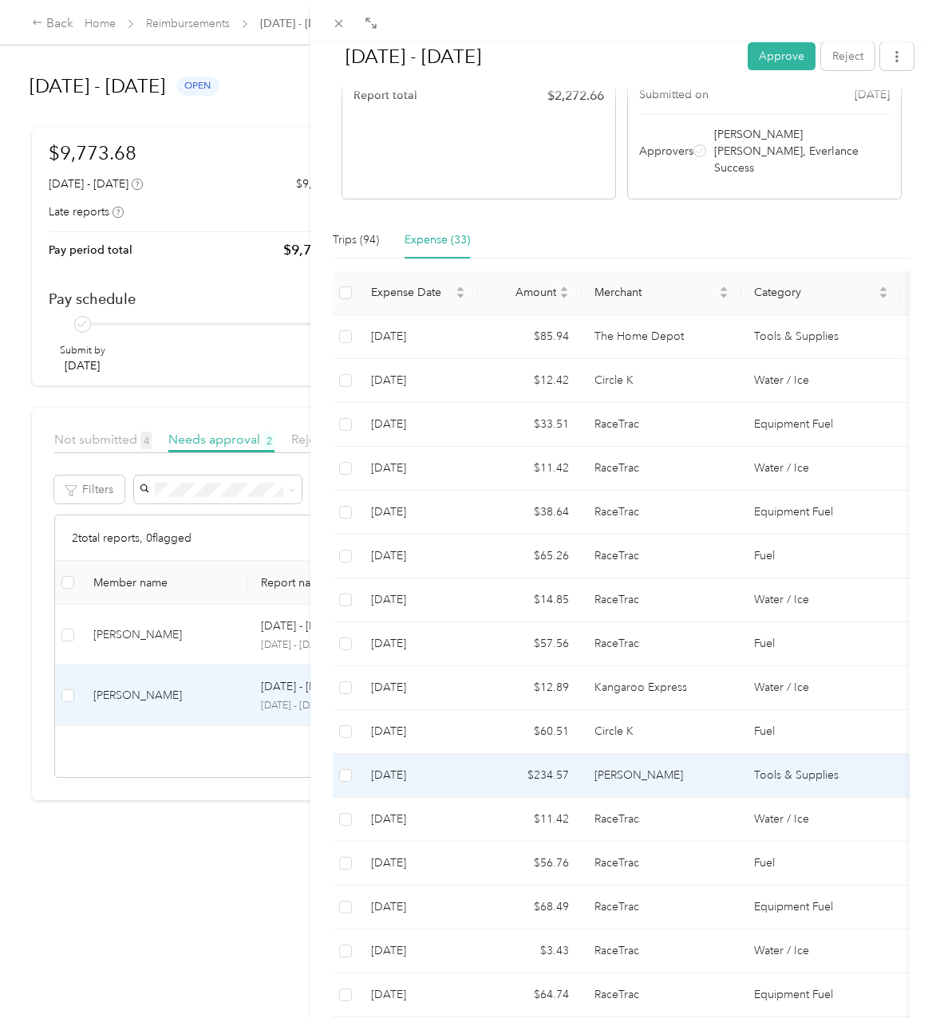
scroll to position [279, 0]
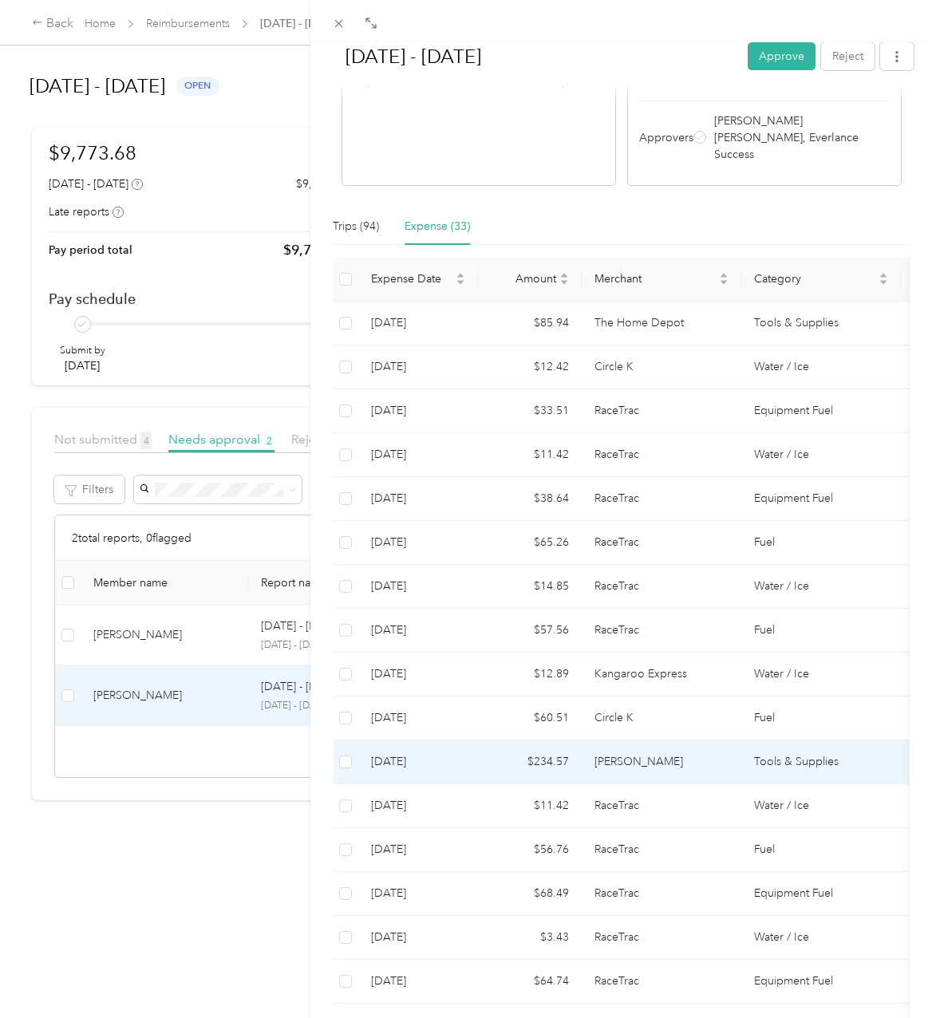
click at [452, 740] on td "8-22-2025" at bounding box center [418, 762] width 120 height 44
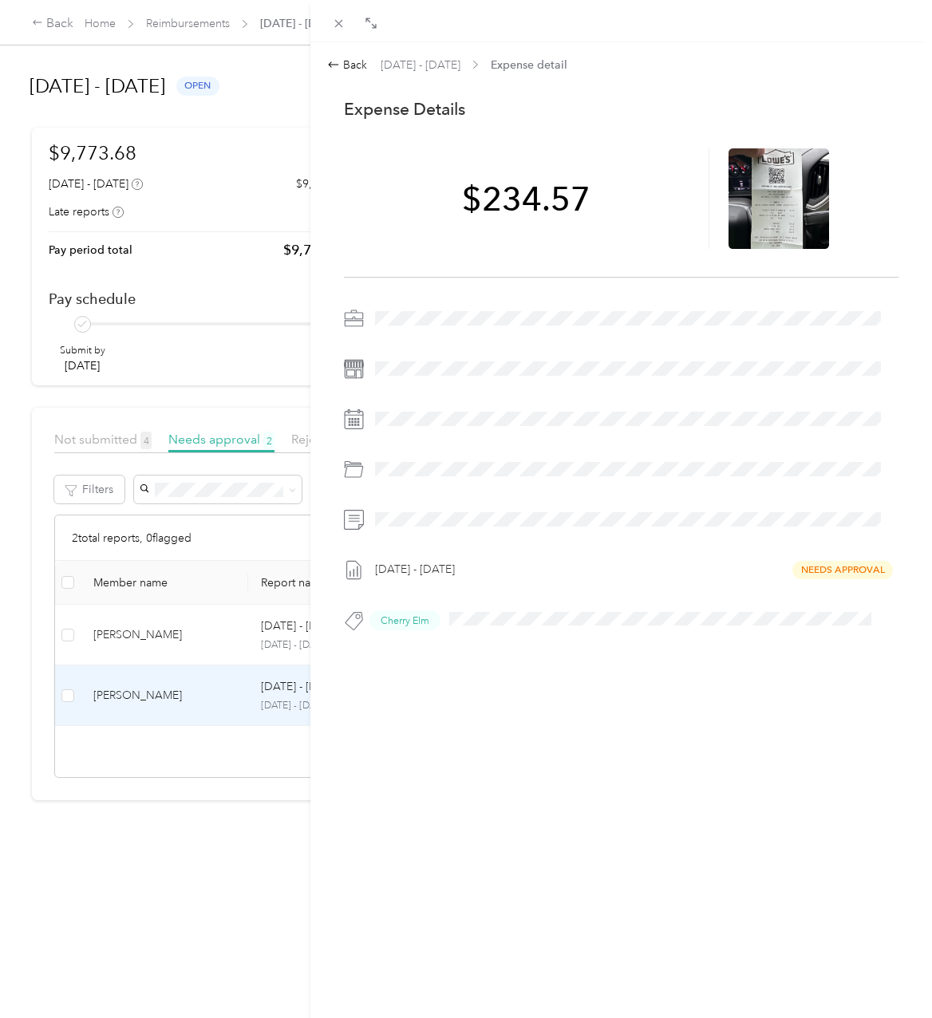
scroll to position [0, 0]
click at [771, 203] on icon at bounding box center [778, 199] width 14 height 10
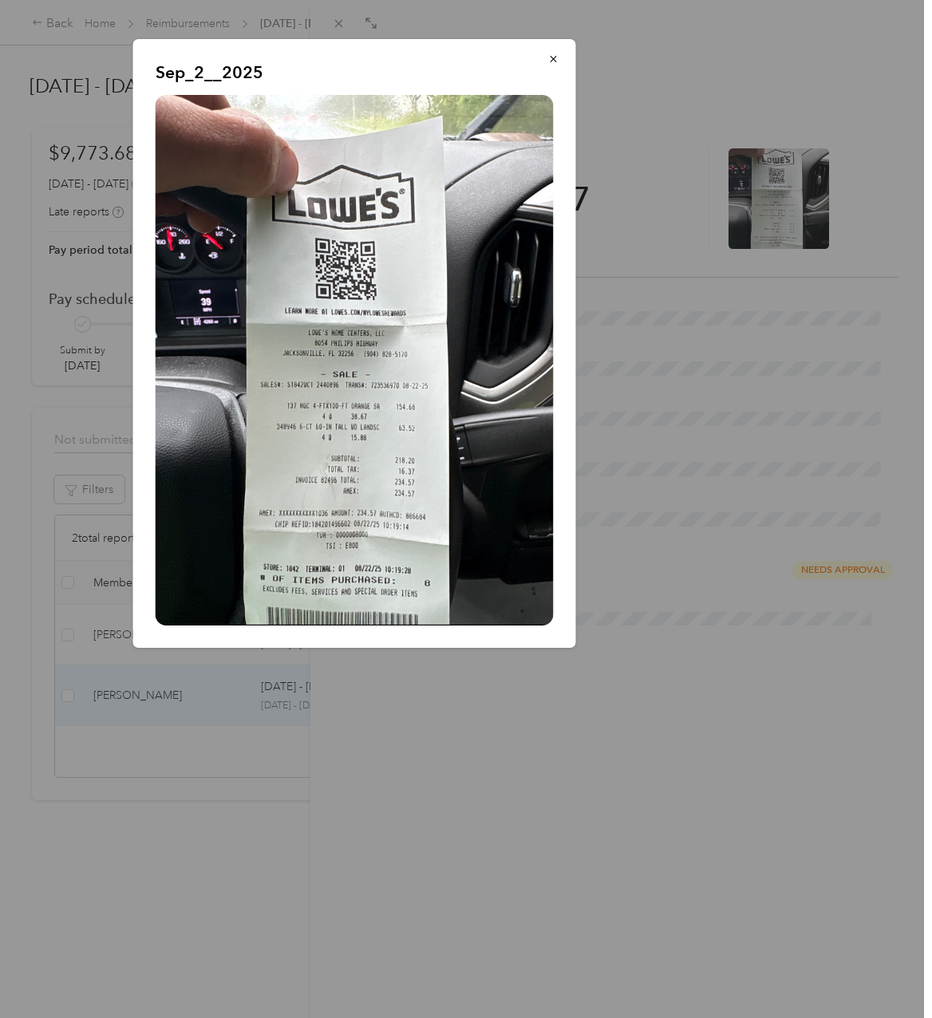
click at [463, 747] on div at bounding box center [466, 509] width 932 height 1018
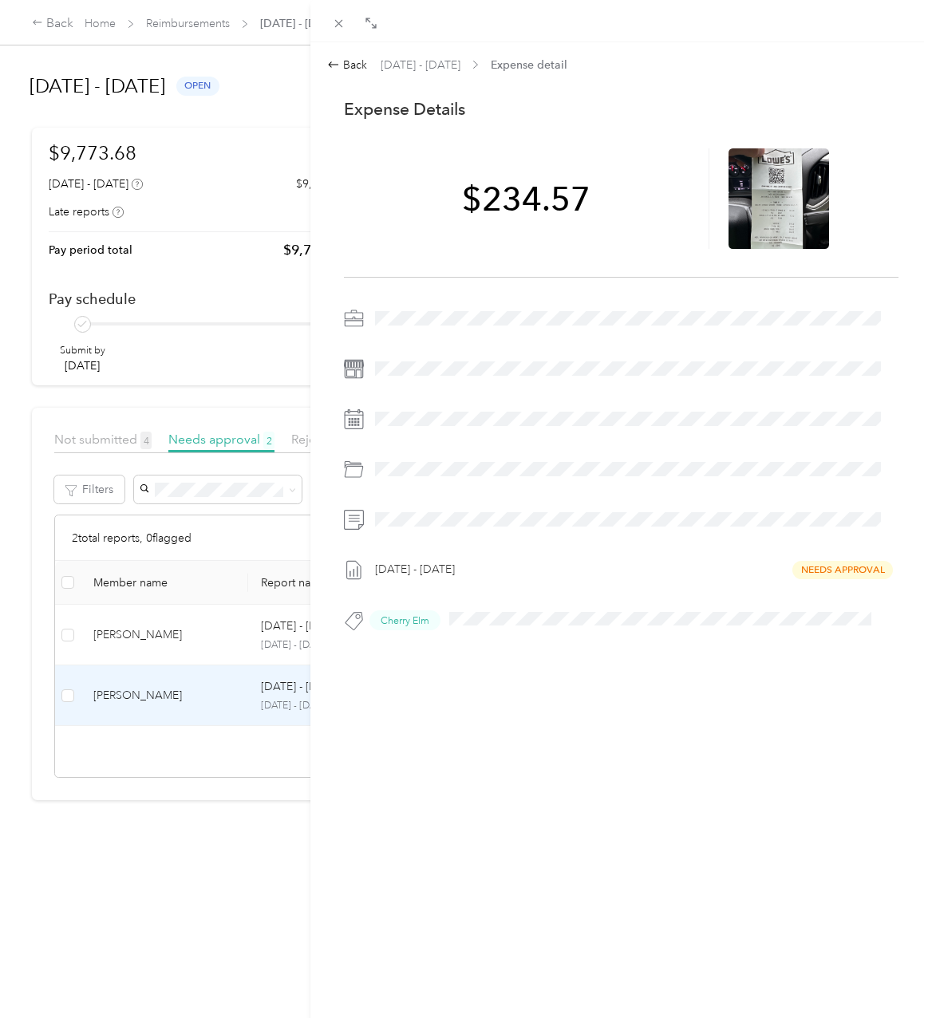
click at [363, 73] on div "Back Aug 1 - 31, 2025 Expense detail This expense cannot be edited because it i…" at bounding box center [621, 379] width 588 height 644
click at [345, 63] on div "Back" at bounding box center [347, 65] width 40 height 17
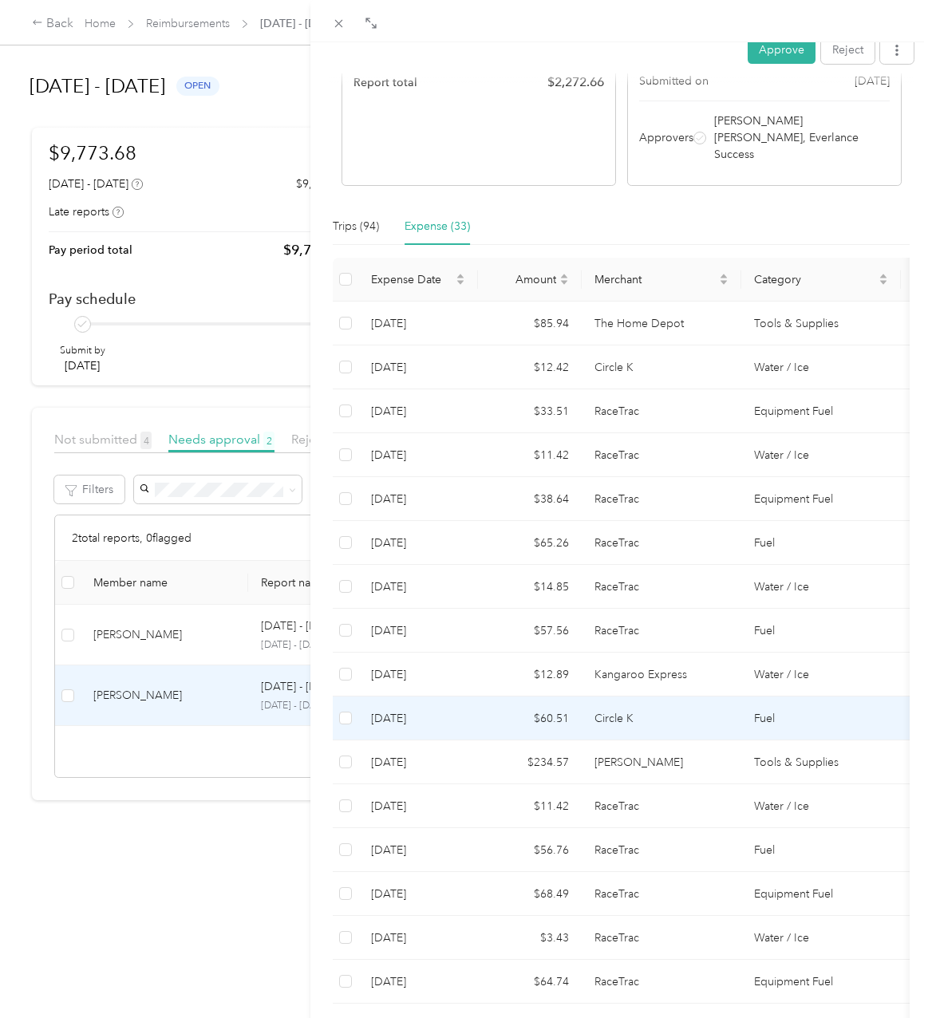
click at [579, 696] on td "$60.51" at bounding box center [530, 718] width 104 height 44
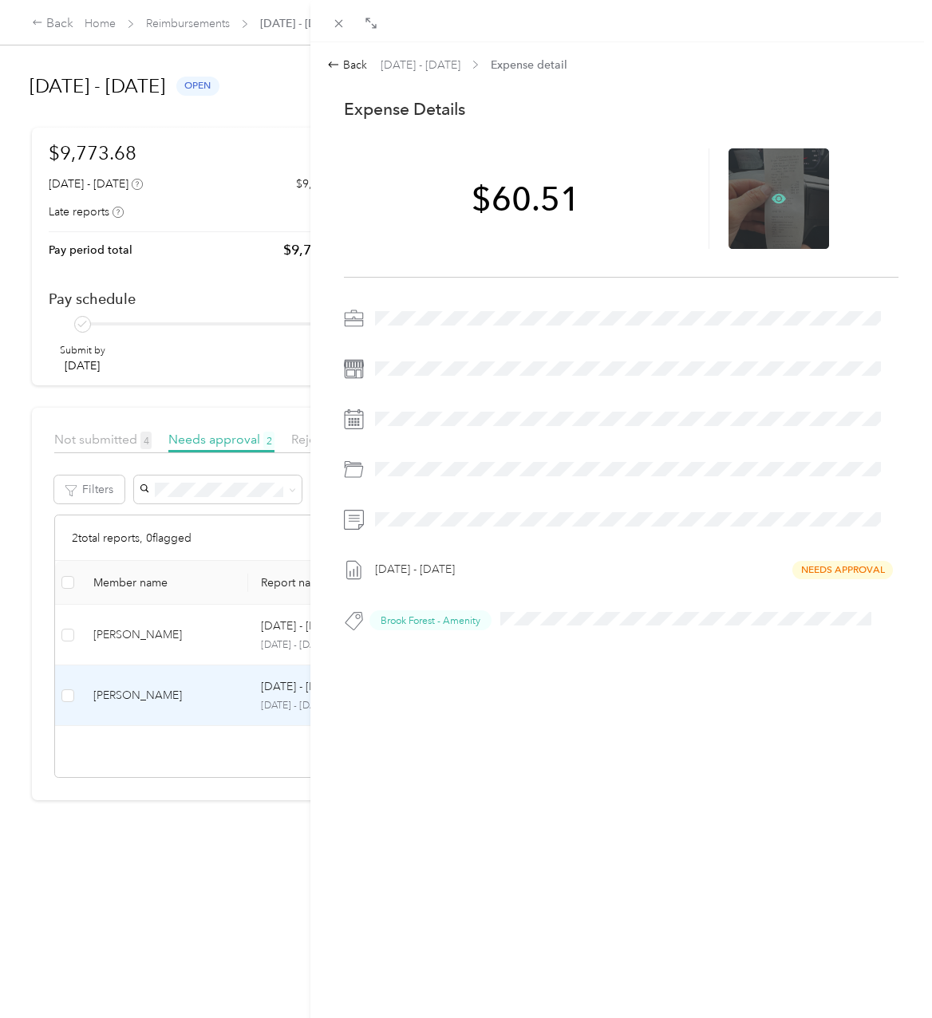
click at [771, 203] on icon at bounding box center [778, 199] width 14 height 10
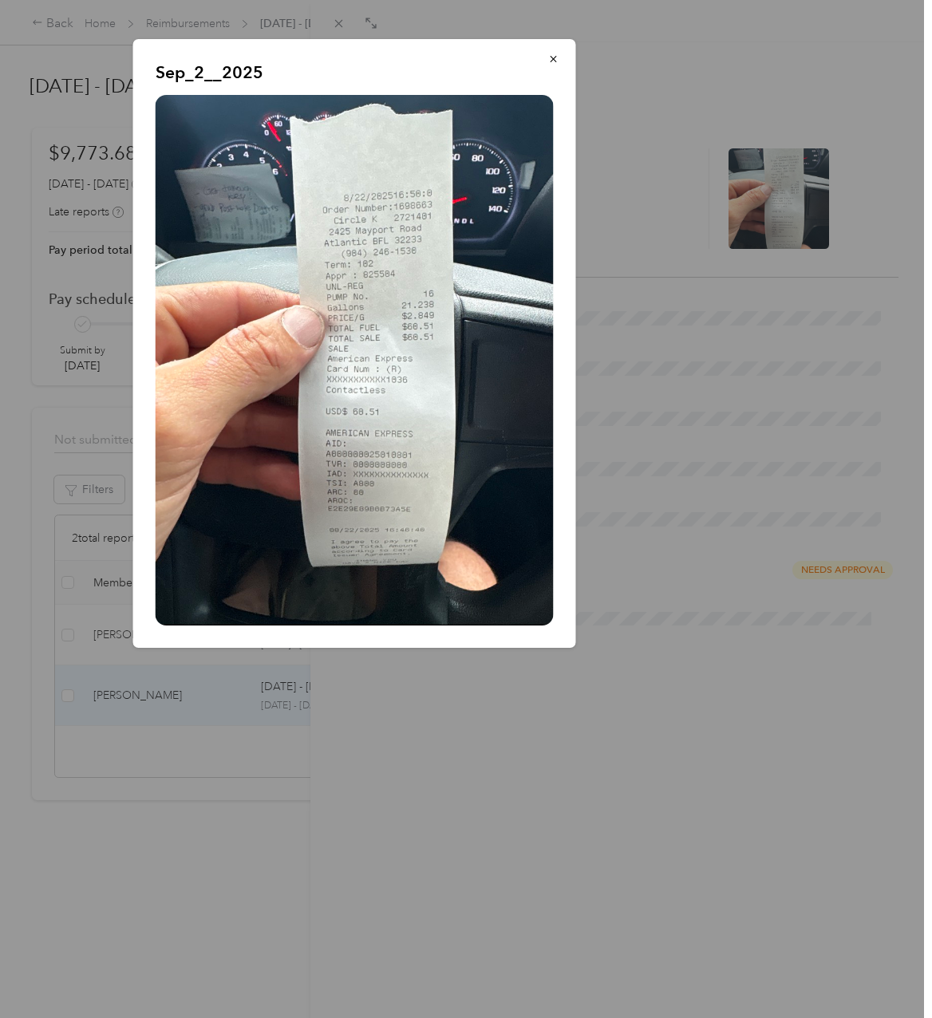
click at [771, 779] on div at bounding box center [466, 509] width 932 height 1018
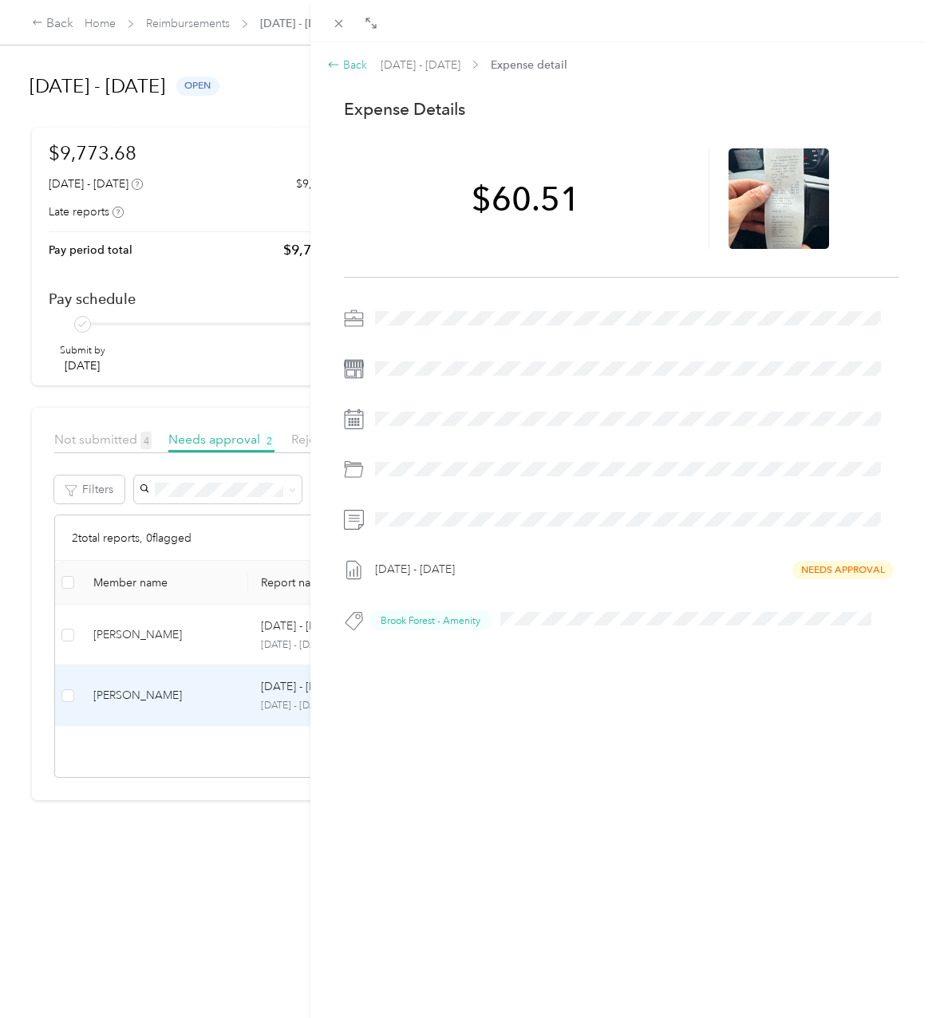
click at [355, 66] on div "Back" at bounding box center [347, 65] width 40 height 17
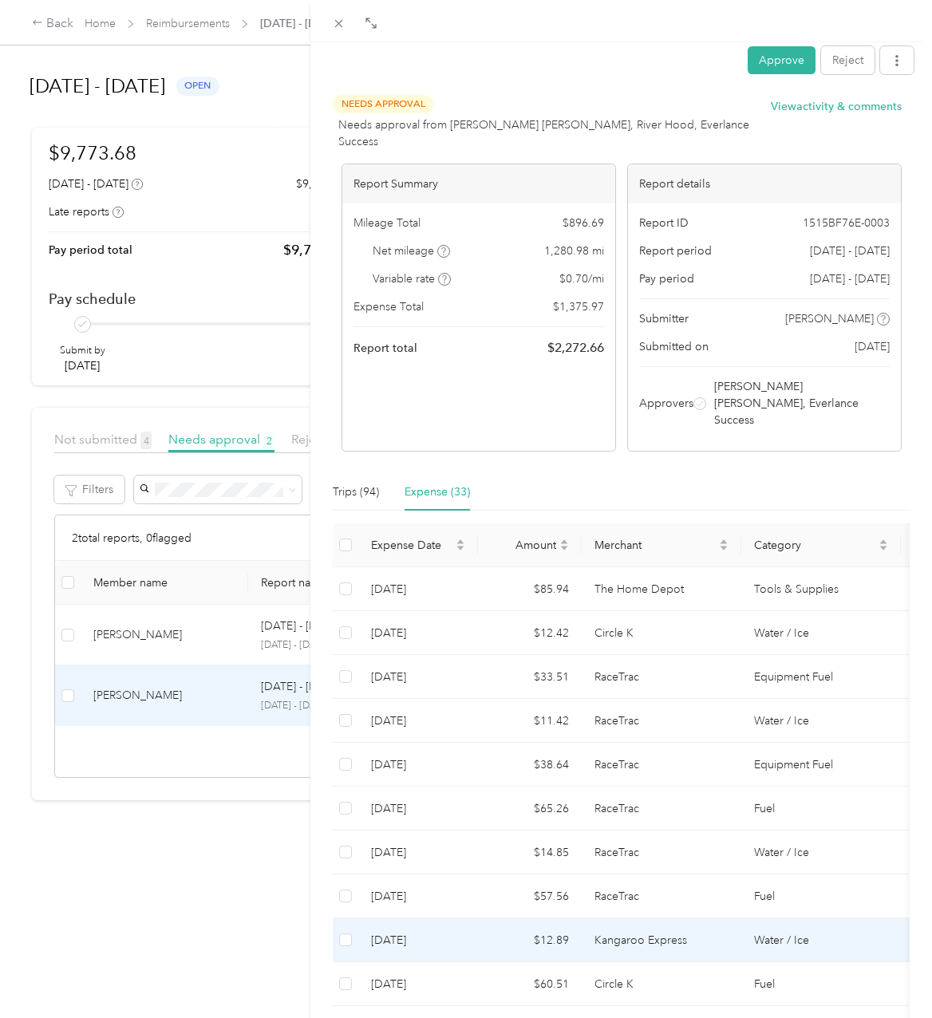
click at [549, 918] on td "$12.89" at bounding box center [530, 940] width 104 height 44
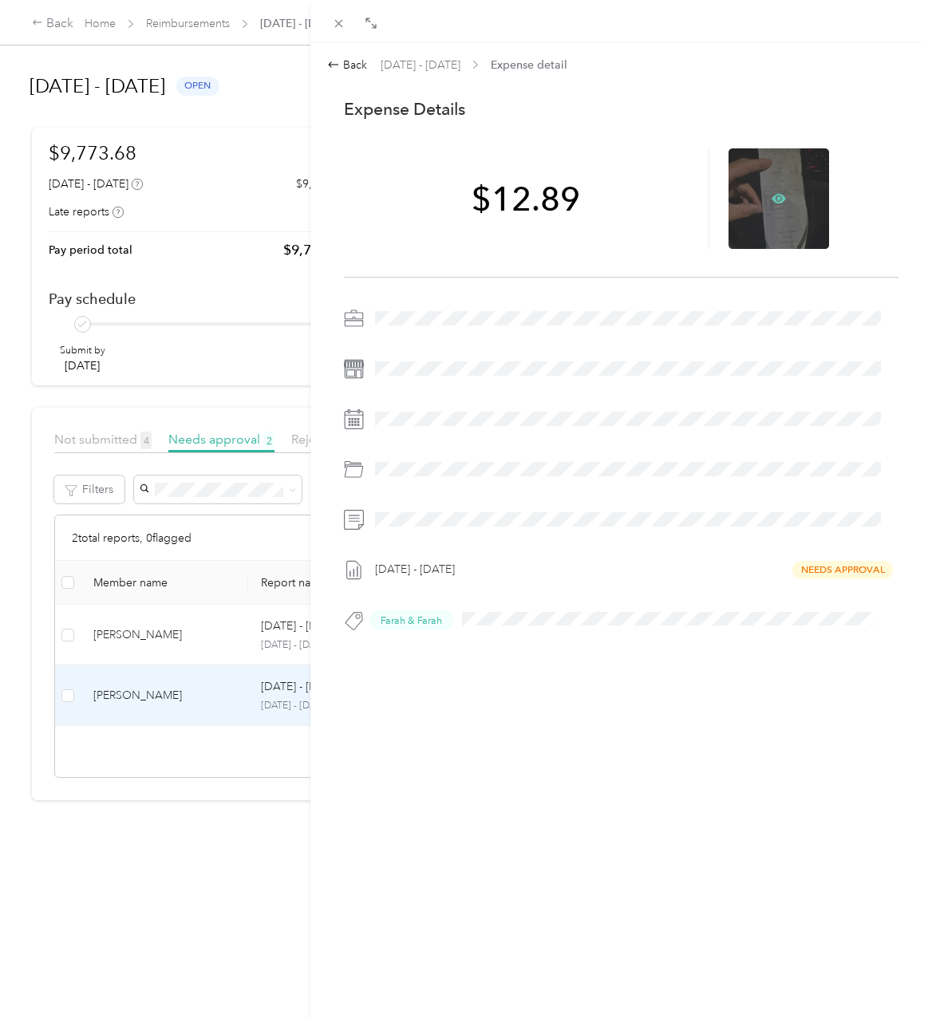
click at [771, 200] on icon at bounding box center [778, 198] width 14 height 14
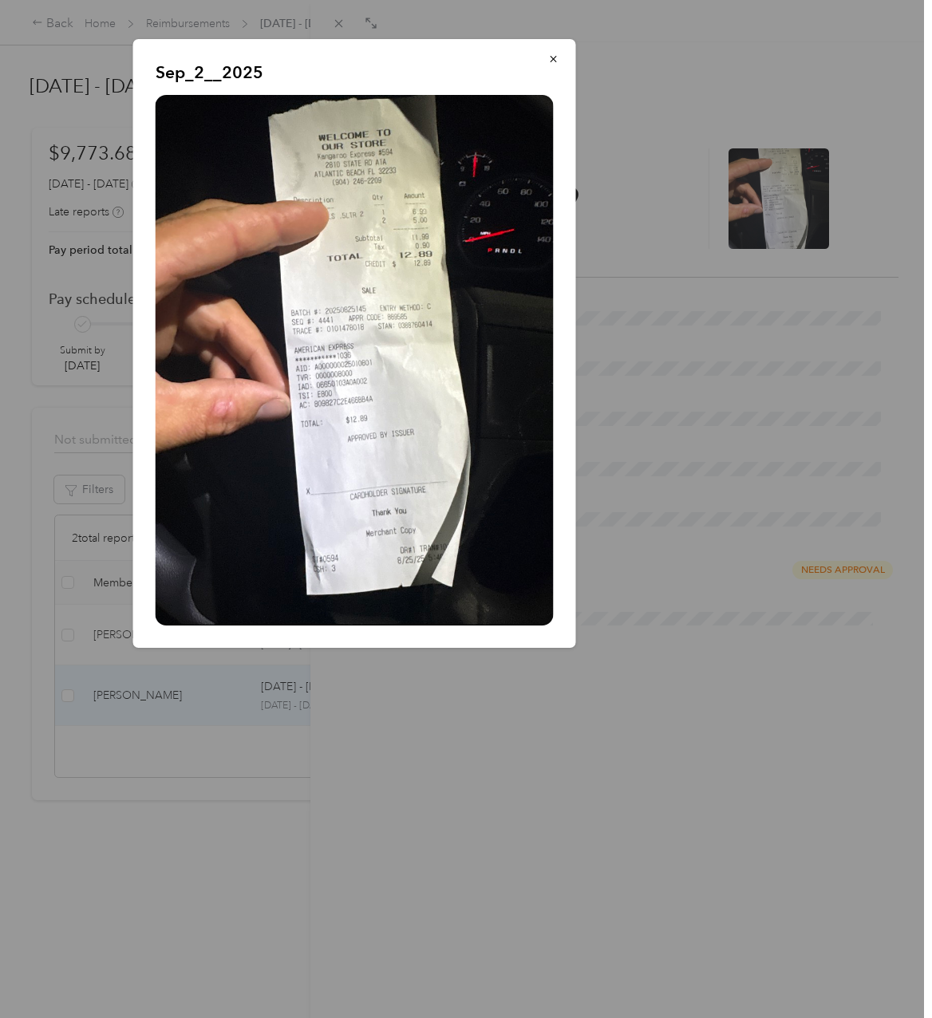
click at [584, 770] on div at bounding box center [466, 509] width 932 height 1018
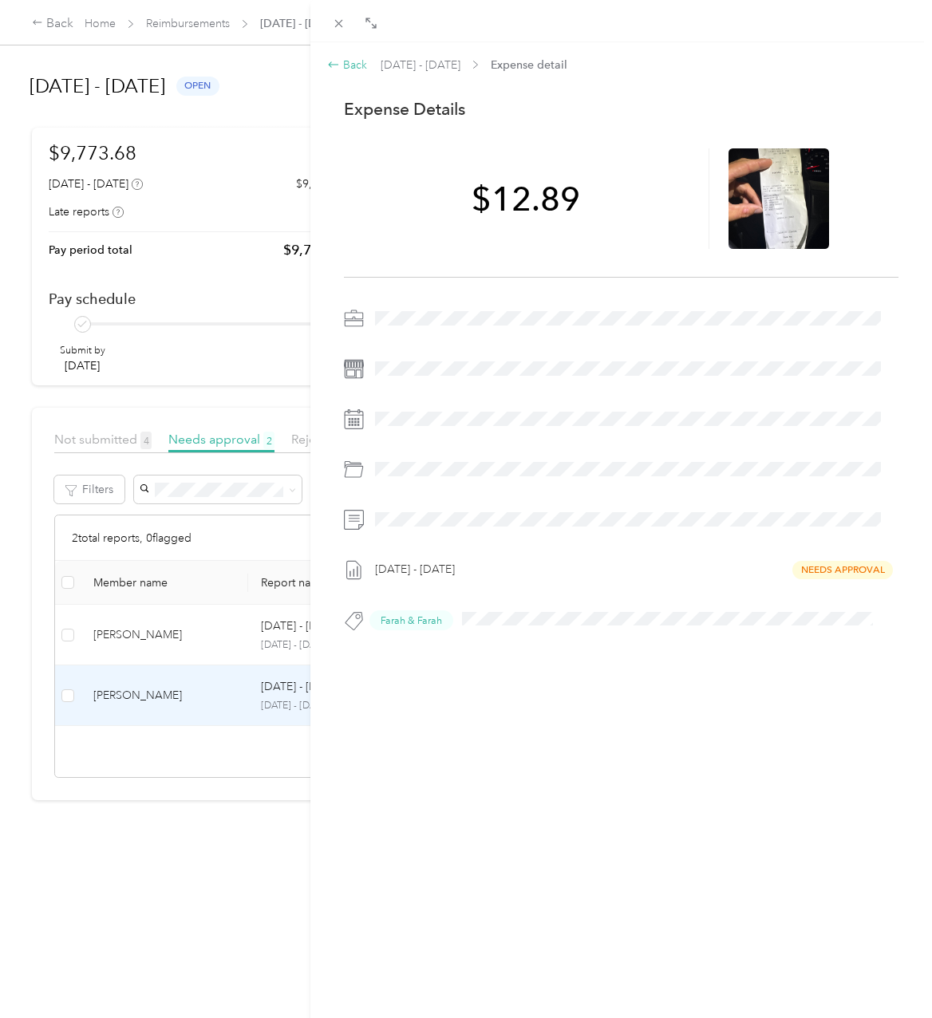
click at [346, 66] on div "Back" at bounding box center [347, 65] width 40 height 17
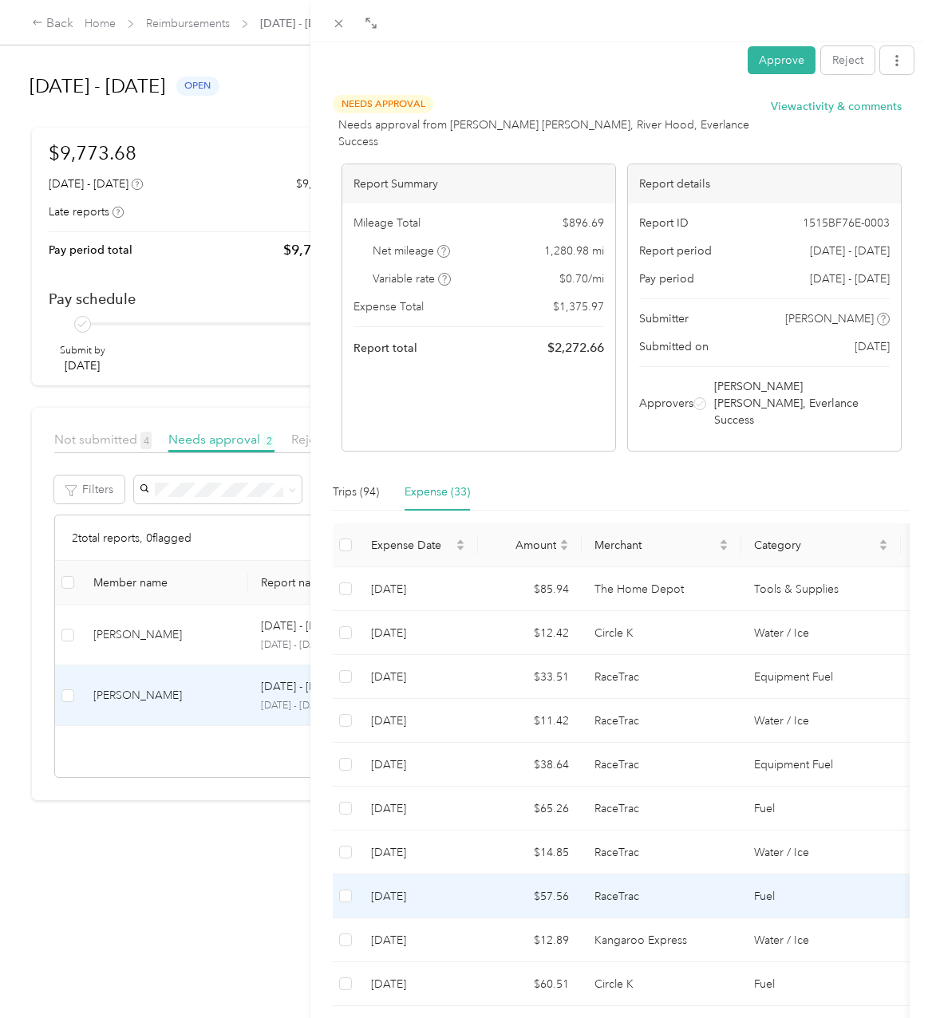
click at [484, 874] on td "$57.56" at bounding box center [530, 896] width 104 height 44
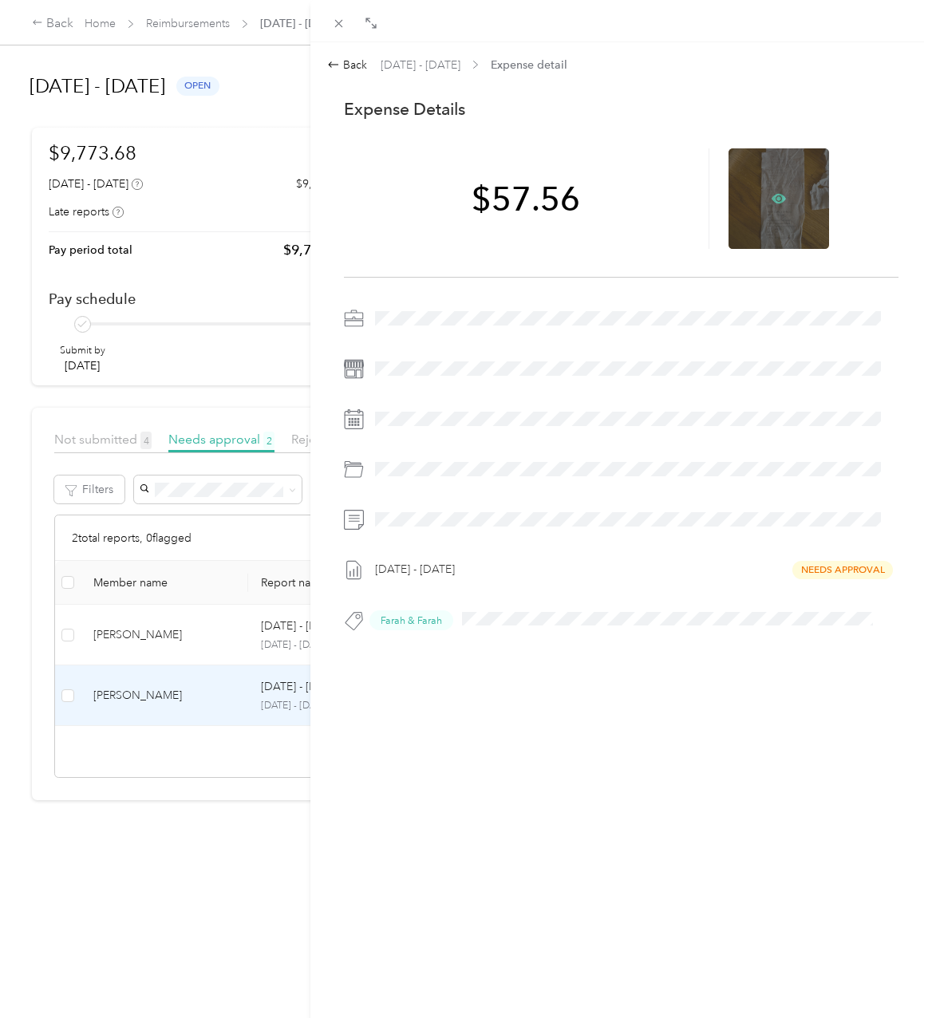
click at [773, 202] on icon at bounding box center [778, 199] width 14 height 10
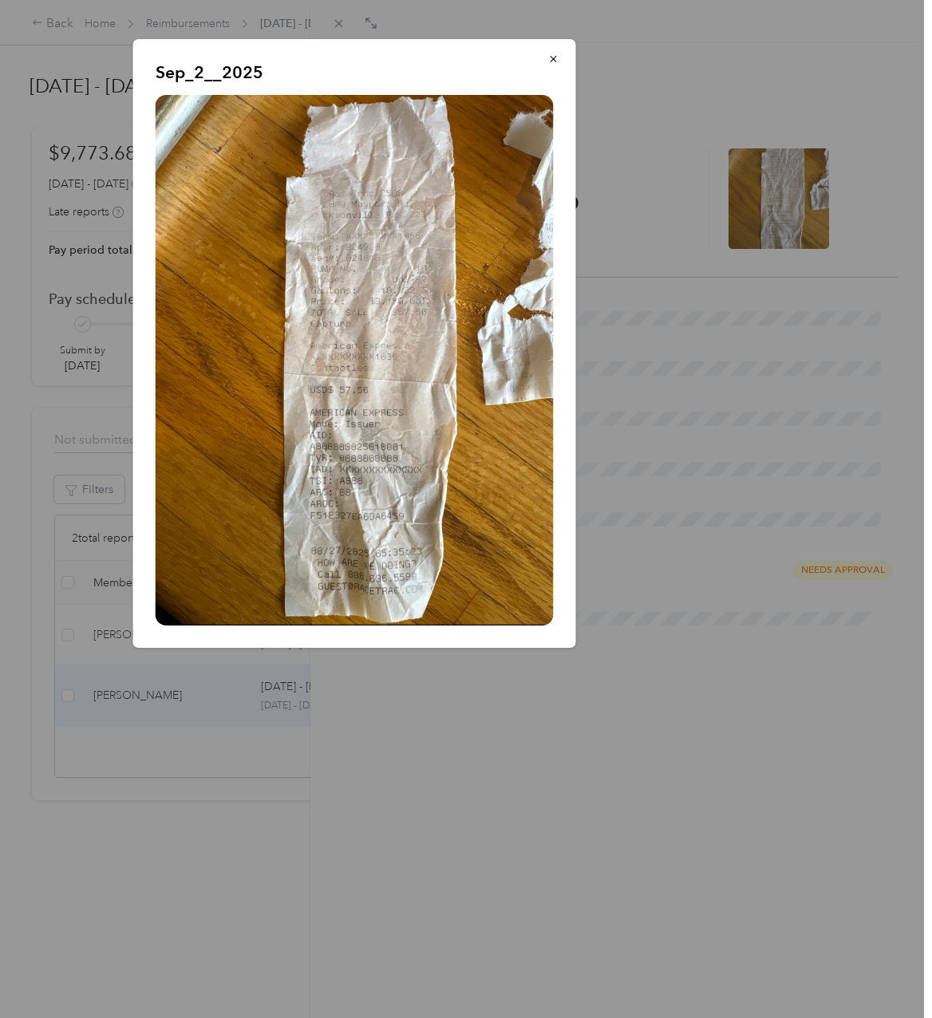
click at [431, 890] on div at bounding box center [466, 509] width 932 height 1018
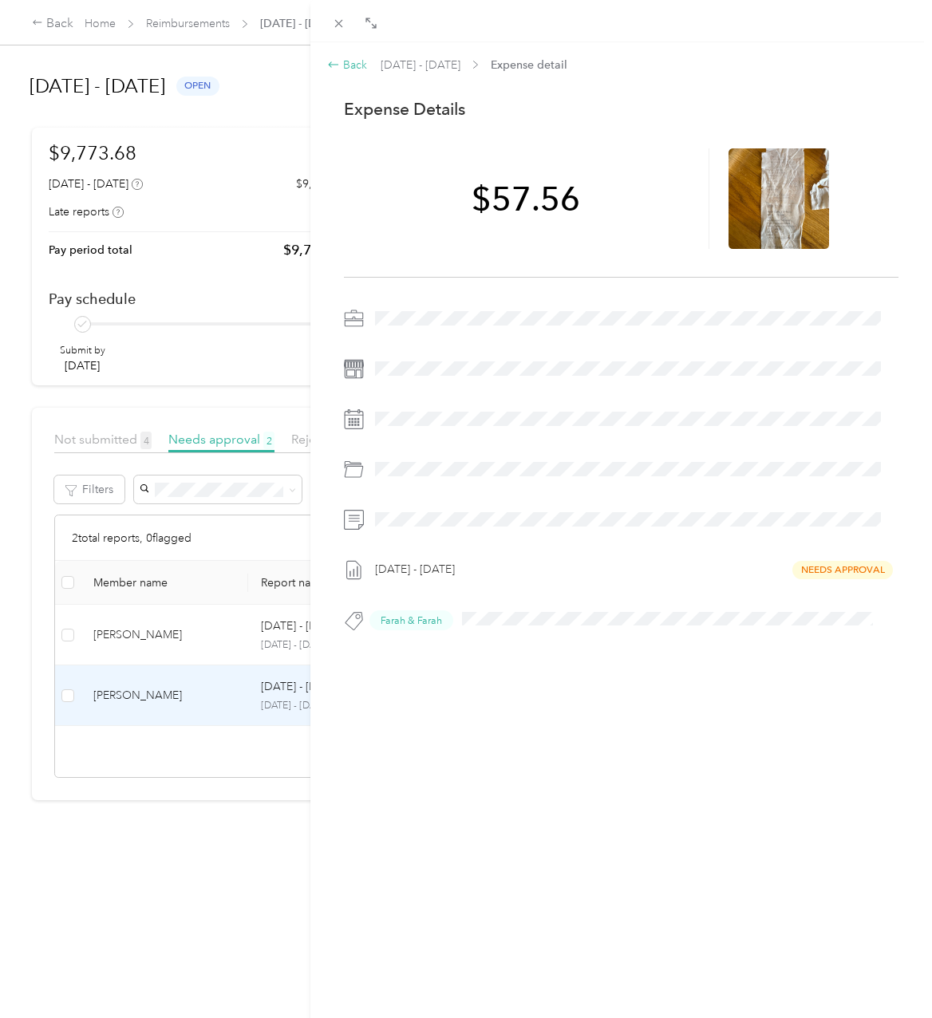
click at [347, 65] on div "Back" at bounding box center [347, 65] width 40 height 17
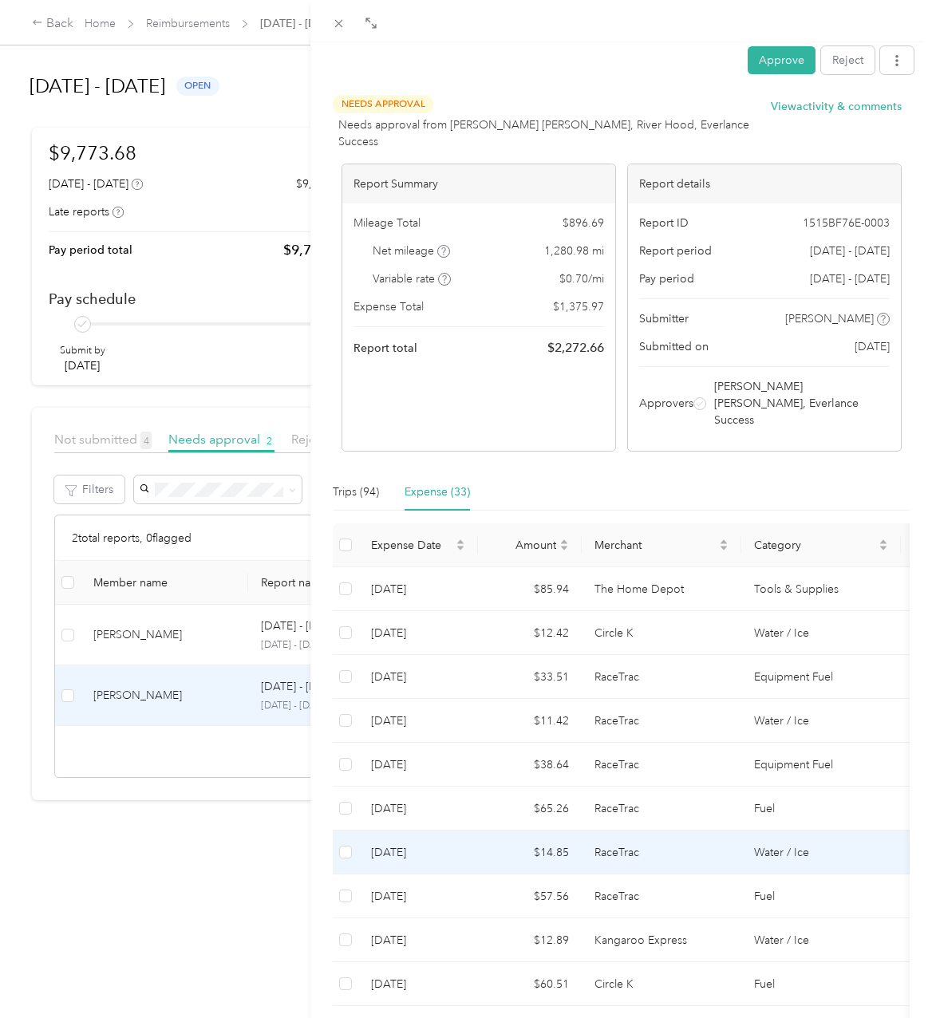
click at [499, 830] on td "$14.85" at bounding box center [530, 852] width 104 height 44
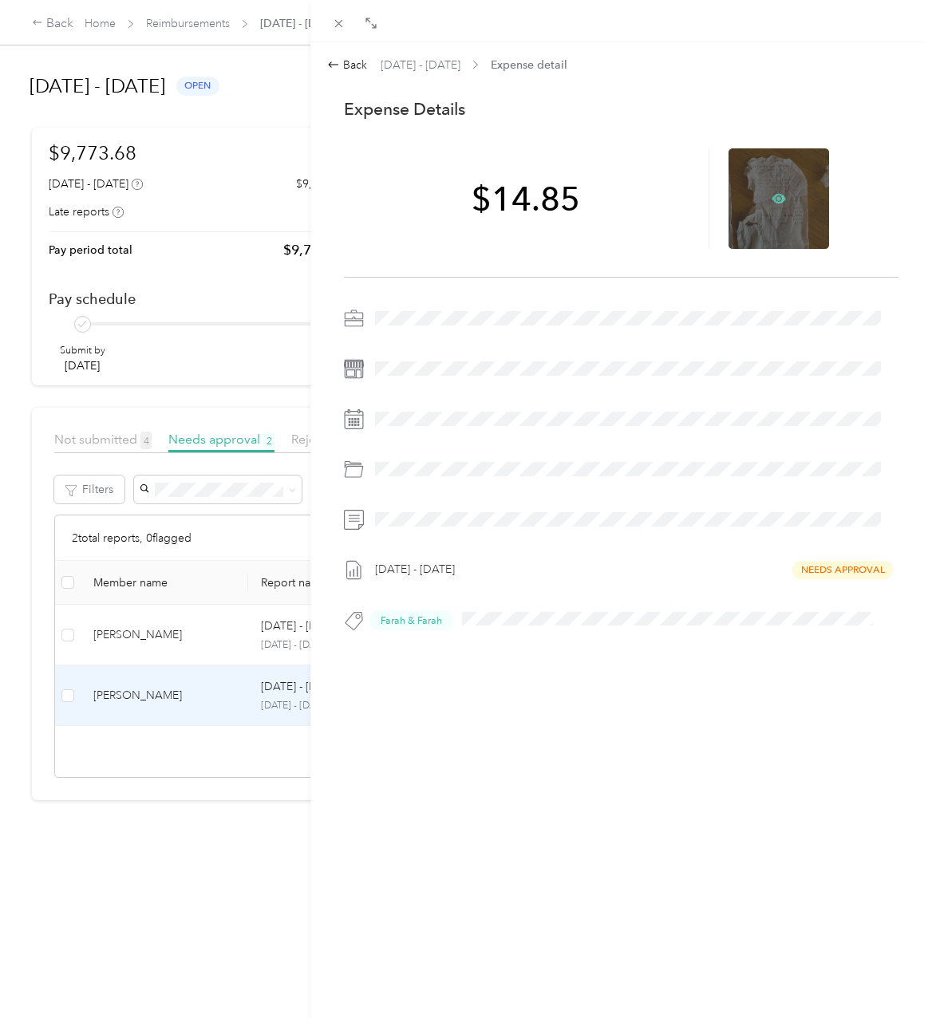
click at [771, 194] on icon at bounding box center [778, 199] width 14 height 10
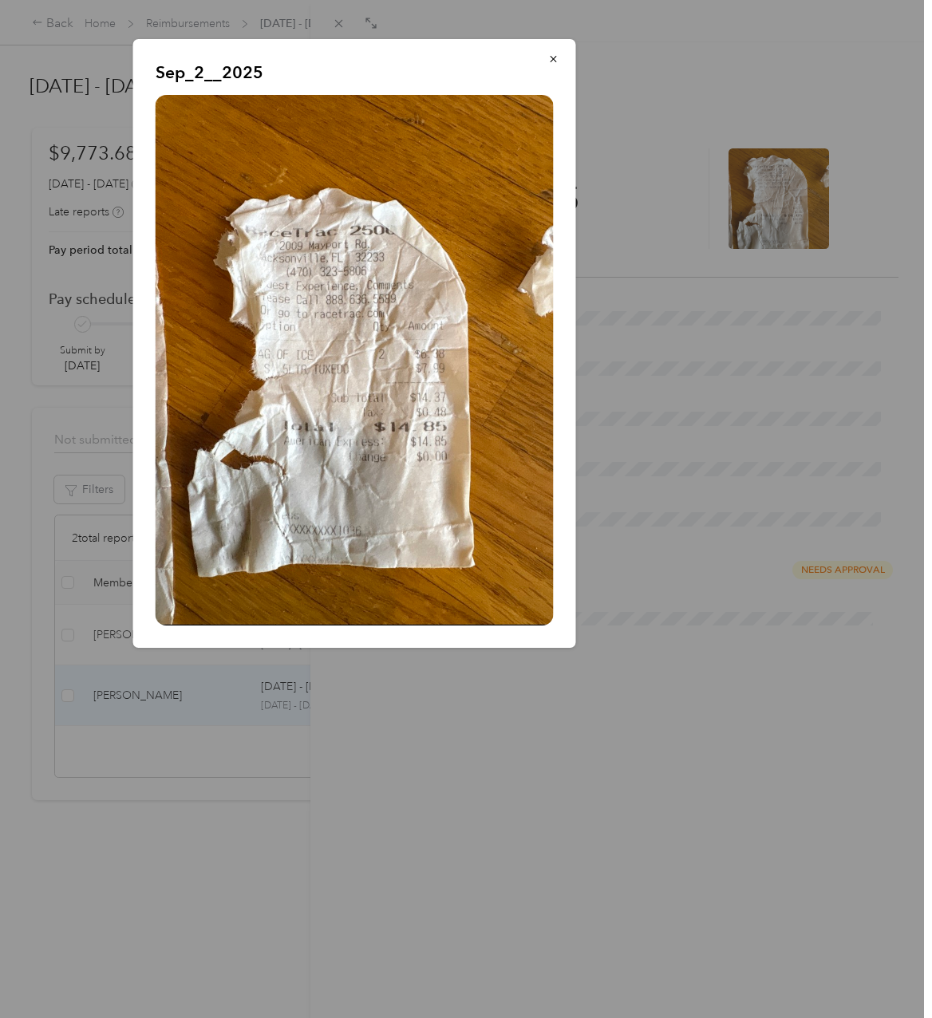
click at [550, 780] on div at bounding box center [466, 509] width 932 height 1018
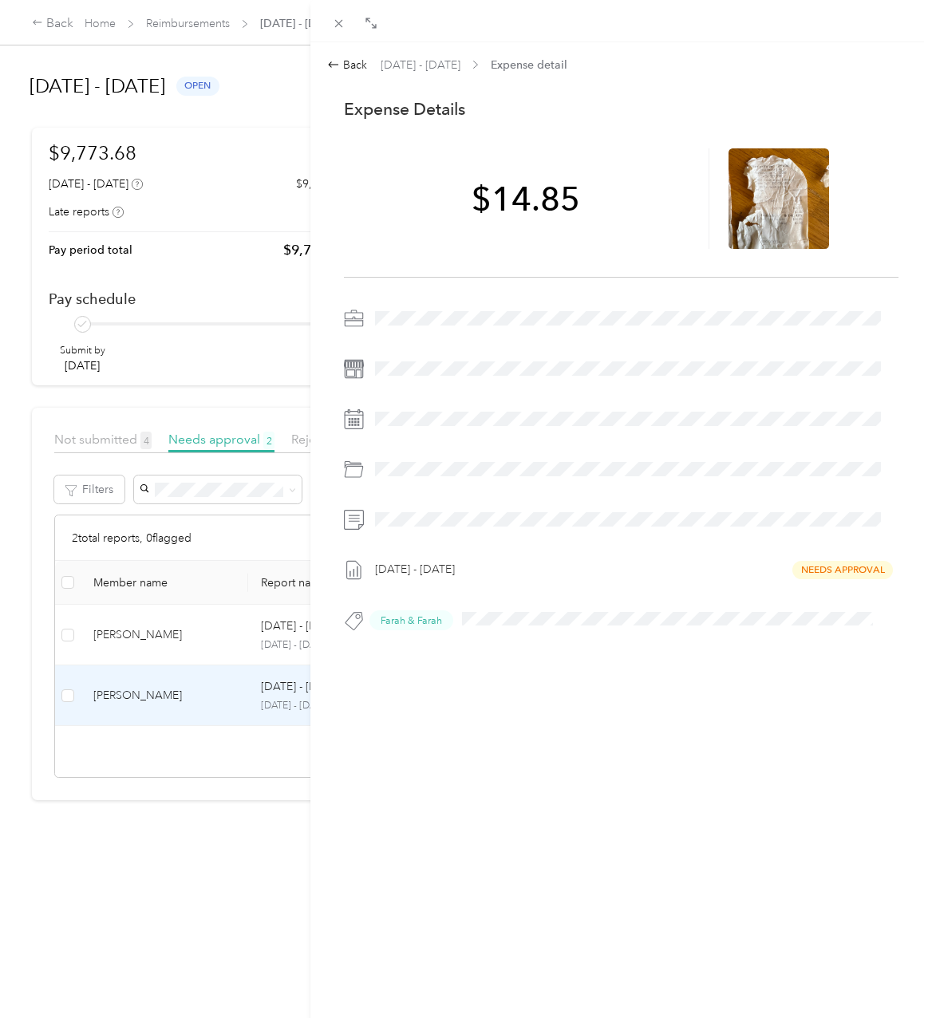
click at [338, 54] on div "Back Aug 1 - 31, 2025 Expense detail This expense cannot be edited because it i…" at bounding box center [620, 551] width 621 height 1018
click at [338, 67] on icon at bounding box center [333, 64] width 13 height 13
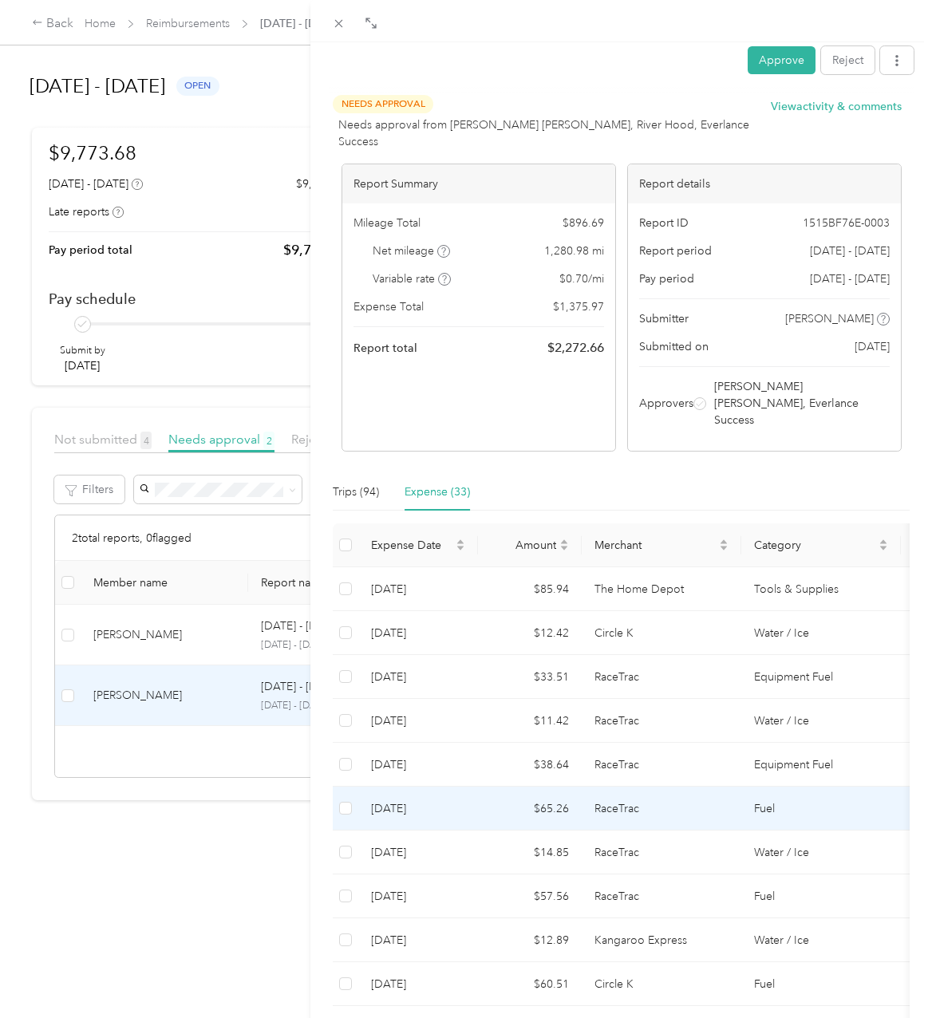
click at [608, 786] on td "RaceTrac" at bounding box center [661, 808] width 160 height 44
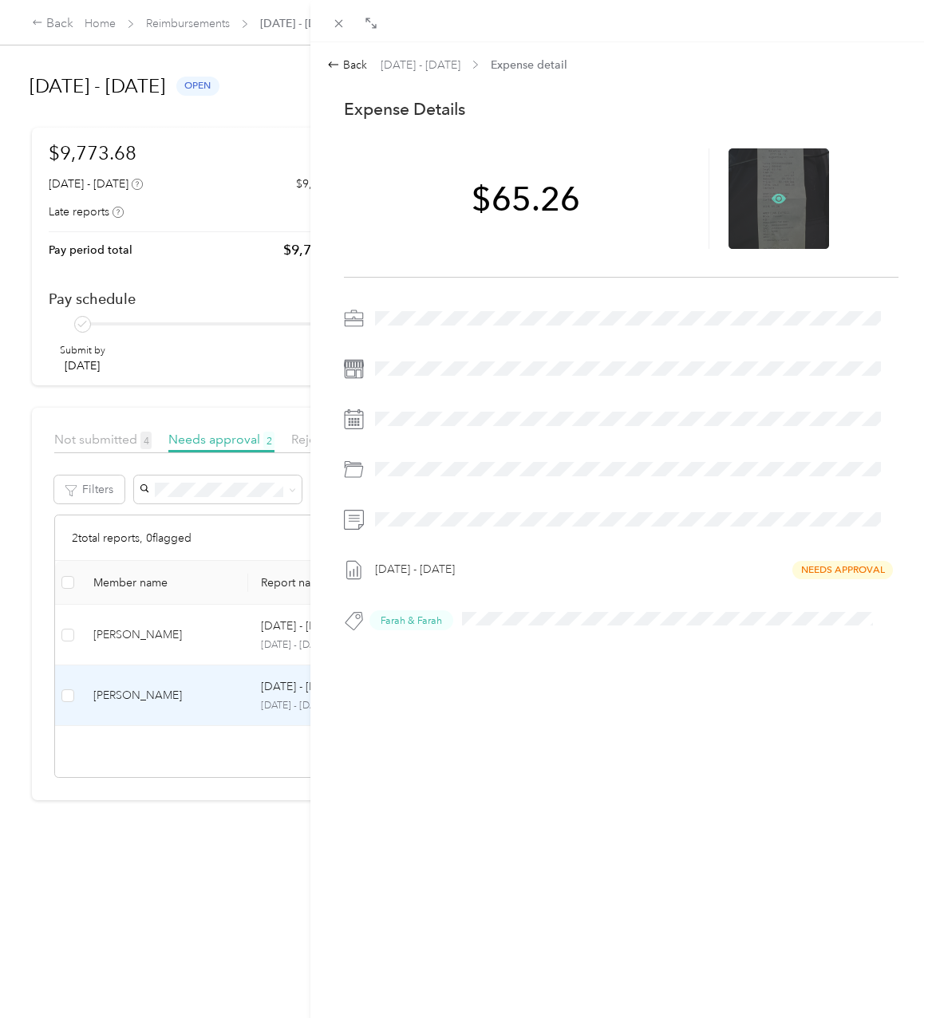
click at [776, 197] on icon at bounding box center [778, 198] width 5 height 5
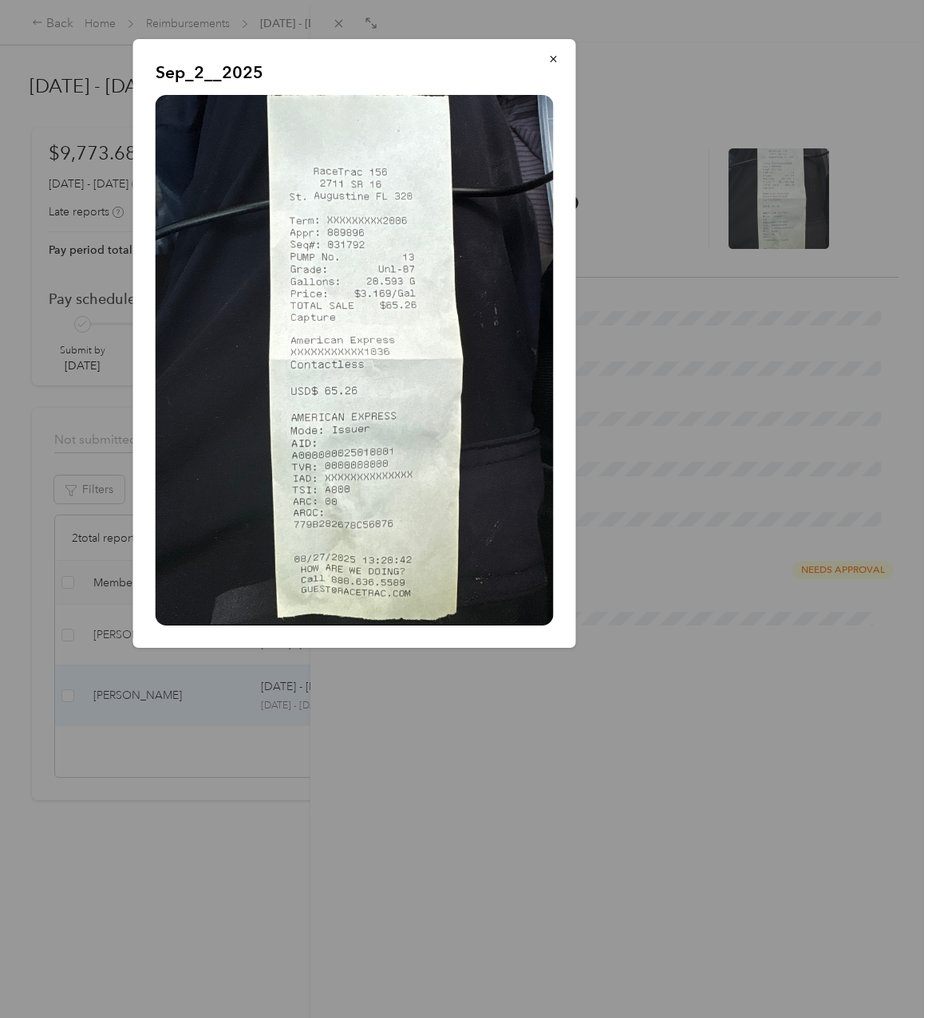
click at [523, 765] on div at bounding box center [466, 509] width 932 height 1018
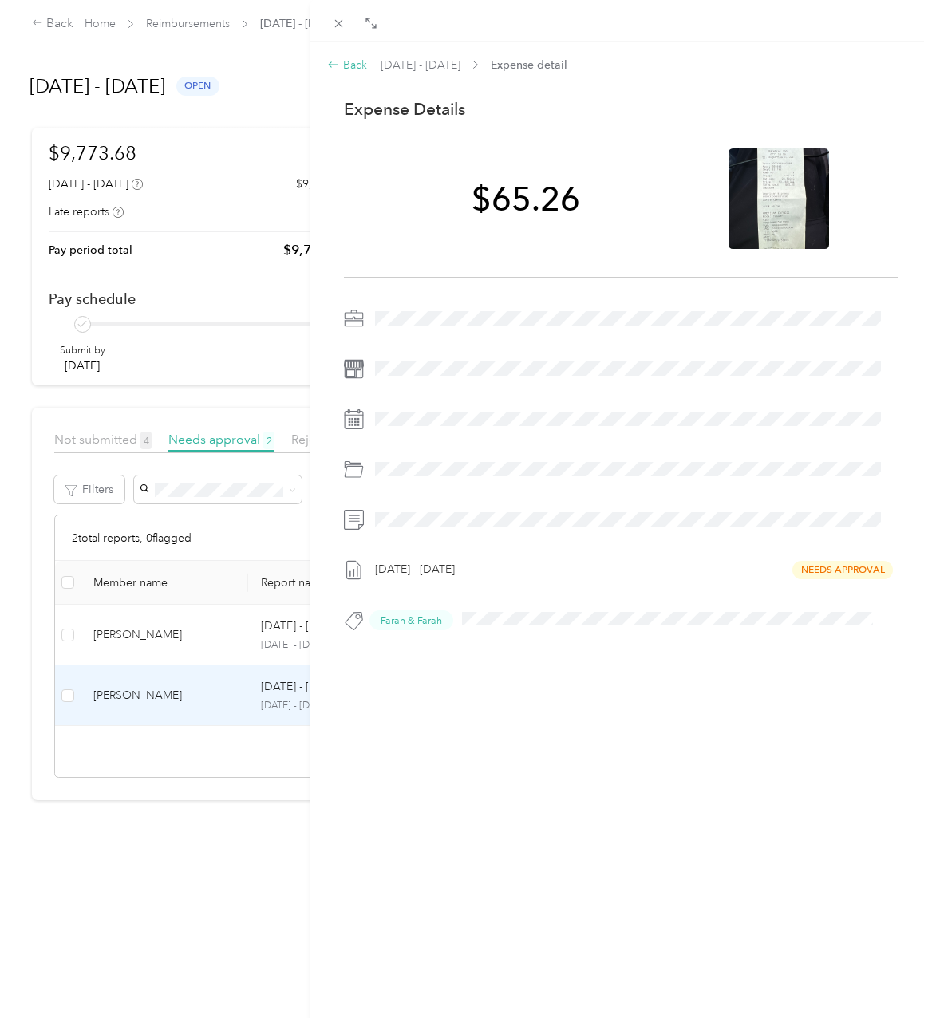
click at [327, 66] on icon at bounding box center [333, 64] width 13 height 13
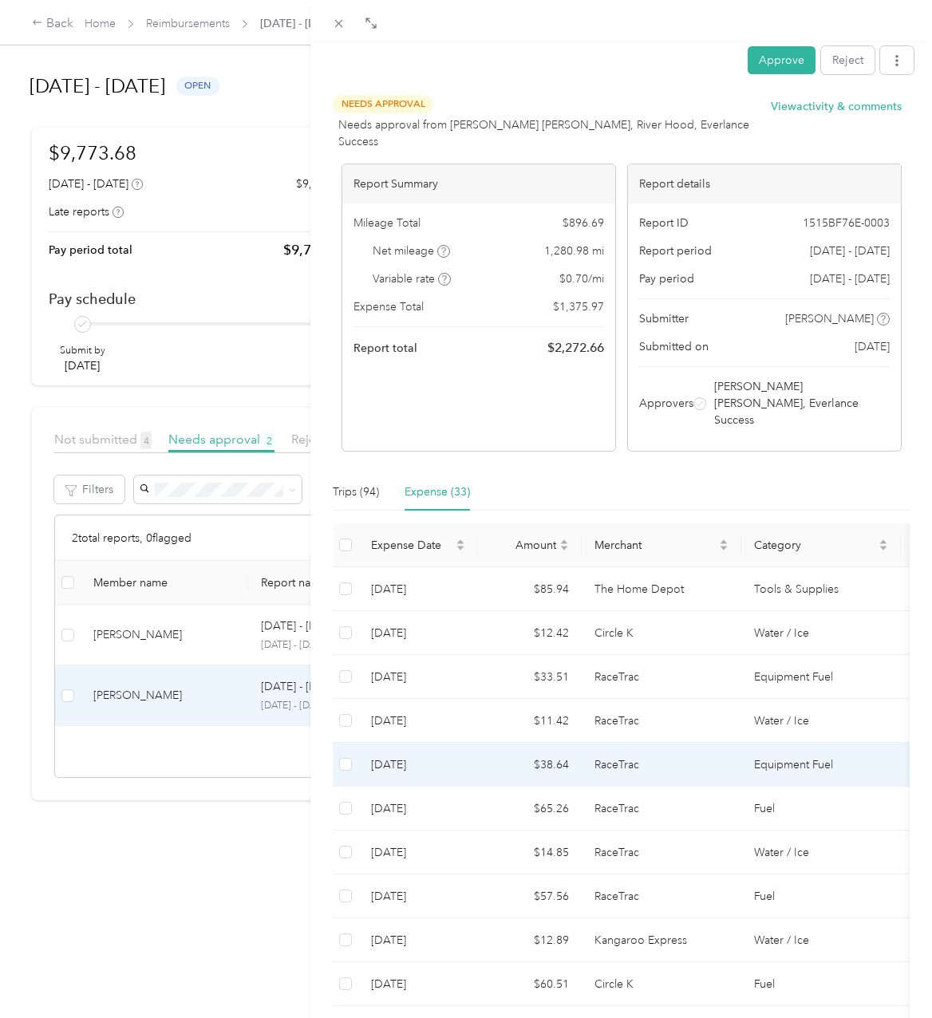
click at [483, 743] on td "$38.64" at bounding box center [530, 765] width 104 height 44
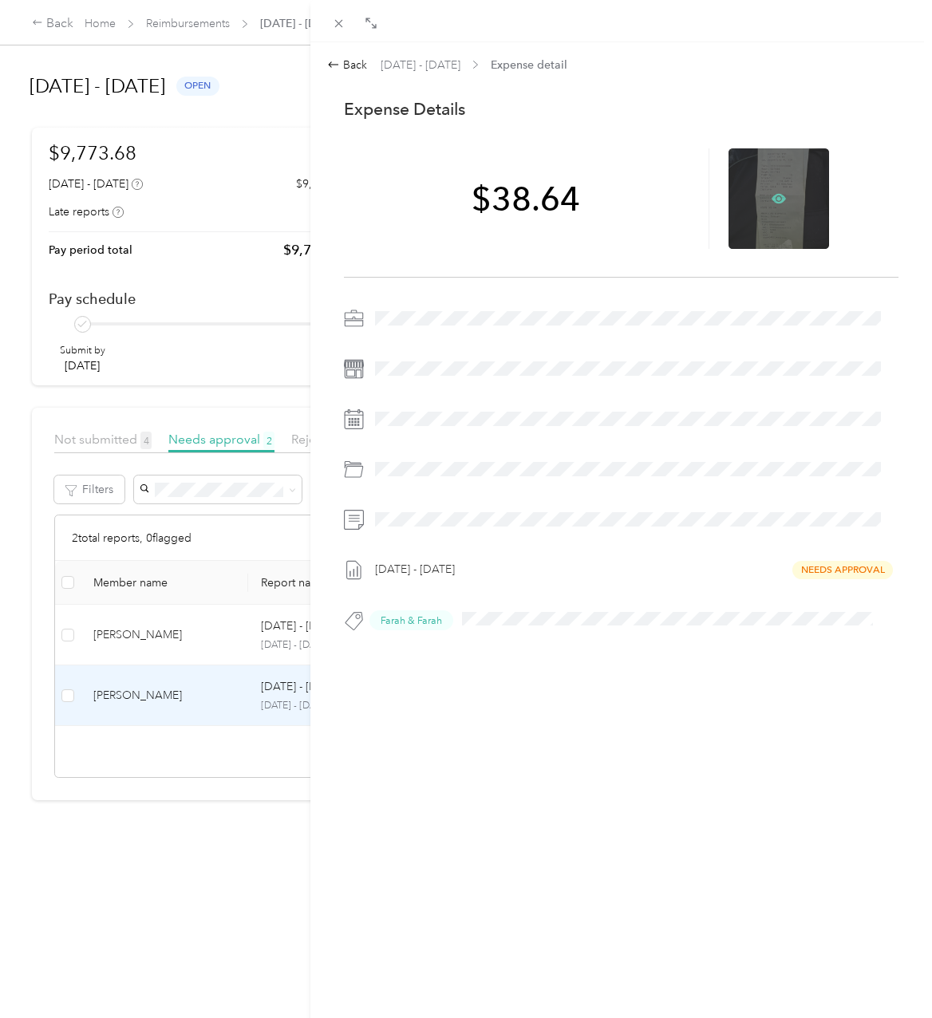
click at [771, 198] on icon at bounding box center [778, 199] width 14 height 10
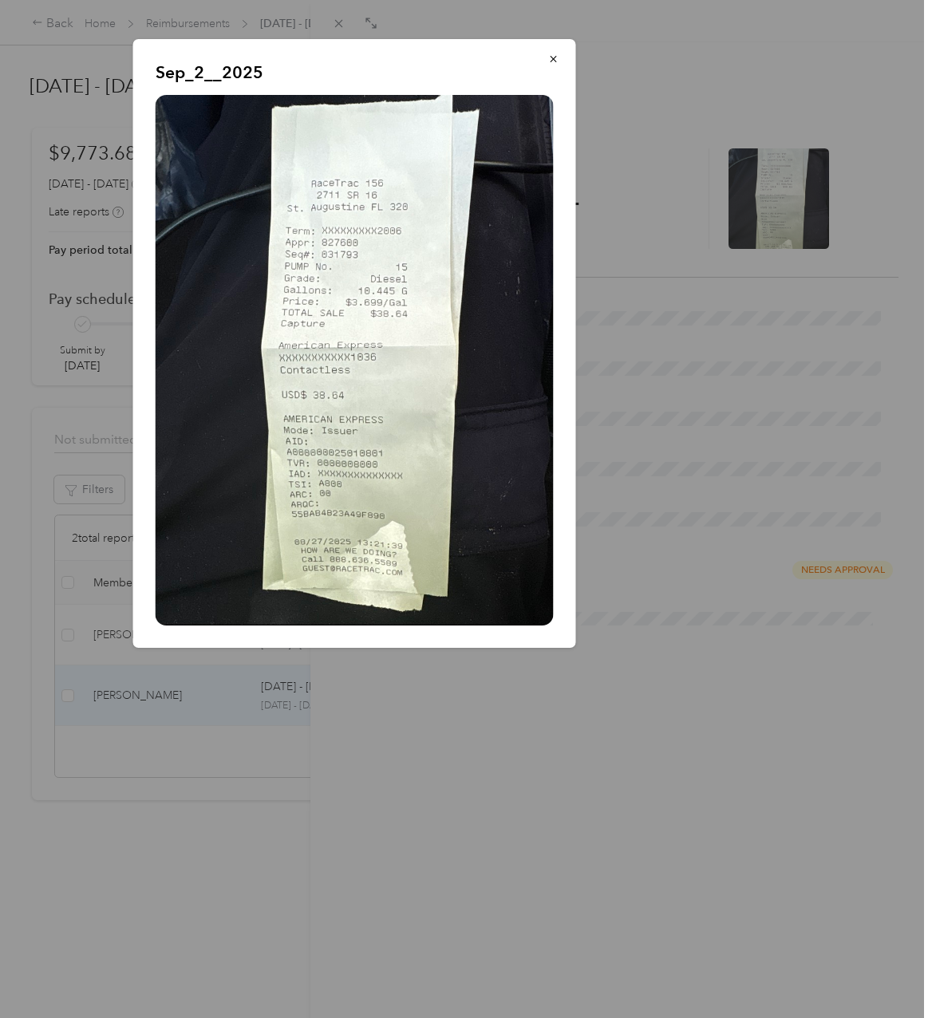
click at [458, 770] on div at bounding box center [466, 509] width 932 height 1018
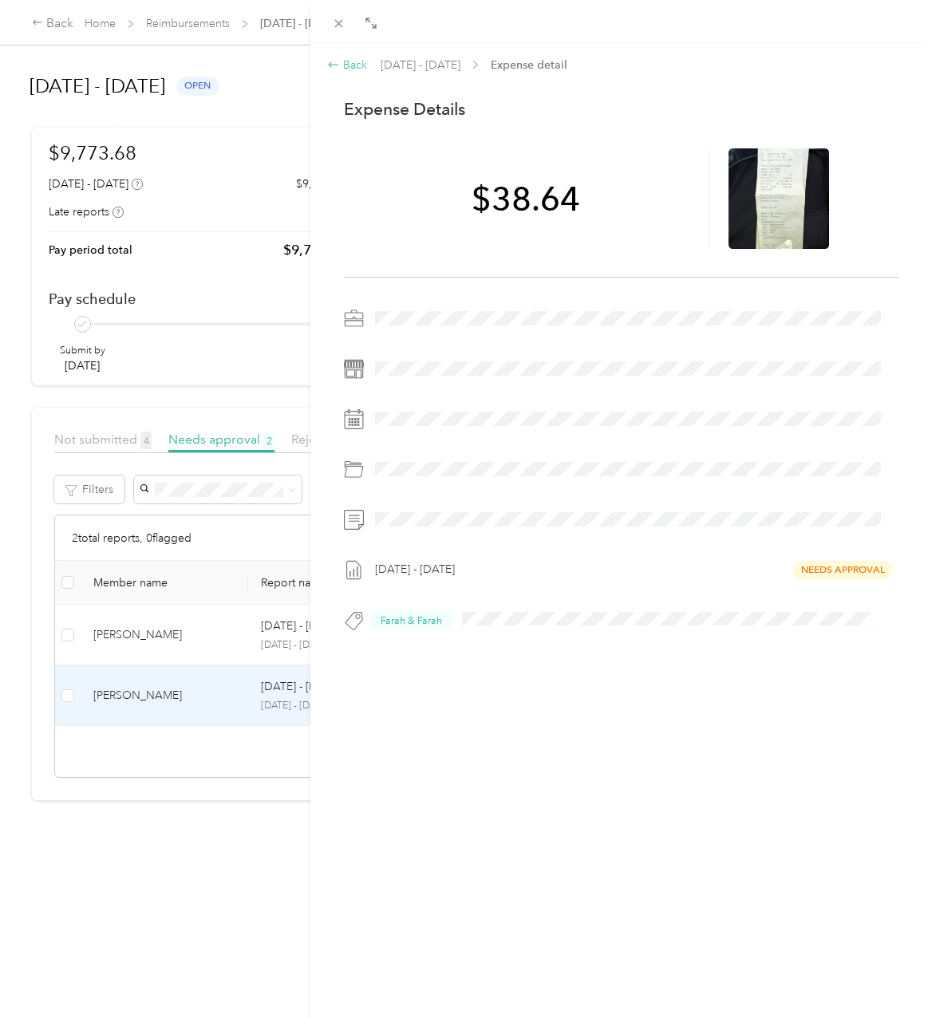
click at [351, 73] on div "Back" at bounding box center [347, 65] width 40 height 17
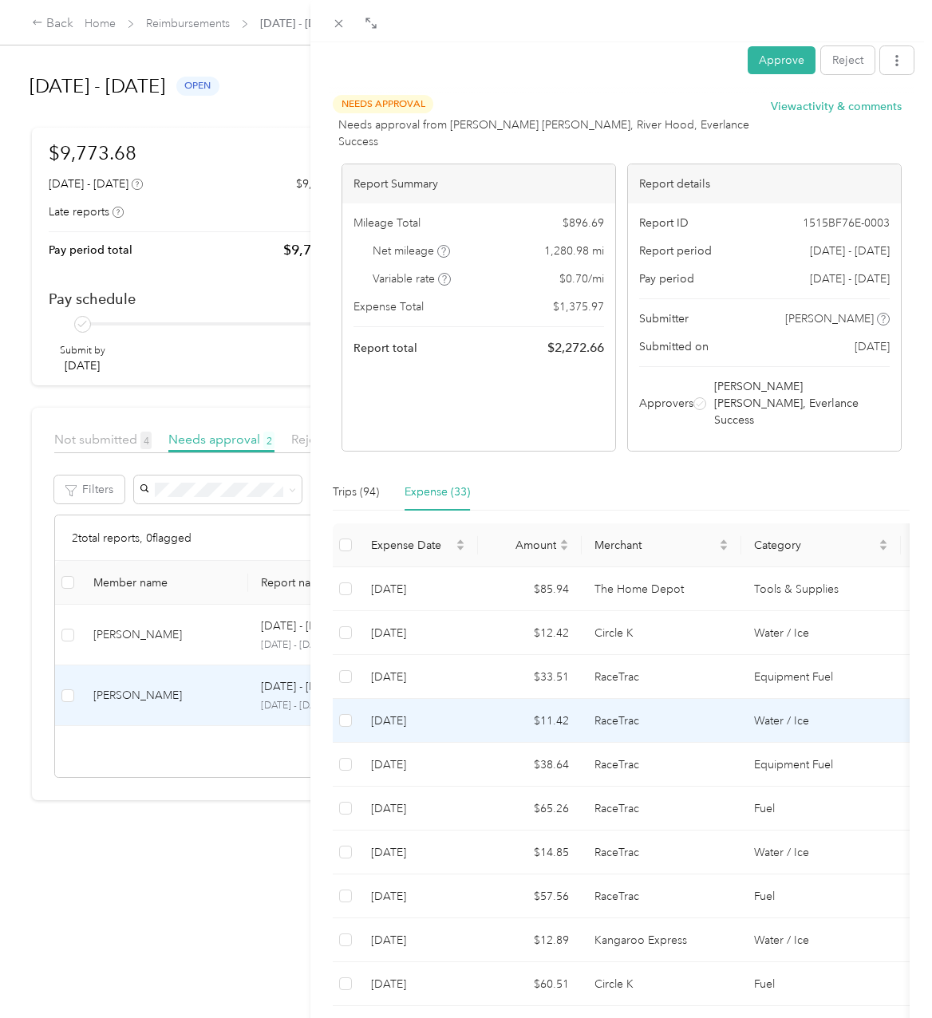
click at [454, 699] on td "8-28-2025" at bounding box center [418, 721] width 120 height 44
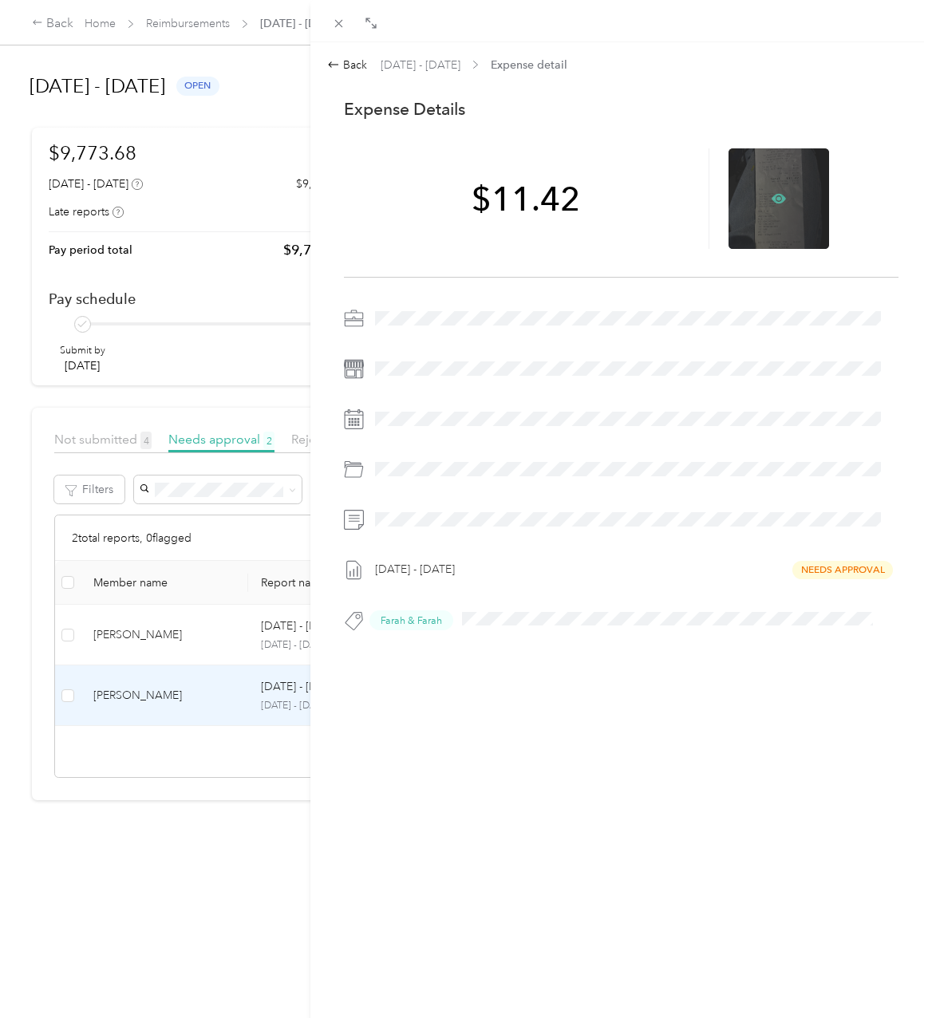
click at [771, 193] on icon at bounding box center [778, 198] width 14 height 14
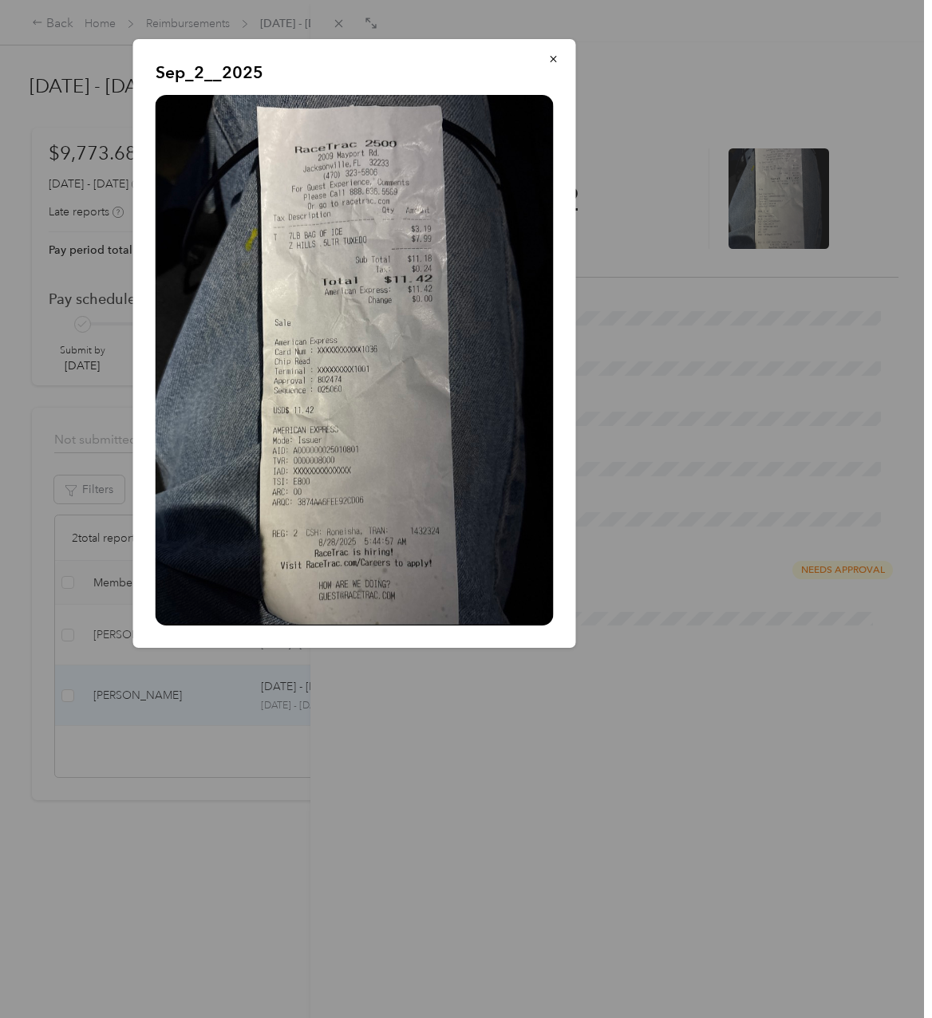
click at [370, 844] on div at bounding box center [466, 509] width 932 height 1018
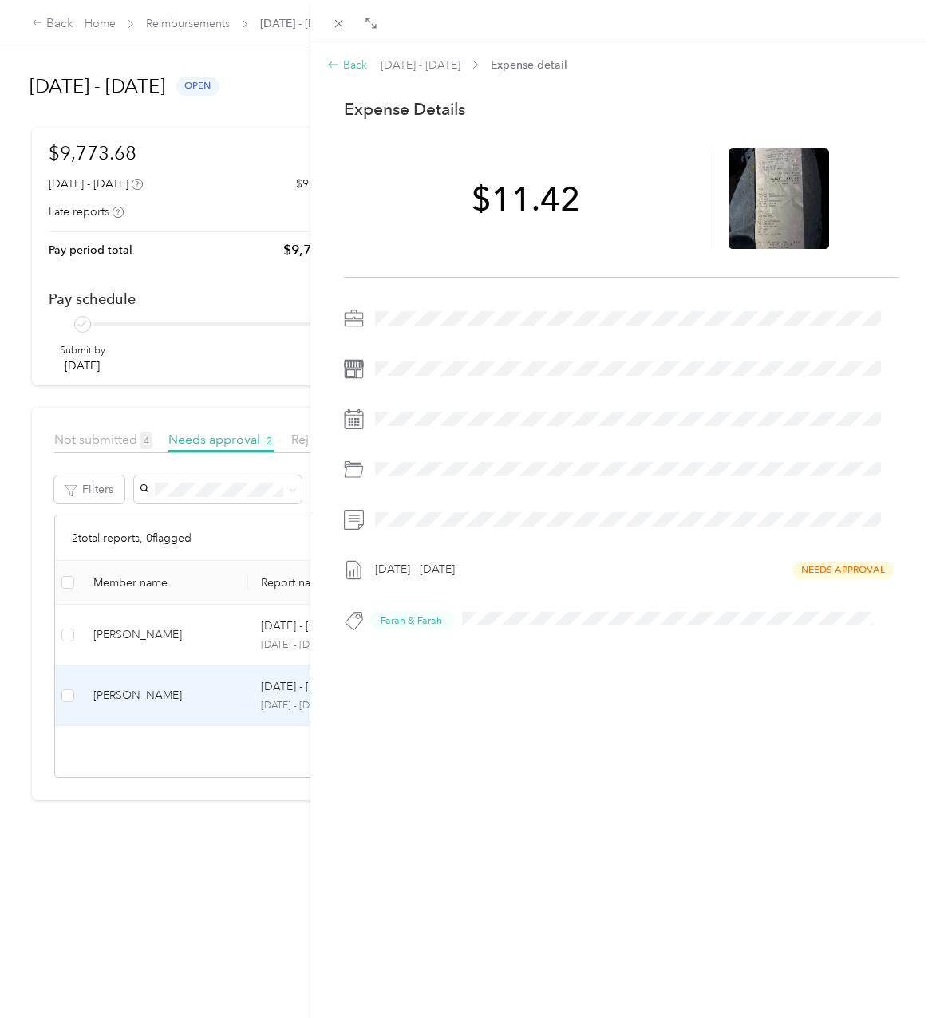
click at [337, 68] on icon at bounding box center [333, 64] width 13 height 13
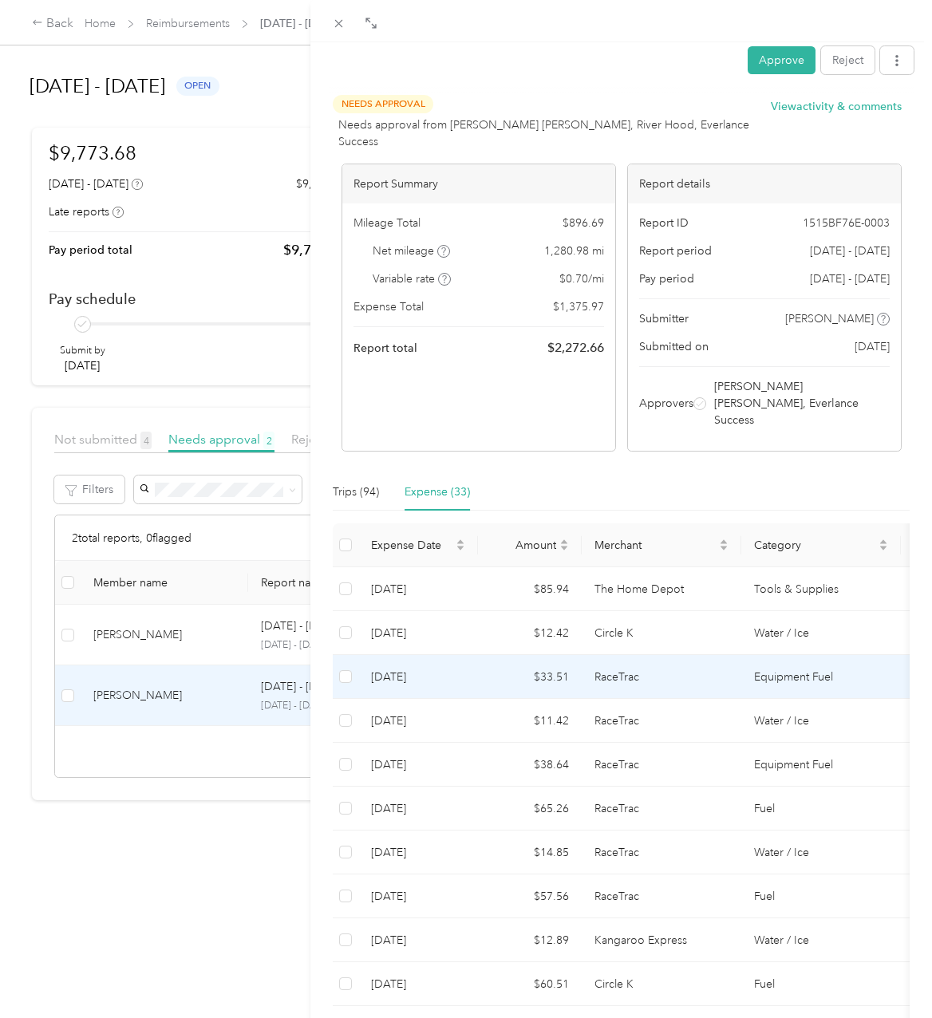
click at [468, 655] on td "8-28-2025" at bounding box center [418, 677] width 120 height 44
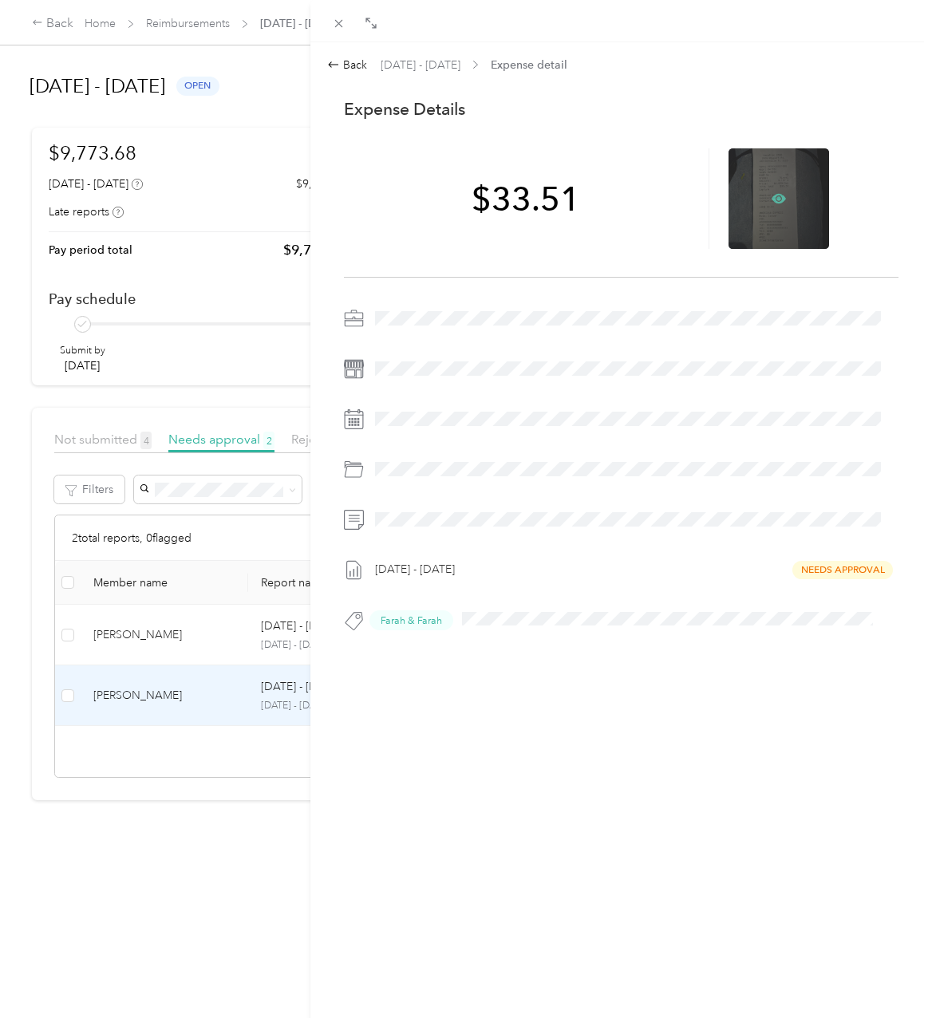
click at [771, 203] on icon at bounding box center [778, 199] width 14 height 10
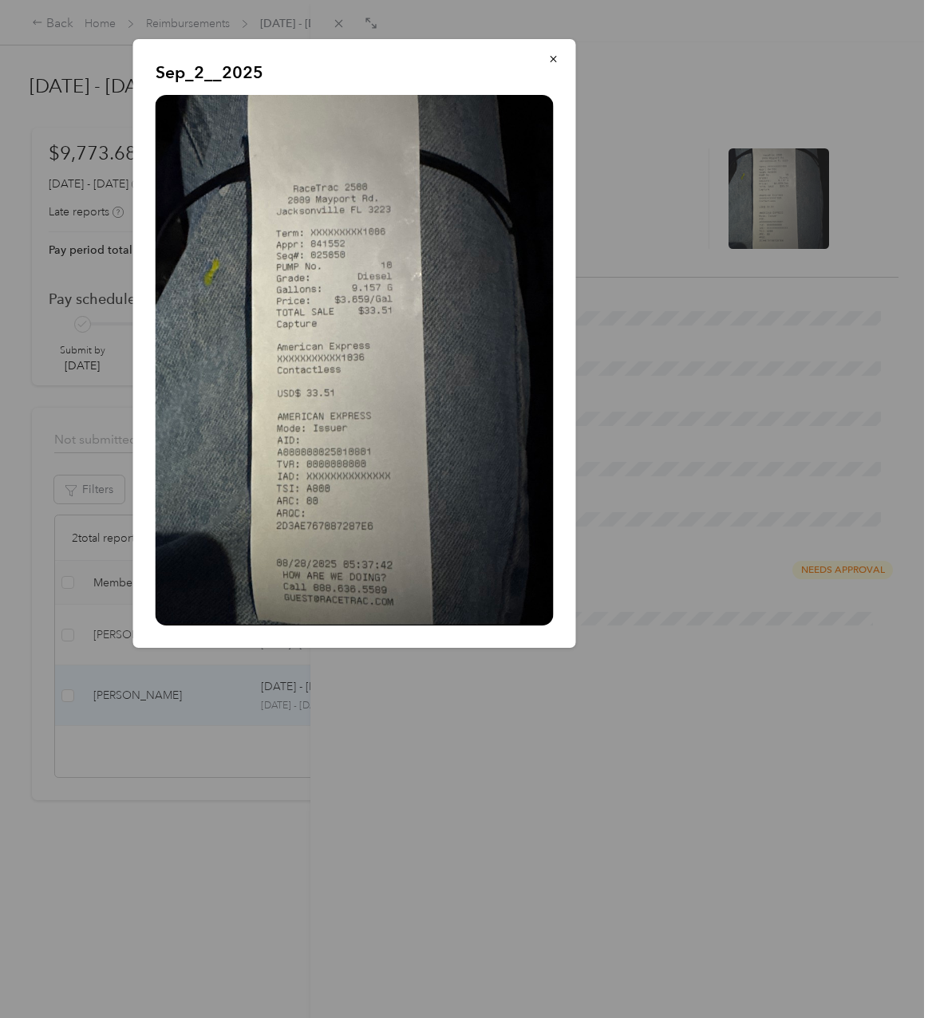
drag, startPoint x: 585, startPoint y: 818, endPoint x: 171, endPoint y: 626, distance: 456.1
click at [585, 818] on div at bounding box center [466, 509] width 932 height 1018
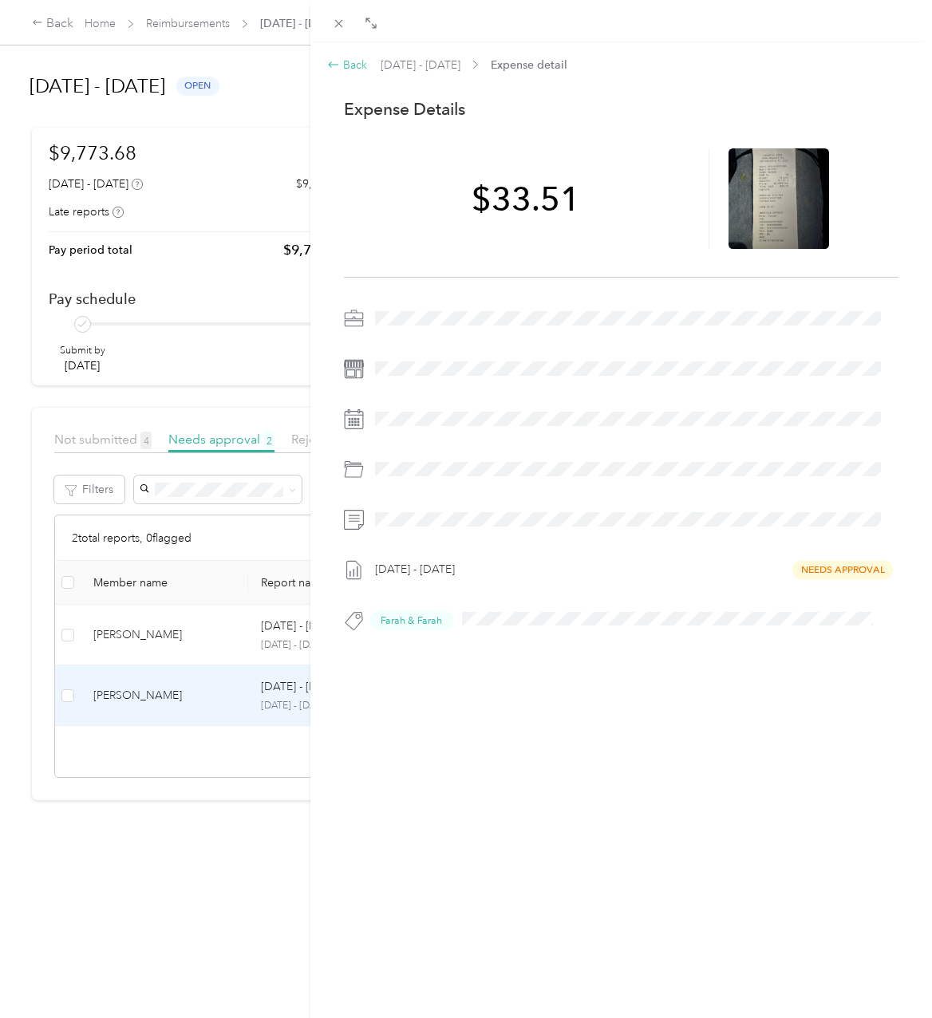
click at [341, 66] on div "Back" at bounding box center [347, 65] width 40 height 17
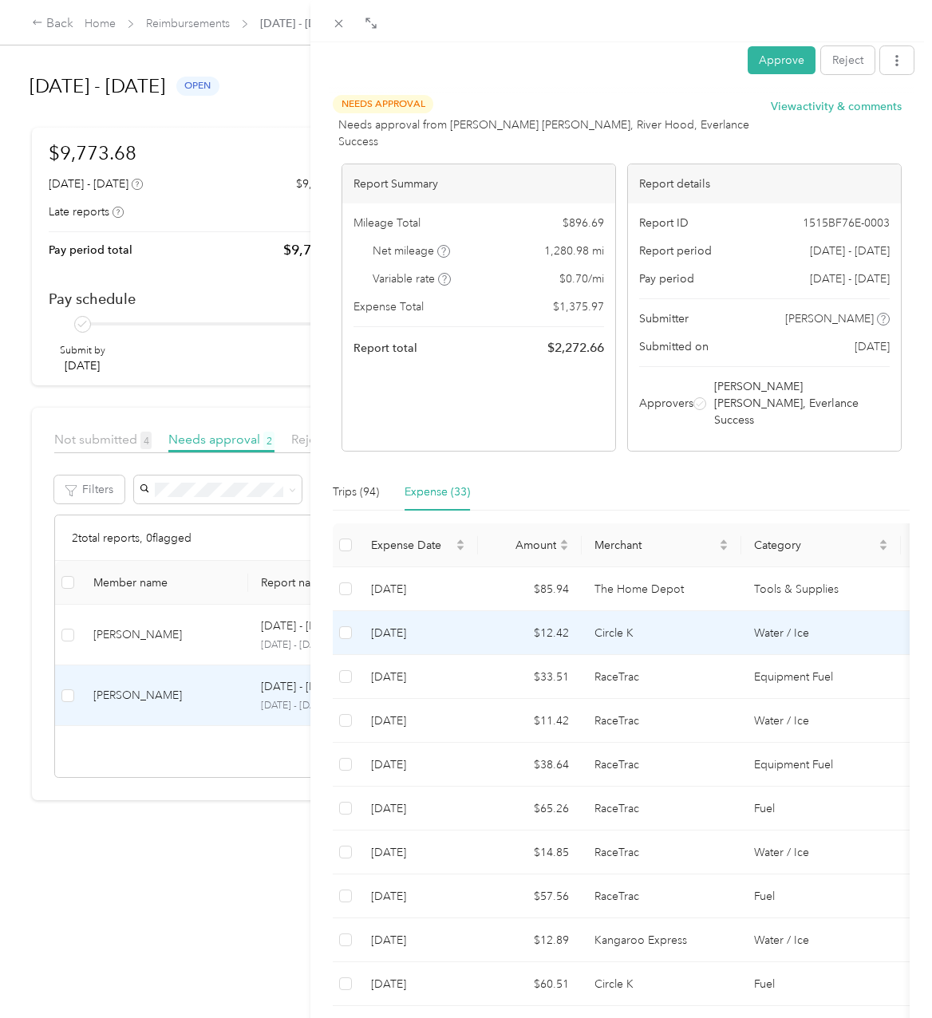
click at [623, 611] on td "Circle K" at bounding box center [661, 633] width 160 height 44
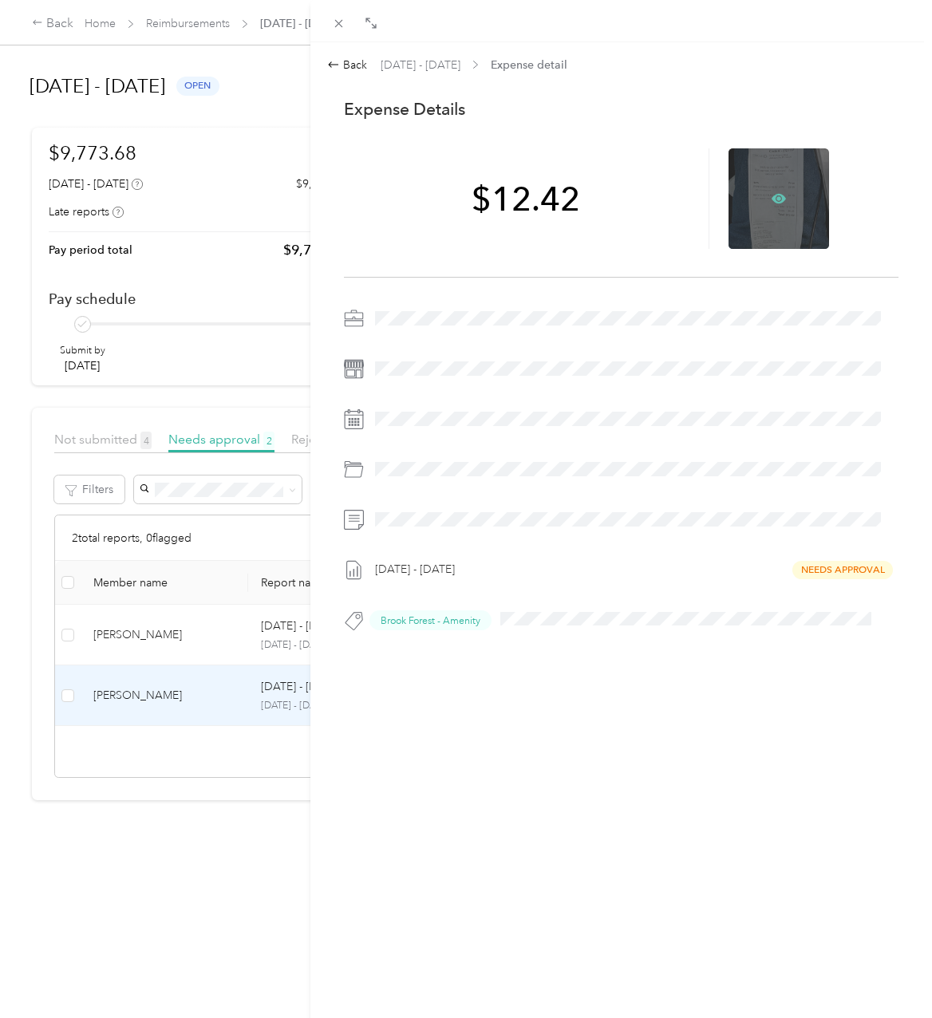
click at [771, 197] on icon at bounding box center [778, 199] width 14 height 10
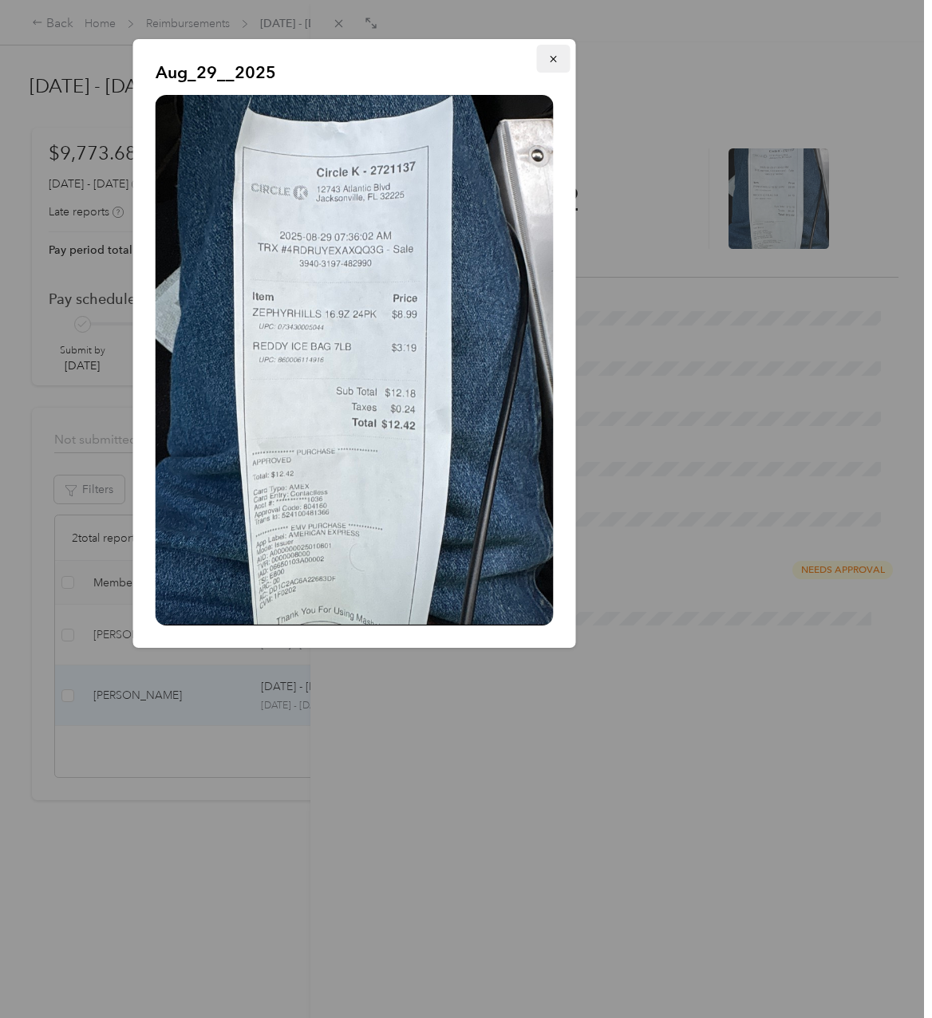
click at [550, 61] on icon "button" at bounding box center [553, 58] width 11 height 11
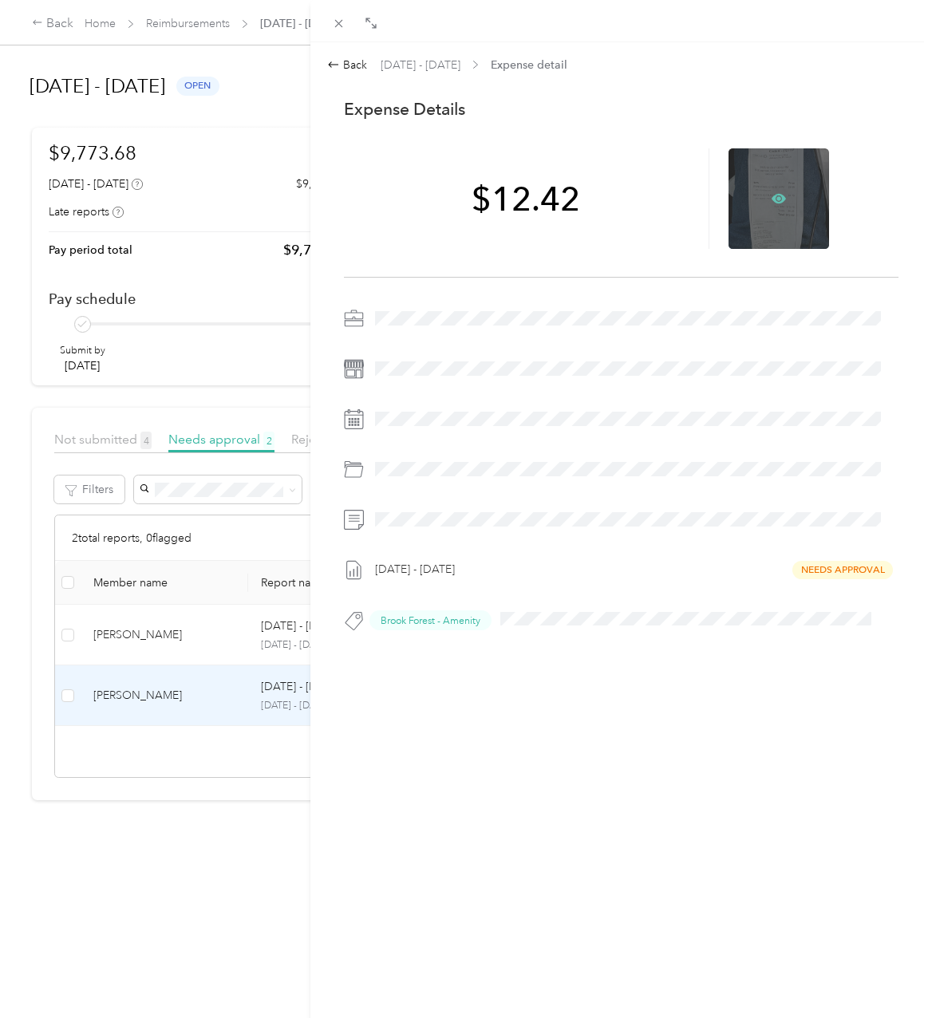
click at [771, 195] on icon at bounding box center [778, 199] width 14 height 10
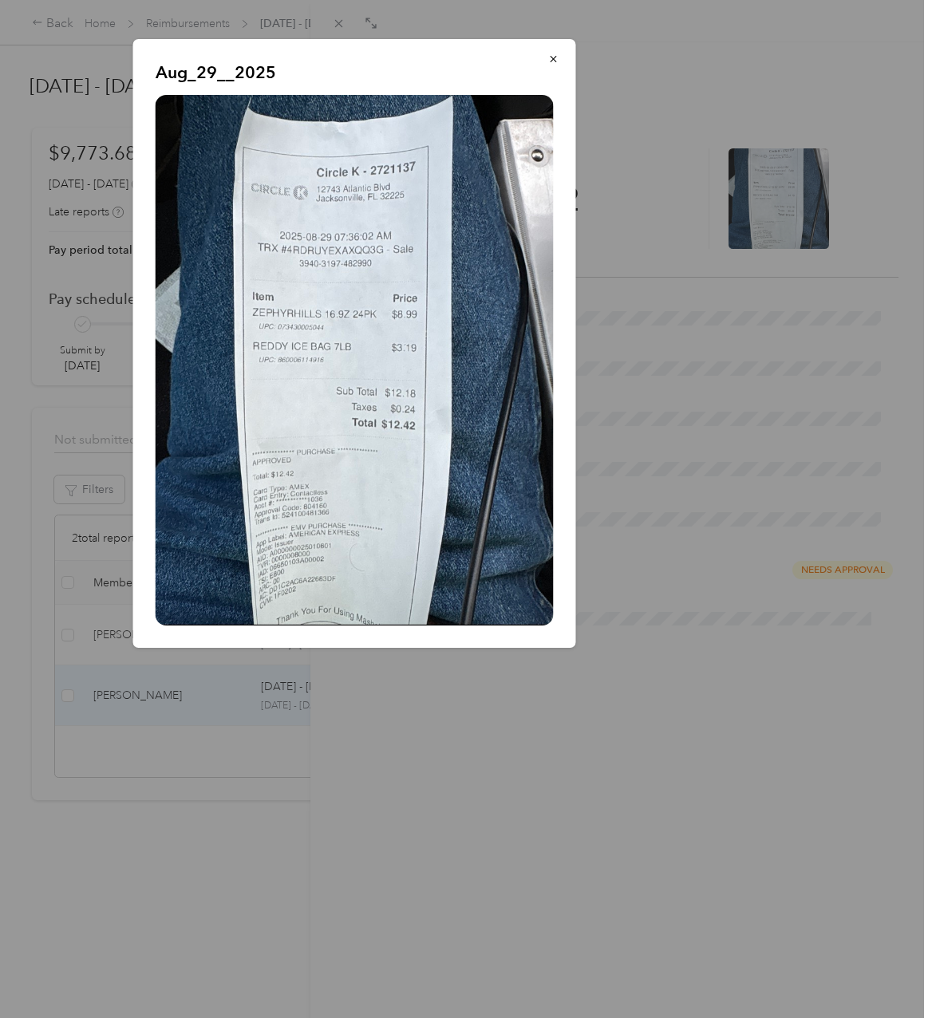
click at [651, 742] on div at bounding box center [466, 509] width 932 height 1018
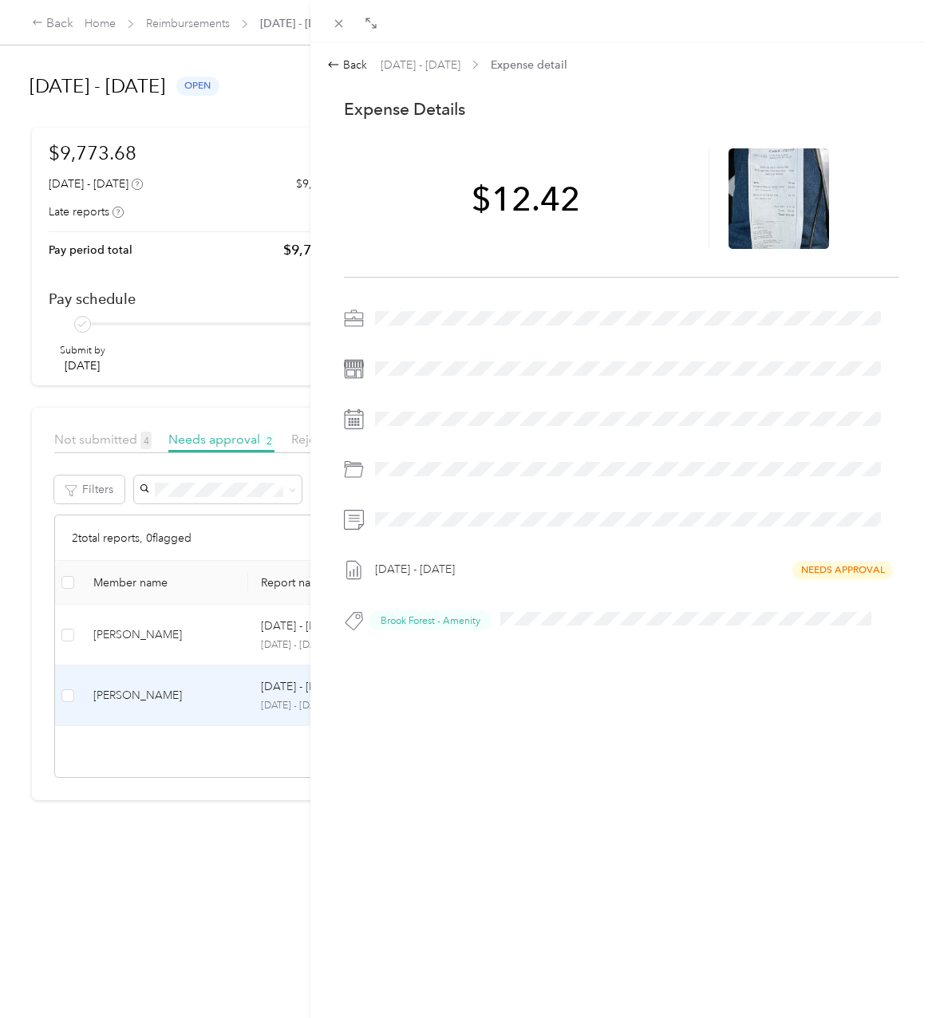
drag, startPoint x: 363, startPoint y: 65, endPoint x: 231, endPoint y: 348, distance: 312.6
click at [365, 65] on div "Back" at bounding box center [347, 65] width 40 height 17
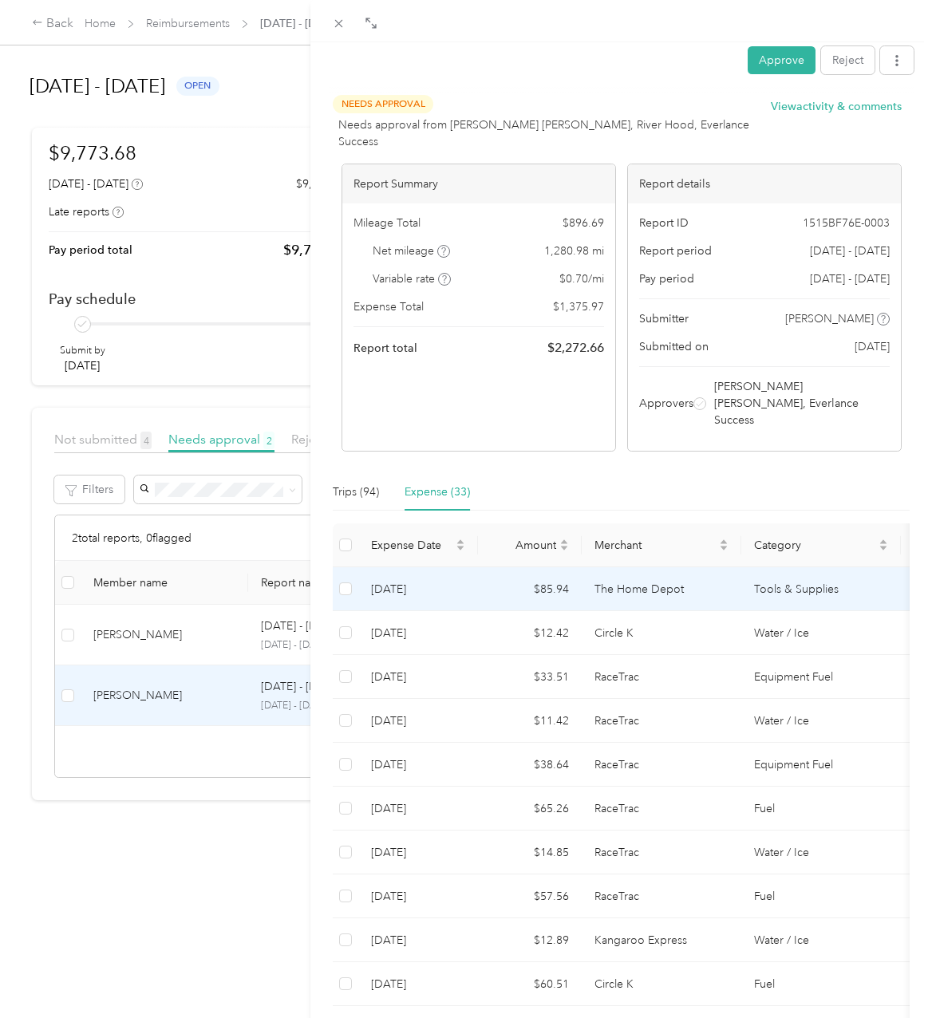
click at [435, 567] on td "8-29-2025" at bounding box center [418, 589] width 120 height 44
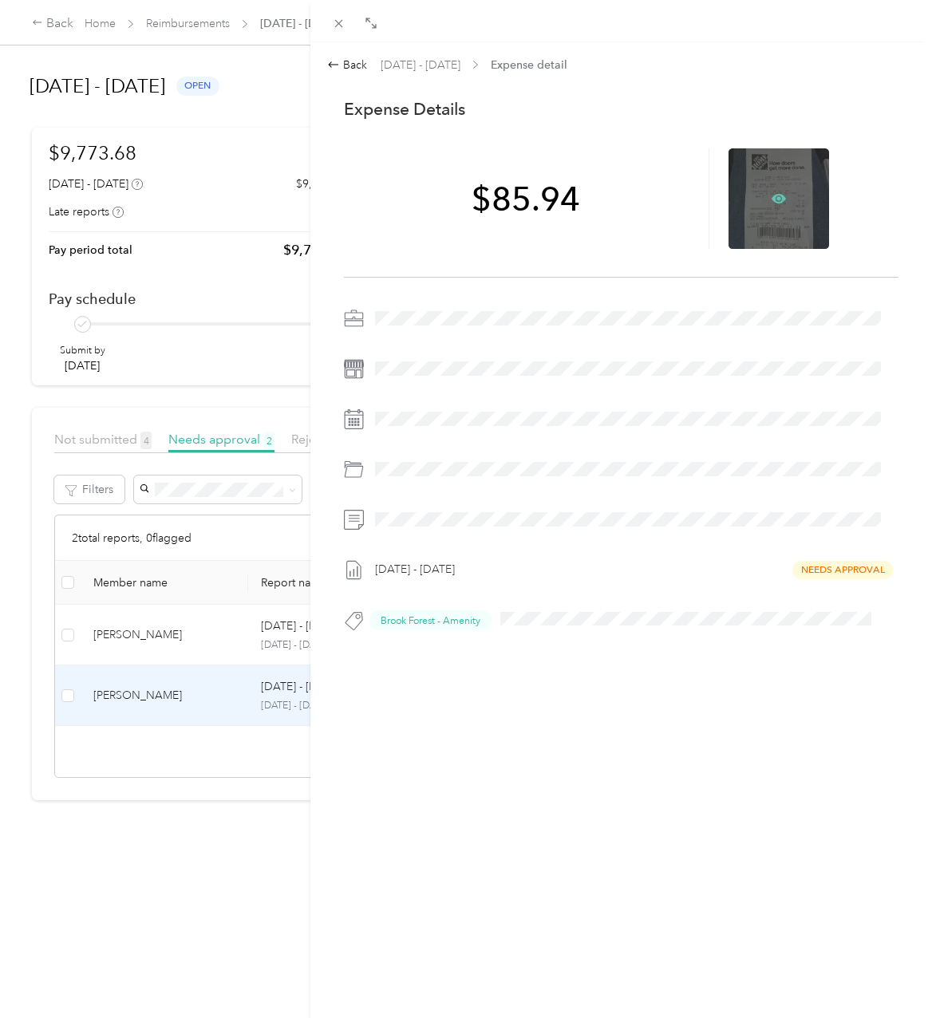
click at [771, 196] on icon at bounding box center [778, 198] width 14 height 14
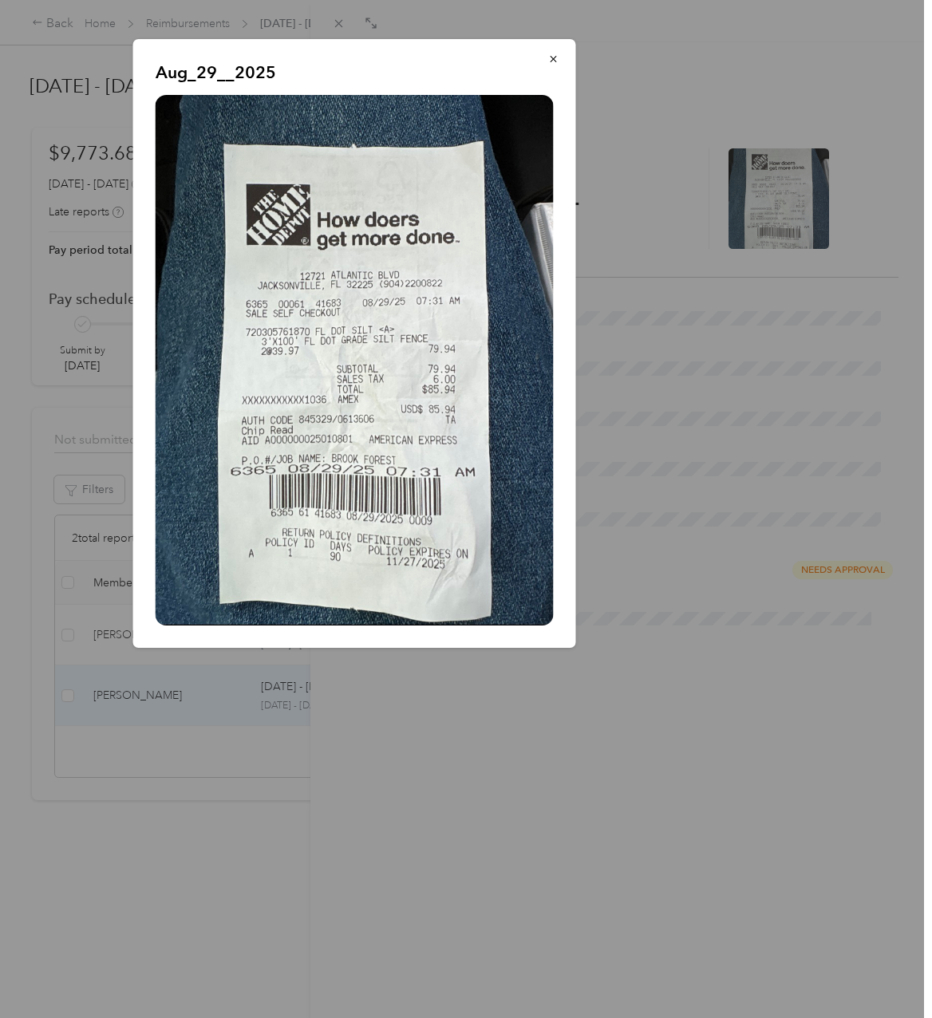
drag, startPoint x: 430, startPoint y: 715, endPoint x: 347, endPoint y: 680, distance: 90.1
click at [430, 712] on div at bounding box center [466, 509] width 932 height 1018
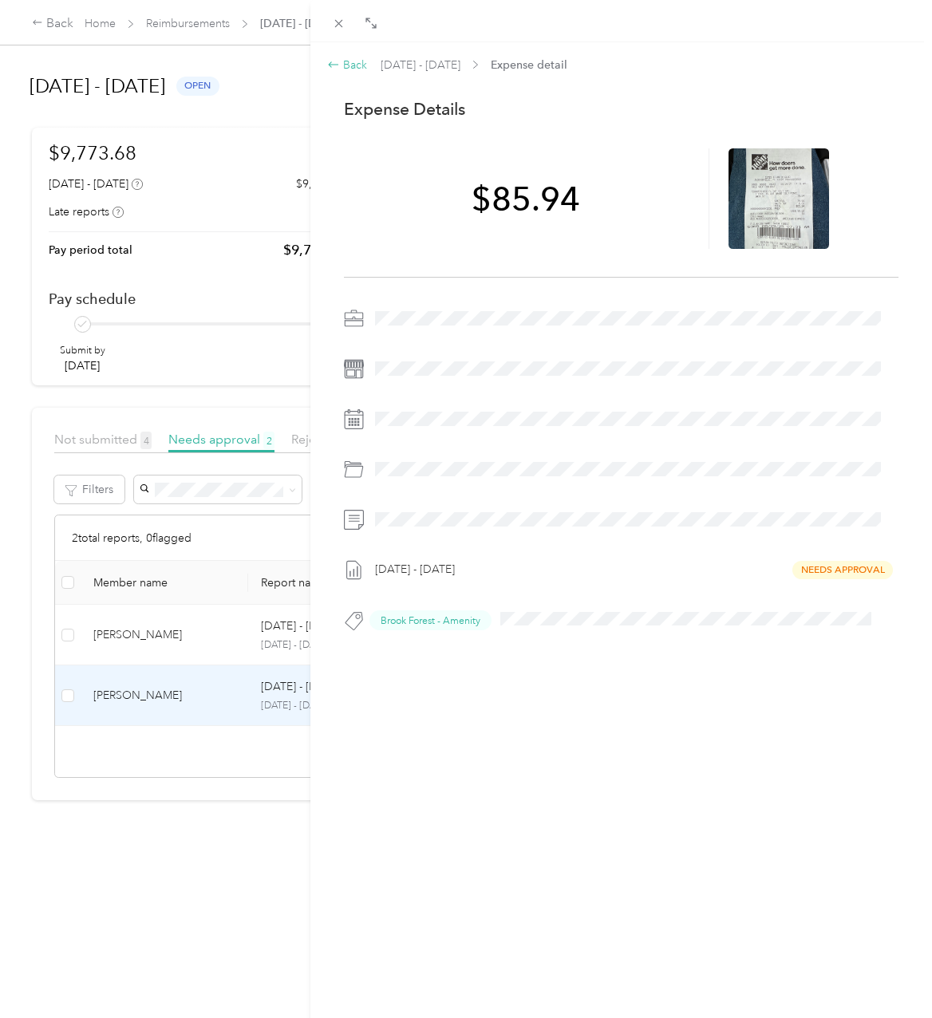
click at [351, 67] on div "Back" at bounding box center [347, 65] width 40 height 17
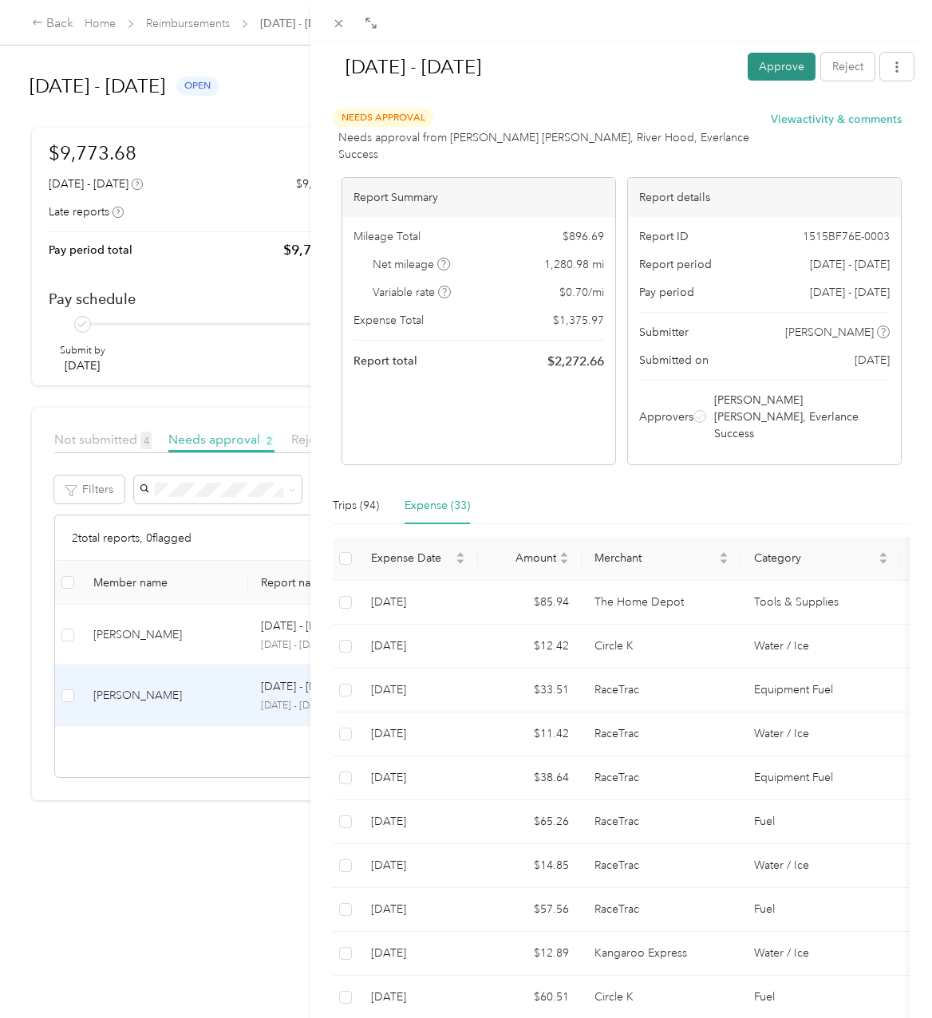
click at [770, 64] on button "Approve" at bounding box center [781, 67] width 68 height 28
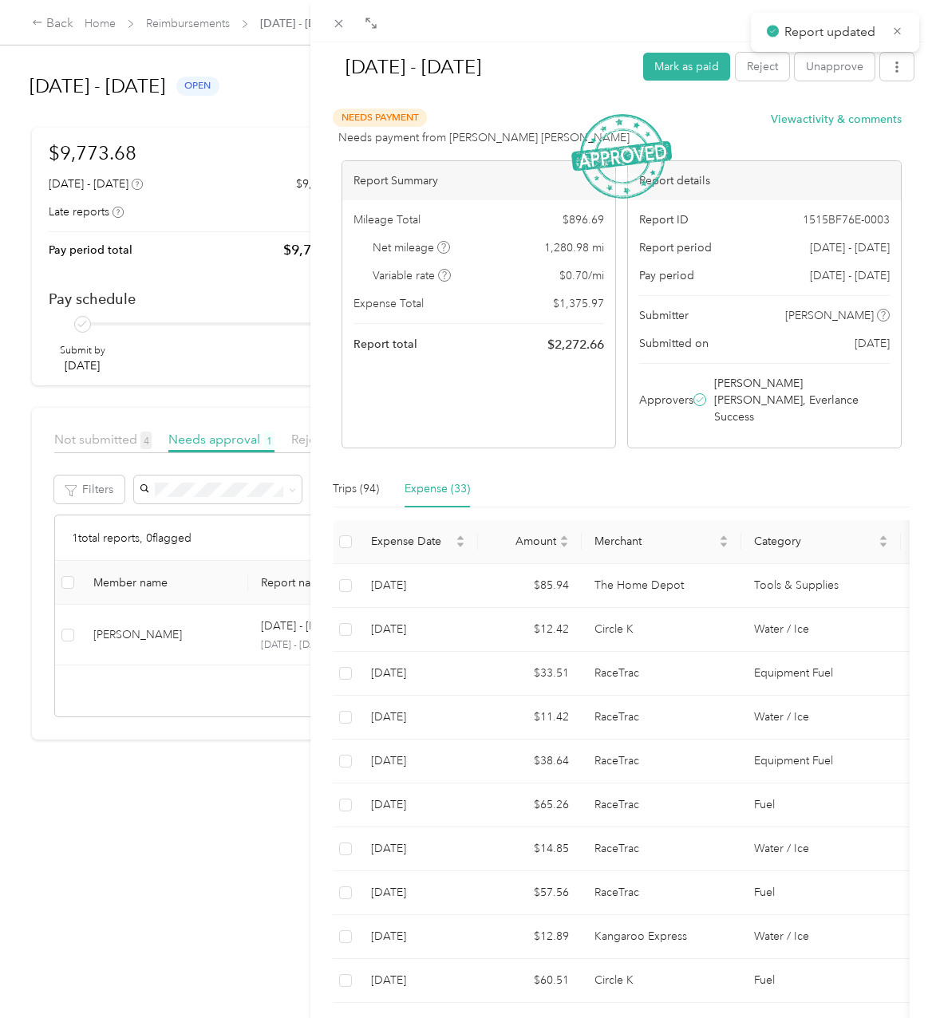
click at [191, 647] on div "Aug 1 - 31, 2025 Mark as paid Reject Unapprove Needs Payment Needs payment from…" at bounding box center [466, 509] width 932 height 1018
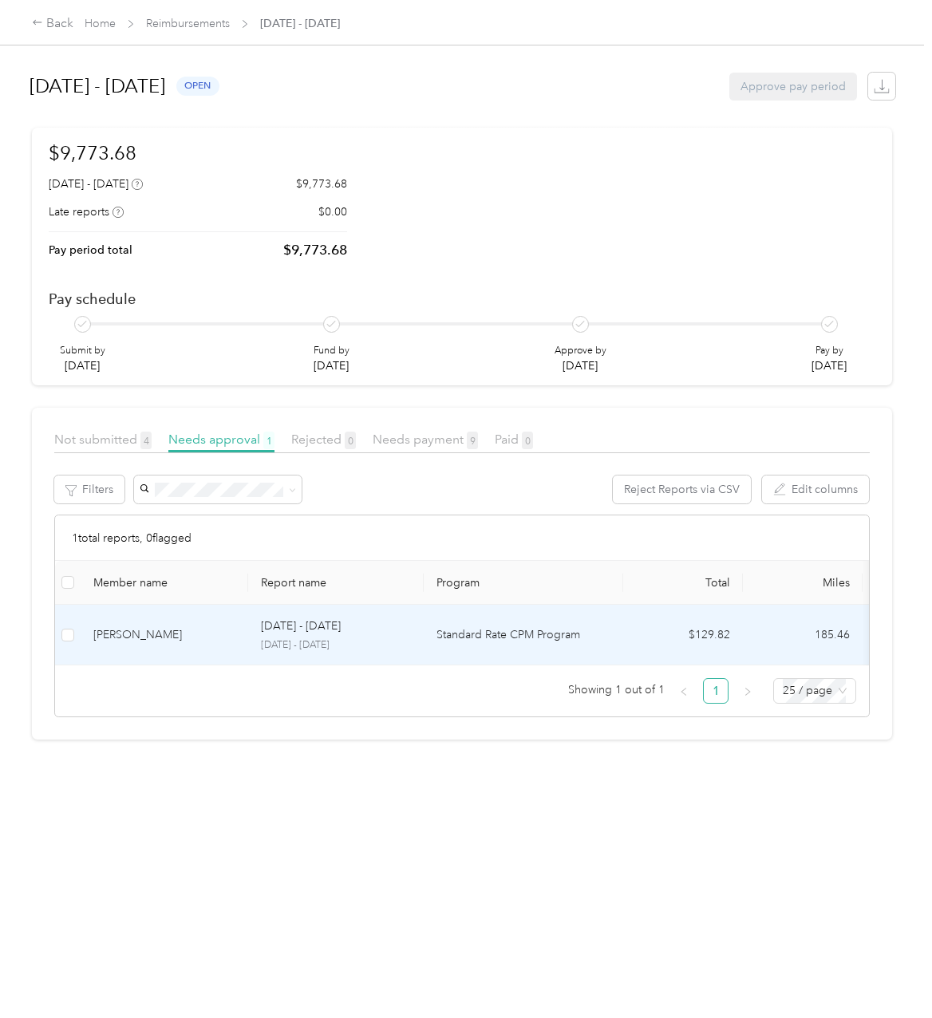
click at [188, 644] on td "[PERSON_NAME]" at bounding box center [164, 635] width 167 height 61
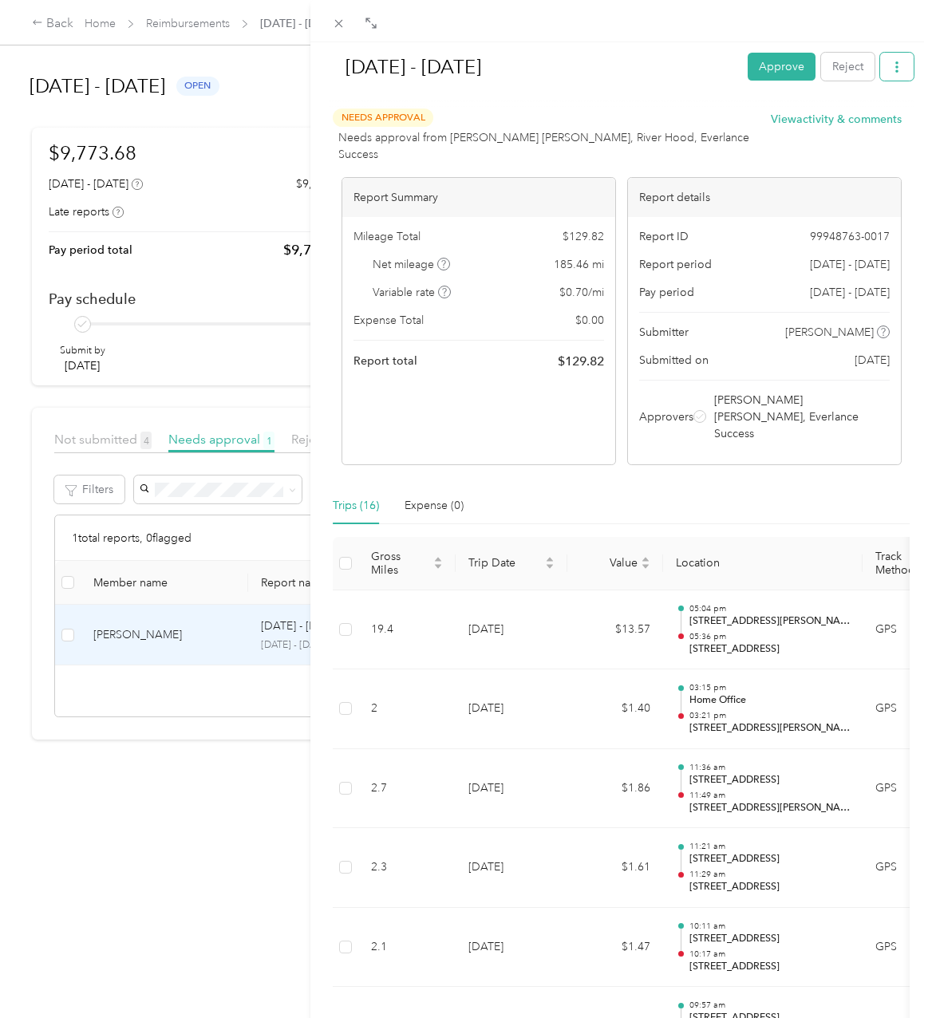
click at [896, 77] on button "button" at bounding box center [896, 67] width 33 height 28
click at [819, 127] on span "Download" at bounding box center [839, 125] width 53 height 17
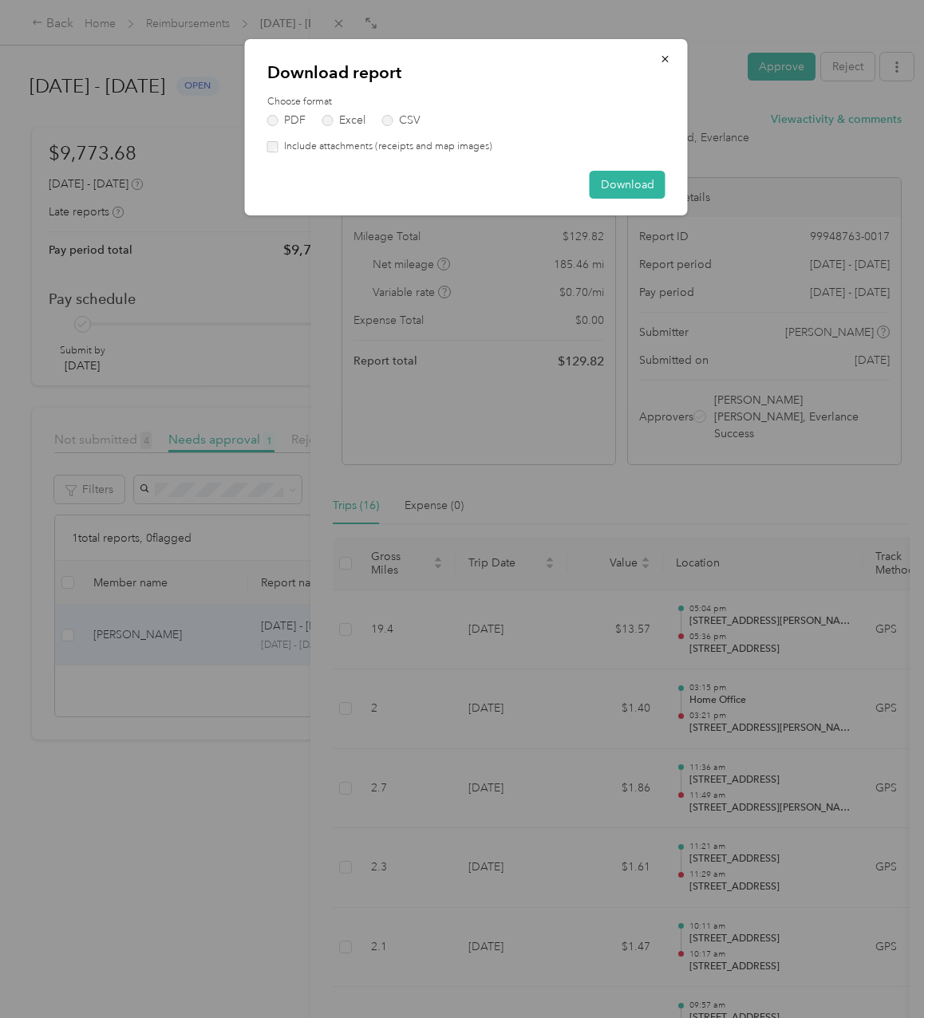
click at [357, 128] on div "Choose format PDF Excel CSV Include attachments (receipts and map images)" at bounding box center [466, 124] width 398 height 59
click at [356, 118] on label "Excel" at bounding box center [343, 120] width 43 height 11
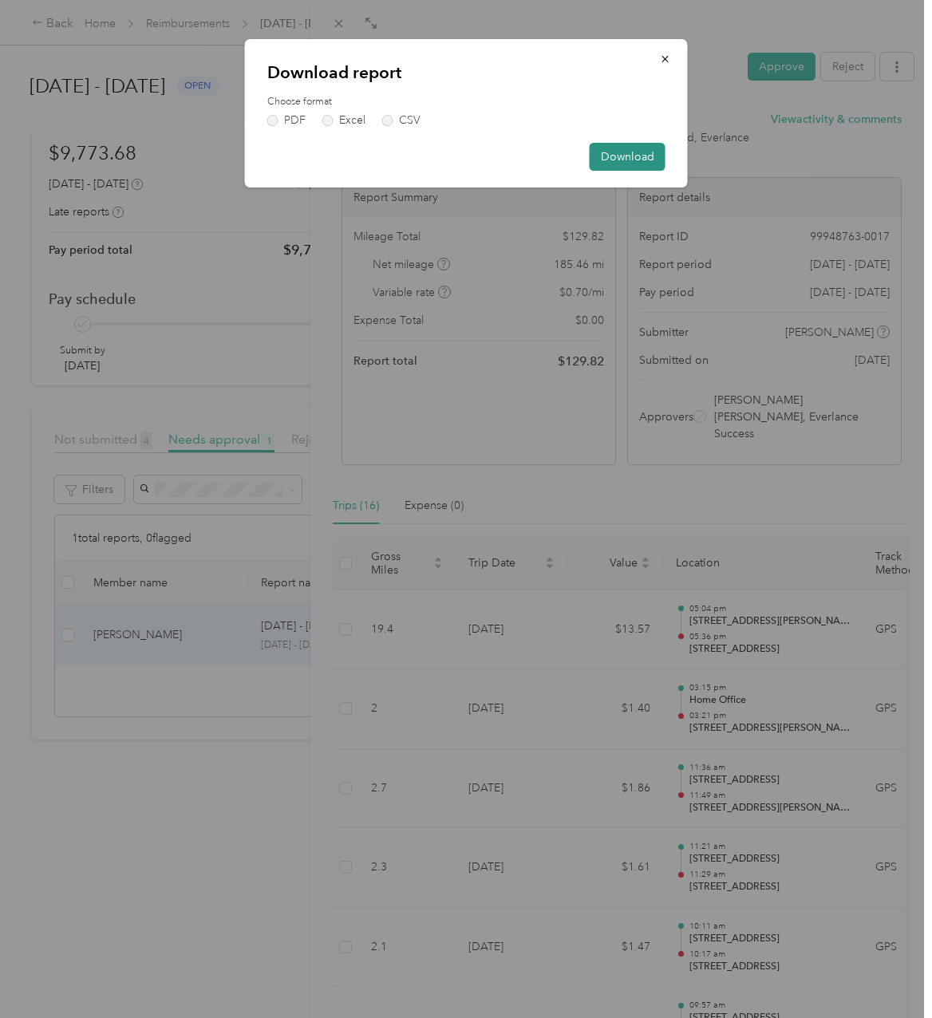
click at [628, 145] on button "Download" at bounding box center [627, 157] width 76 height 28
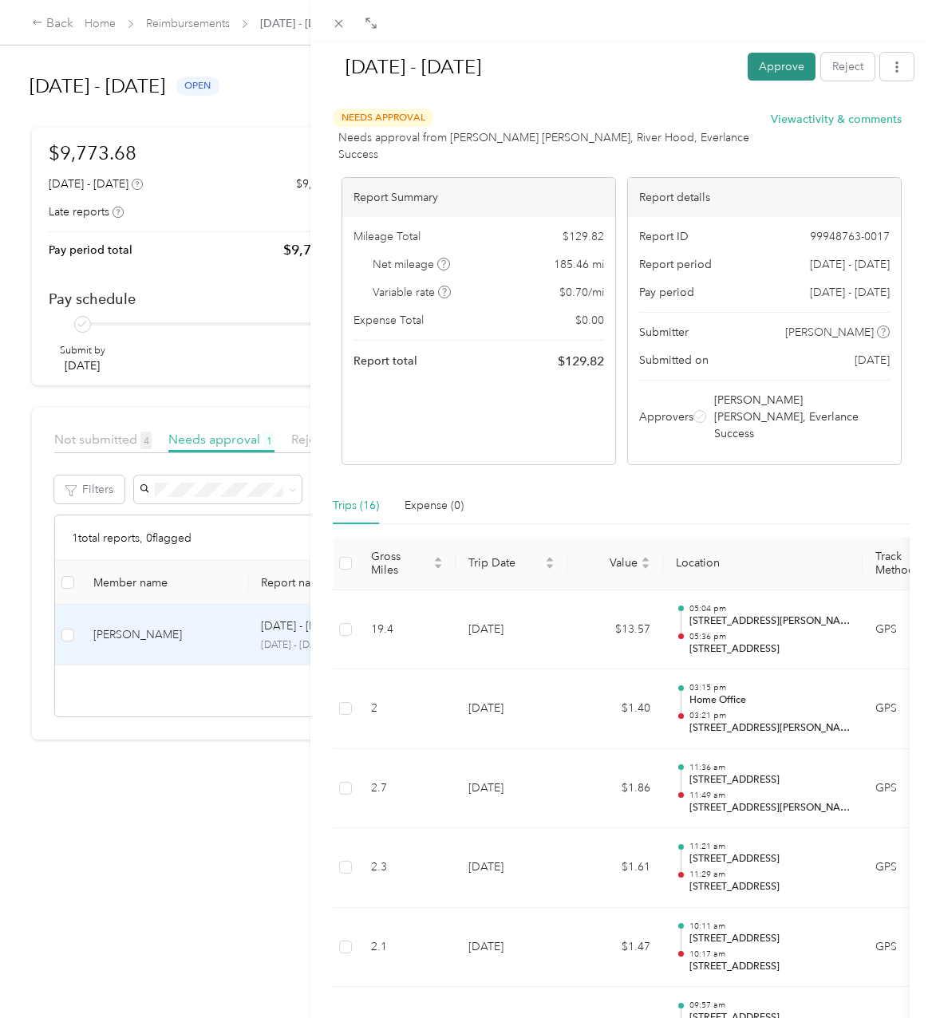
click at [789, 69] on button "Approve" at bounding box center [781, 67] width 68 height 28
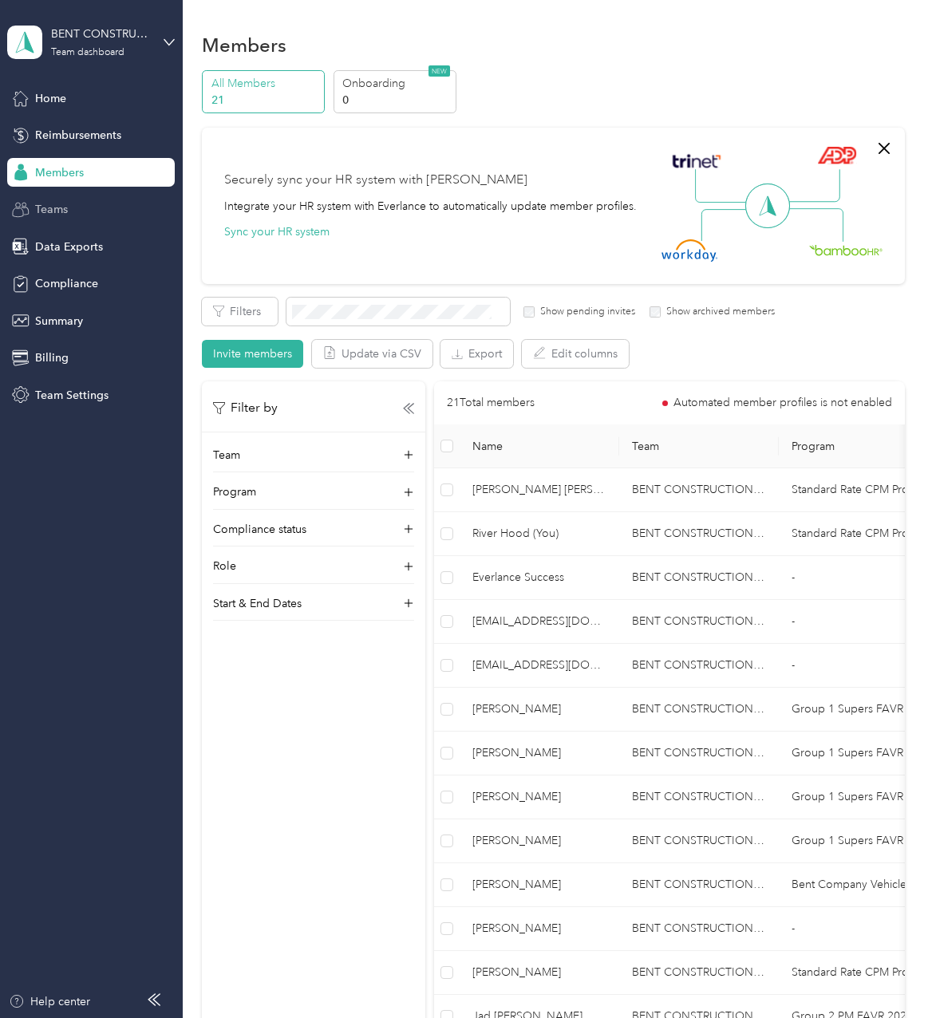
click at [58, 195] on div "Teams" at bounding box center [90, 209] width 167 height 29
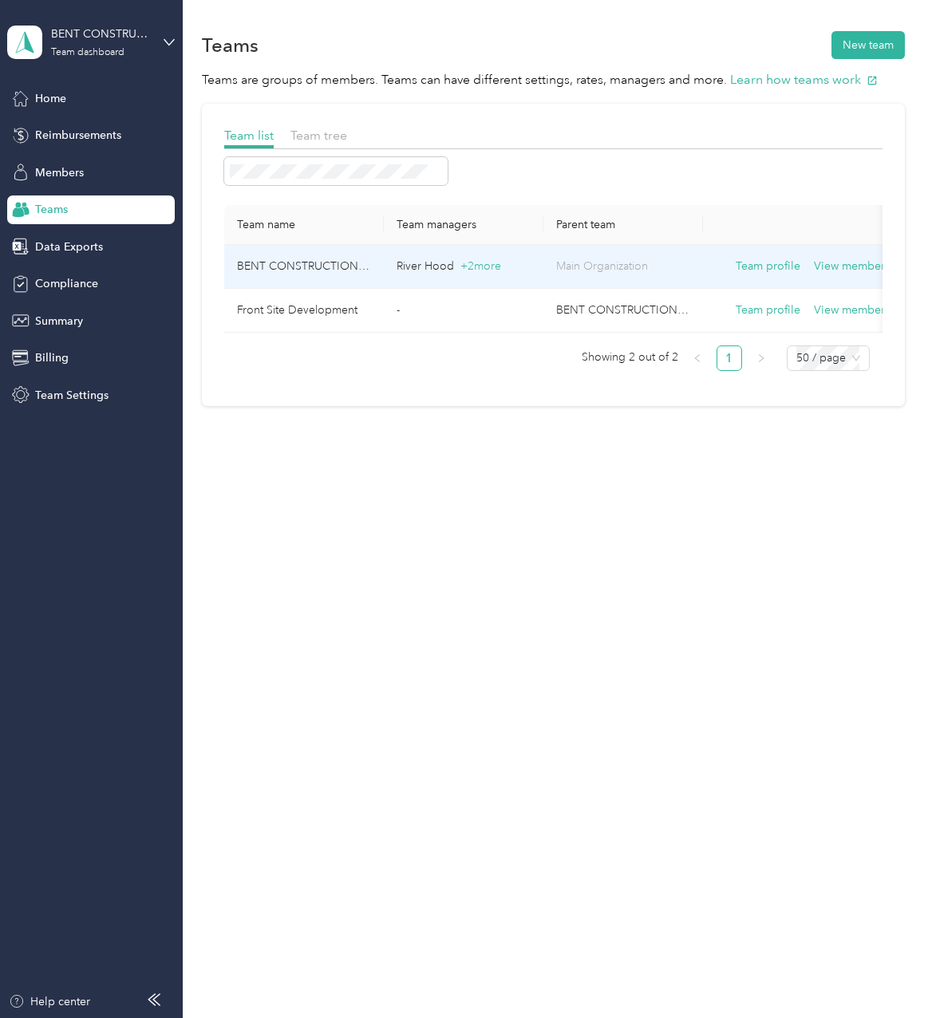
click at [351, 256] on td "BENT CONSTRUCTION LLC" at bounding box center [304, 267] width 160 height 44
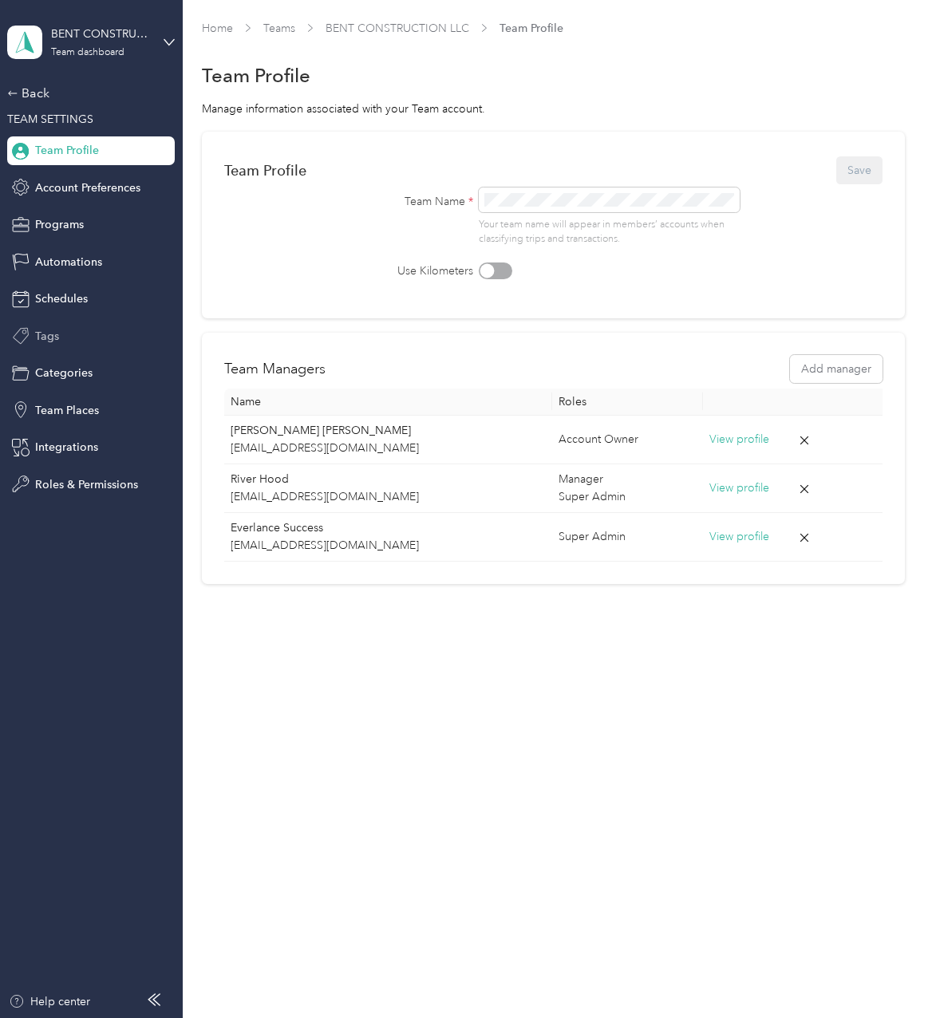
click at [66, 340] on div "Tags" at bounding box center [90, 335] width 167 height 29
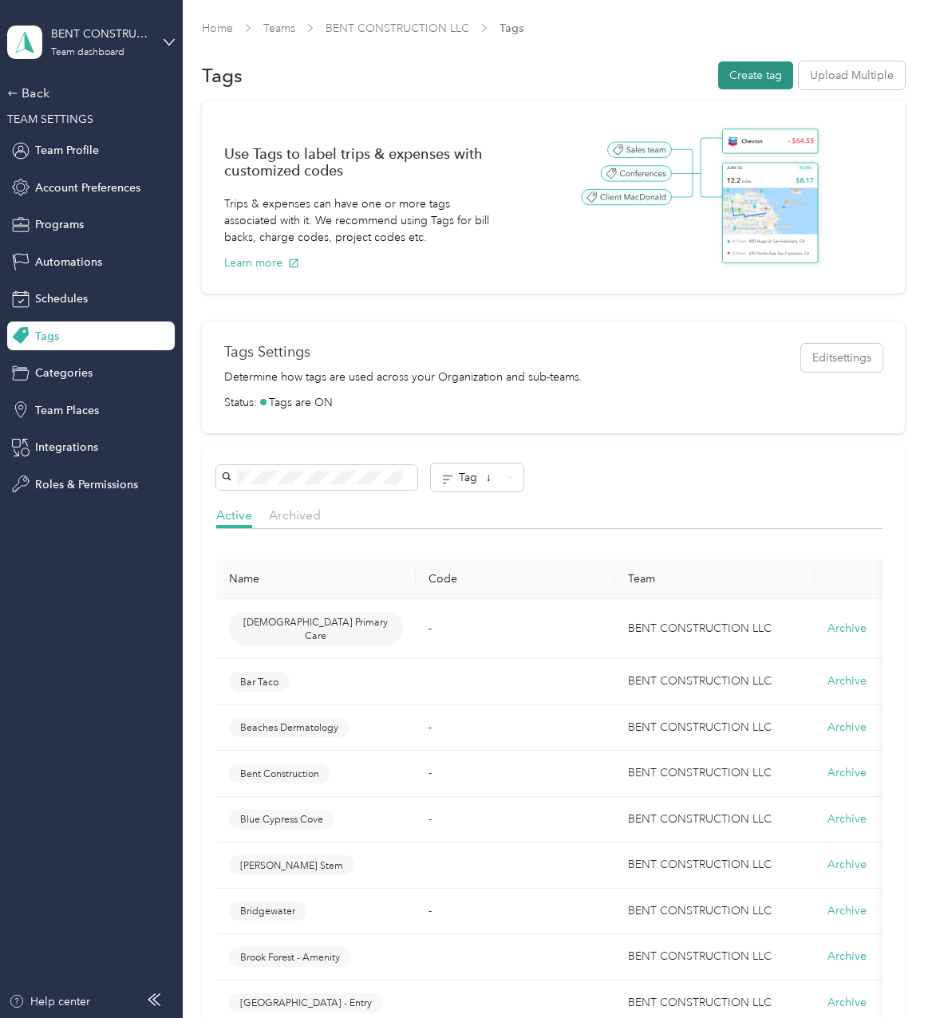
click at [759, 75] on button "Create tag" at bounding box center [755, 75] width 75 height 28
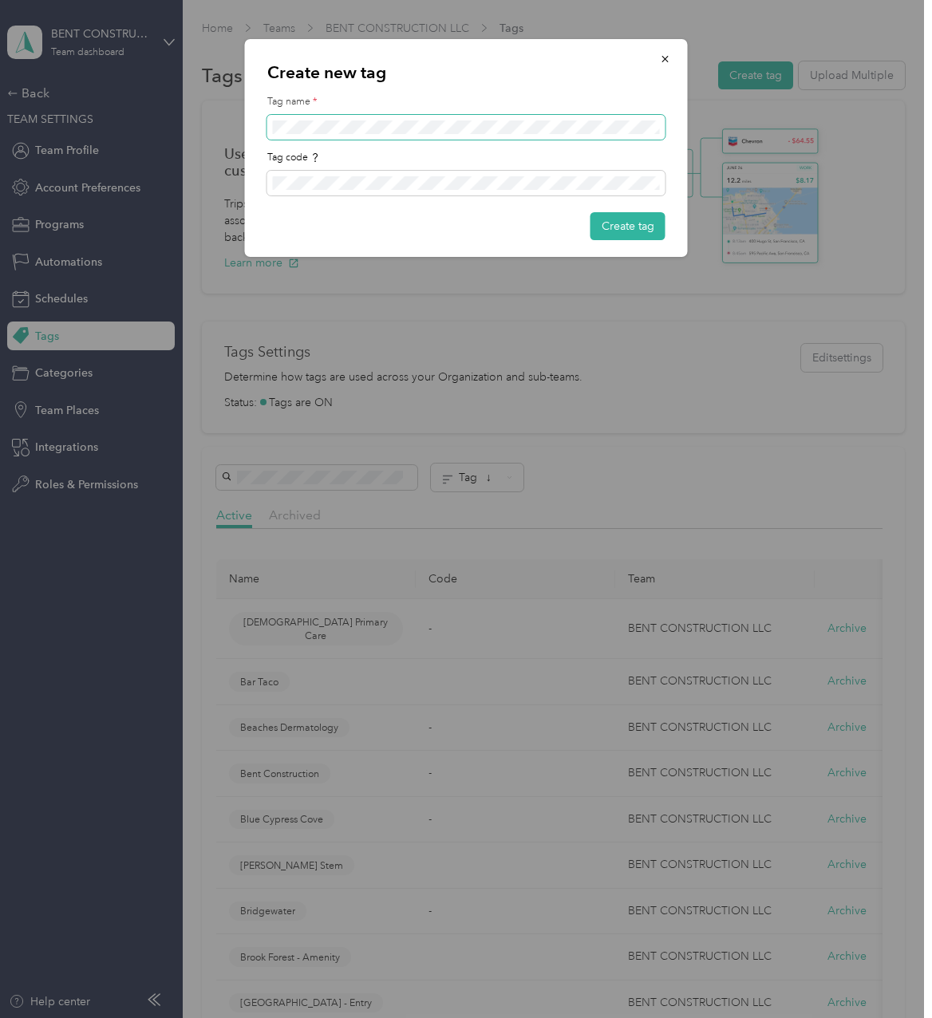
click at [357, 136] on span at bounding box center [466, 128] width 398 height 26
click at [615, 217] on button "Create tag" at bounding box center [627, 226] width 75 height 28
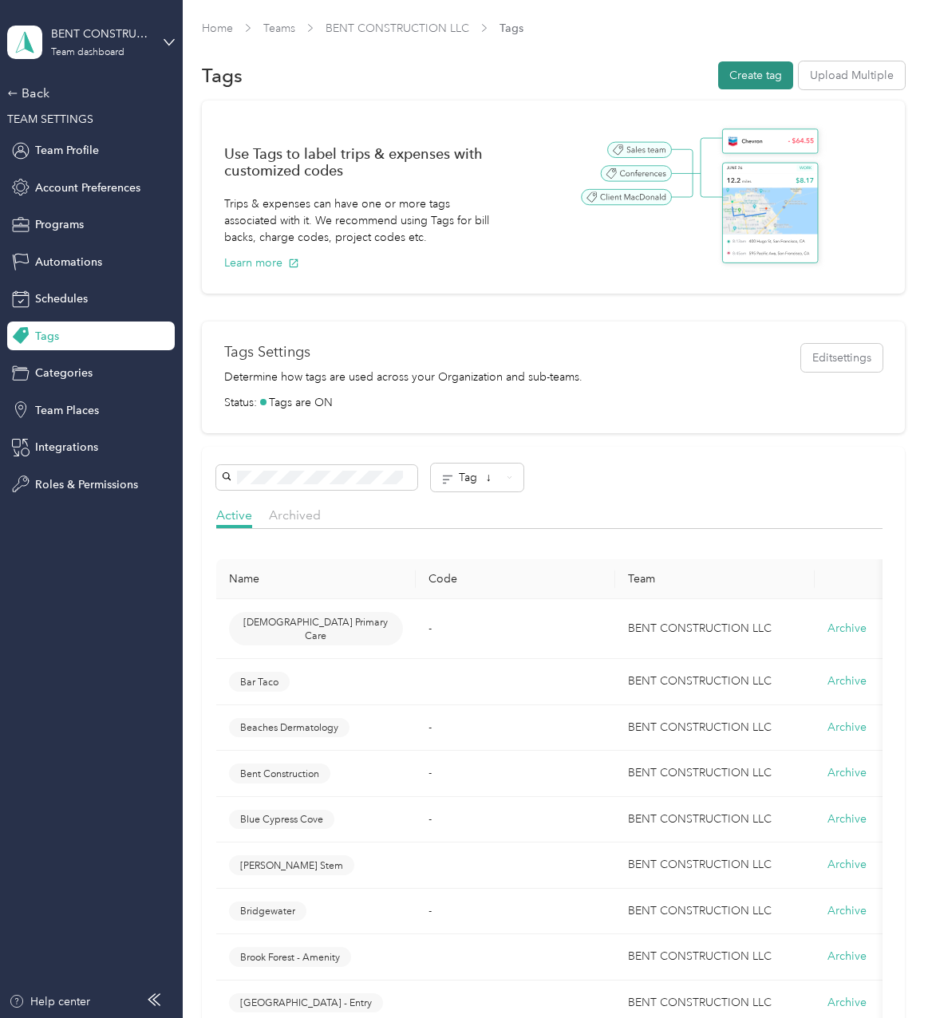
click at [730, 77] on button "Create tag" at bounding box center [755, 75] width 75 height 28
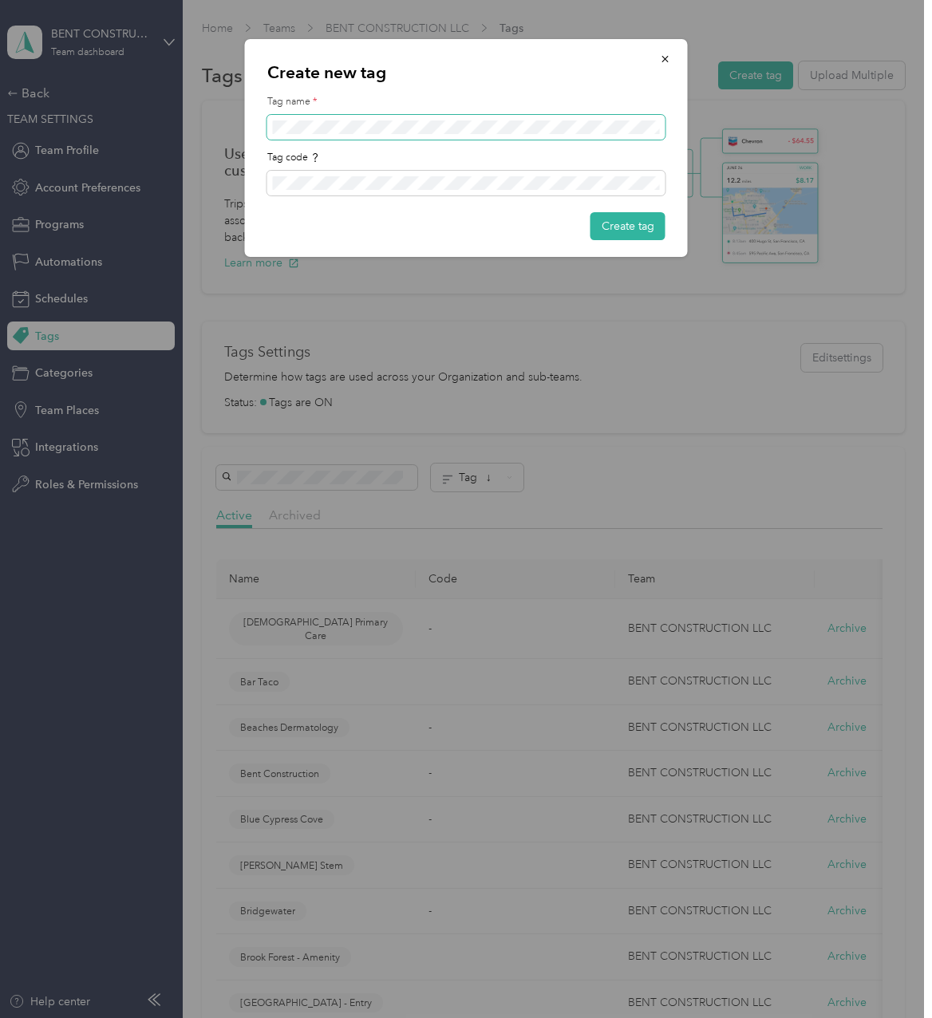
click at [480, 136] on span at bounding box center [466, 128] width 398 height 26
click at [618, 215] on button "Create tag" at bounding box center [627, 226] width 75 height 28
